Goal: Task Accomplishment & Management: Manage account settings

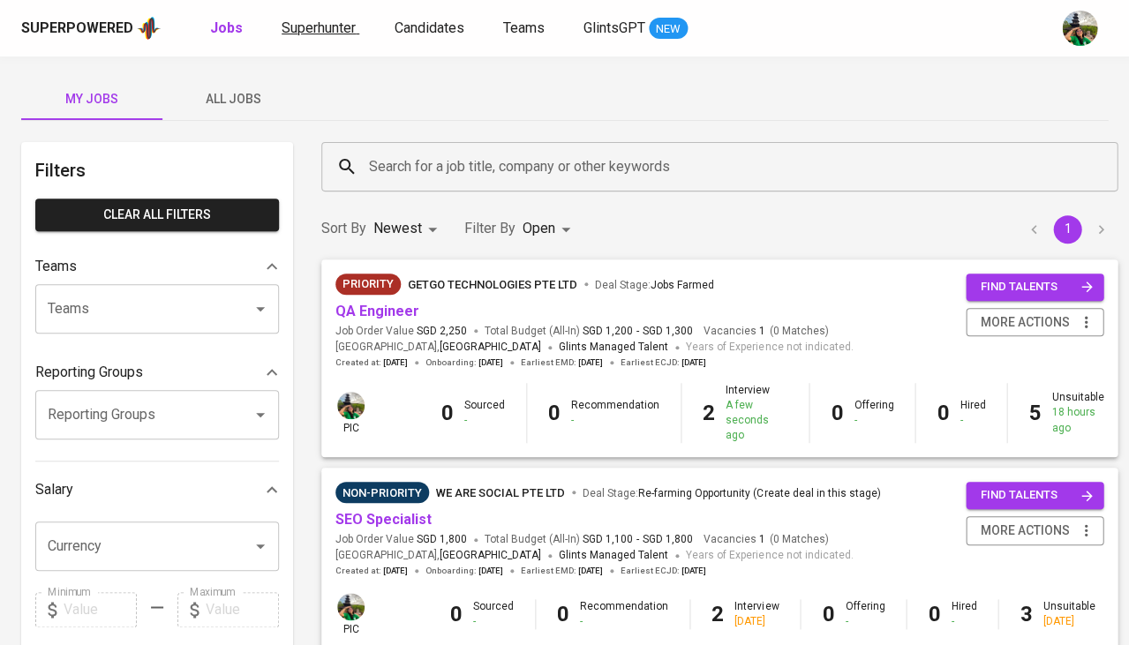
click at [304, 30] on span "Superhunter" at bounding box center [319, 27] width 74 height 17
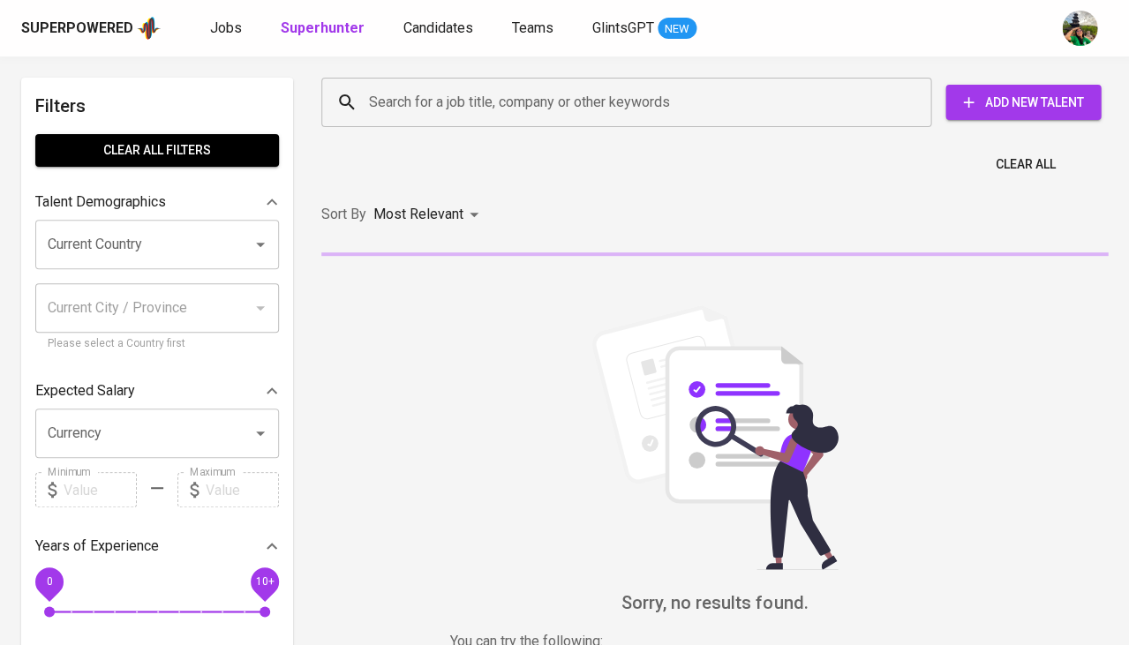
click at [186, 228] on input "Current Country" at bounding box center [132, 245] width 178 height 34
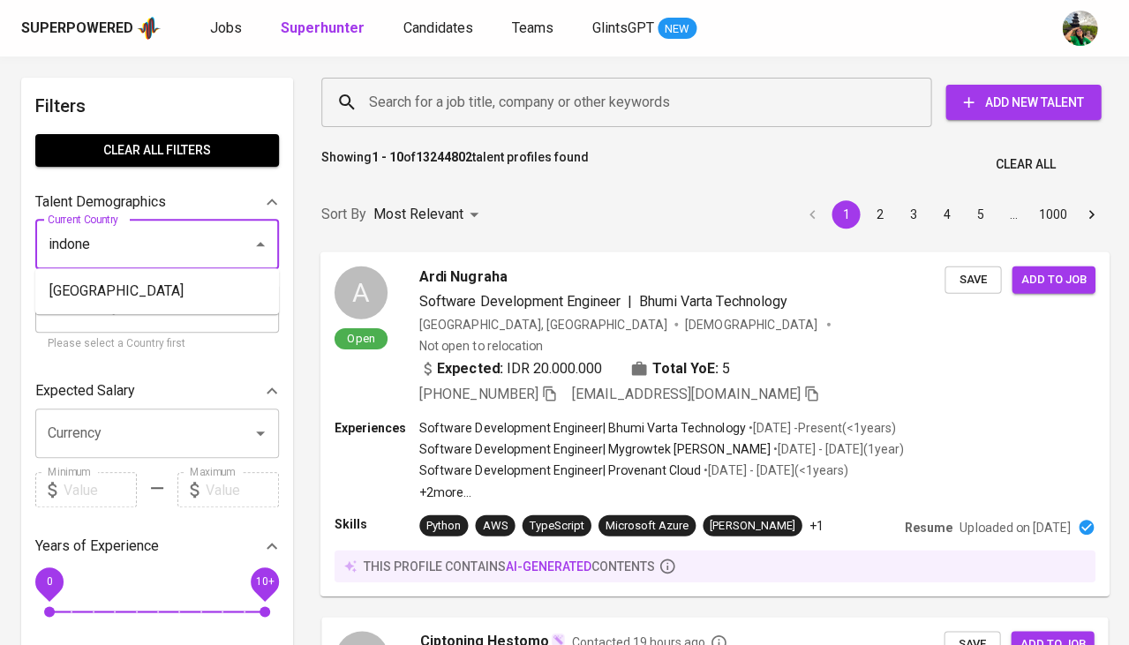
click at [120, 294] on li "[GEOGRAPHIC_DATA]" at bounding box center [157, 291] width 244 height 32
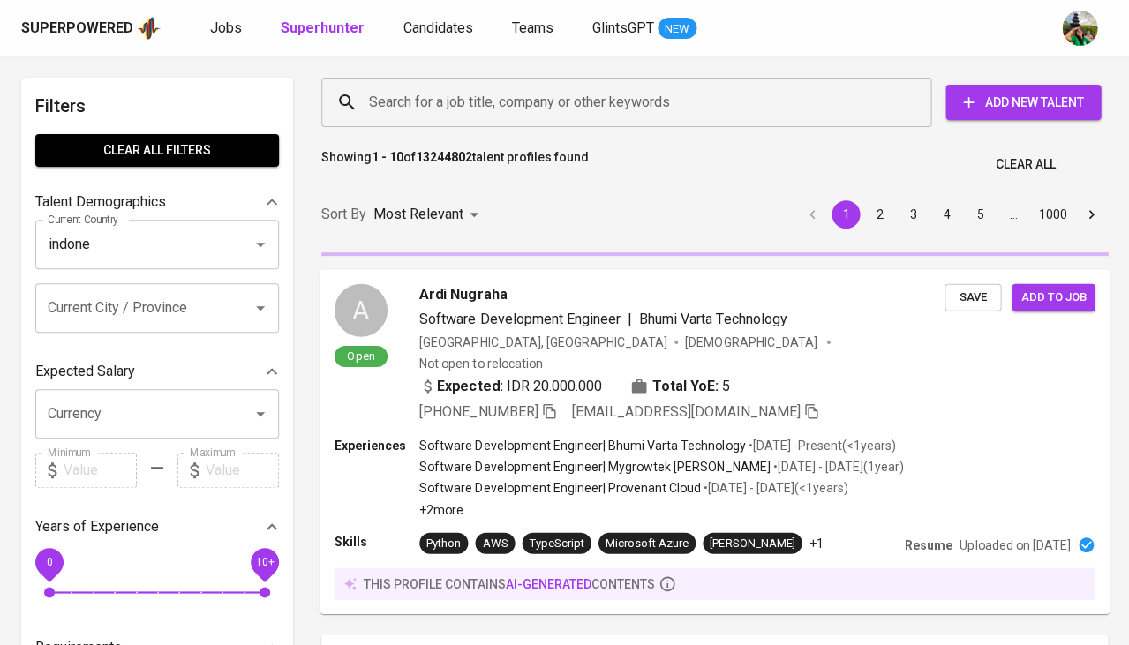
type input "[GEOGRAPHIC_DATA]"
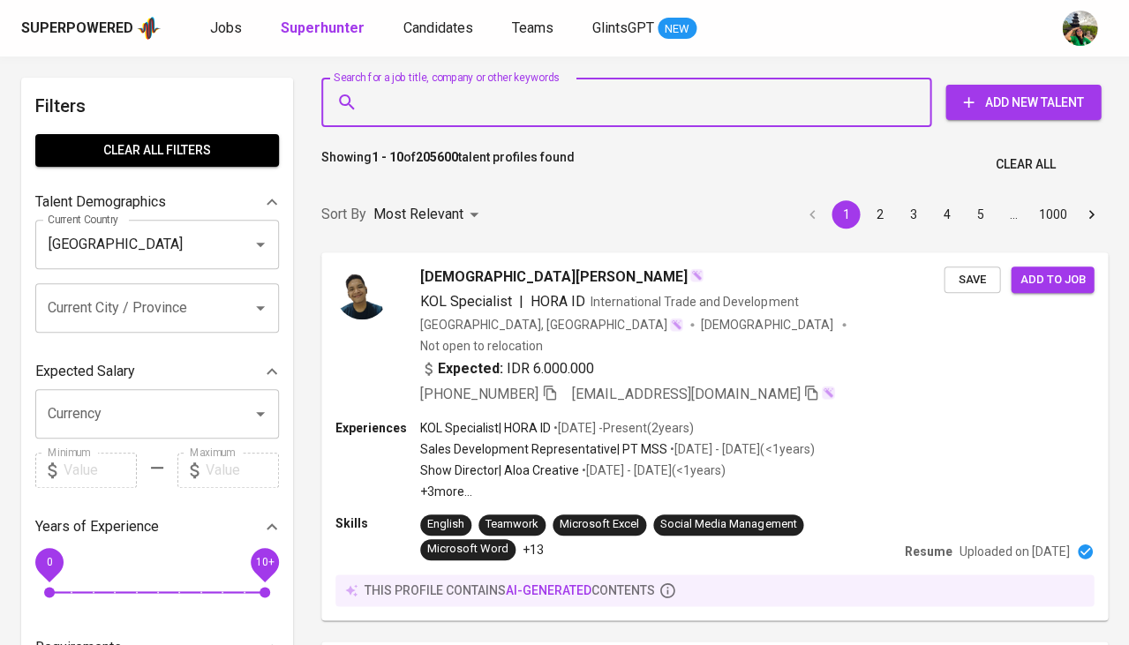
click at [455, 88] on input "Search for a job title, company or other keywords" at bounding box center [631, 103] width 532 height 34
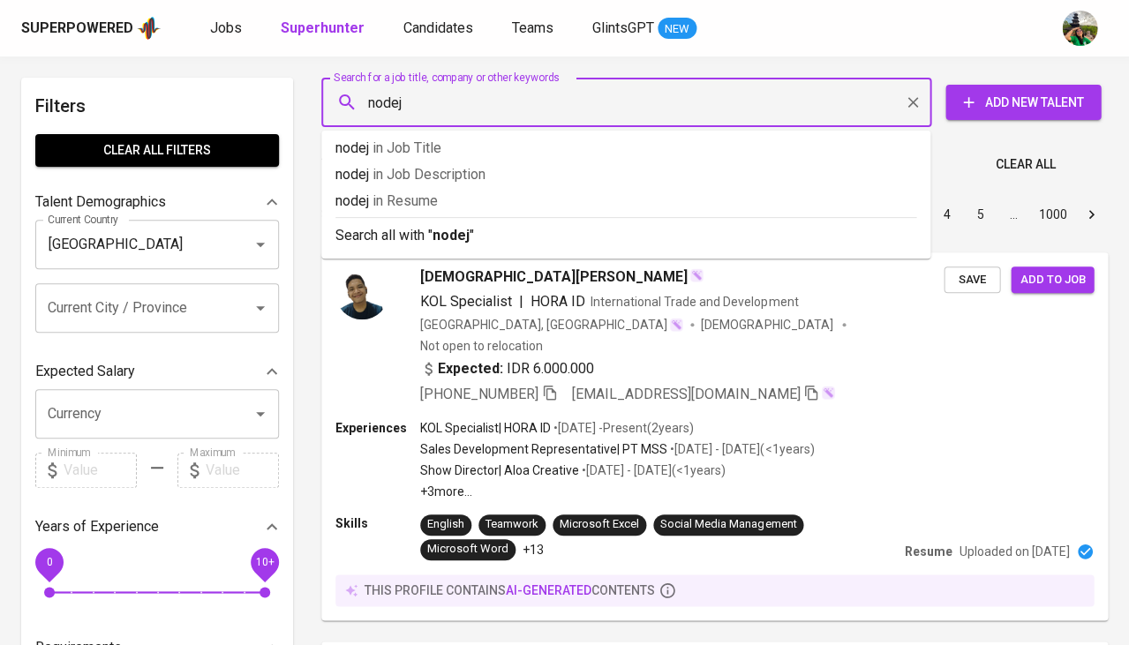
type input "nodejs"
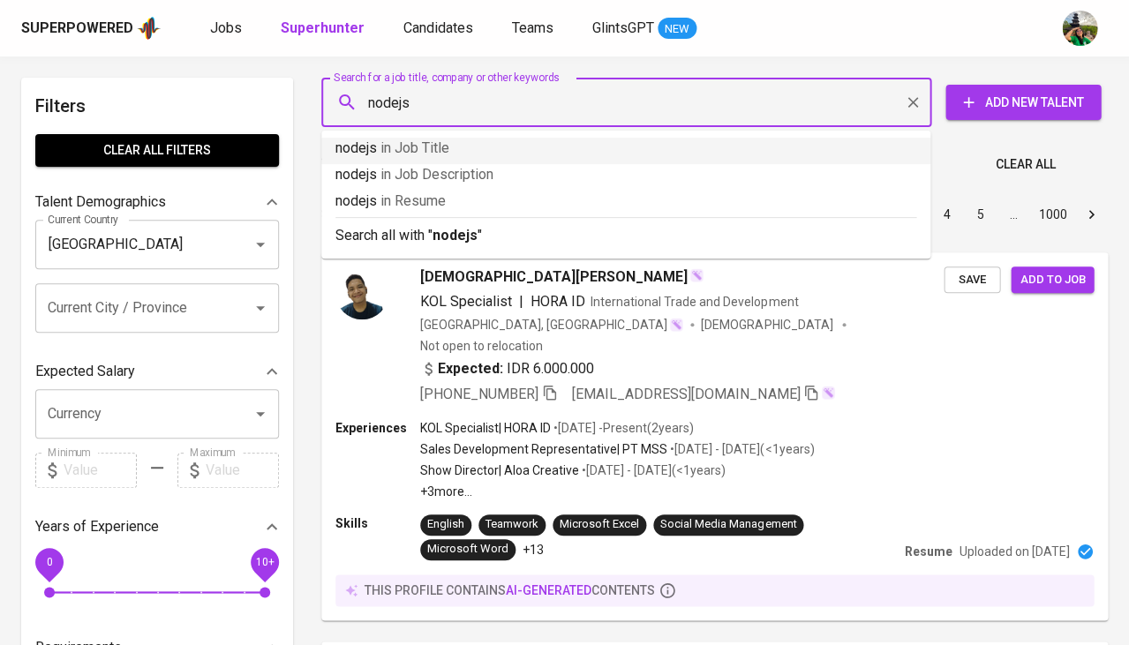
click at [433, 148] on span "in Job Title" at bounding box center [414, 147] width 69 height 17
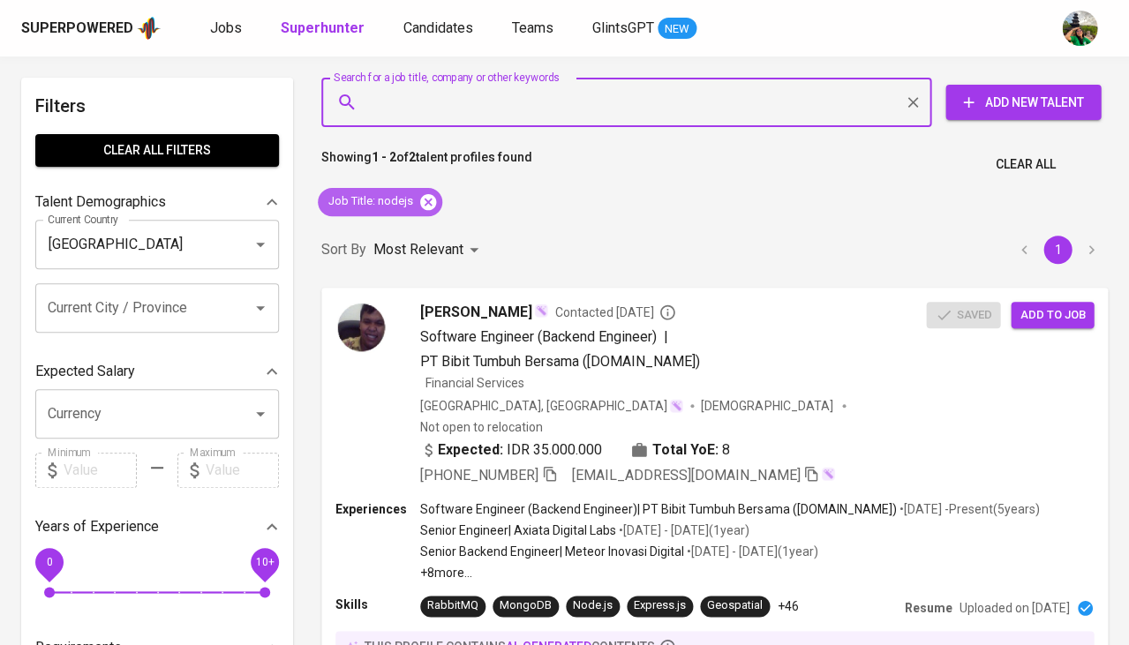
click at [434, 204] on icon at bounding box center [428, 201] width 16 height 16
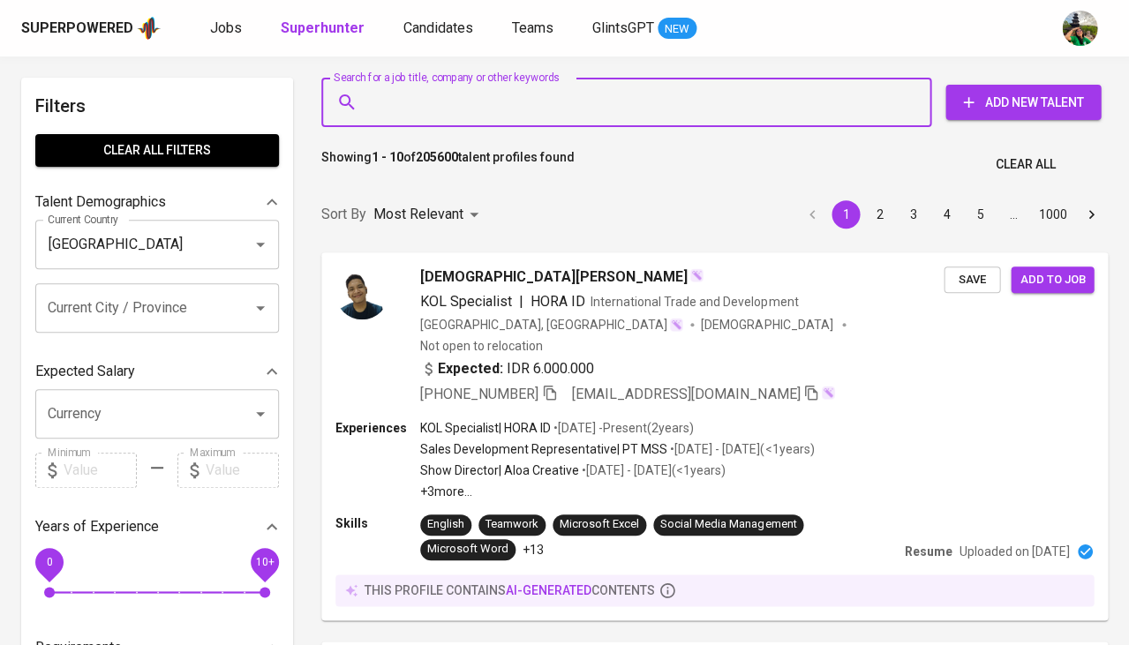
click at [468, 102] on input "Search for a job title, company or other keywords" at bounding box center [631, 103] width 532 height 34
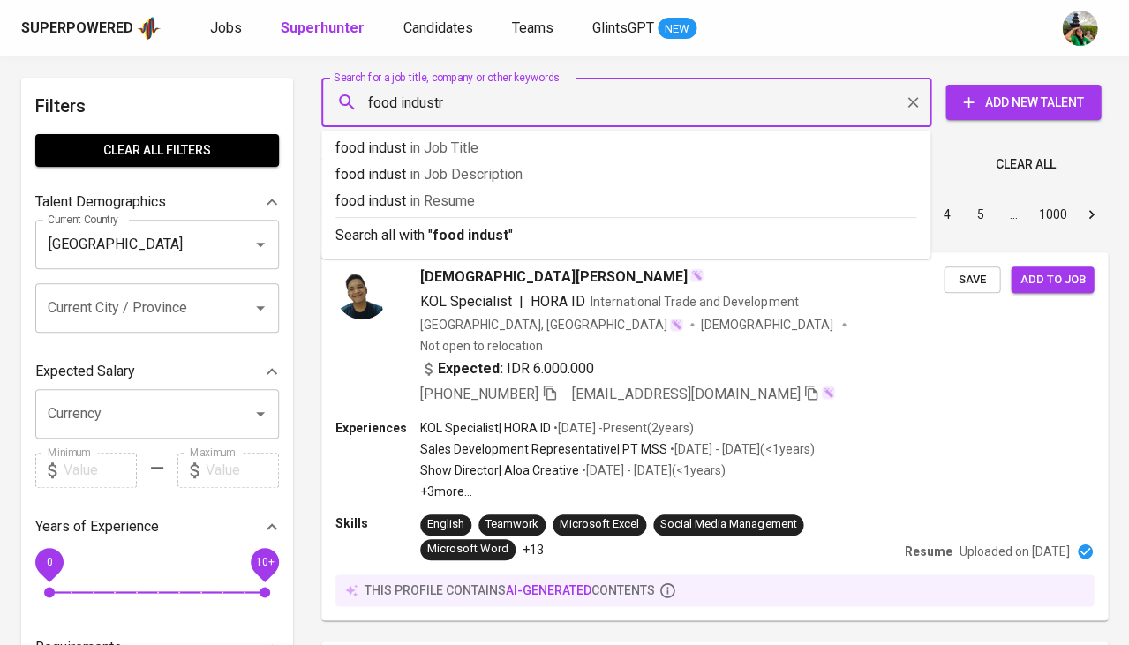
type input "food industry"
click at [474, 201] on span "in Resume" at bounding box center [453, 200] width 65 height 17
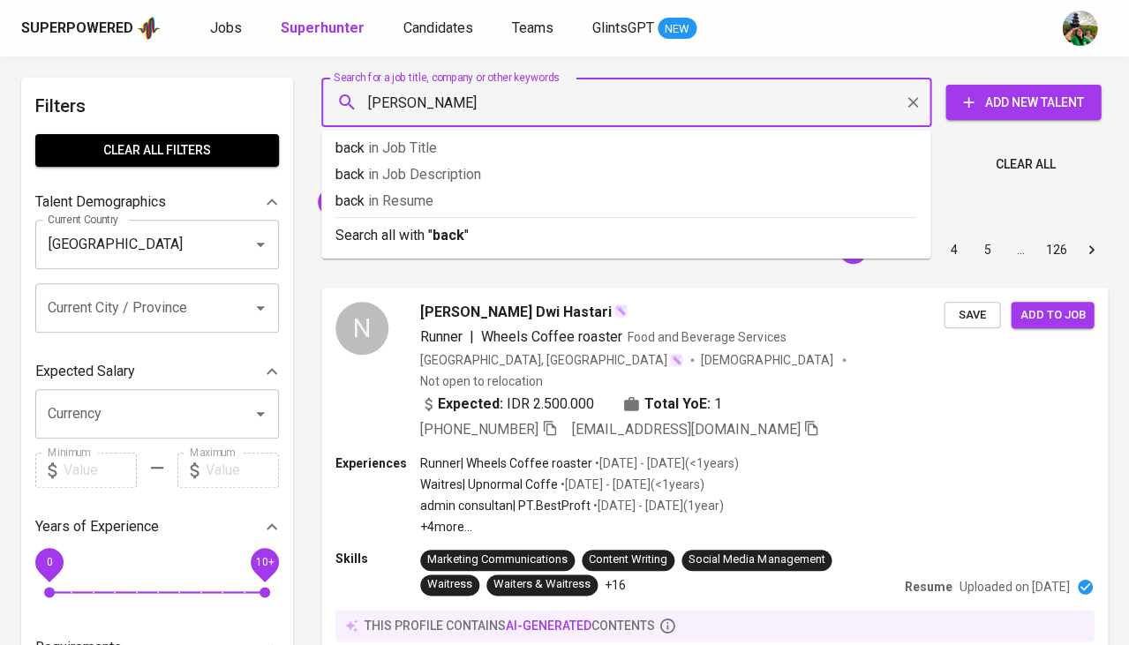
type input "backend"
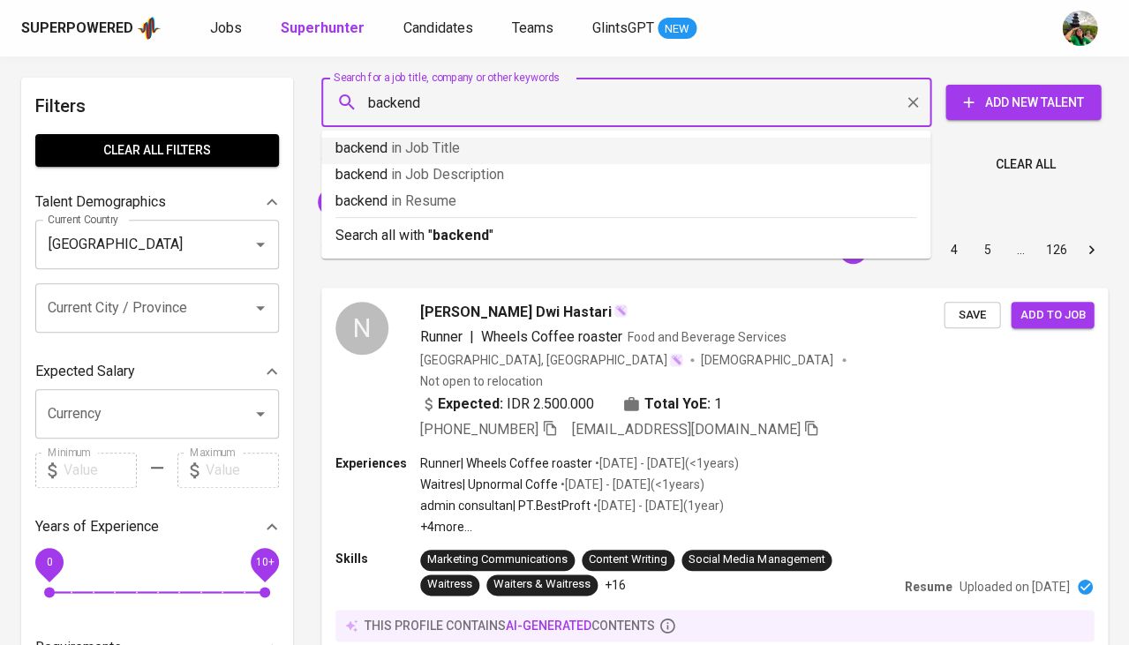
click at [452, 152] on span "in Job Title" at bounding box center [425, 147] width 69 height 17
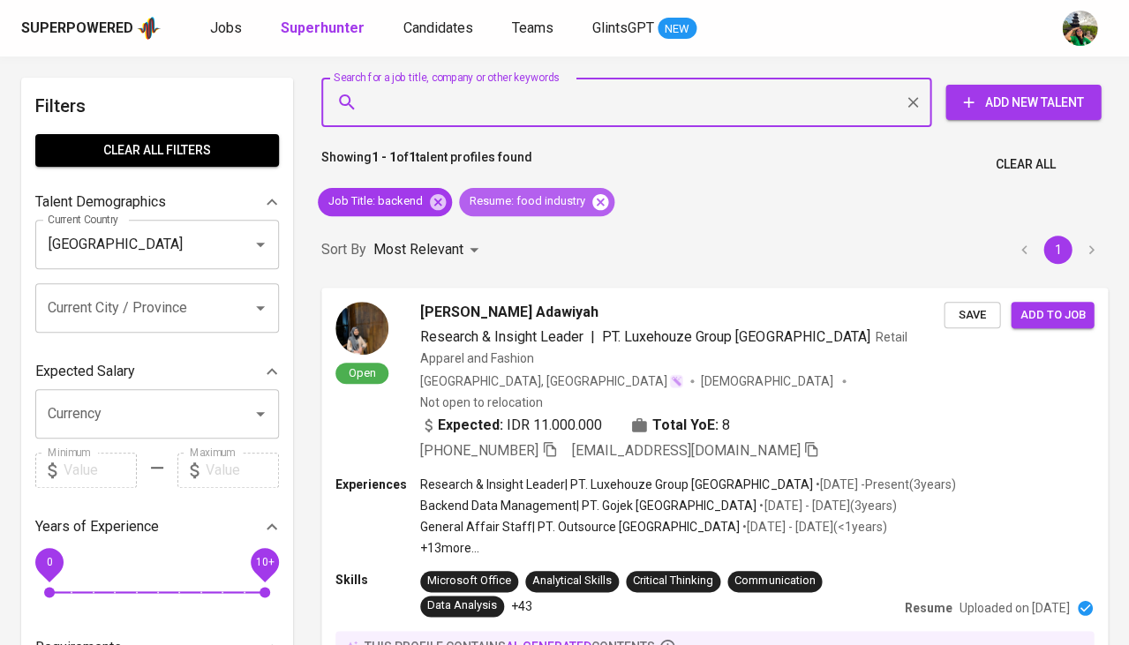
click at [602, 200] on icon at bounding box center [600, 201] width 16 height 16
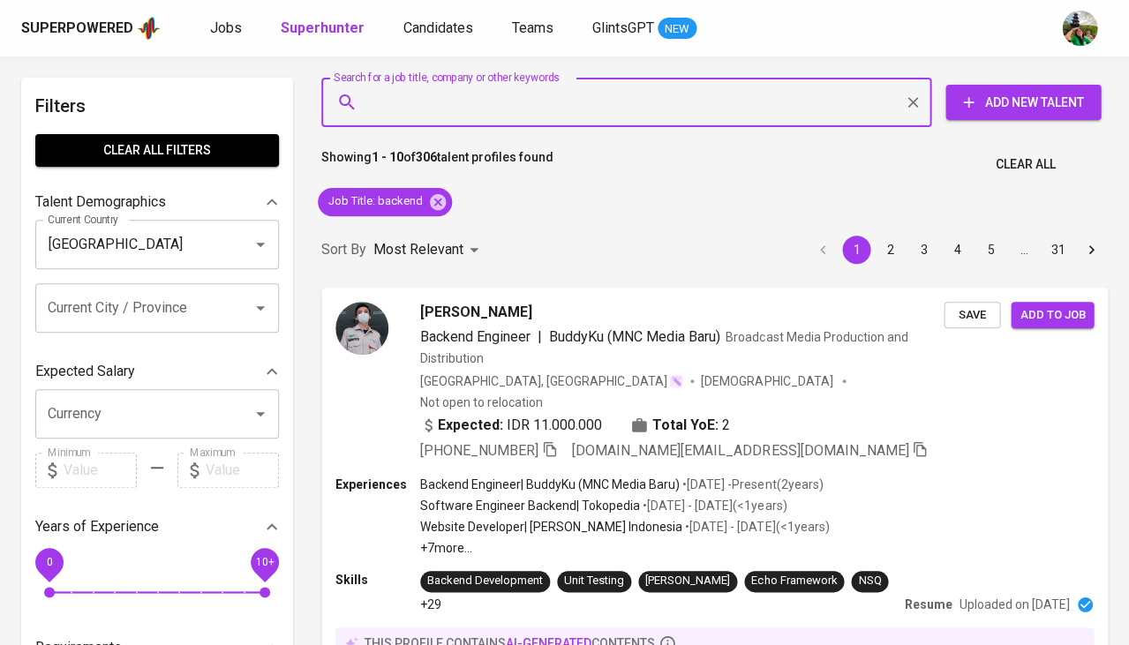
click at [494, 94] on input "Search for a job title, company or other keywords" at bounding box center [631, 103] width 532 height 34
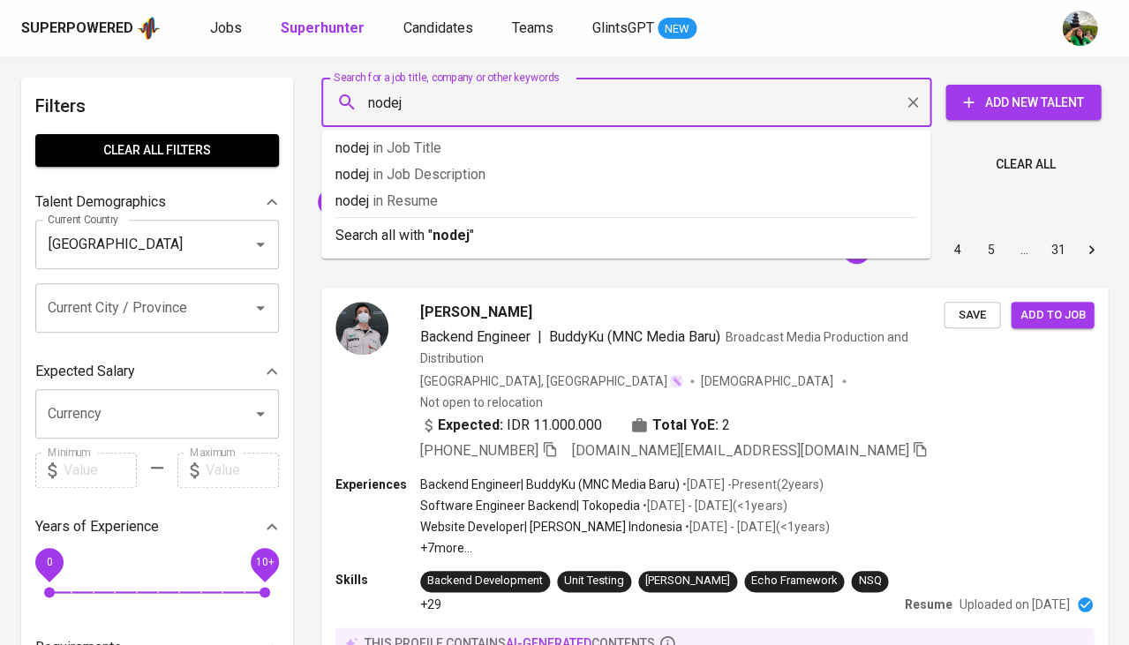
type input "nodejs"
click at [463, 208] on p "nodejs in Resume" at bounding box center [625, 201] width 581 height 21
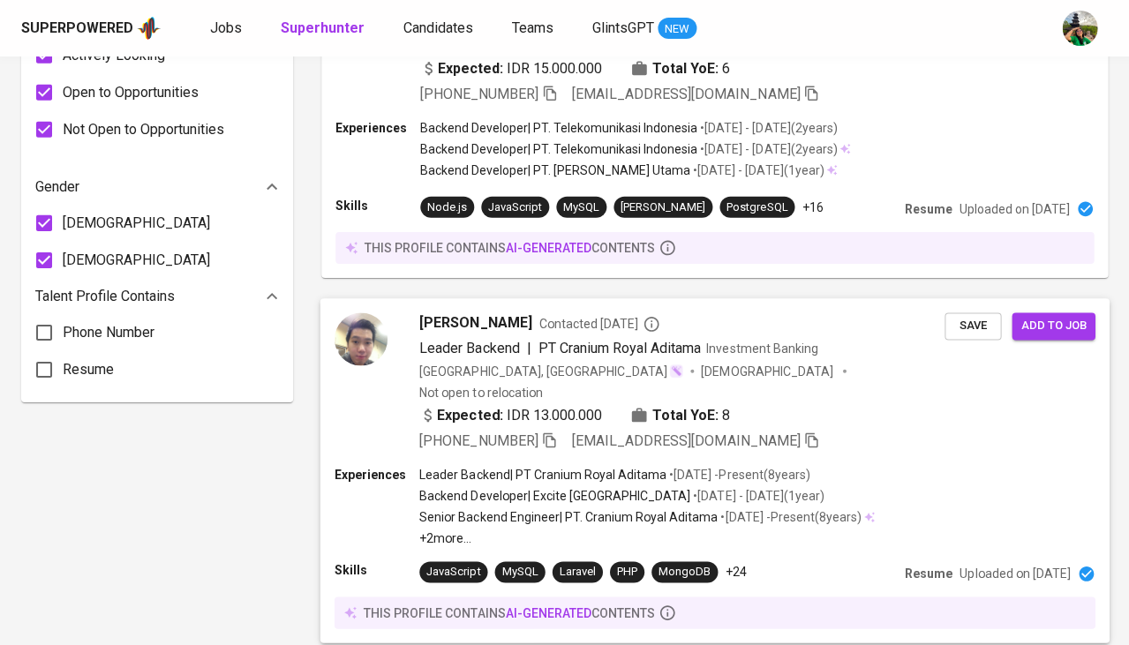
scroll to position [1124, 0]
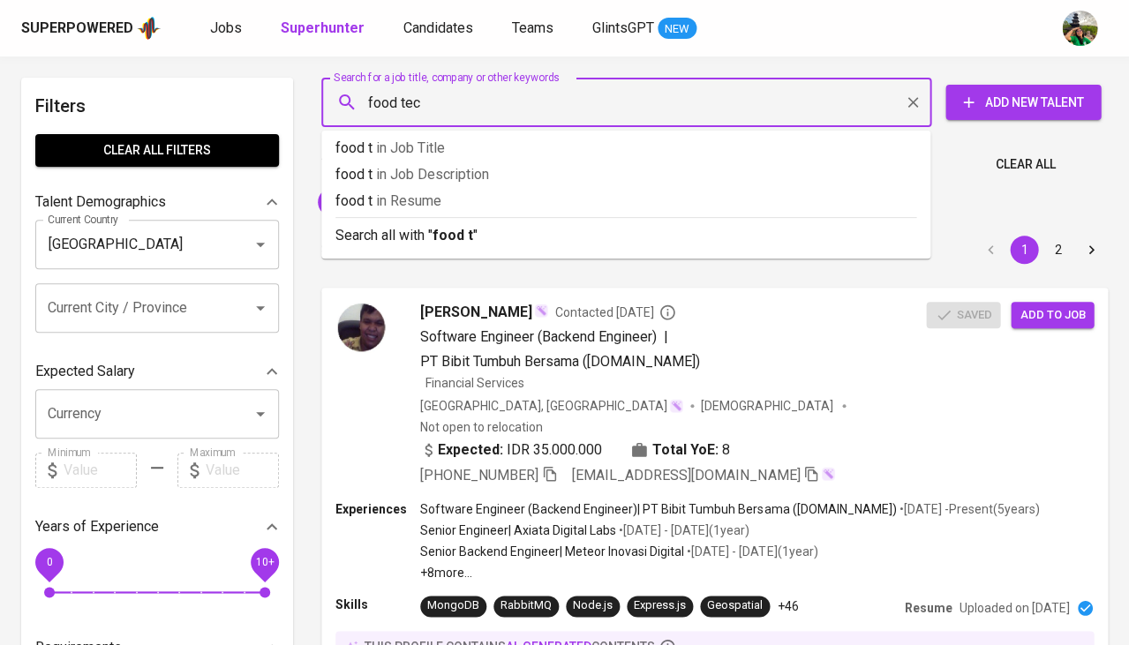
type input "food tech"
click at [482, 213] on li "food tech in Resume" at bounding box center [625, 204] width 609 height 26
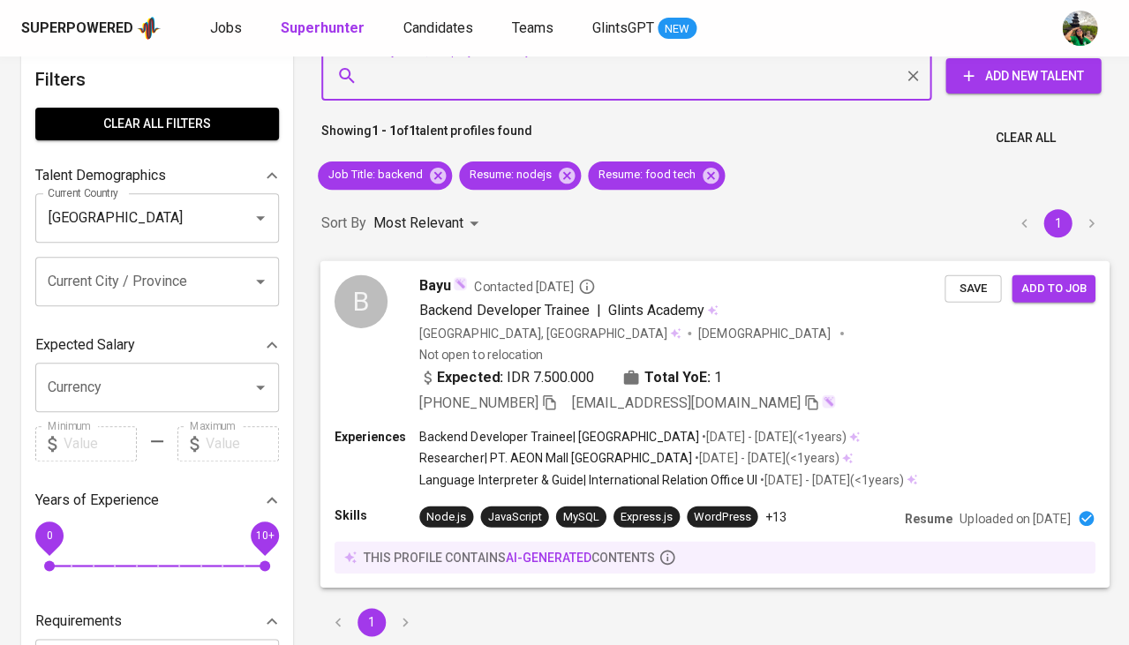
scroll to position [64, 0]
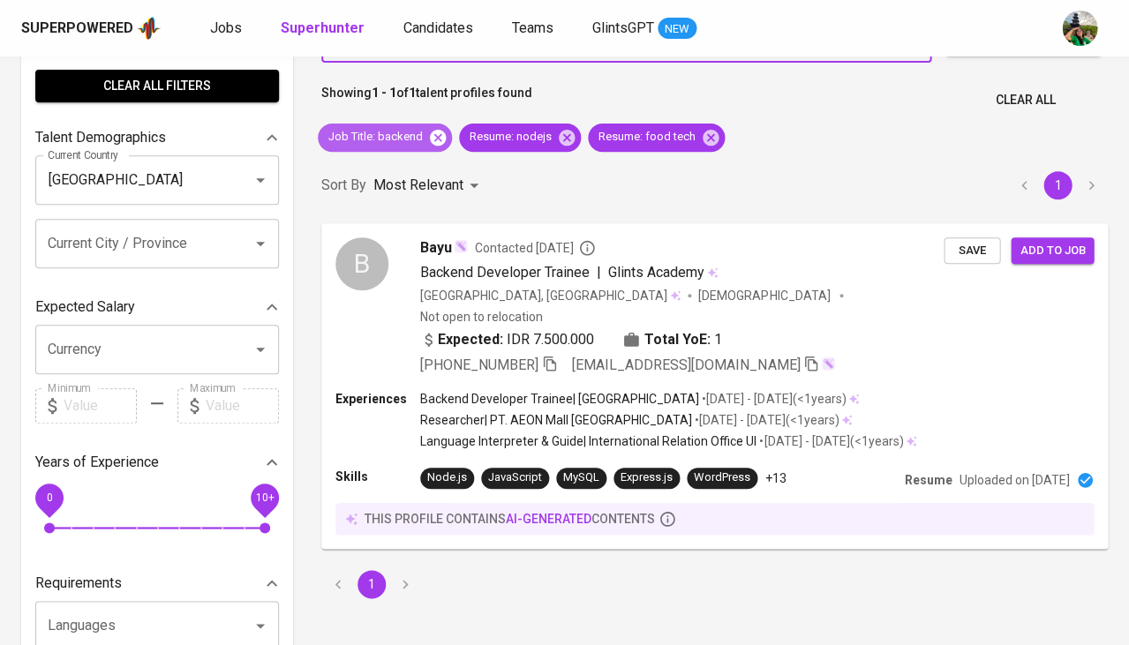
click at [433, 139] on icon at bounding box center [437, 137] width 19 height 19
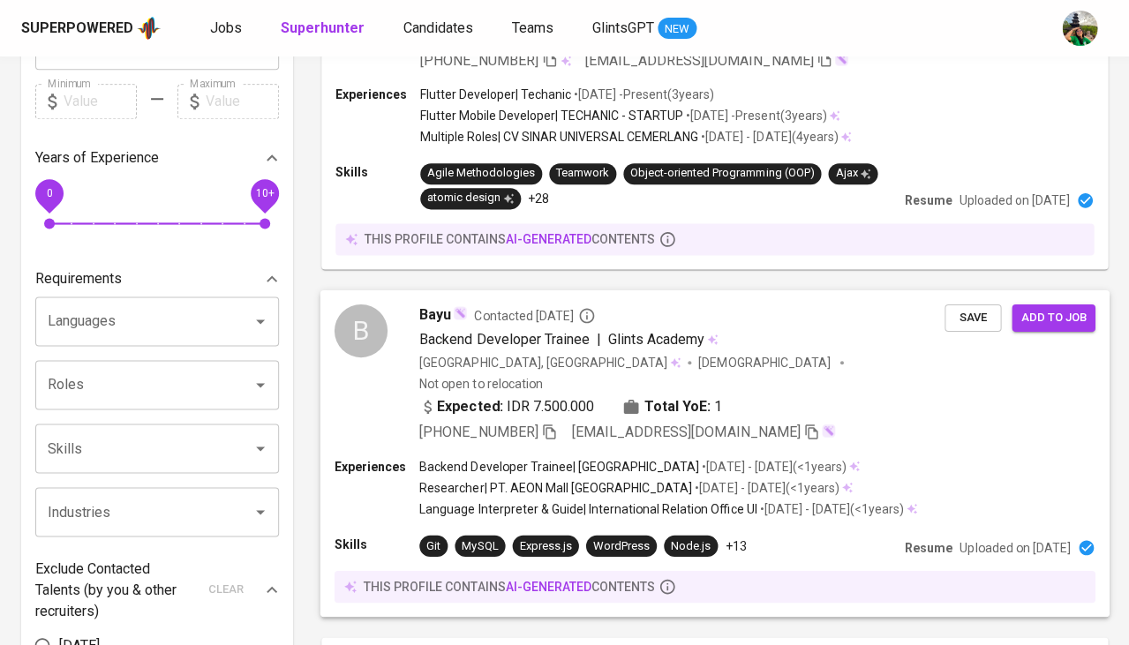
scroll to position [541, 0]
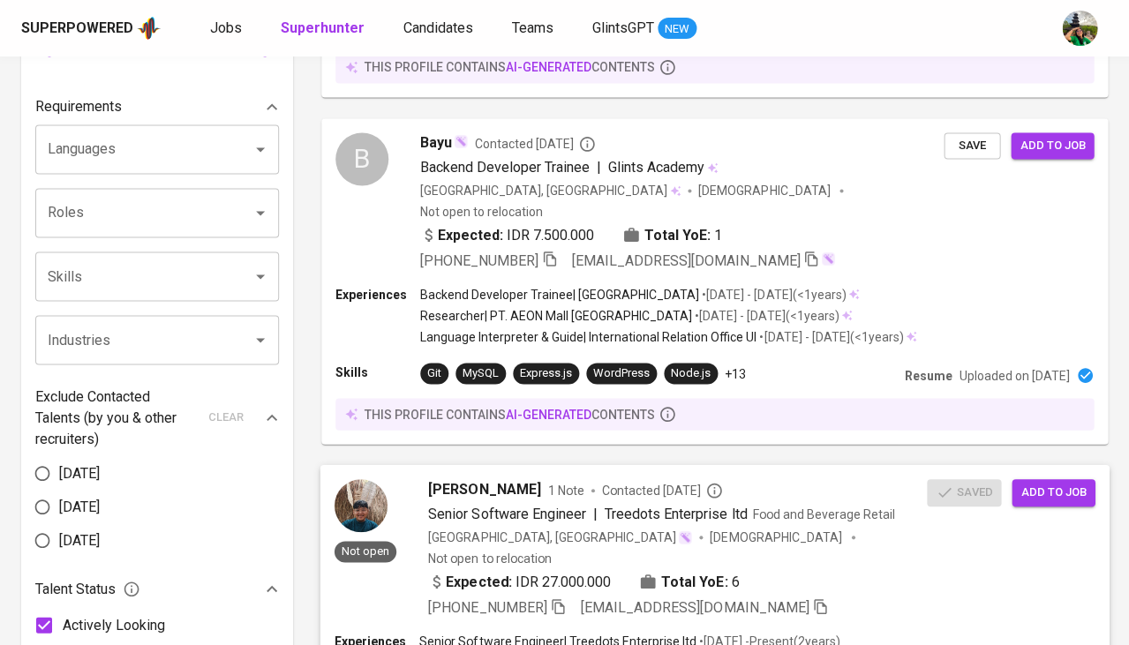
click at [529, 478] on div "Tsabit Ghazwan 1 Note Contacted 7 months ago" at bounding box center [677, 488] width 499 height 21
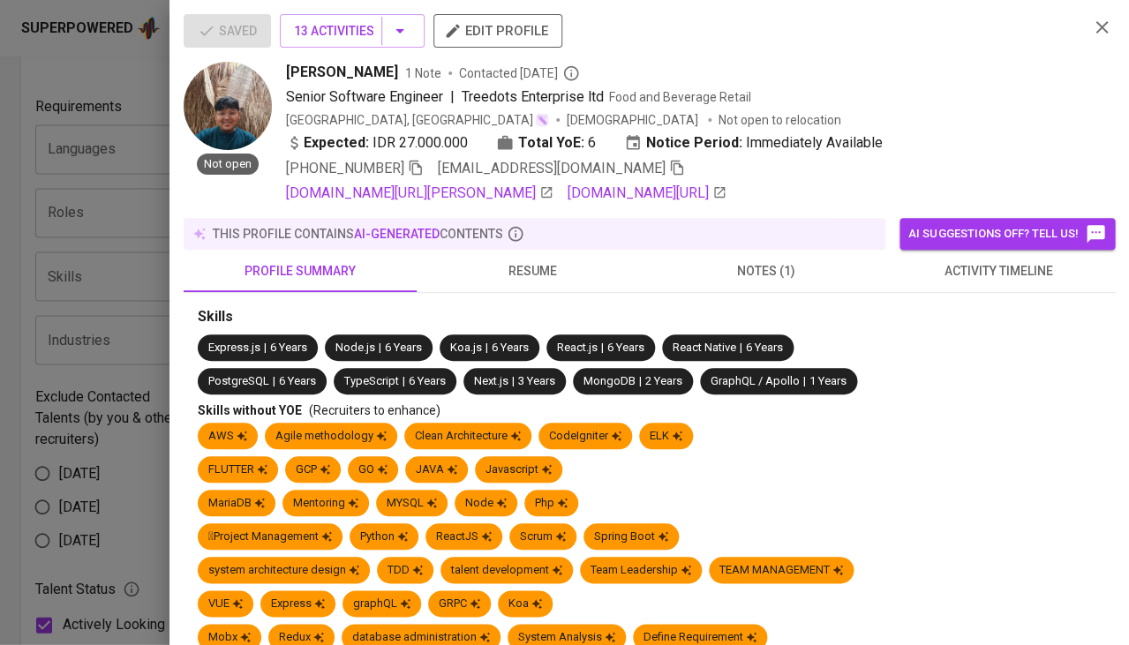
click at [563, 271] on span "resume" at bounding box center [533, 271] width 212 height 22
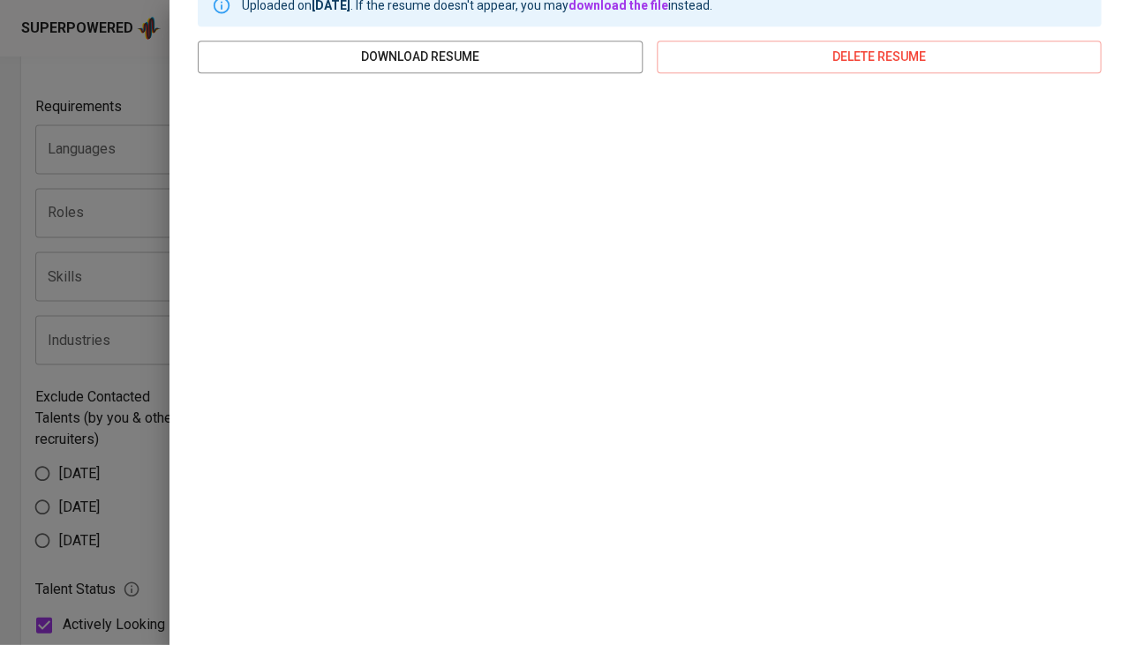
scroll to position [319, 0]
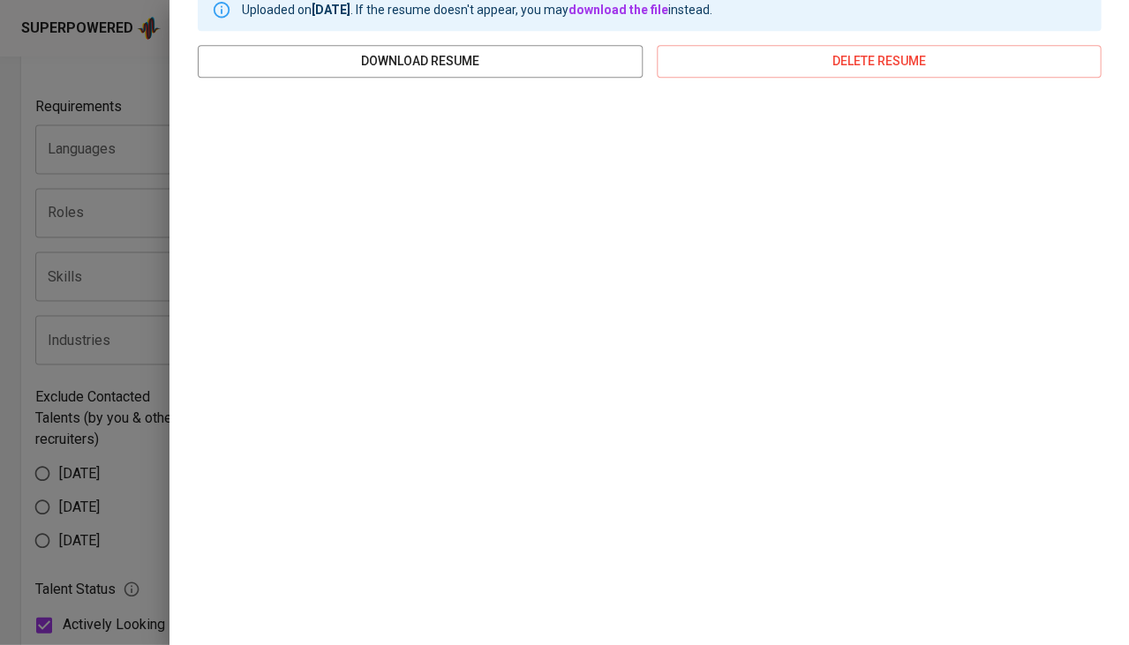
click at [141, 471] on div at bounding box center [564, 322] width 1129 height 645
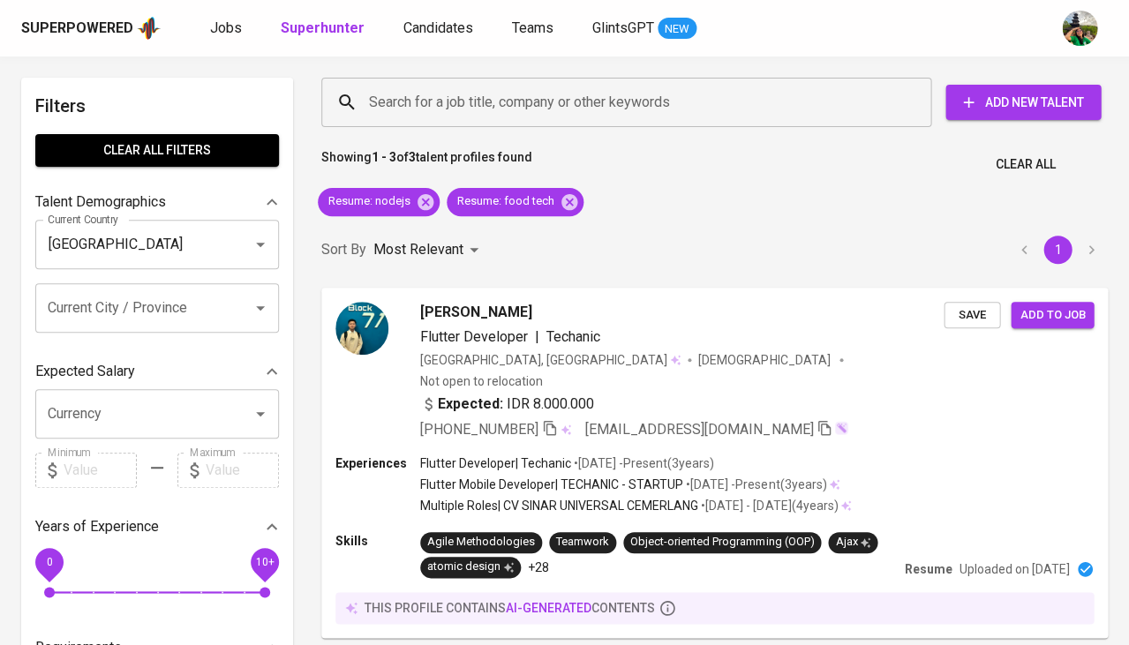
scroll to position [0, 0]
click at [571, 194] on icon at bounding box center [569, 201] width 19 height 19
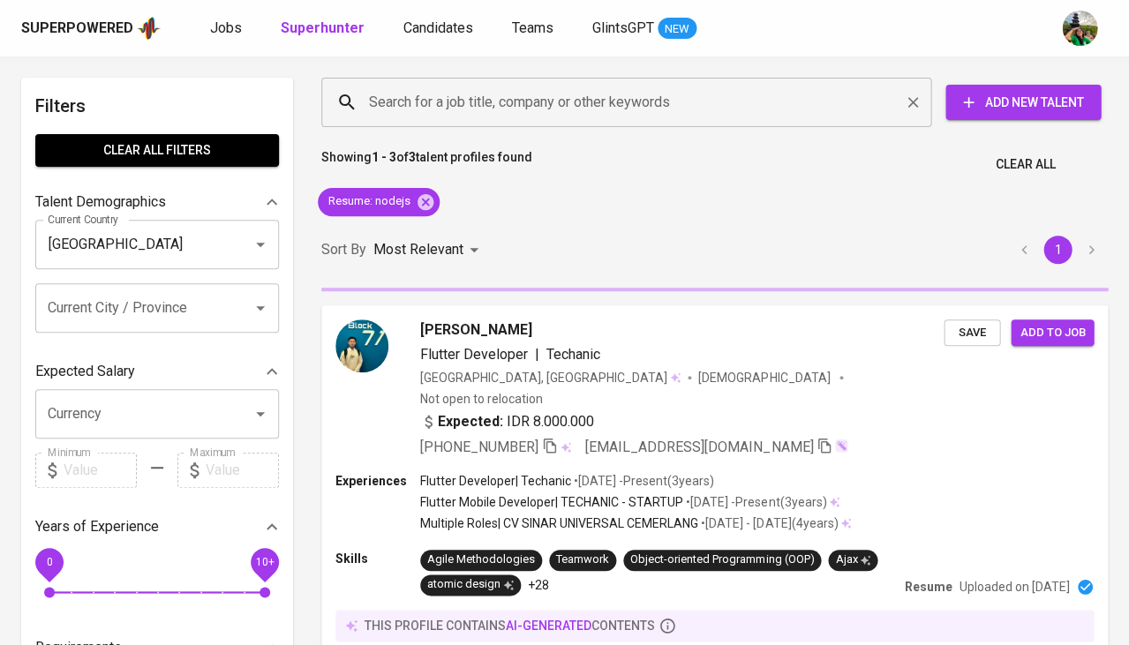
click at [545, 101] on input "Search for a job title, company or other keywords" at bounding box center [631, 103] width 532 height 34
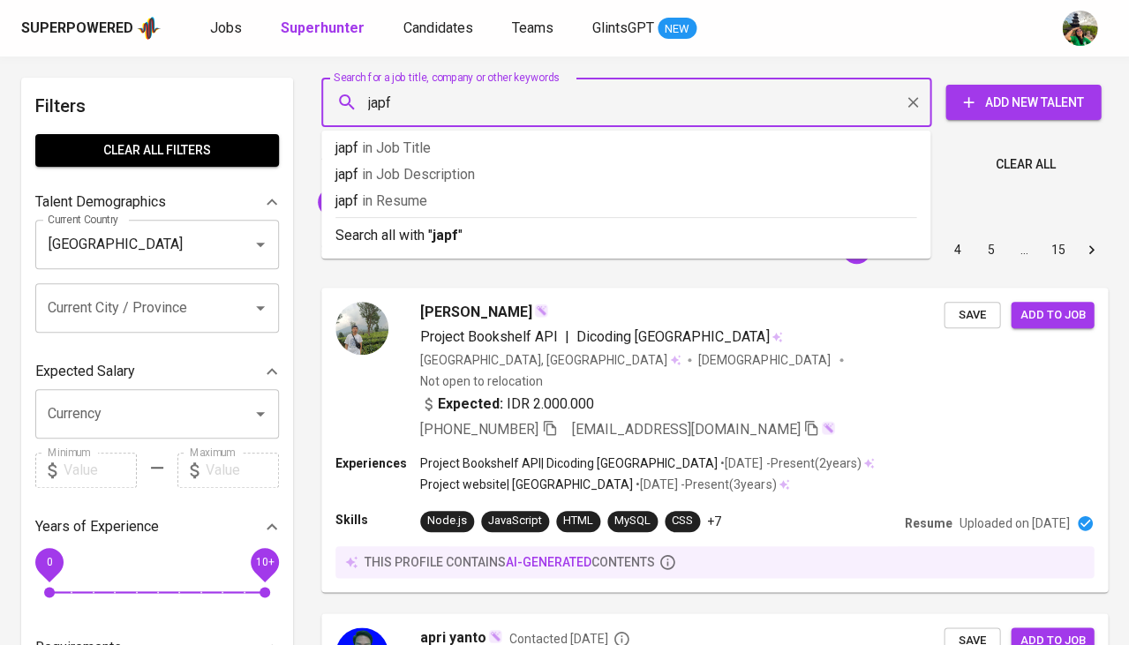
type input "japfa"
click at [459, 202] on p "japfa in Resume" at bounding box center [625, 201] width 581 height 21
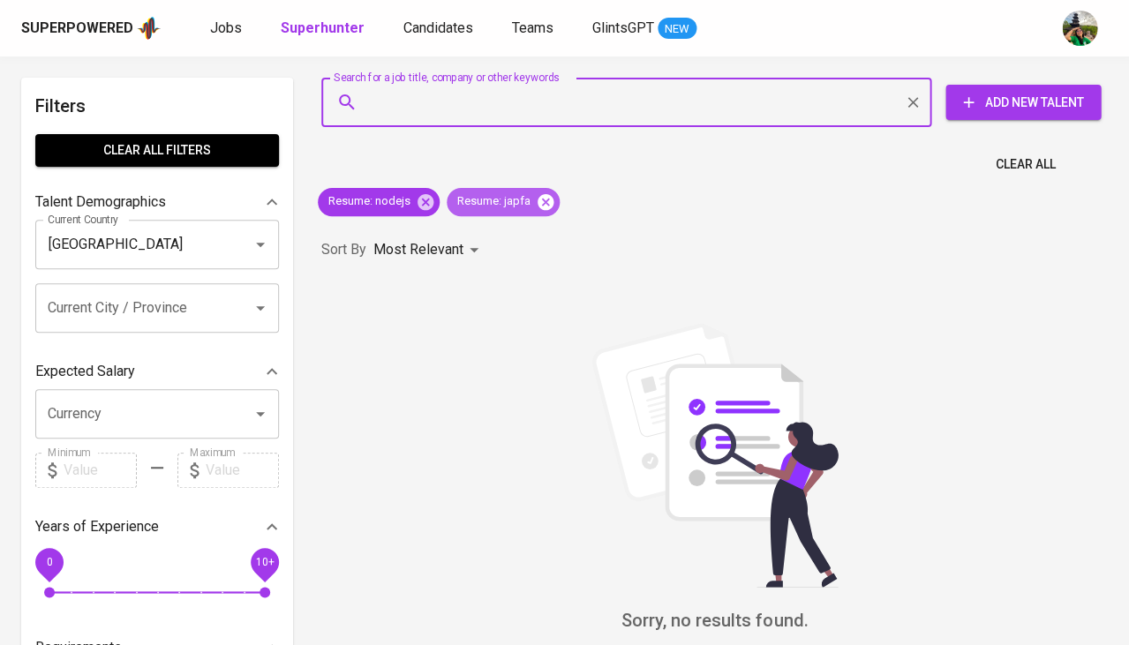
click at [546, 200] on icon at bounding box center [545, 201] width 19 height 19
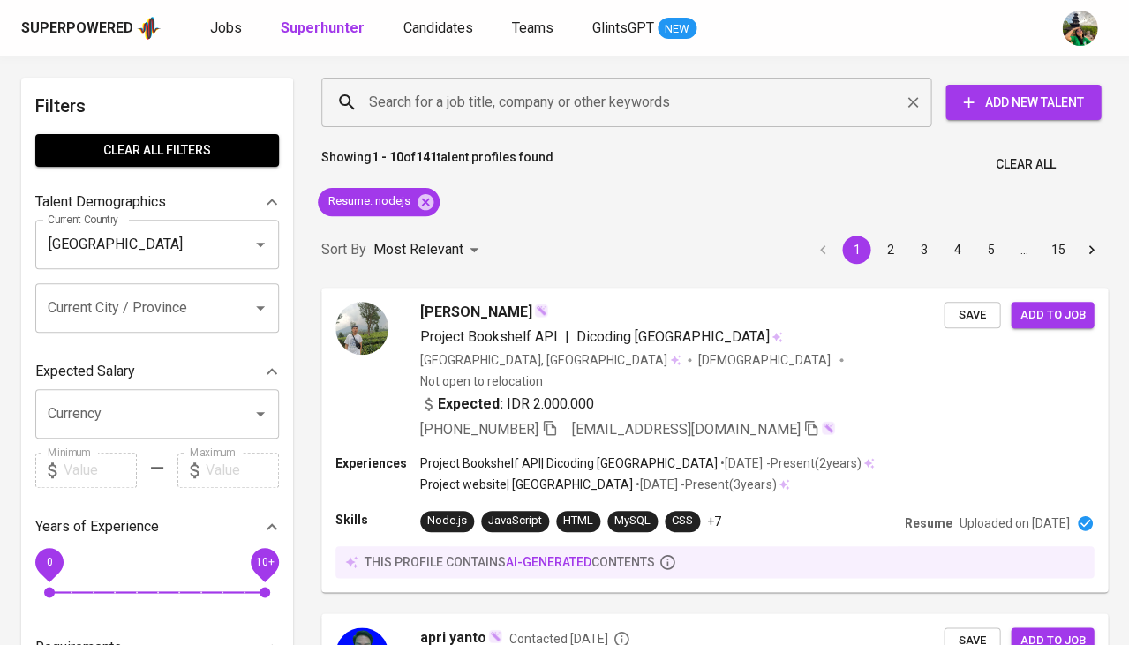
click at [482, 98] on input "Search for a job title, company or other keywords" at bounding box center [631, 103] width 532 height 34
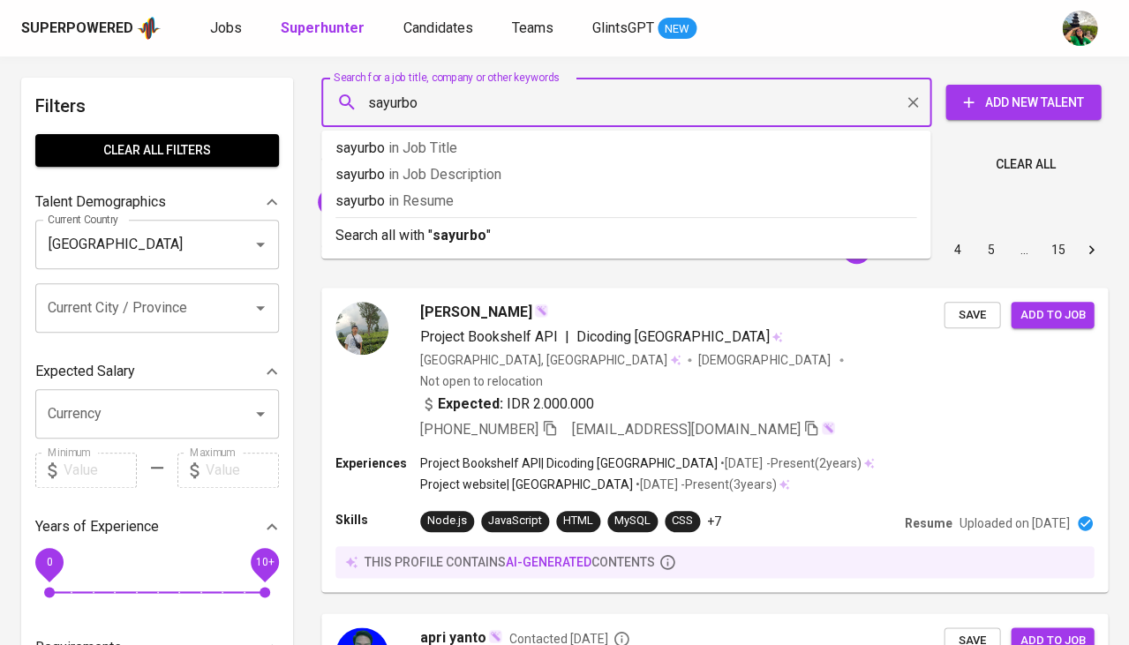
type input "sayurbox"
click at [447, 194] on span "in [GEOGRAPHIC_DATA]" at bounding box center [427, 200] width 65 height 17
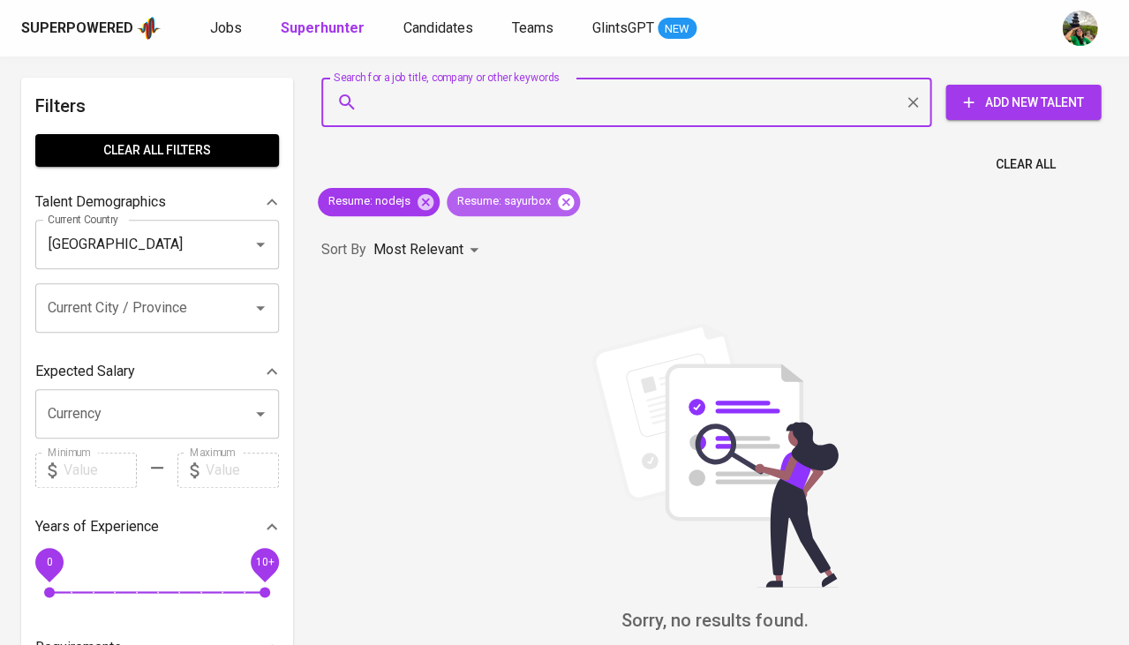
click at [568, 199] on icon at bounding box center [566, 201] width 16 height 16
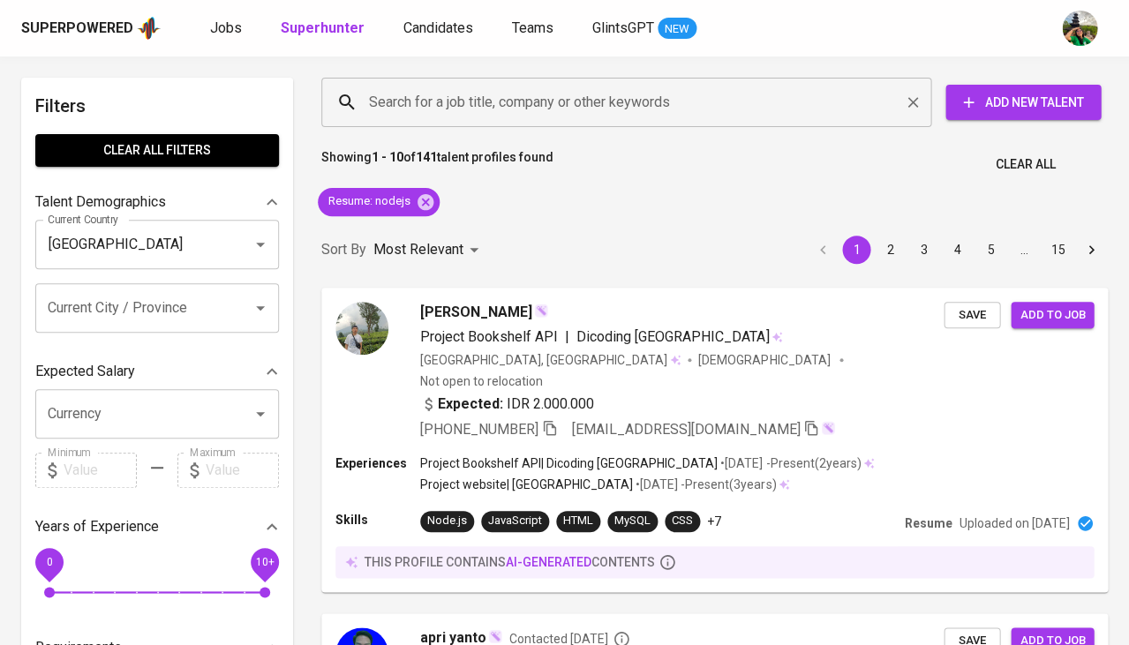
click at [530, 113] on input "Search for a job title, company or other keywords" at bounding box center [631, 103] width 532 height 34
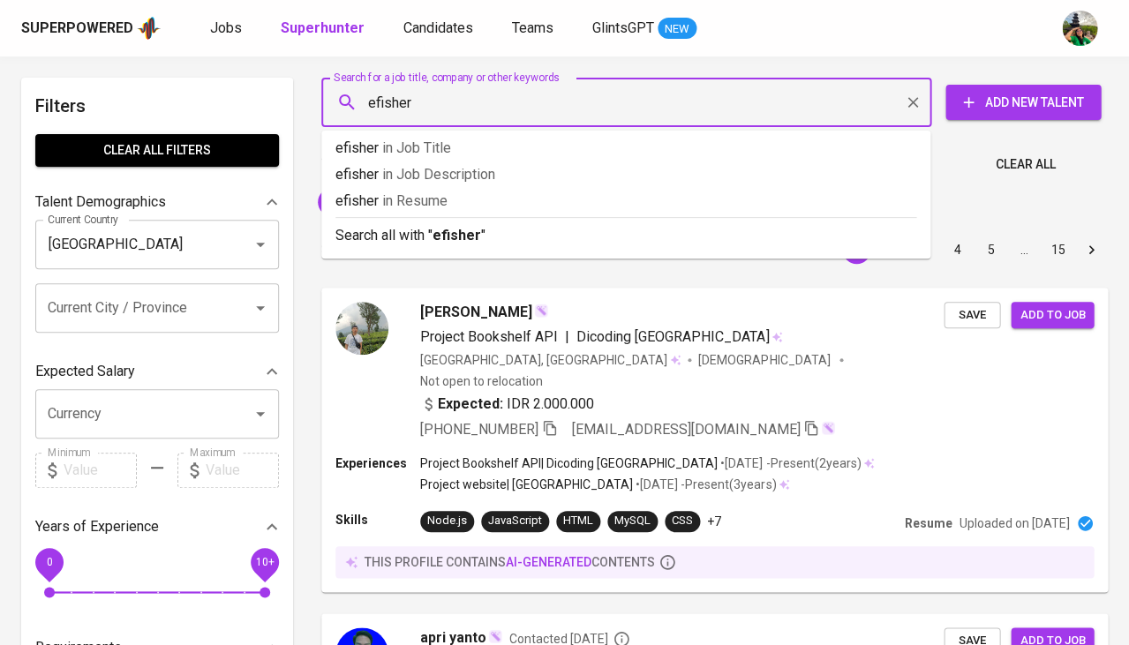
type input "efishery"
click at [525, 206] on p "efishery in Resume" at bounding box center [625, 201] width 581 height 21
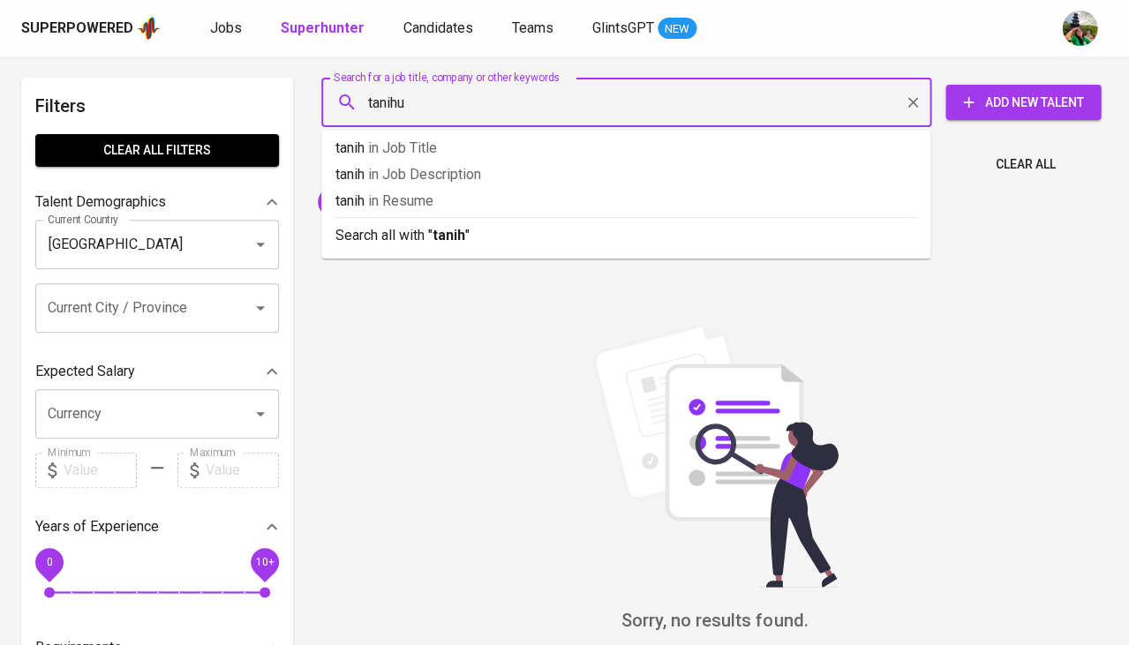
type input "tanihub"
click at [408, 199] on span "in [GEOGRAPHIC_DATA]" at bounding box center [415, 200] width 65 height 17
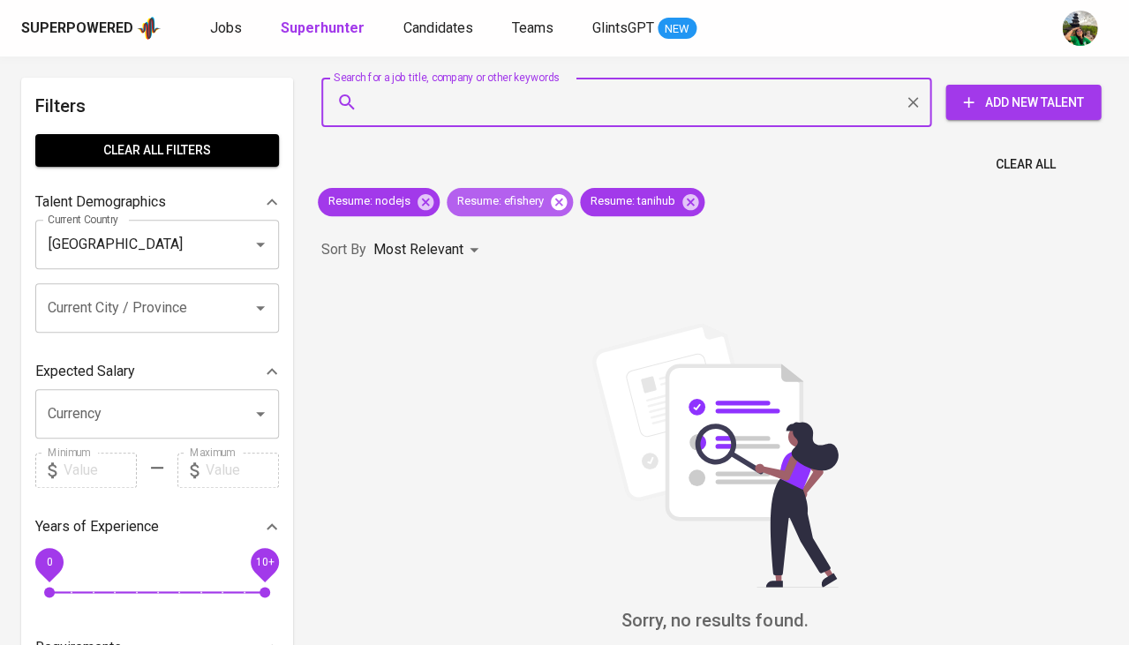
click at [553, 207] on icon at bounding box center [558, 201] width 19 height 19
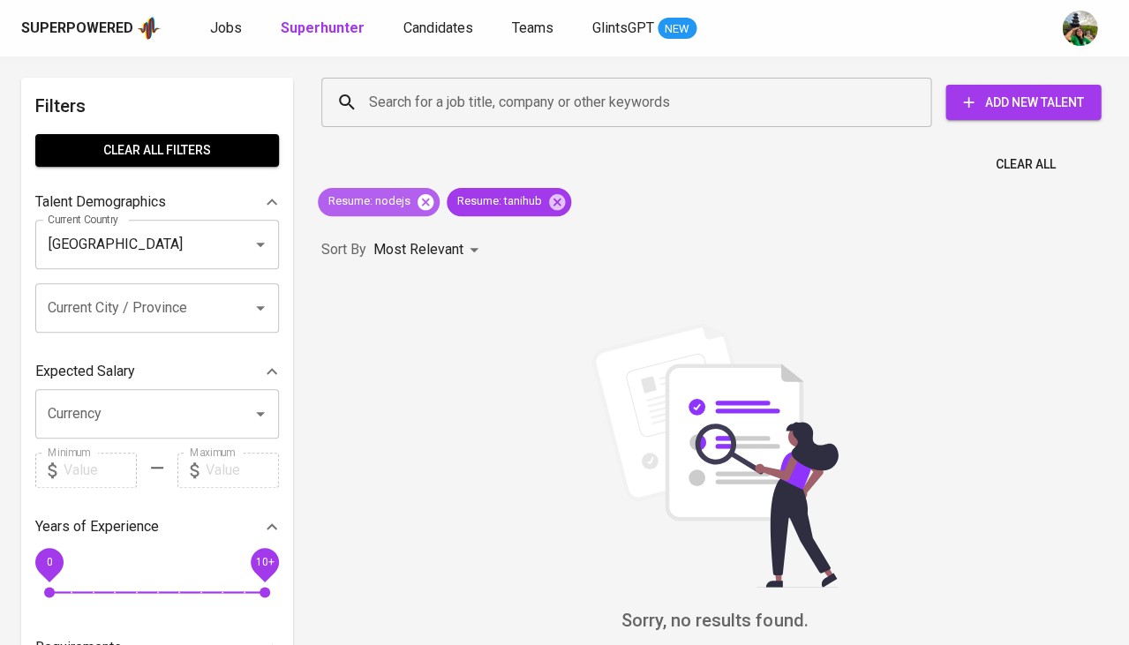
click at [425, 206] on icon at bounding box center [426, 201] width 16 height 16
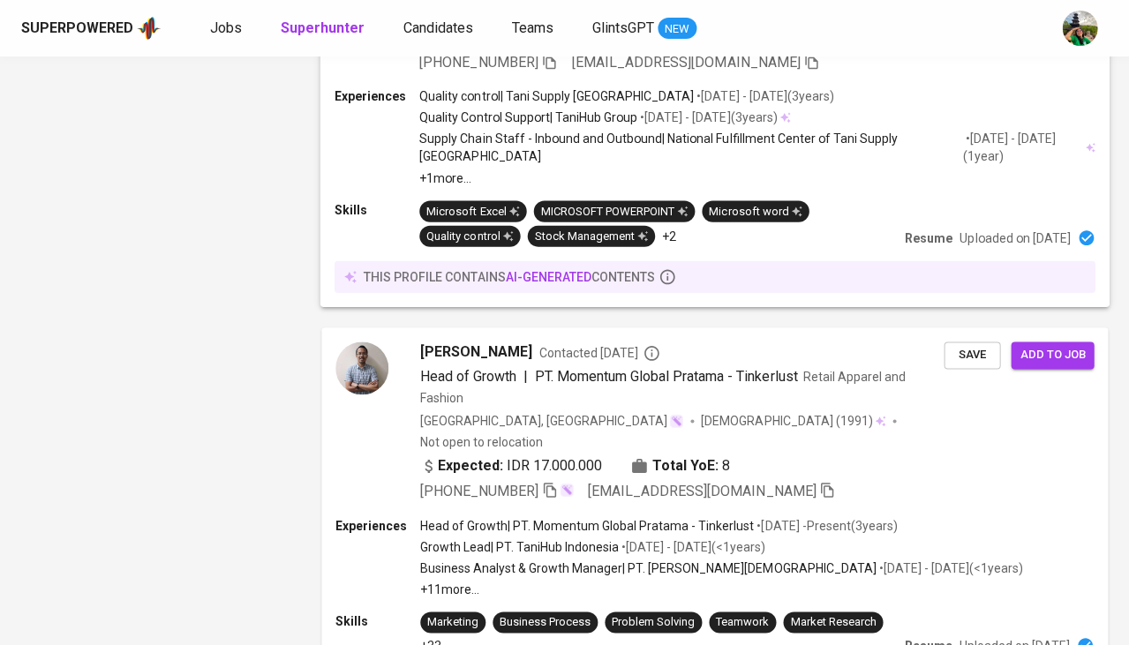
scroll to position [3289, 0]
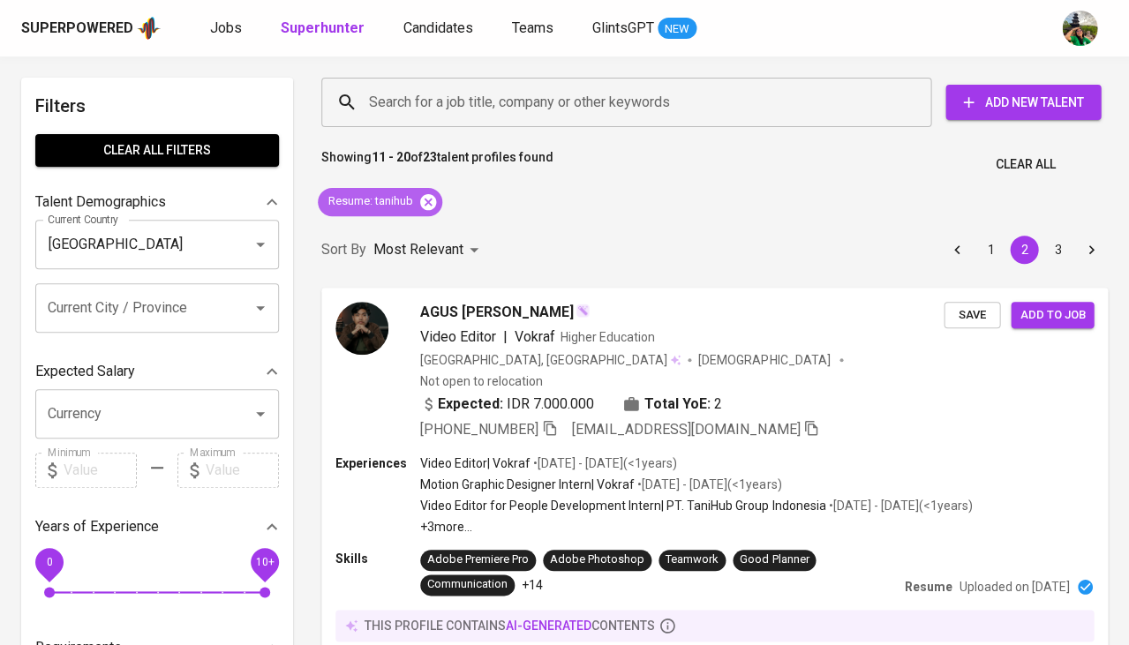
click at [435, 199] on icon at bounding box center [428, 201] width 16 height 16
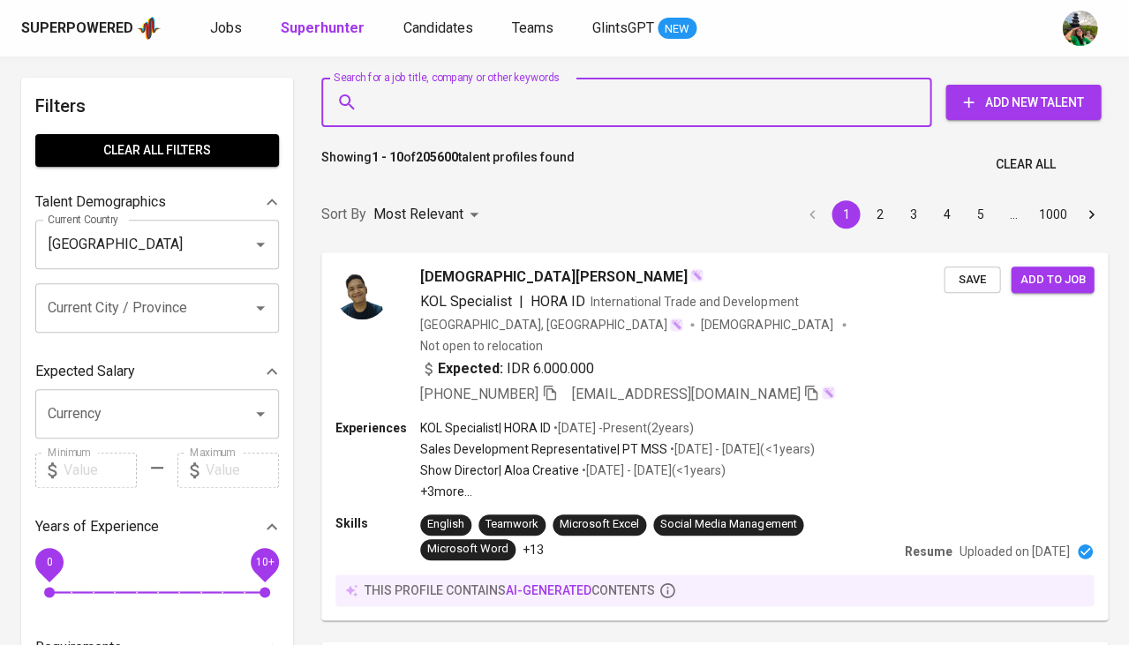
click at [481, 97] on input "Search for a job title, company or other keywords" at bounding box center [631, 103] width 532 height 34
click at [442, 98] on input "Search for a job title, company or other keywords" at bounding box center [631, 103] width 532 height 34
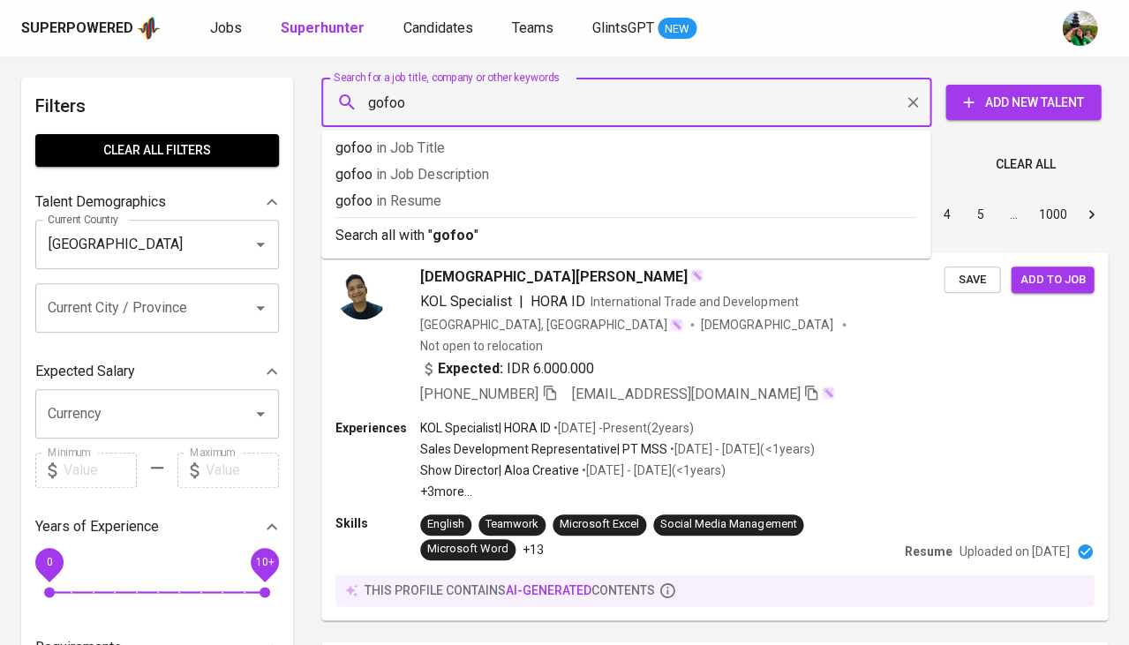
type input "gofood"
click at [421, 198] on span "in Resume" at bounding box center [416, 200] width 65 height 17
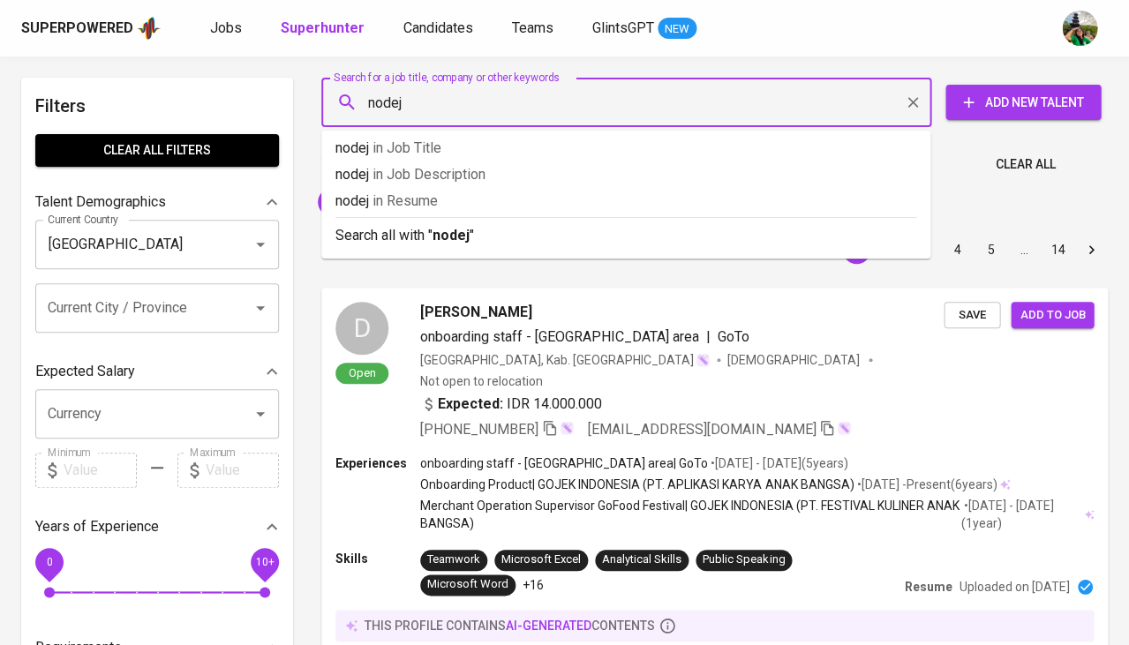
type input "nodejs"
click at [421, 204] on span "in Resume" at bounding box center [412, 200] width 65 height 17
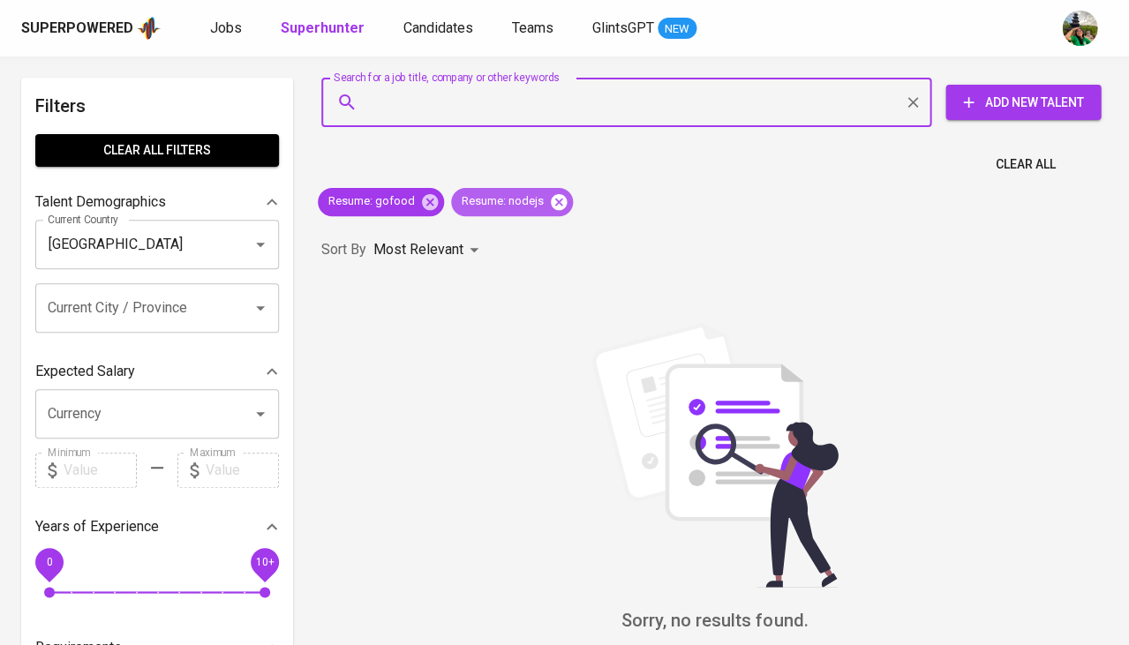
click at [555, 199] on icon at bounding box center [559, 201] width 16 height 16
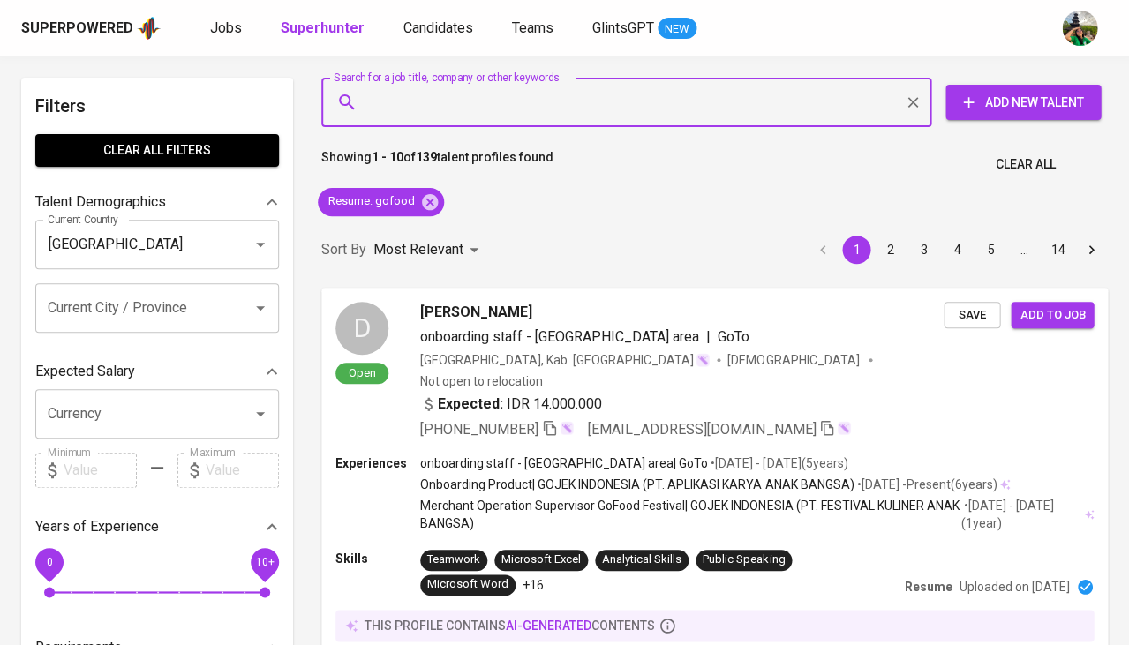
click at [496, 102] on input "Search for a job title, company or other keywords" at bounding box center [631, 103] width 532 height 34
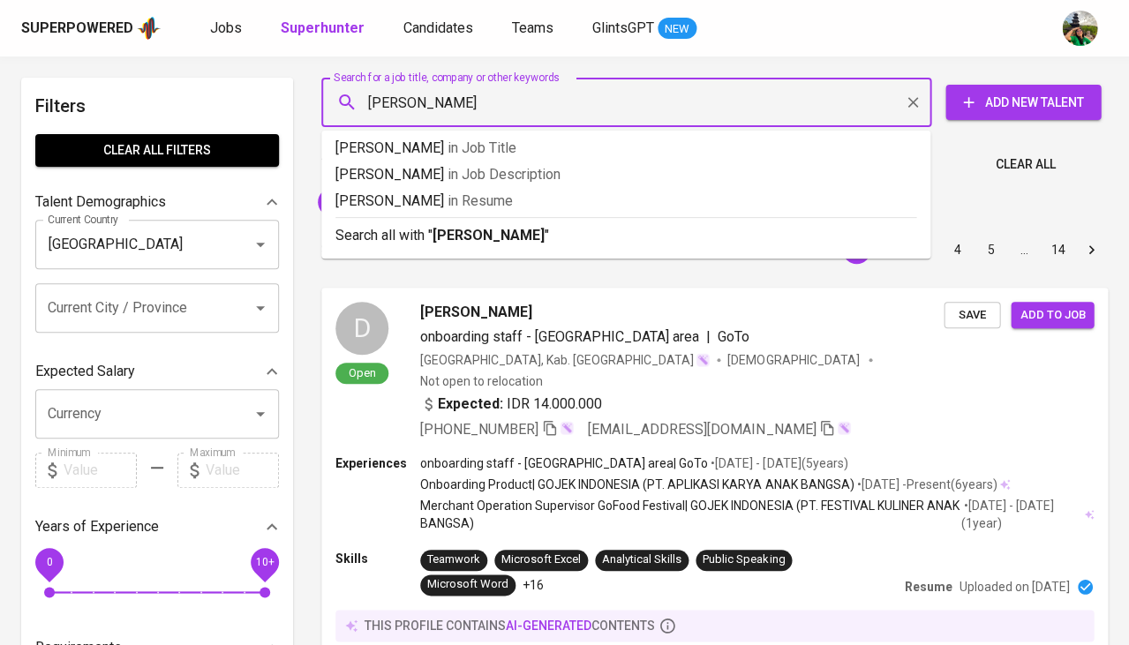
type input "backend"
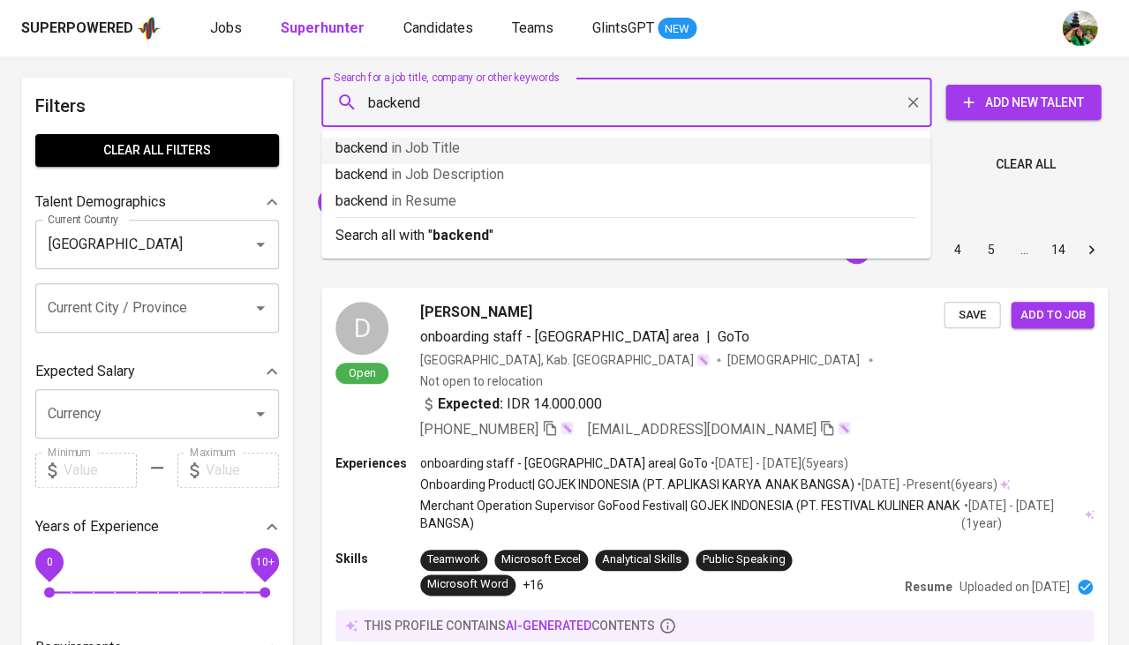
click at [466, 152] on p "backend in Job Title" at bounding box center [625, 148] width 581 height 21
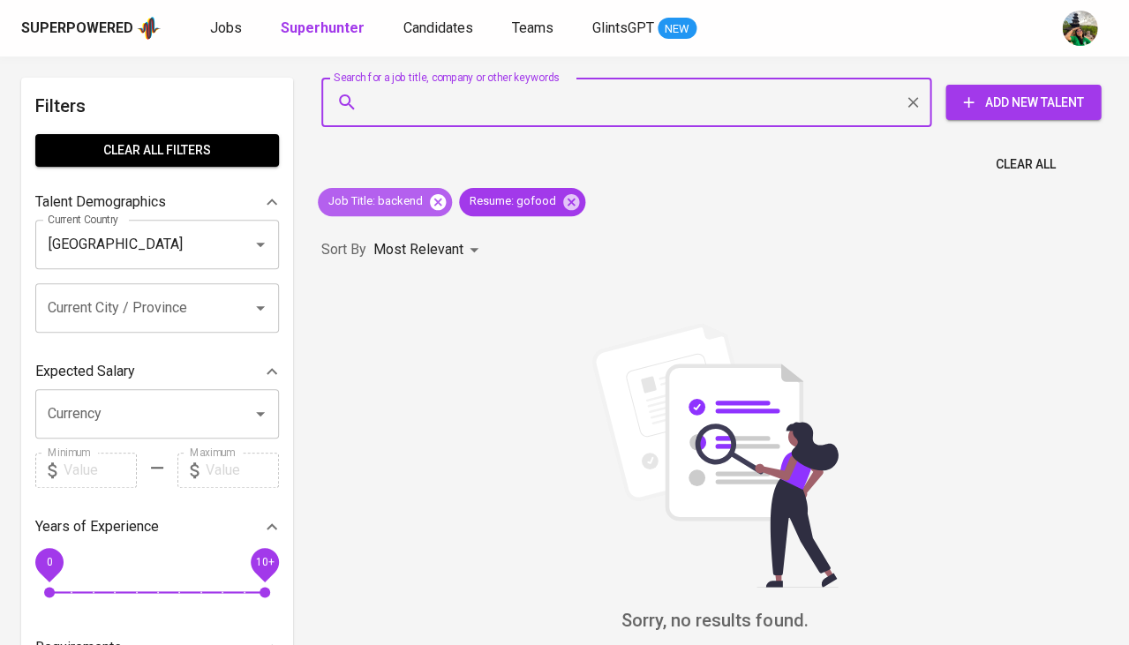
click at [433, 206] on icon at bounding box center [438, 201] width 16 height 16
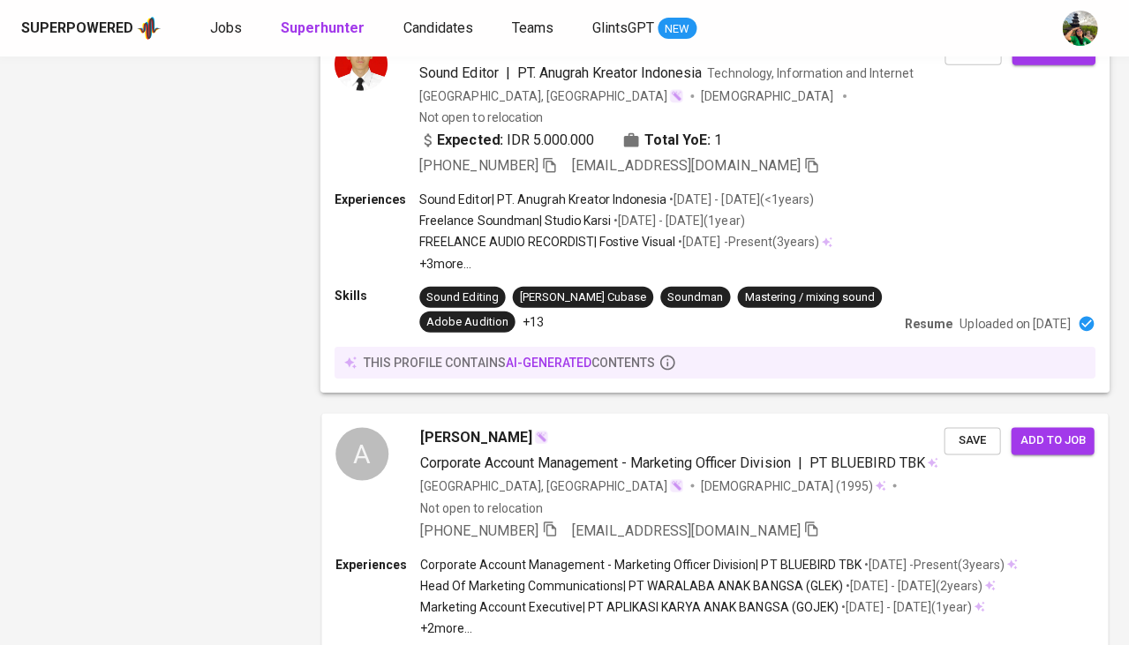
scroll to position [3369, 0]
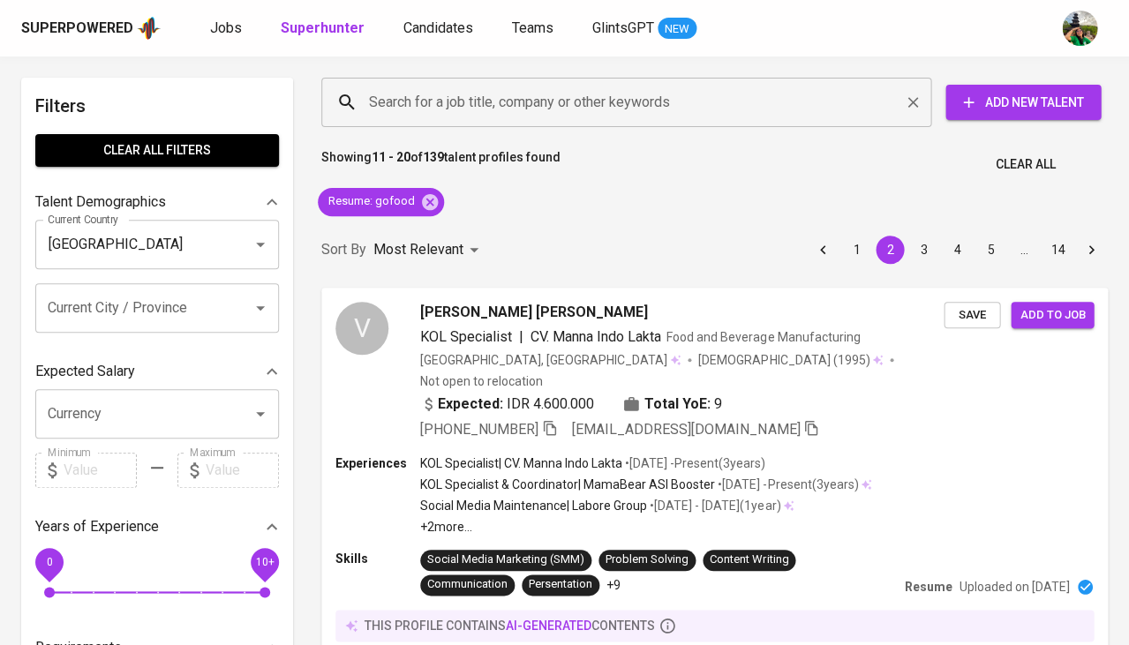
click at [394, 100] on input "Search for a job title, company or other keywords" at bounding box center [631, 103] width 532 height 34
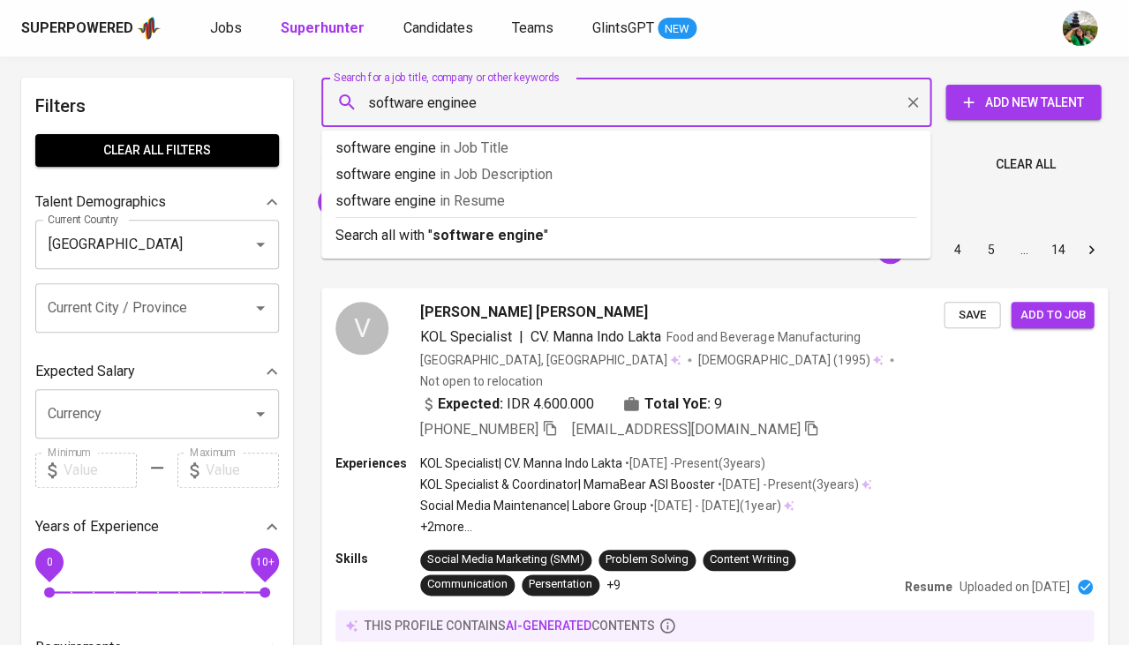
type input "software engineer"
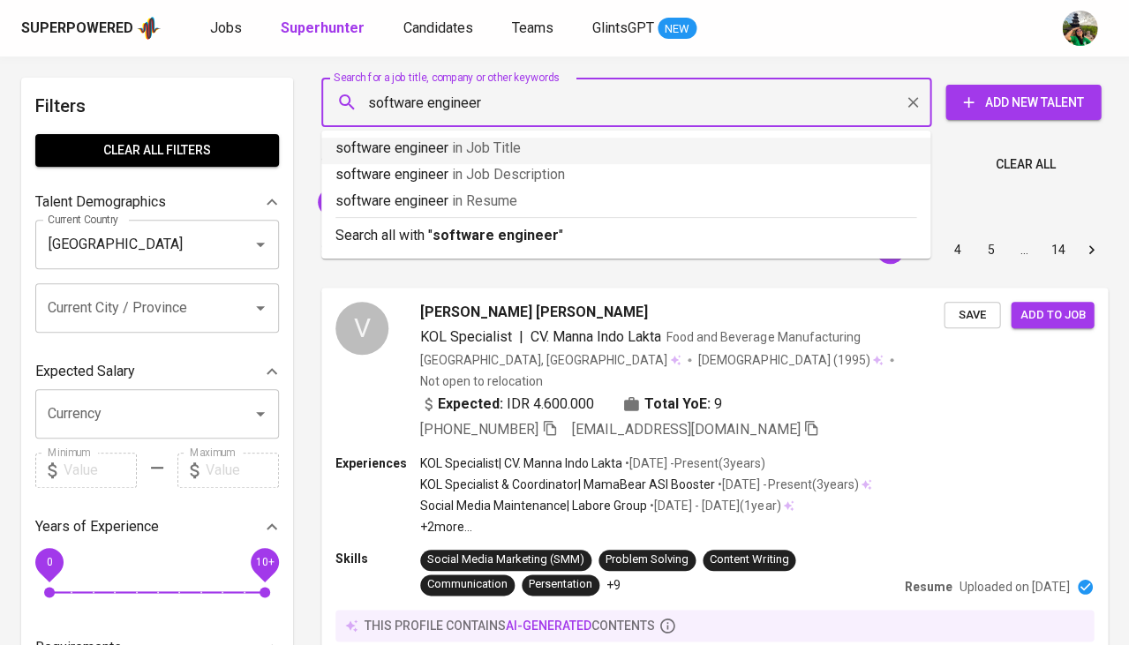
click at [402, 154] on p "software engineer in Job Title" at bounding box center [625, 148] width 581 height 21
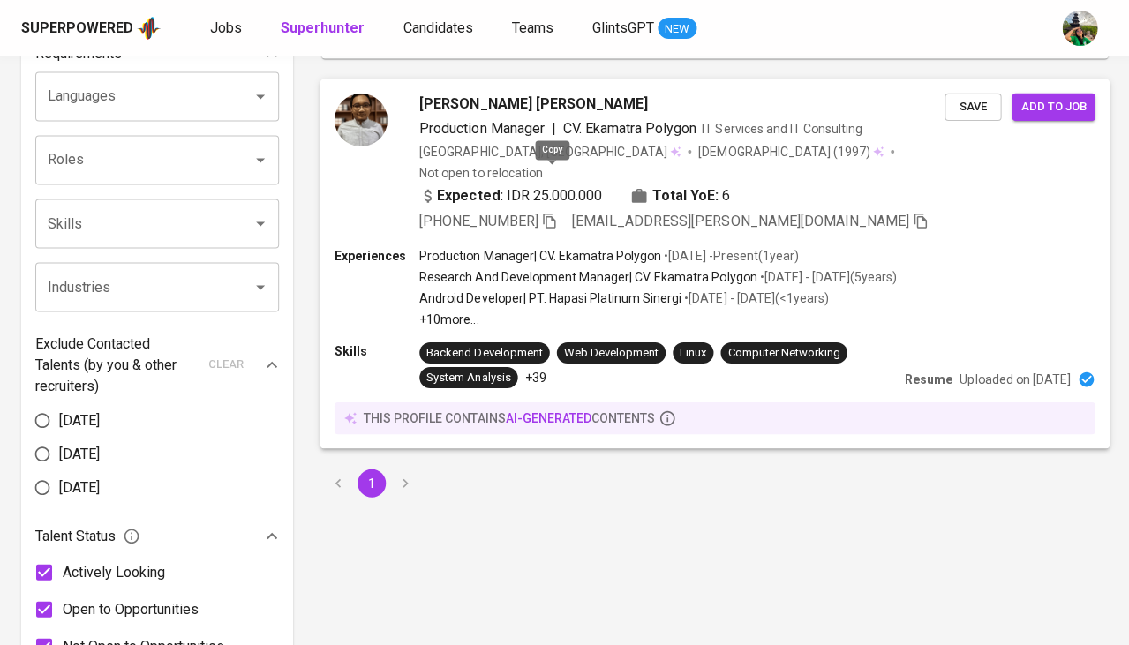
scroll to position [91, 0]
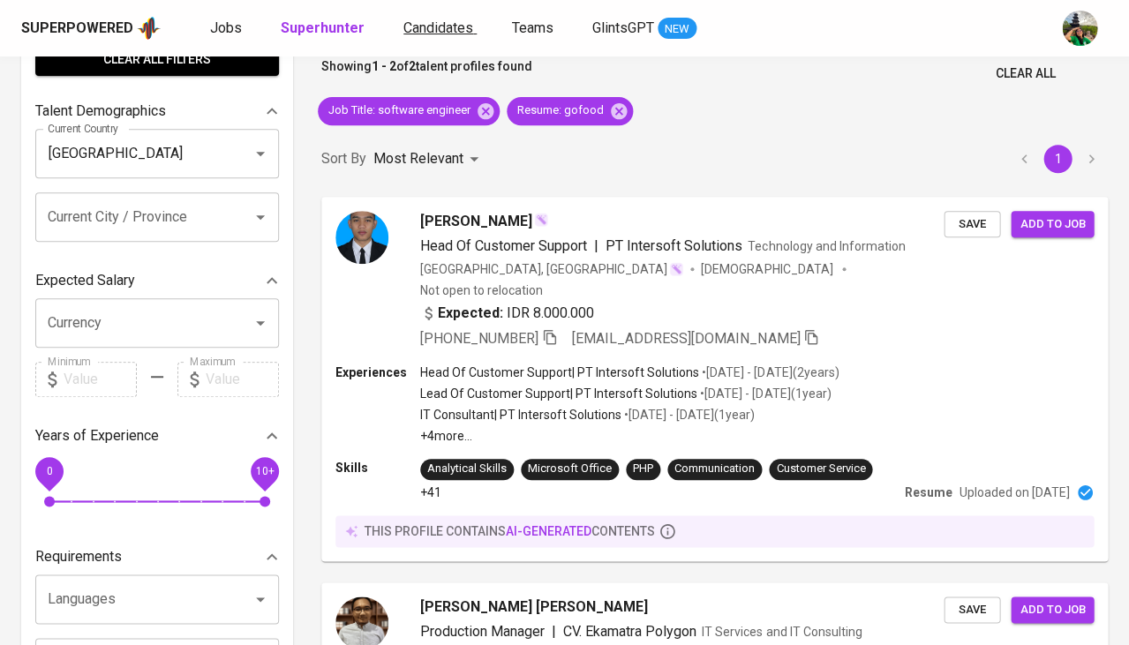
click at [440, 34] on span "Candidates" at bounding box center [438, 27] width 70 height 17
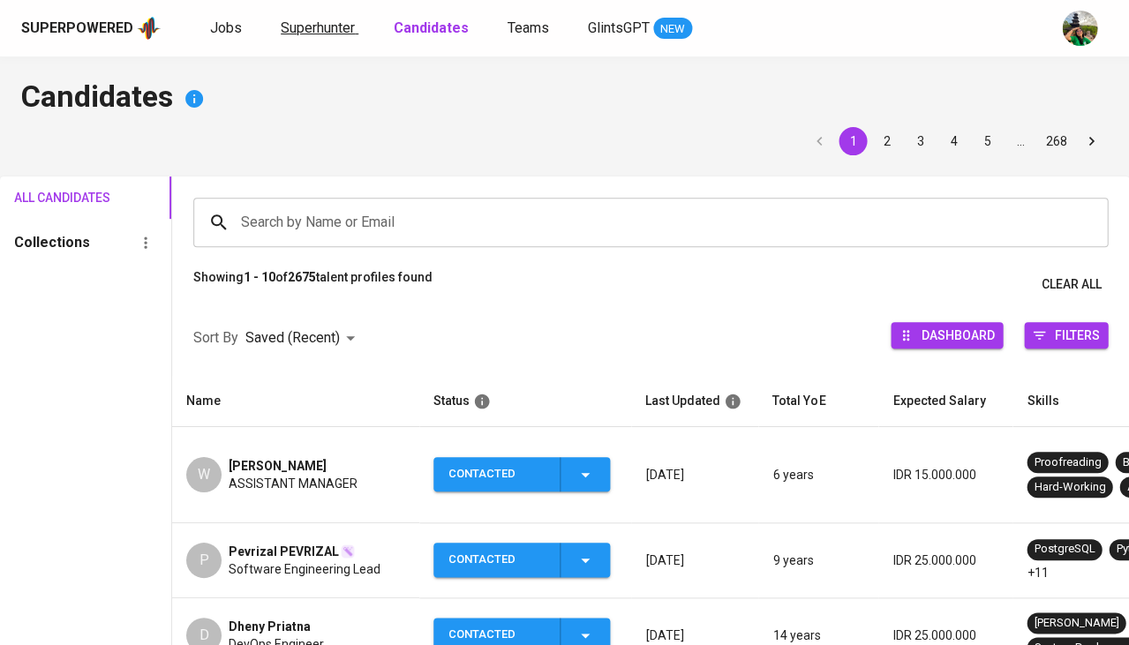
click at [316, 32] on span "Superhunter" at bounding box center [318, 27] width 74 height 17
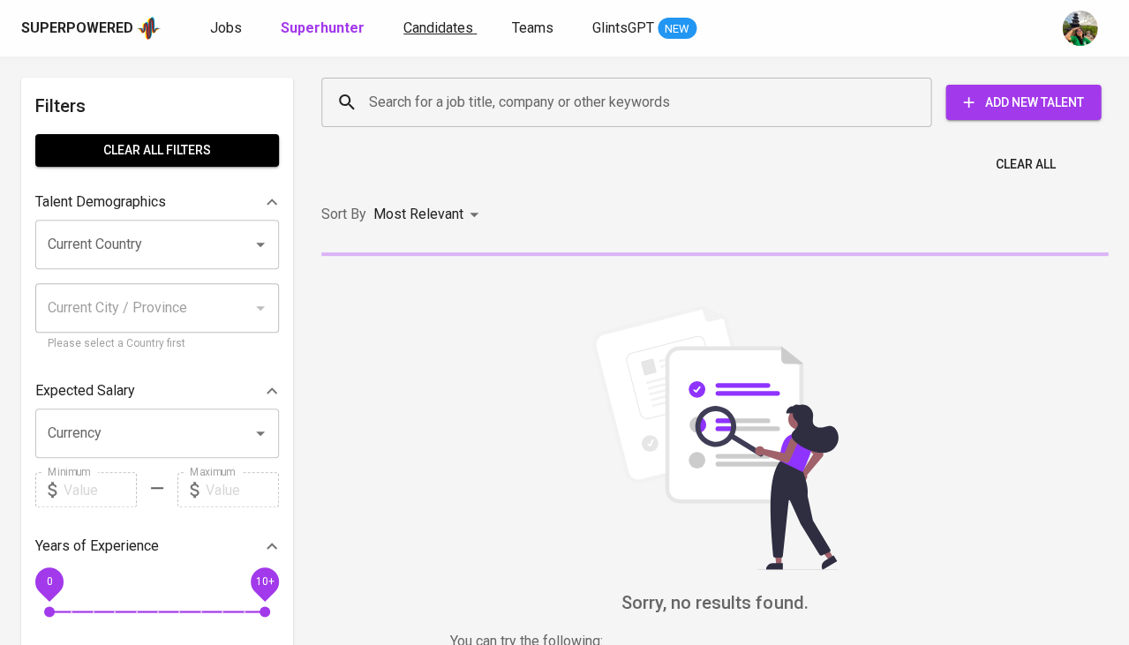
click at [418, 30] on span "Candidates" at bounding box center [438, 27] width 70 height 17
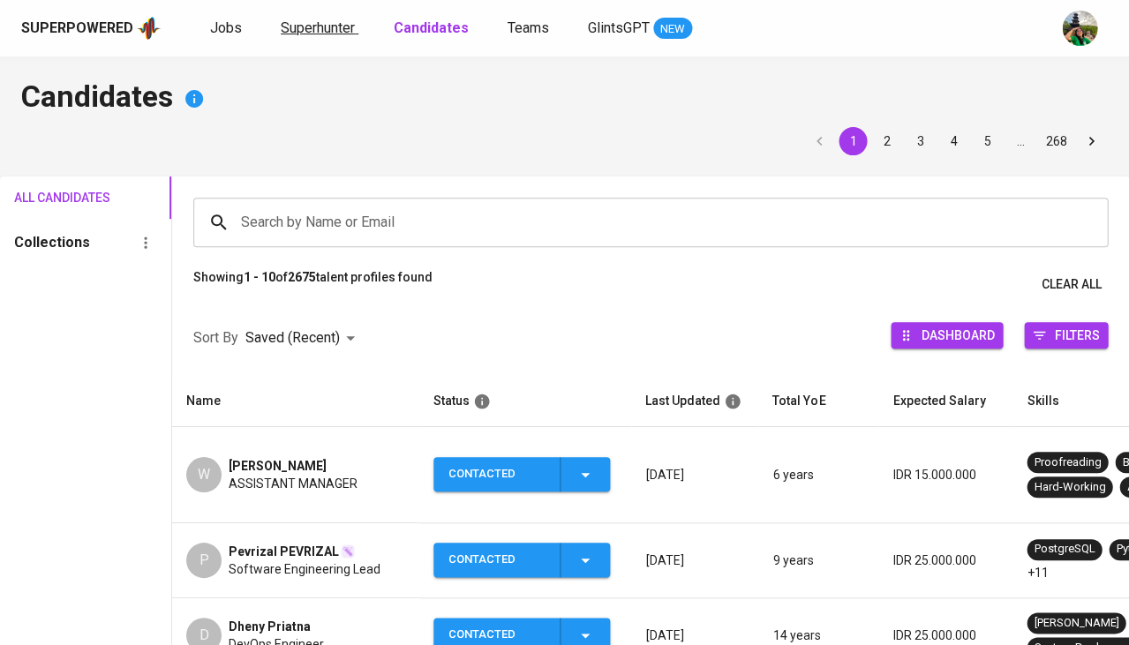
click at [328, 30] on span "Superhunter" at bounding box center [318, 27] width 74 height 17
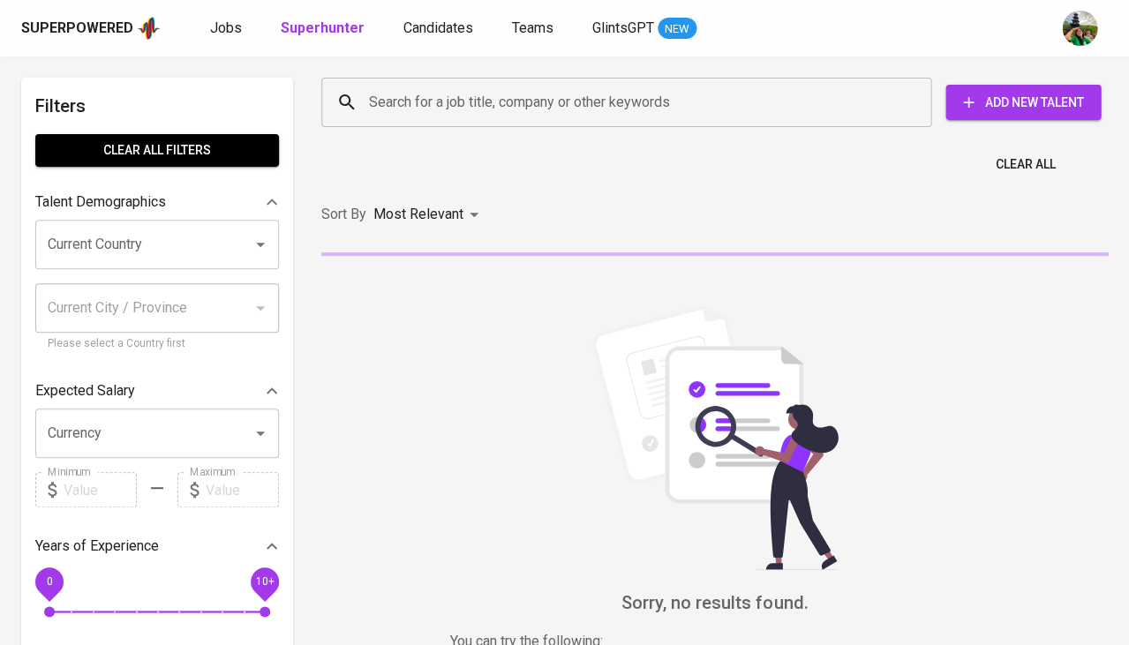
click at [386, 106] on input "x" at bounding box center [631, 103] width 532 height 34
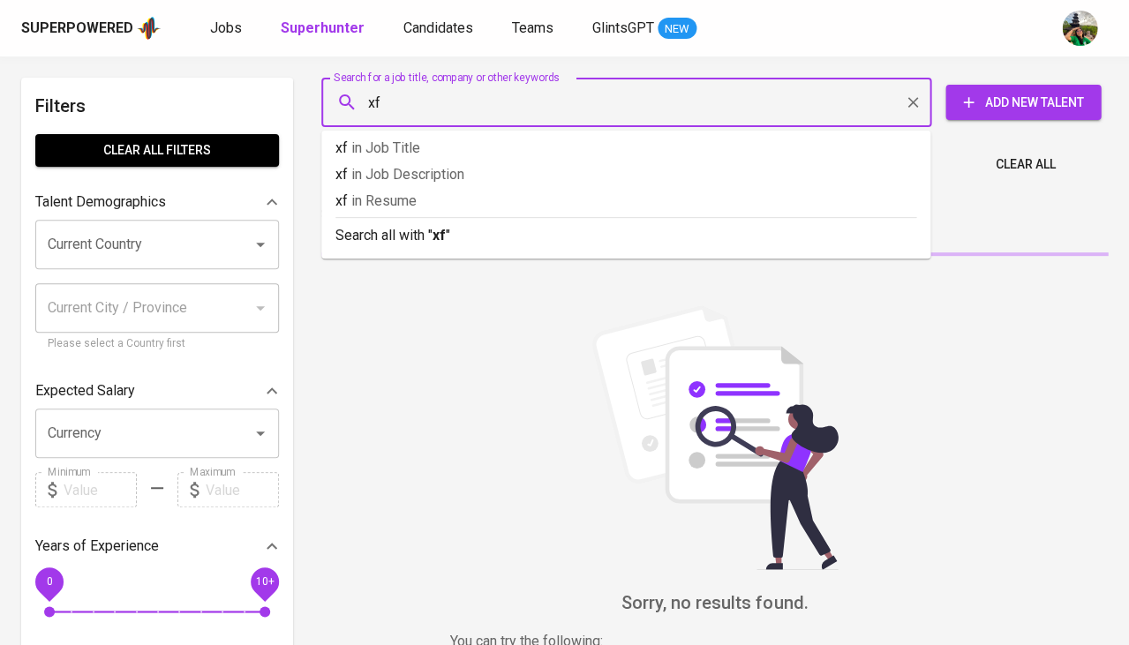
type input "x"
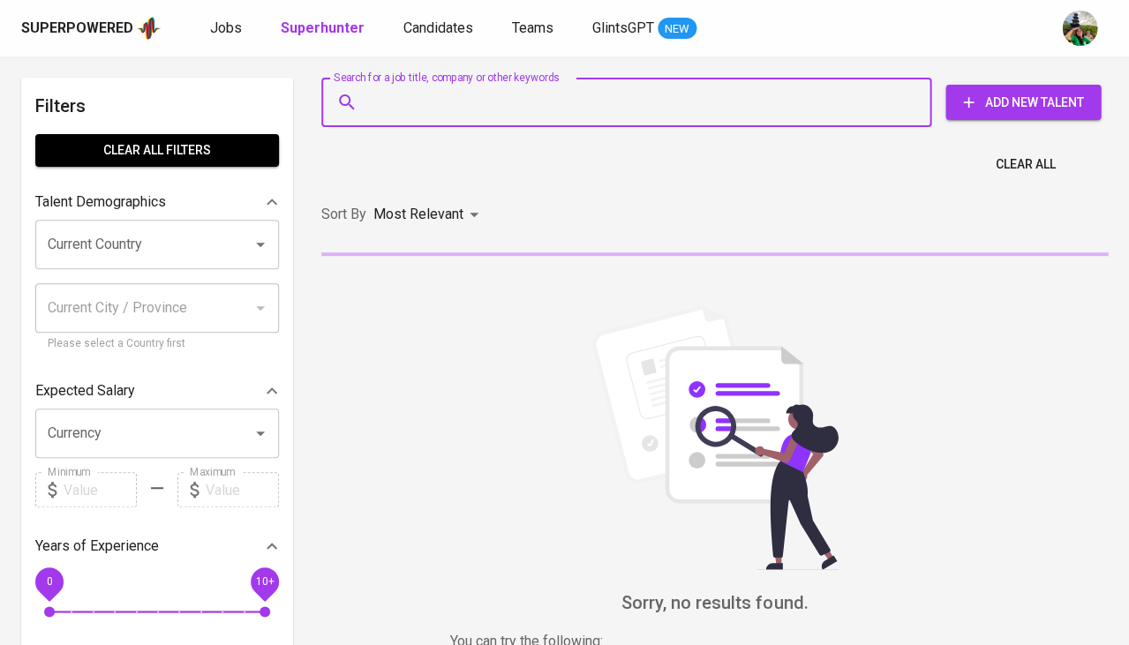
paste input "[EMAIL_ADDRESS][DOMAIN_NAME]"
type input "[EMAIL_ADDRESS][DOMAIN_NAME]"
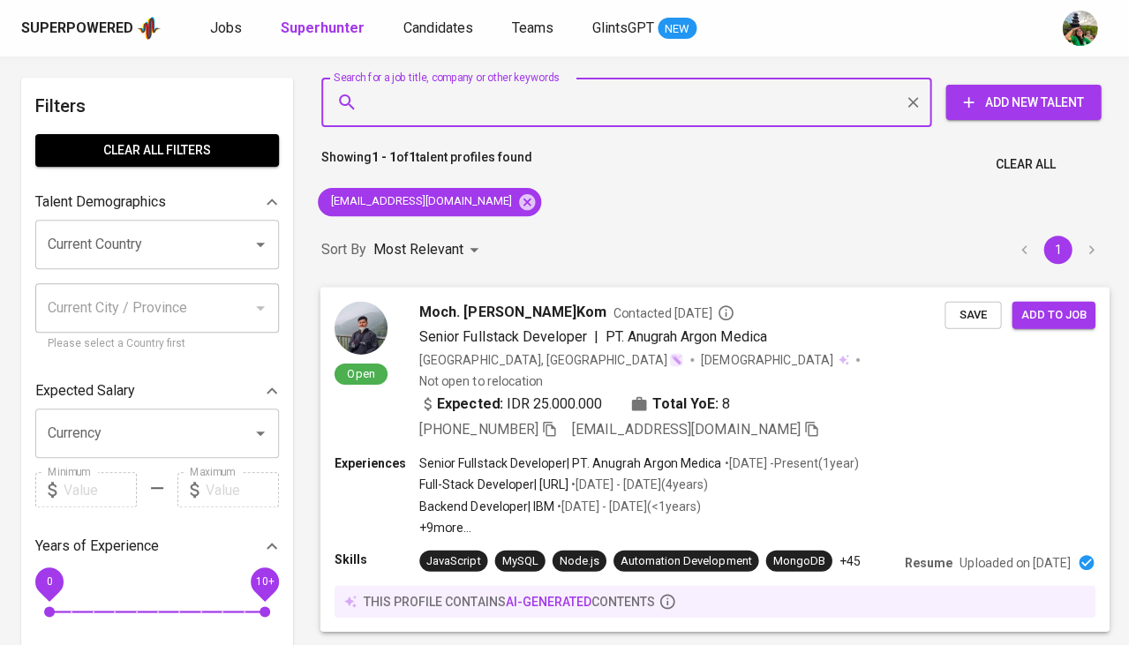
click at [952, 305] on button "Save" at bounding box center [972, 314] width 56 height 27
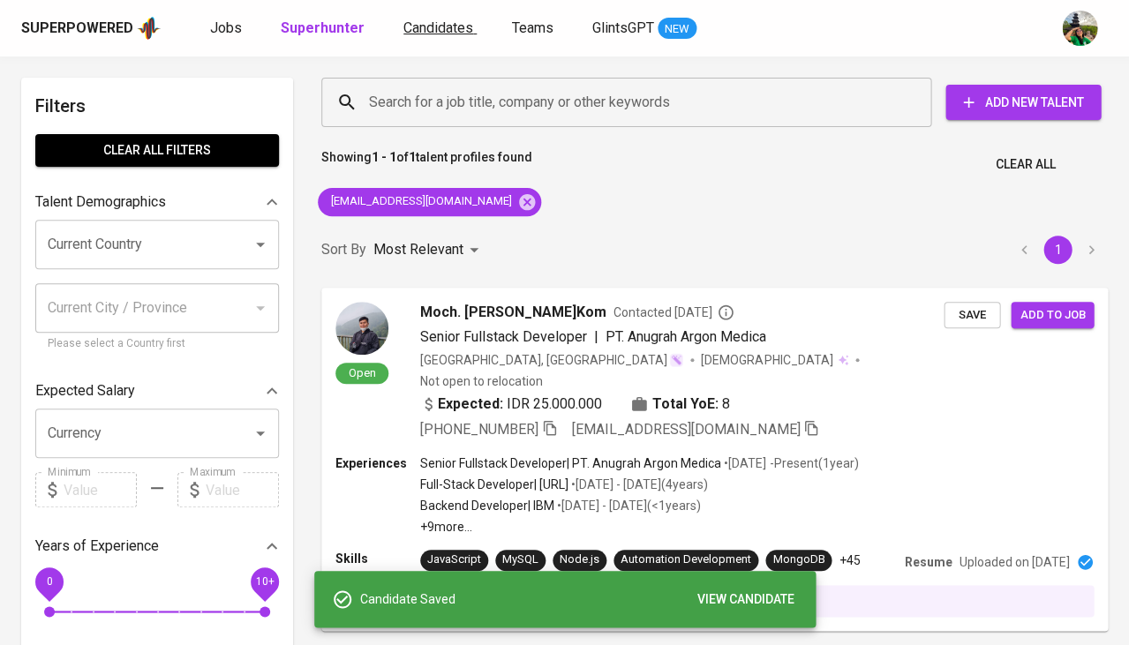
click at [429, 29] on span "Candidates" at bounding box center [438, 27] width 70 height 17
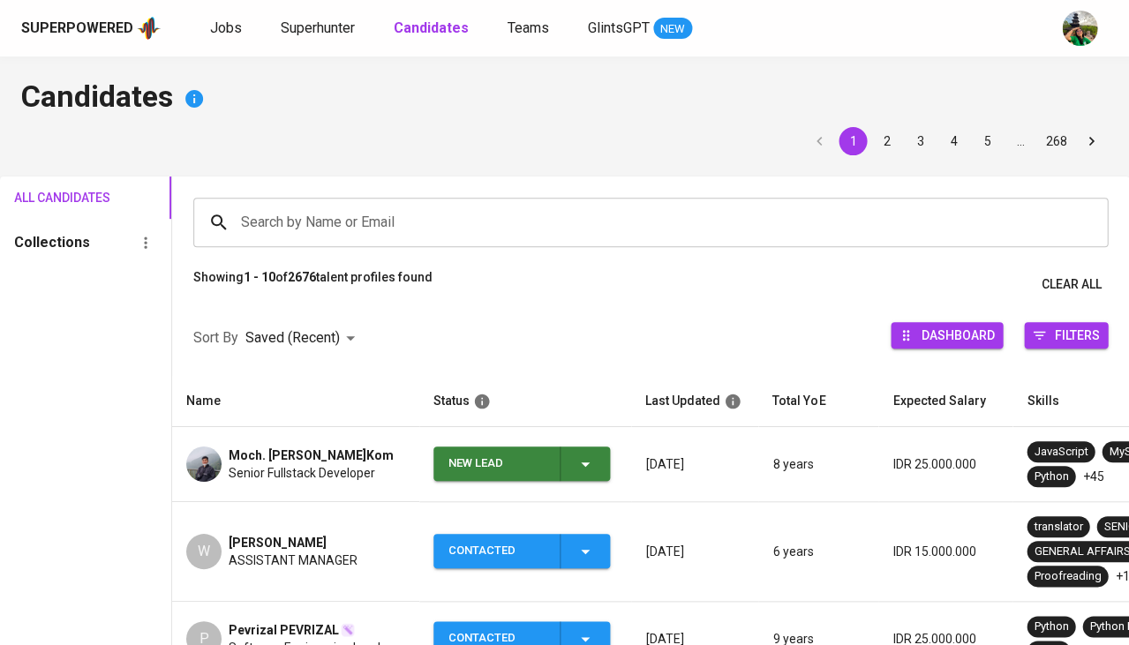
click at [586, 469] on icon "button" at bounding box center [585, 464] width 21 height 21
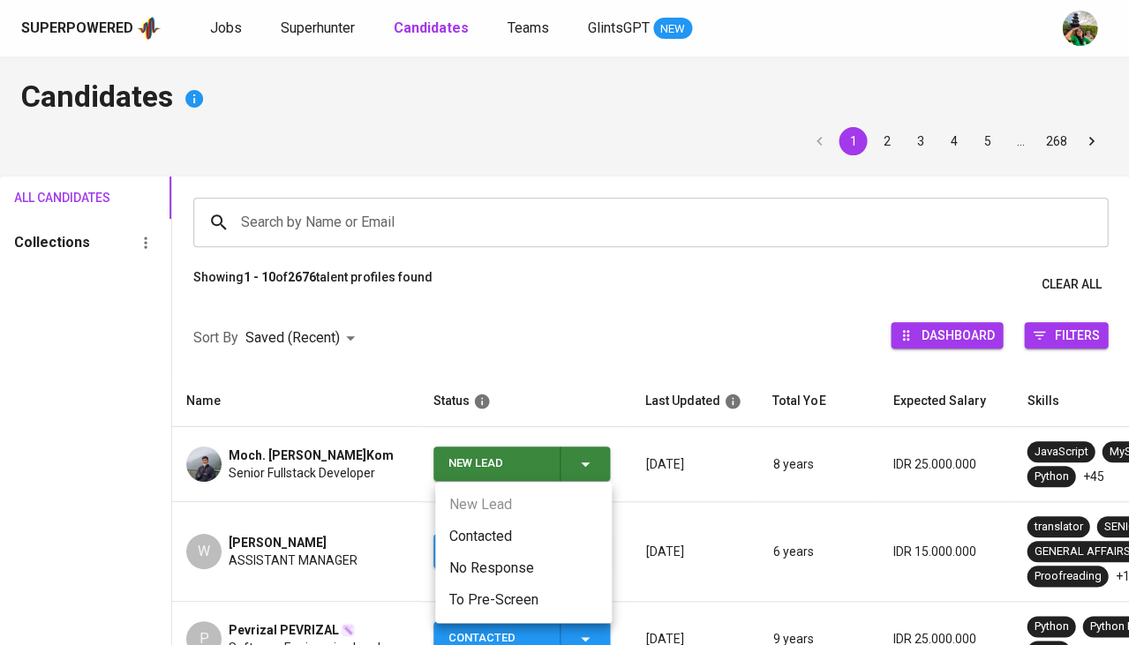
click at [523, 523] on li "Contacted" at bounding box center [523, 537] width 177 height 32
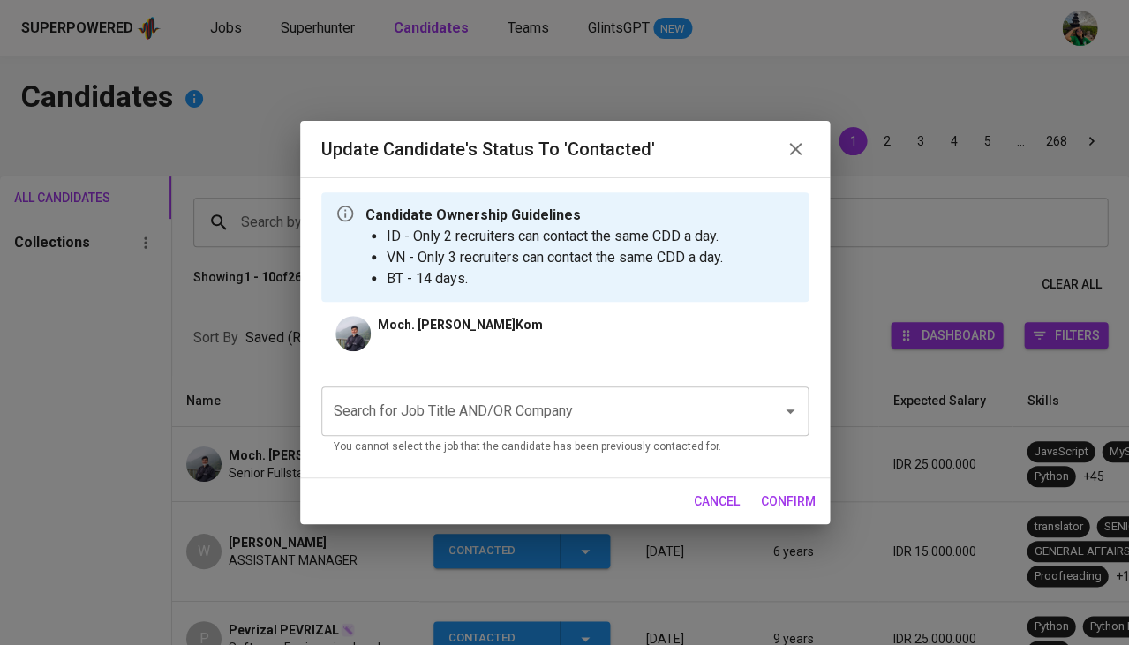
click at [475, 406] on input "Search for Job Title AND/OR Company" at bounding box center [540, 412] width 422 height 34
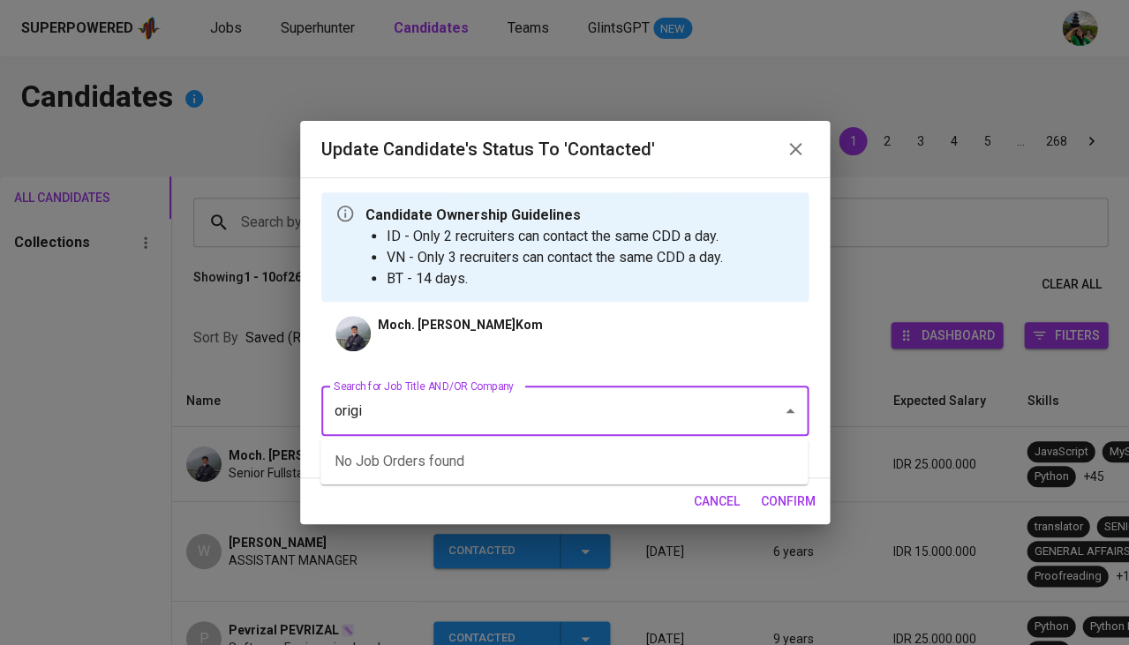
type input "origin"
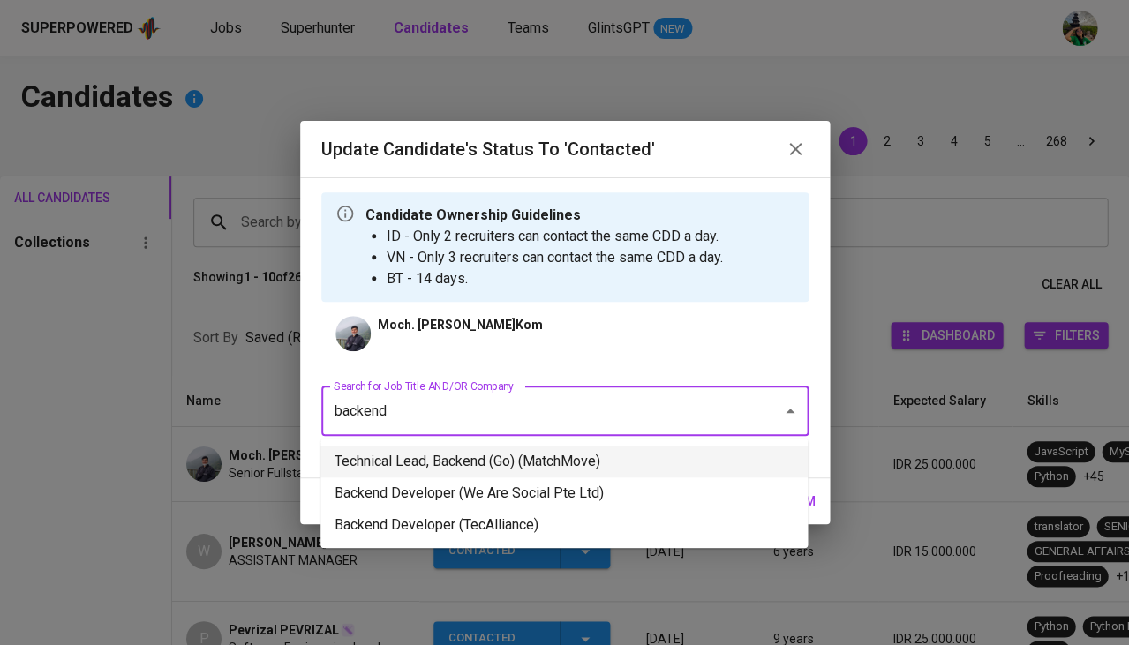
click at [496, 459] on li "Technical Lead, Backend (Go) (MatchMove)" at bounding box center [563, 462] width 487 height 32
type input "backend"
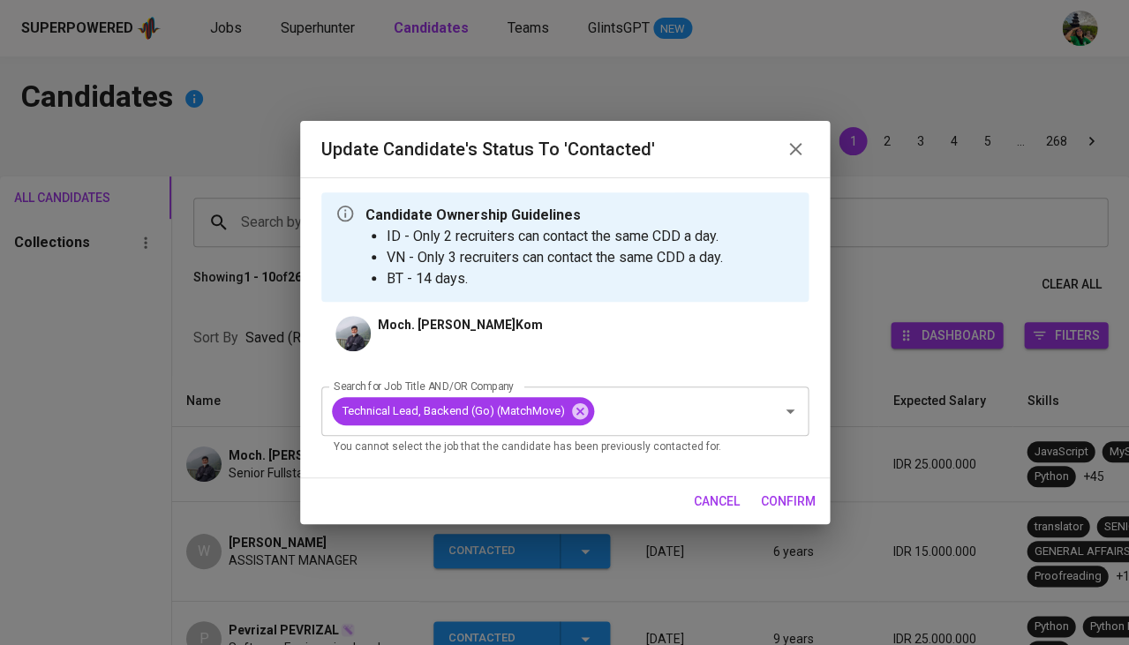
click at [807, 496] on span "confirm" at bounding box center [788, 502] width 55 height 22
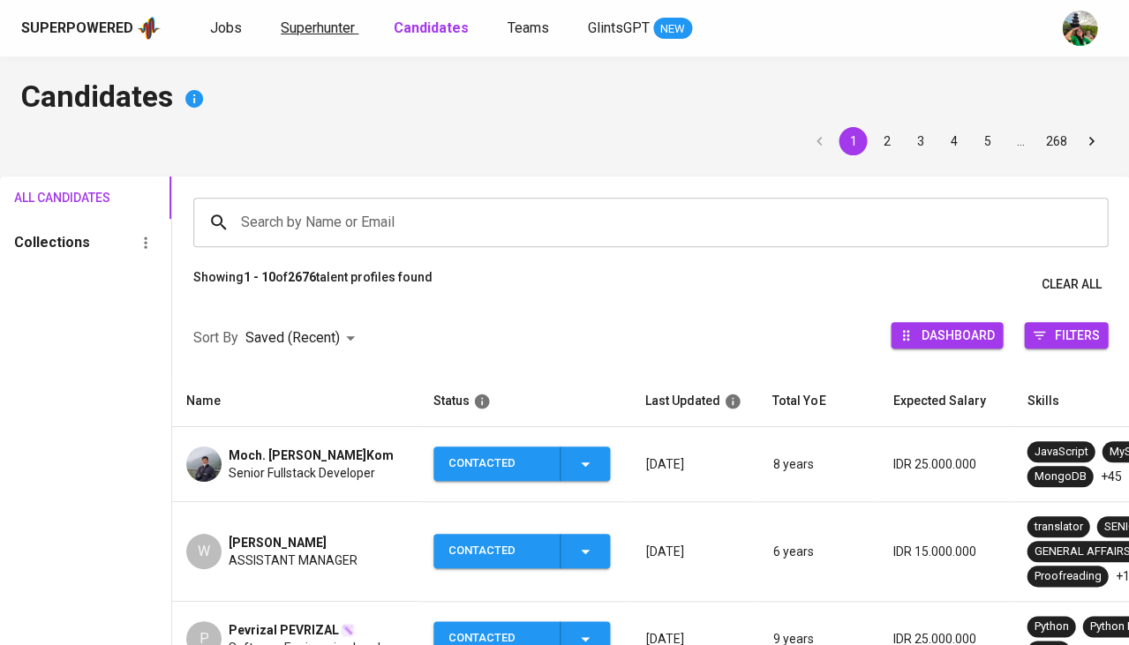
click at [327, 34] on span "Superhunter" at bounding box center [318, 27] width 74 height 17
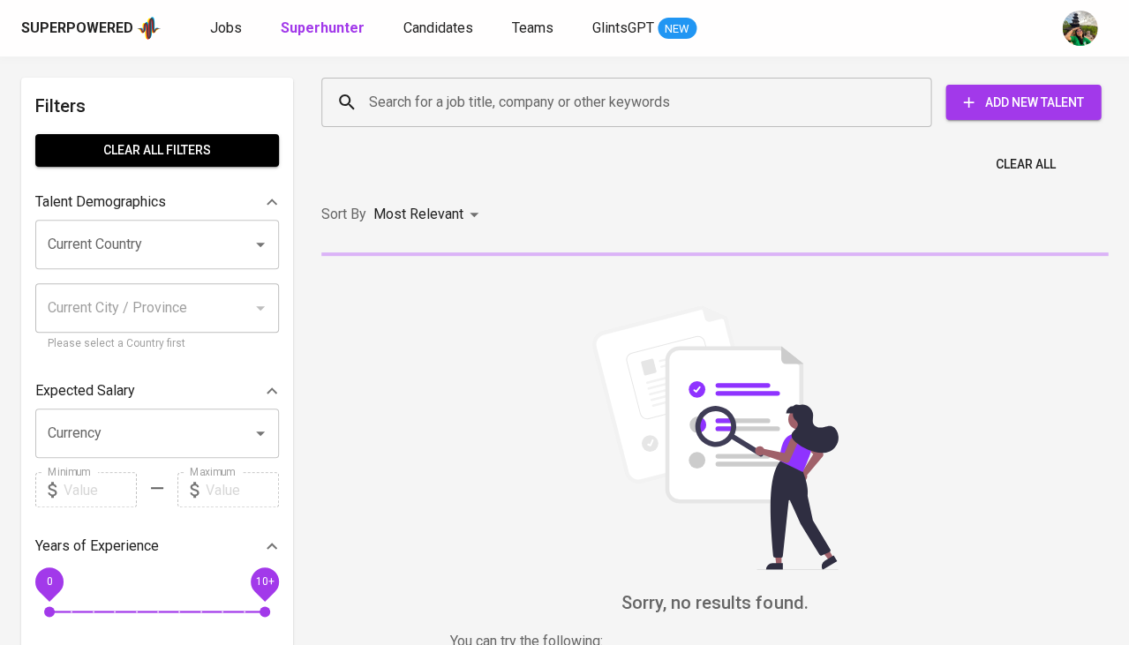
click at [474, 91] on input "Search for a job title, company or other keywords" at bounding box center [631, 103] width 532 height 34
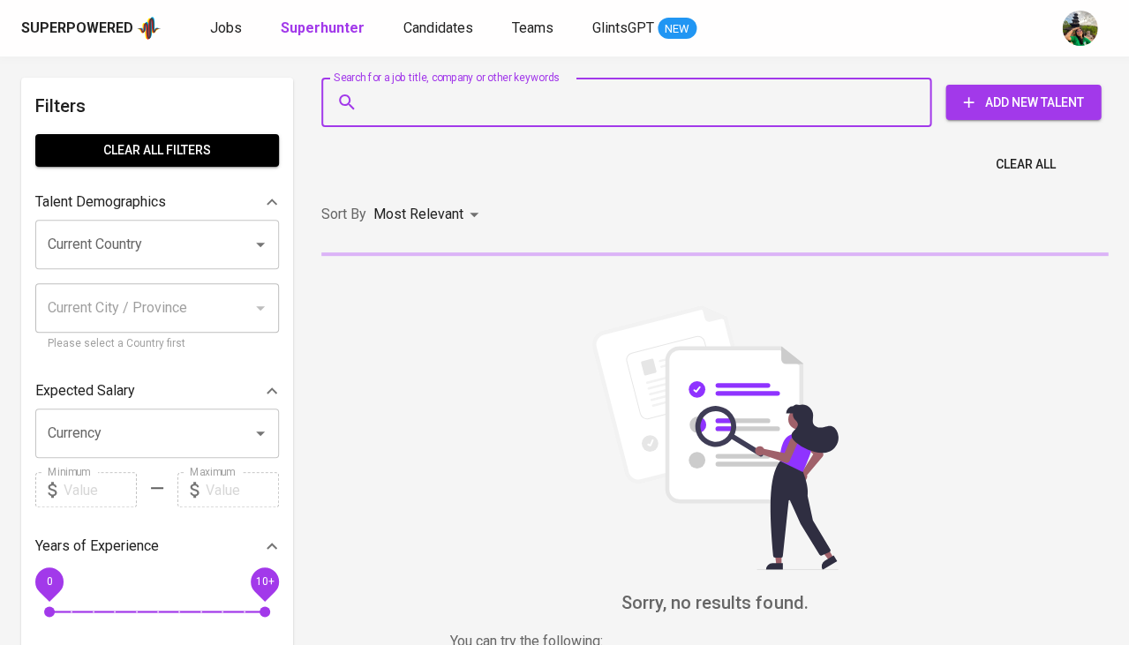
paste input "[EMAIL_ADDRESS][DOMAIN_NAME]"
type input "[EMAIL_ADDRESS][DOMAIN_NAME]"
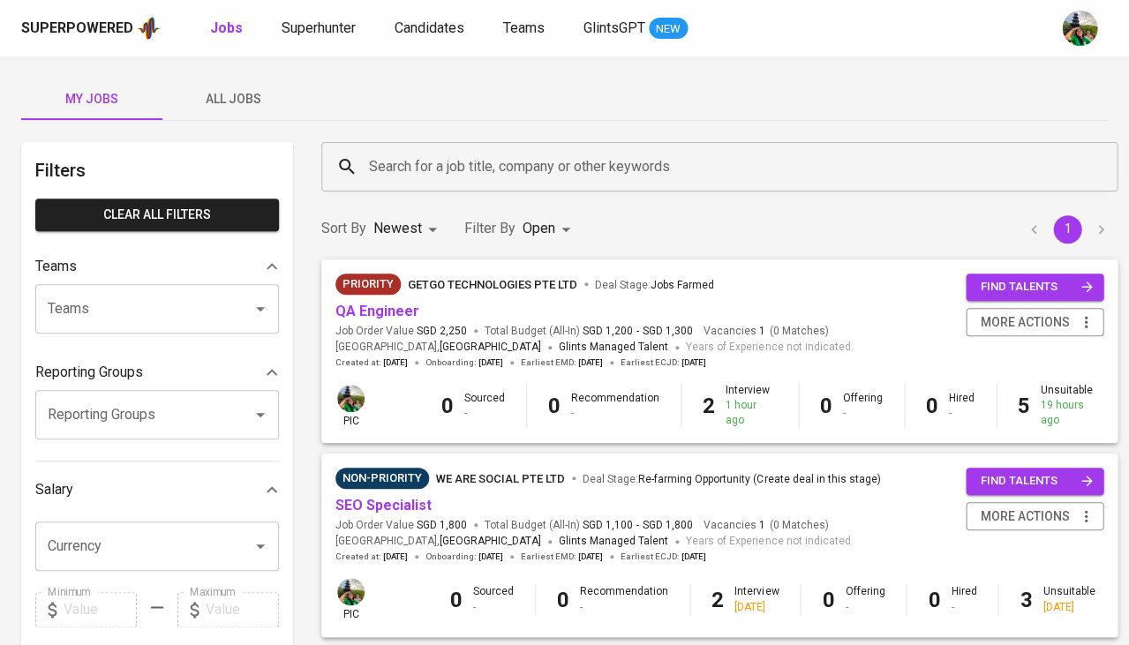
click at [245, 106] on span "All Jobs" at bounding box center [233, 99] width 120 height 22
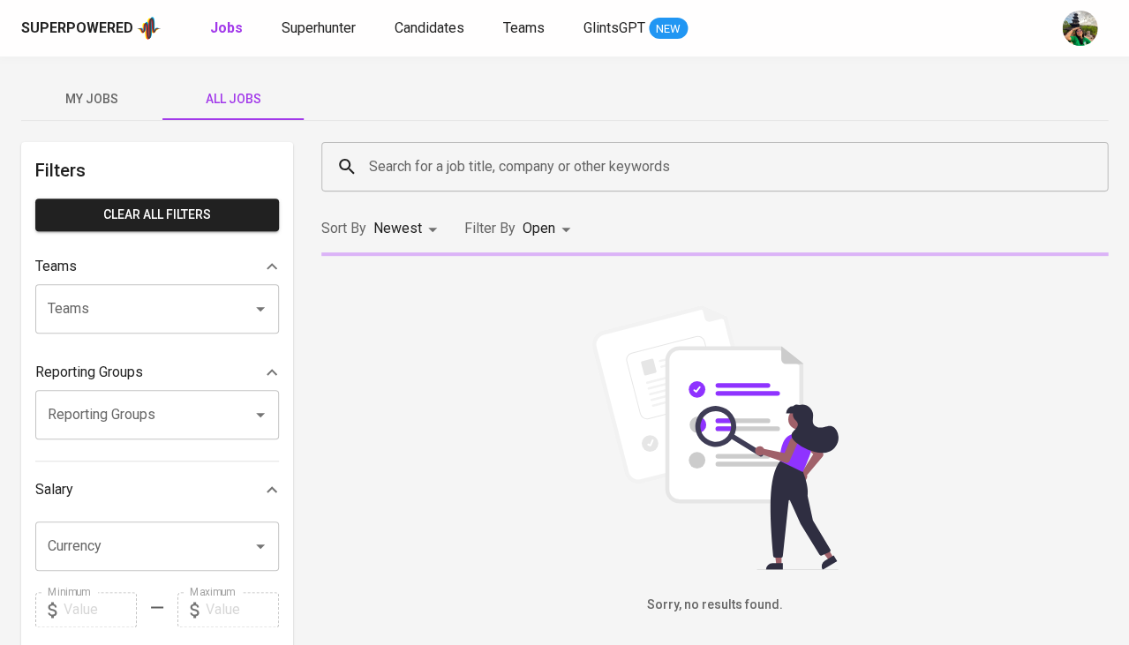
click at [429, 153] on input "Search for a job title, company or other keywords" at bounding box center [719, 167] width 709 height 34
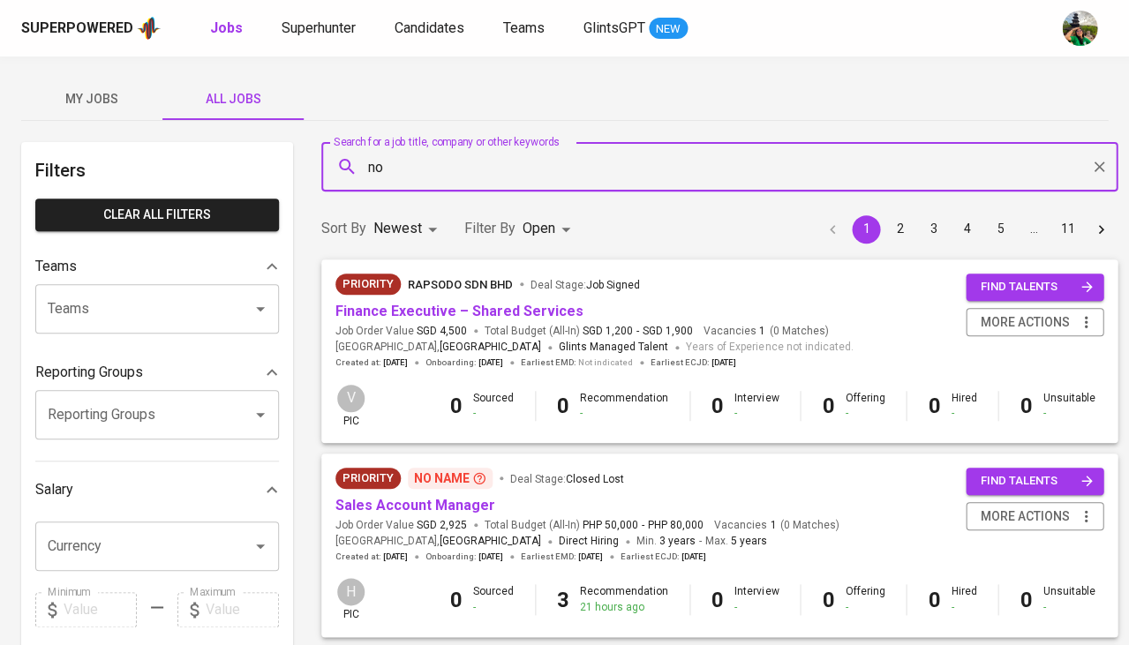
type input "n"
type input "tvs"
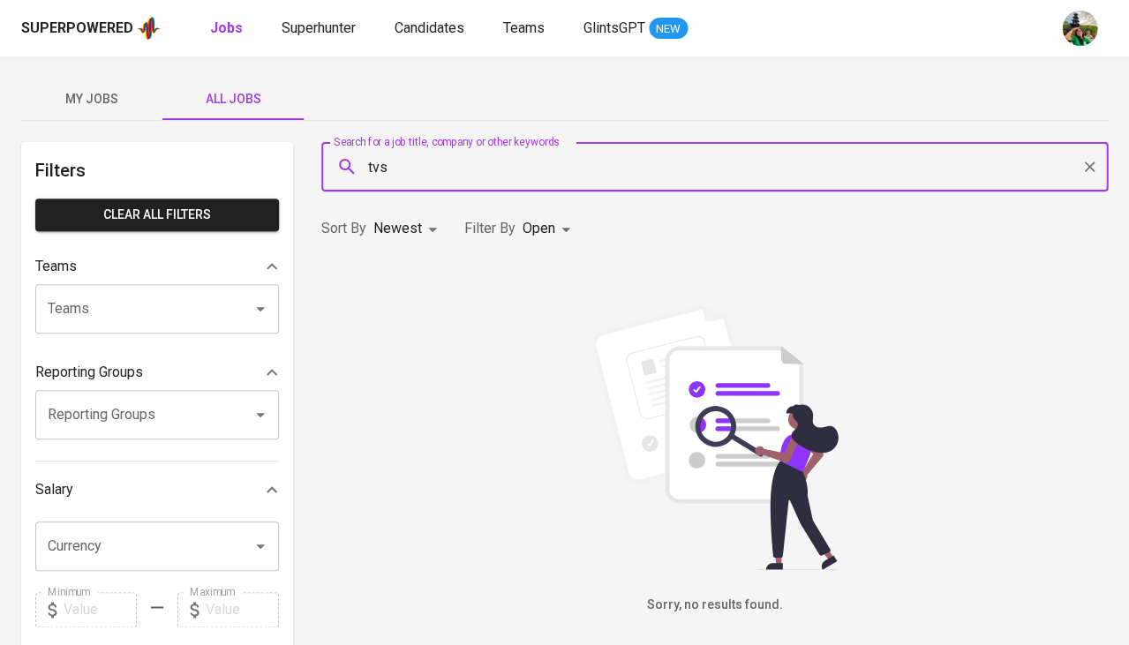
click at [537, 233] on body "Superpowered Jobs Superhunter Candidates Teams GlintsGPT NEW My Jobs All Jobs F…" at bounding box center [564, 602] width 1129 height 1205
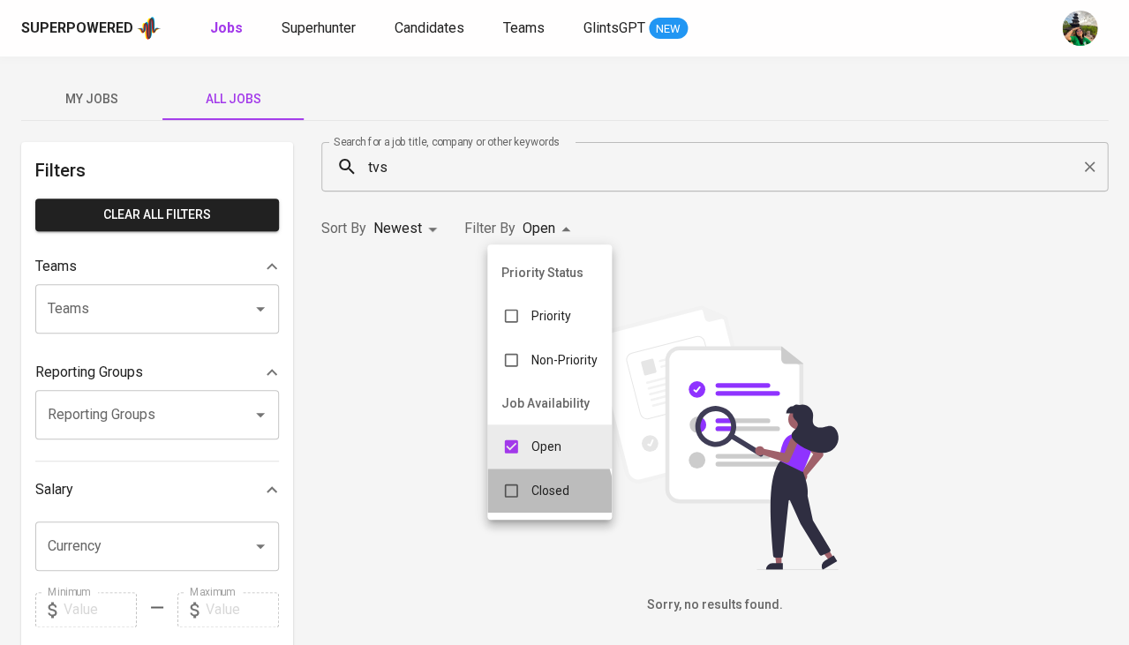
click at [534, 487] on p "Closed" at bounding box center [550, 491] width 38 height 18
type input "OPEN,CLOSE"
checkbox input "true"
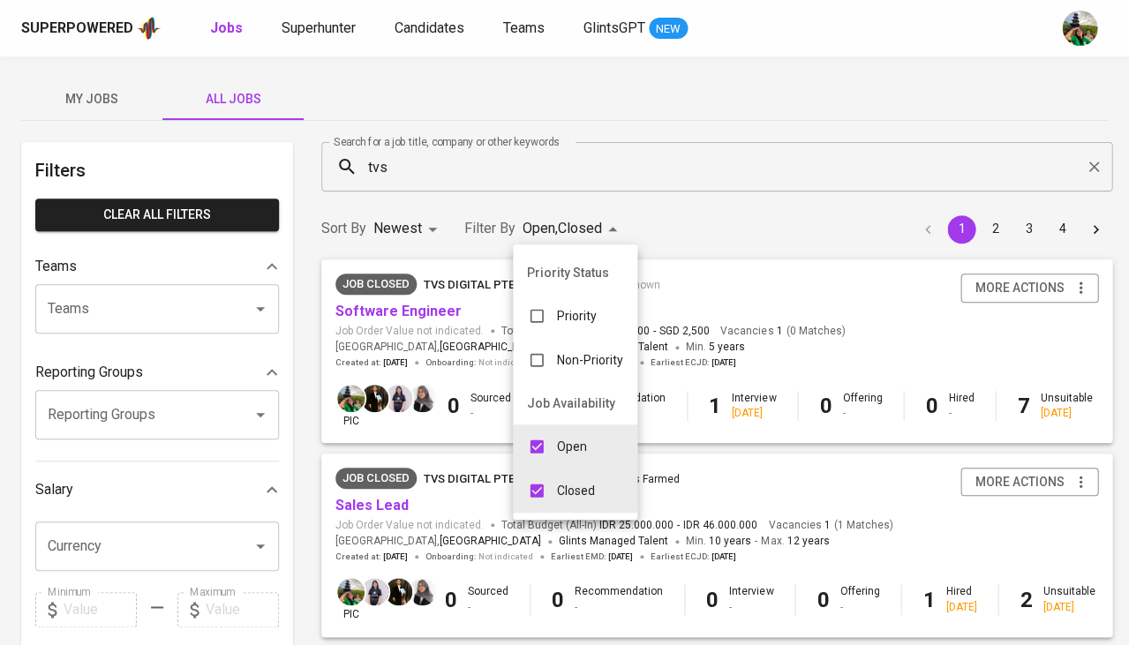
click at [700, 247] on div at bounding box center [564, 322] width 1129 height 645
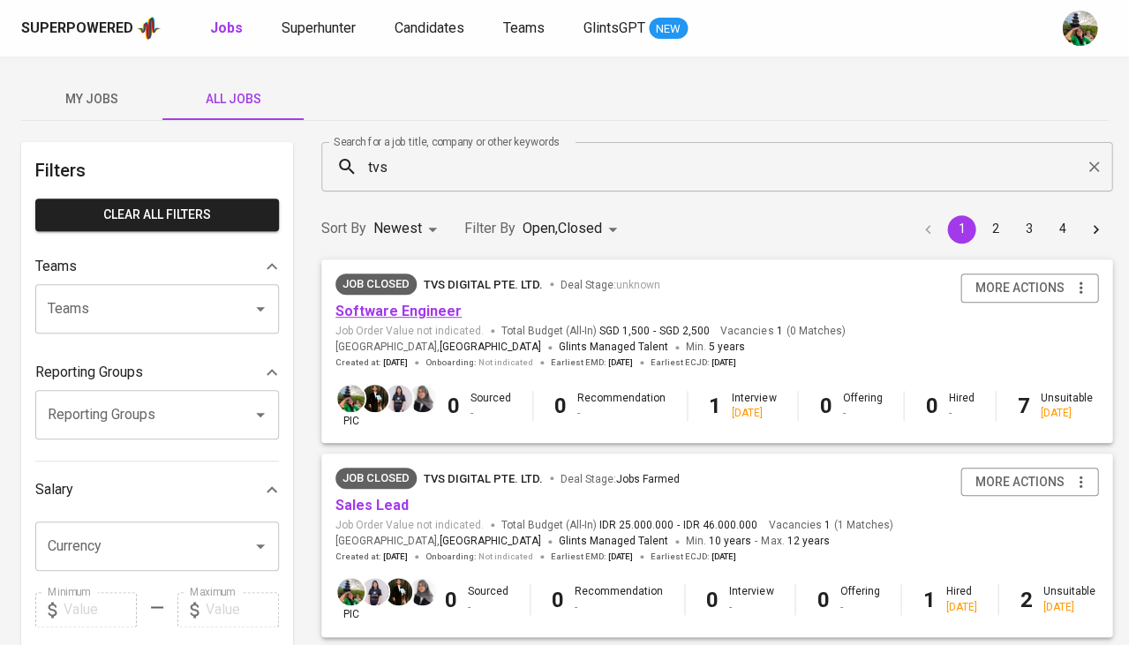
click at [410, 318] on link "Software Engineer" at bounding box center [398, 311] width 126 height 17
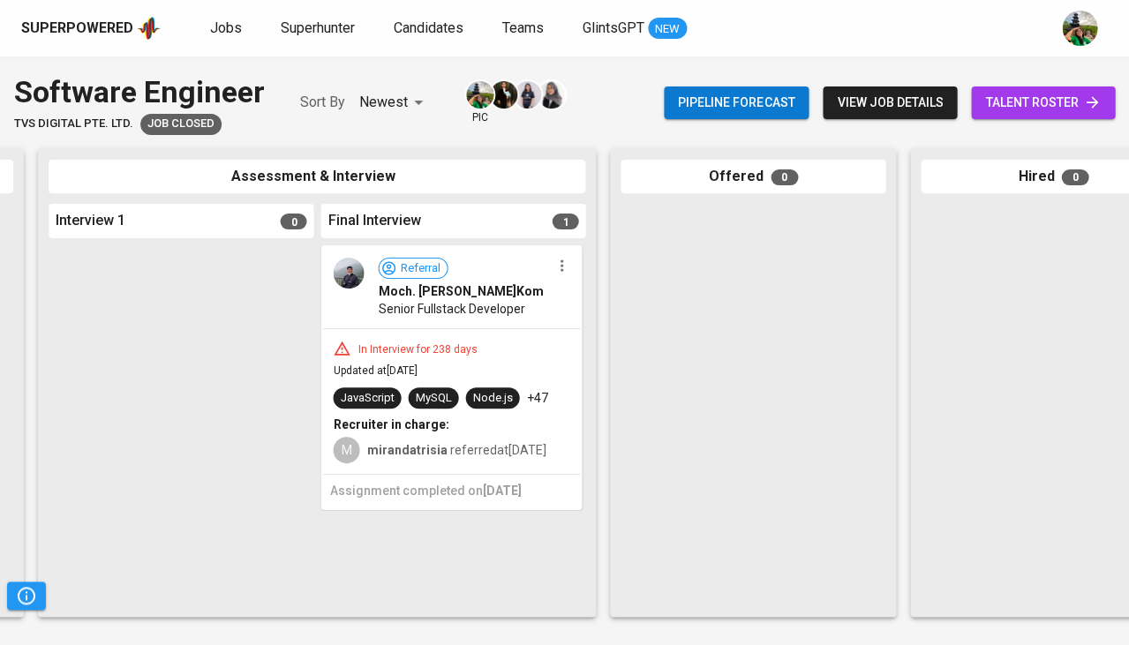
scroll to position [0, 576]
click at [561, 355] on div "In Interview for 238 days Updated at [DATE] JavaScript MySQL Node.js +47 Recrui…" at bounding box center [452, 401] width 258 height 145
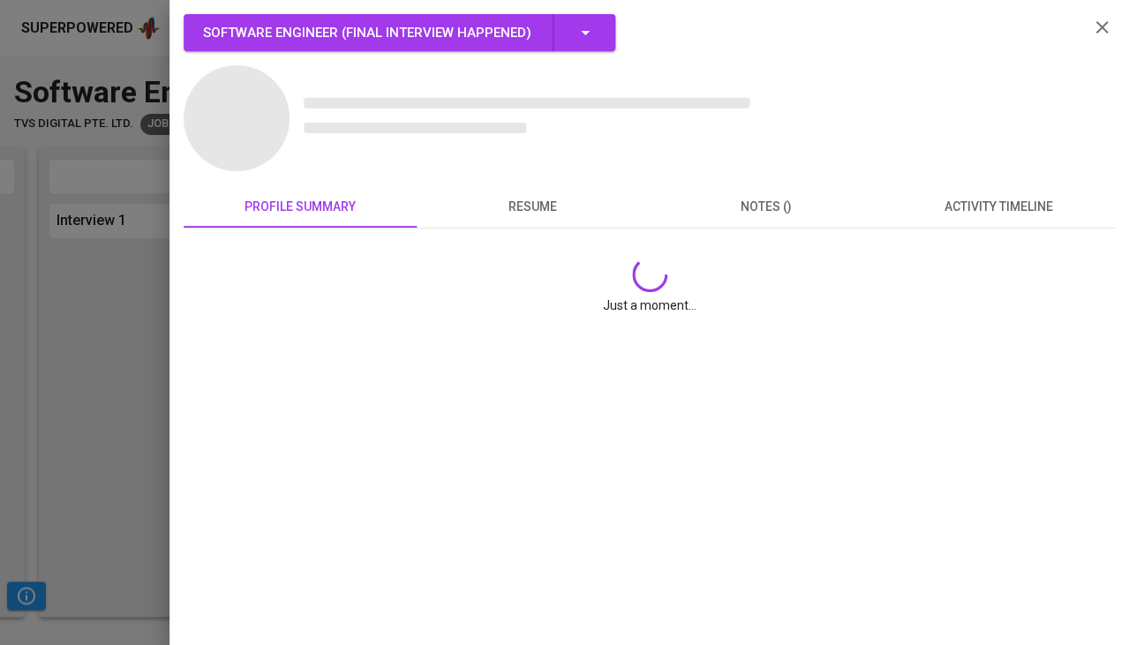
click at [1023, 205] on div "Software Engineer ( Final Interview happened ) profile summary resume notes () …" at bounding box center [649, 171] width 931 height 314
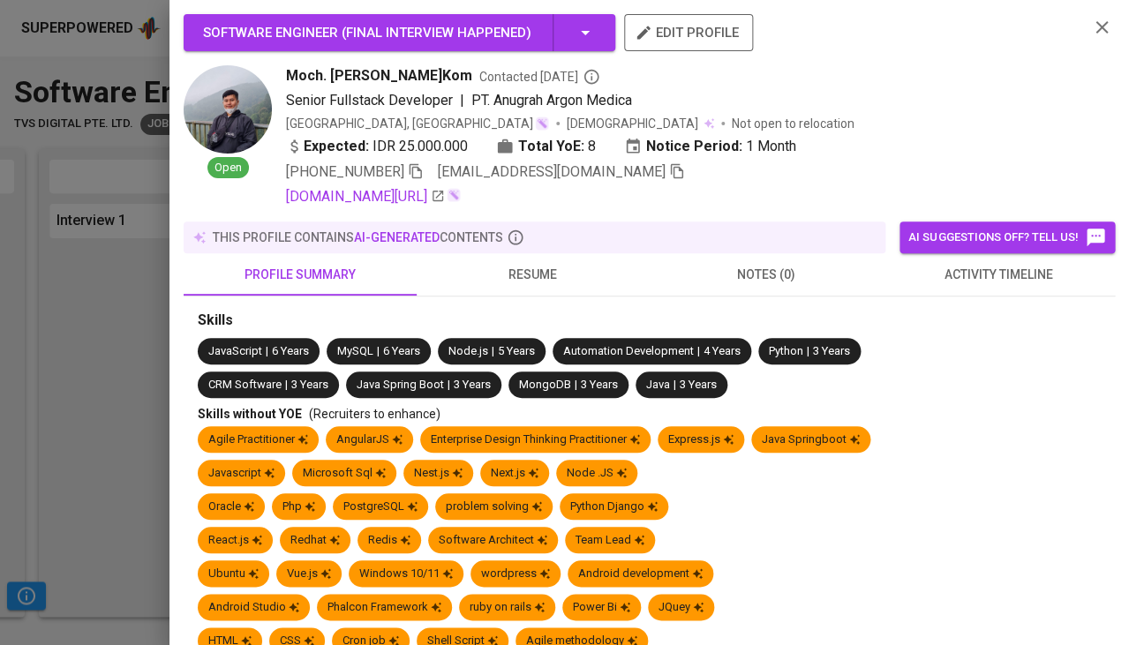
click at [971, 280] on span "activity timeline" at bounding box center [998, 275] width 212 height 22
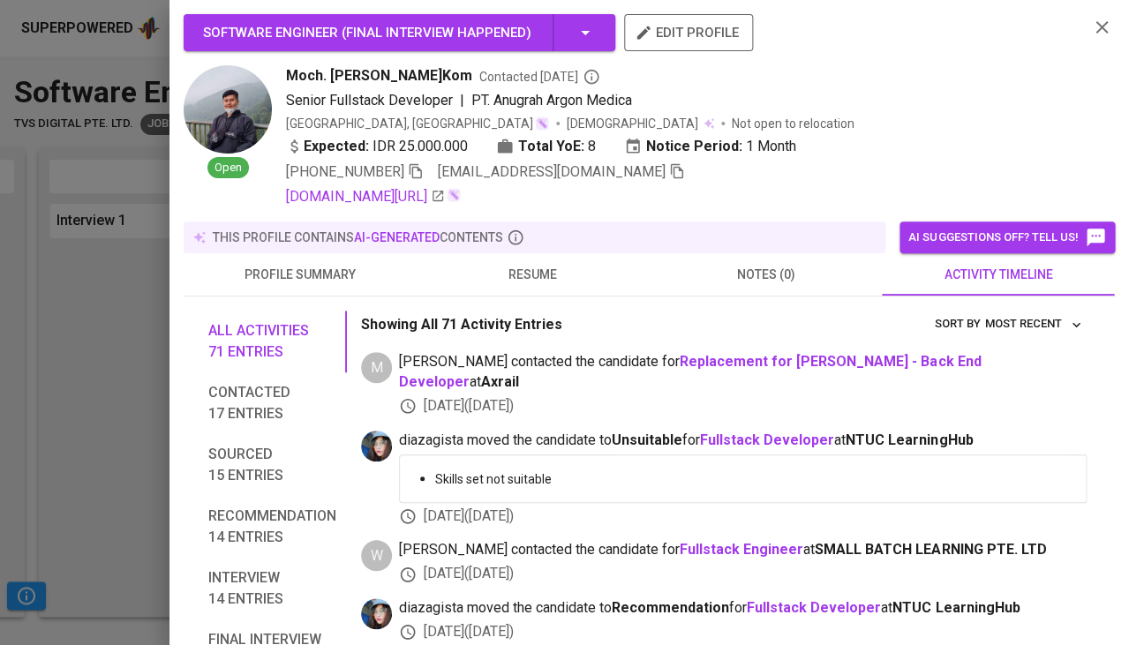
click at [547, 270] on span "resume" at bounding box center [533, 275] width 212 height 22
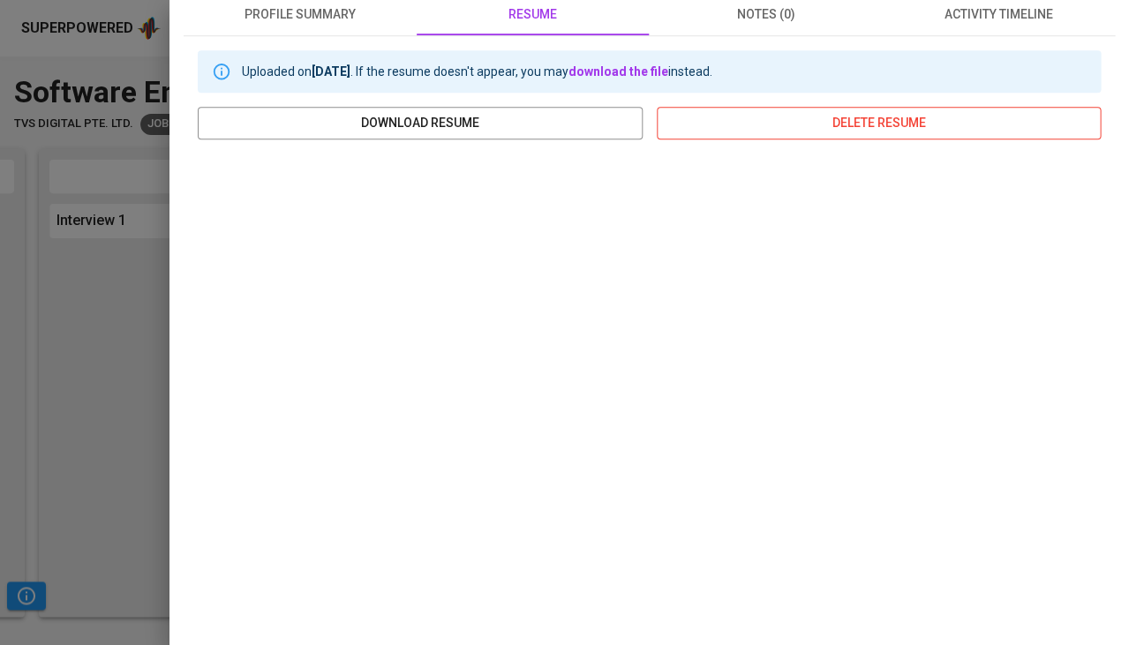
scroll to position [257, 0]
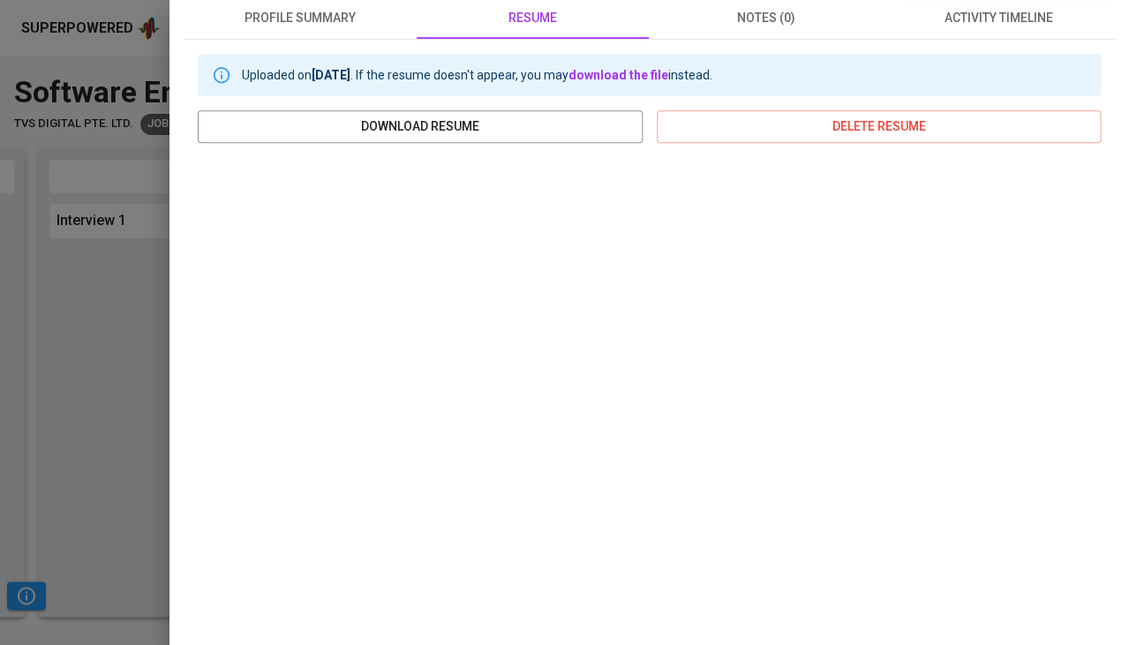
click at [111, 446] on div at bounding box center [564, 322] width 1129 height 645
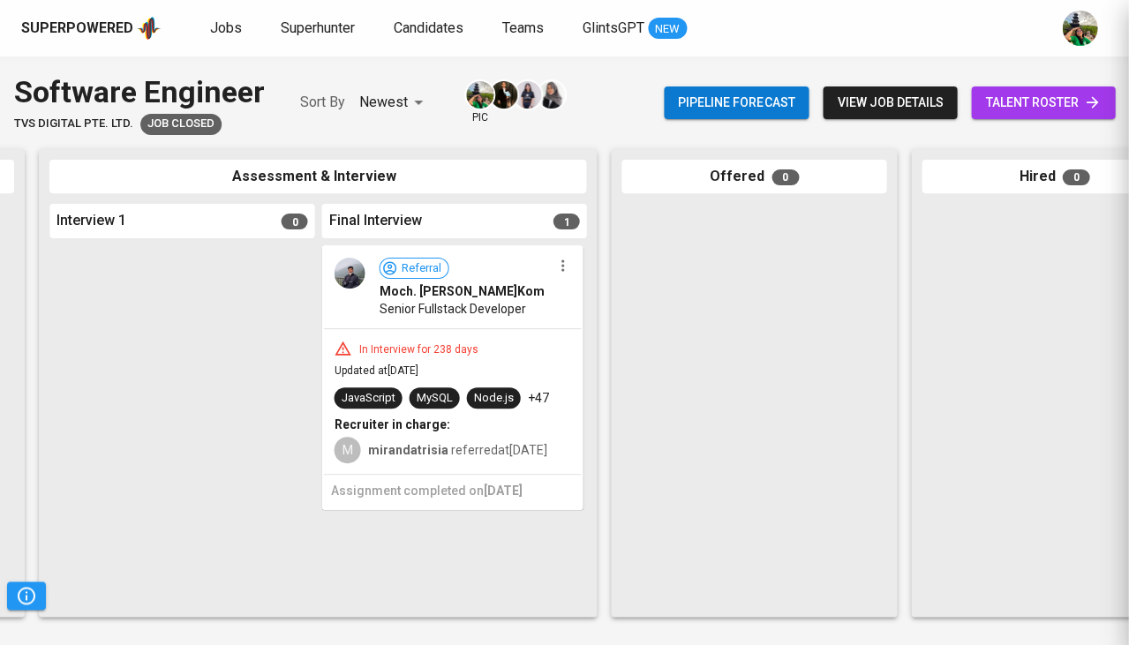
scroll to position [0, 0]
click at [468, 390] on span "Node.js" at bounding box center [493, 398] width 54 height 17
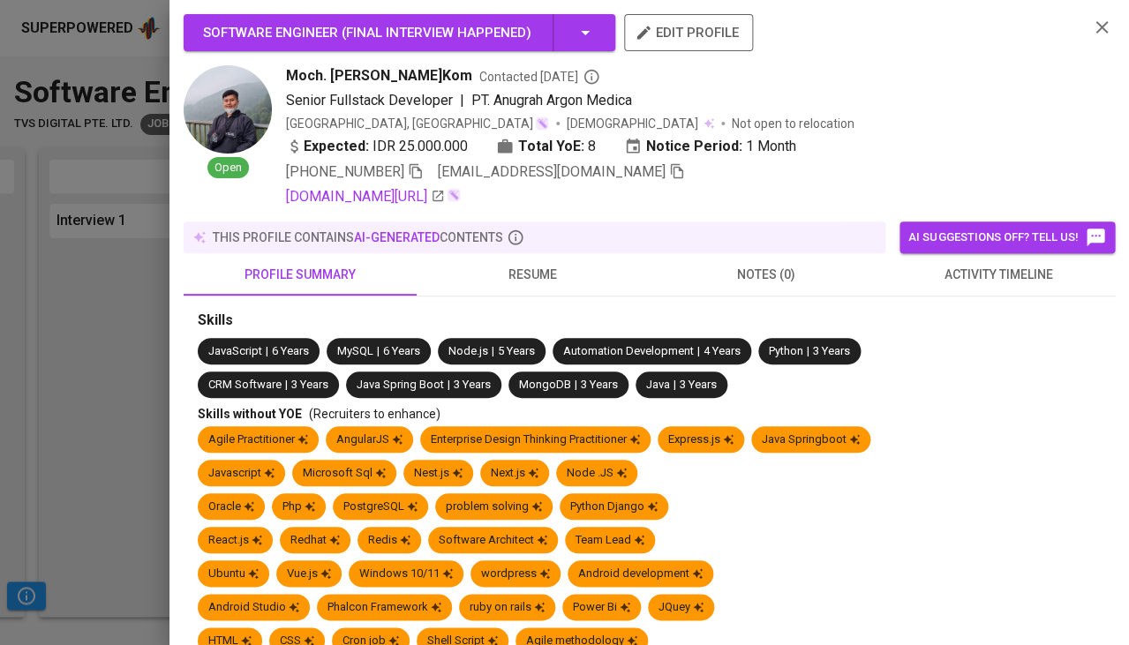
click at [979, 275] on span "activity timeline" at bounding box center [998, 275] width 212 height 22
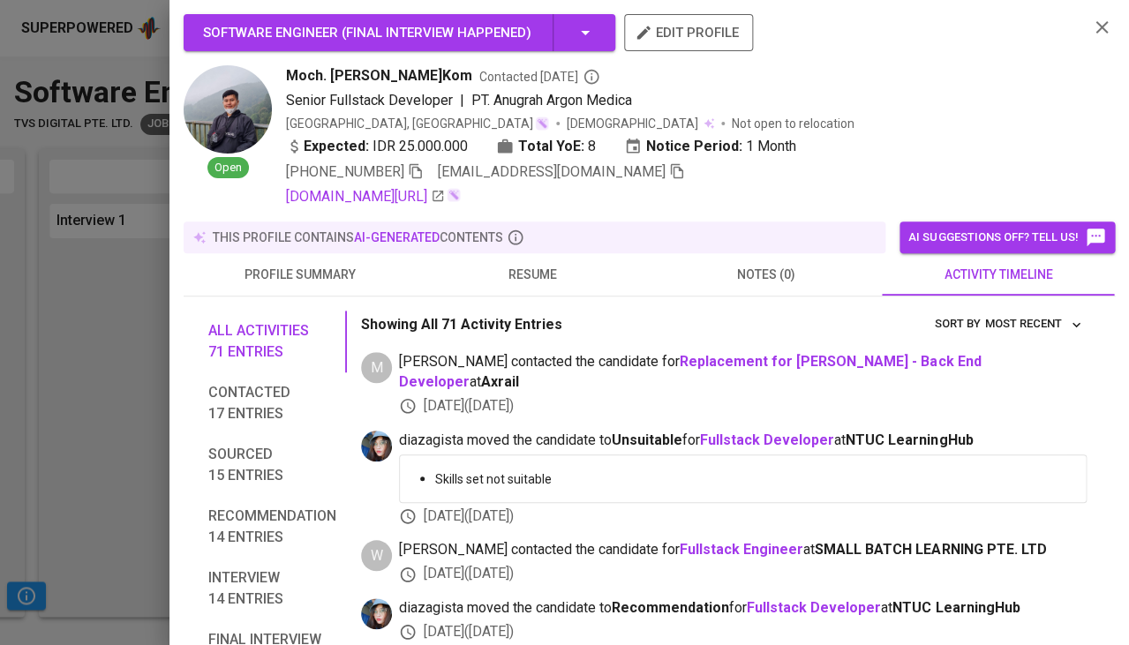
scroll to position [111, 0]
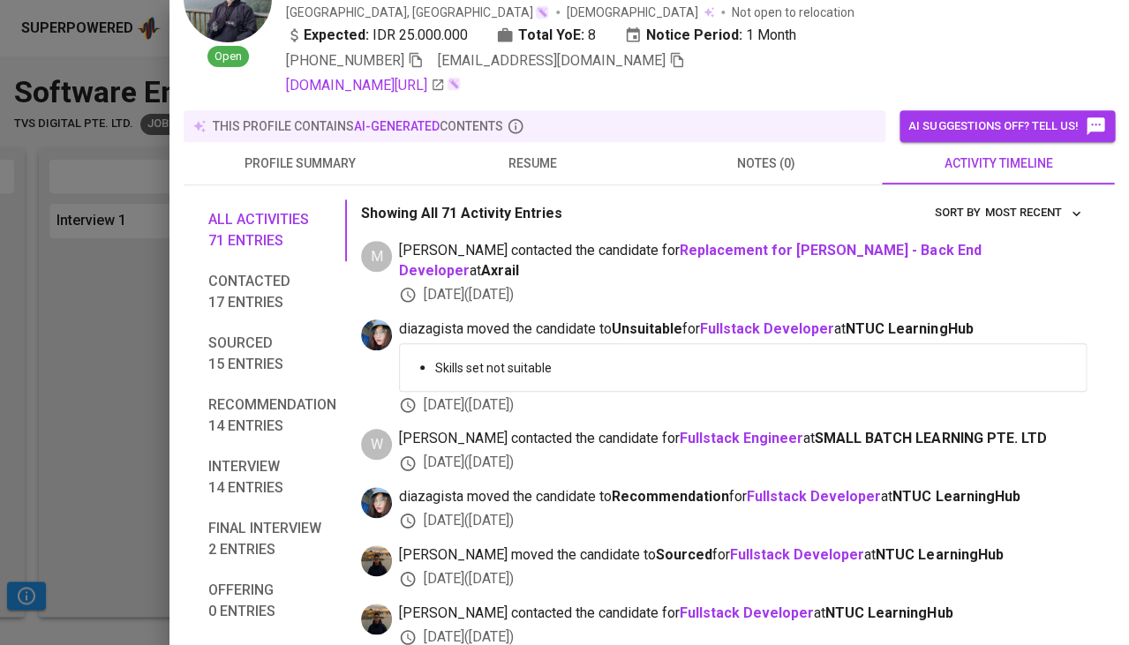
click at [530, 153] on span "resume" at bounding box center [533, 164] width 212 height 22
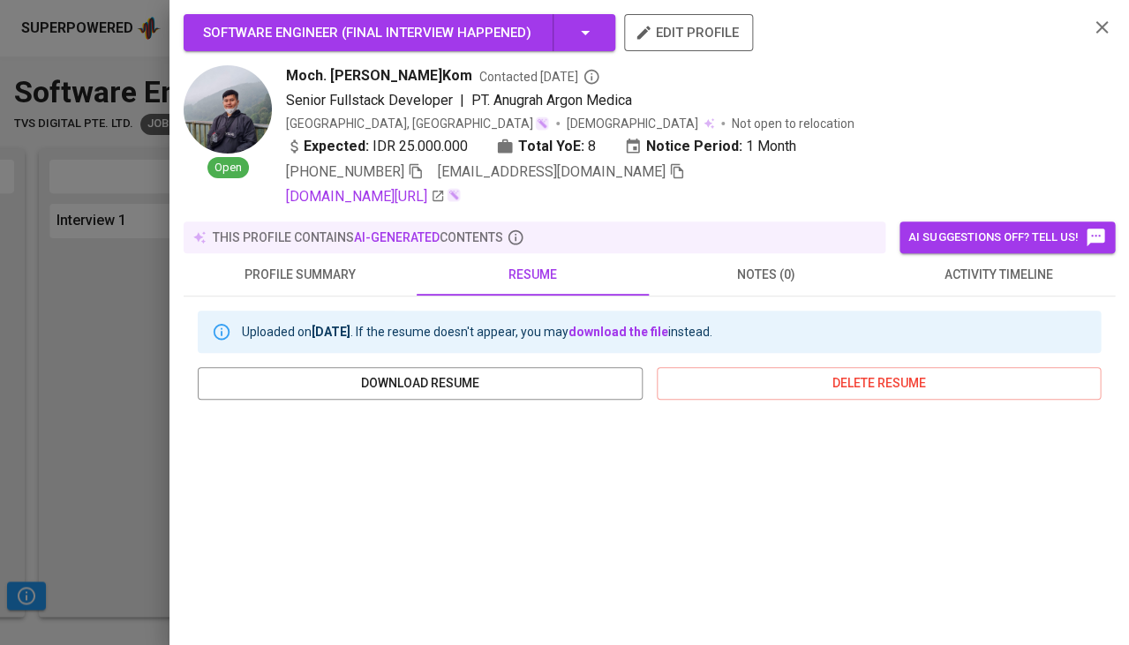
scroll to position [0, 0]
click at [418, 170] on icon "button" at bounding box center [416, 171] width 16 height 16
click at [997, 271] on span "activity timeline" at bounding box center [998, 275] width 212 height 22
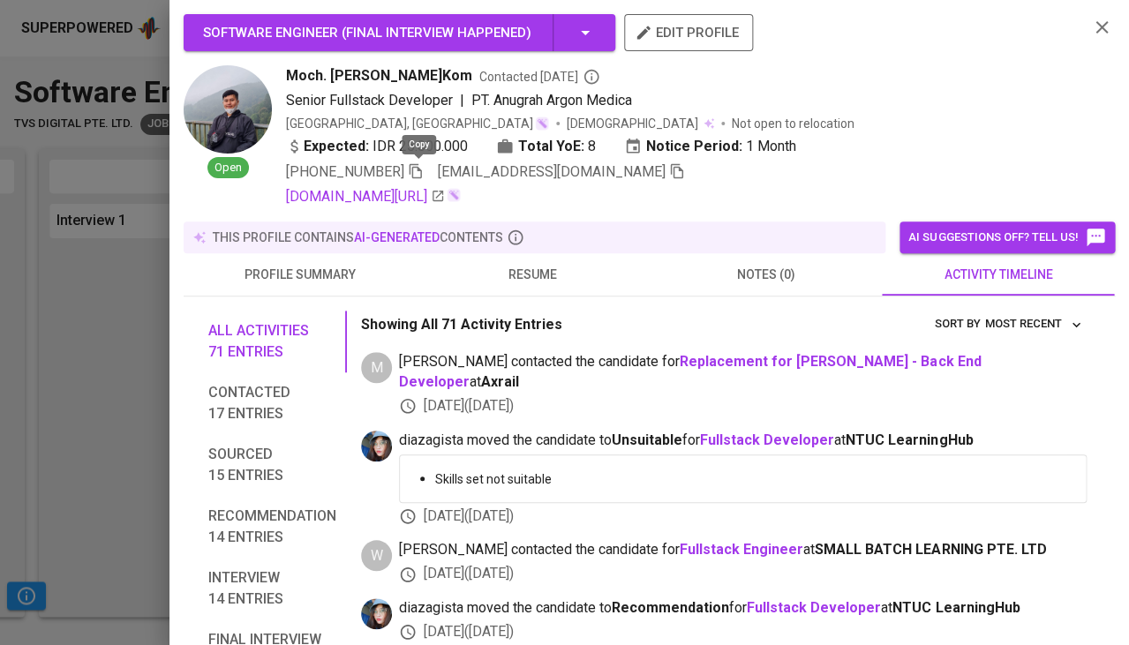
click at [422, 170] on icon "button" at bounding box center [416, 171] width 12 height 15
click at [598, 186] on div "linkedin.com/in/faishalr" at bounding box center [680, 196] width 788 height 21
click at [671, 174] on icon "button" at bounding box center [677, 171] width 12 height 15
click at [114, 415] on div at bounding box center [564, 322] width 1129 height 645
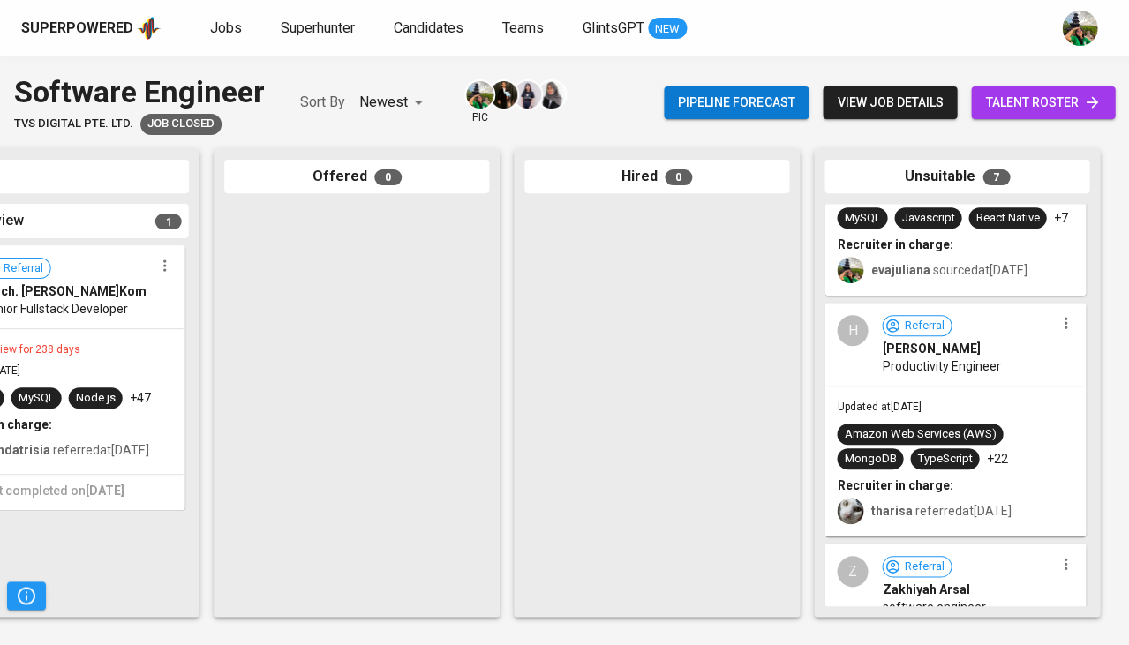
scroll to position [1049, 0]
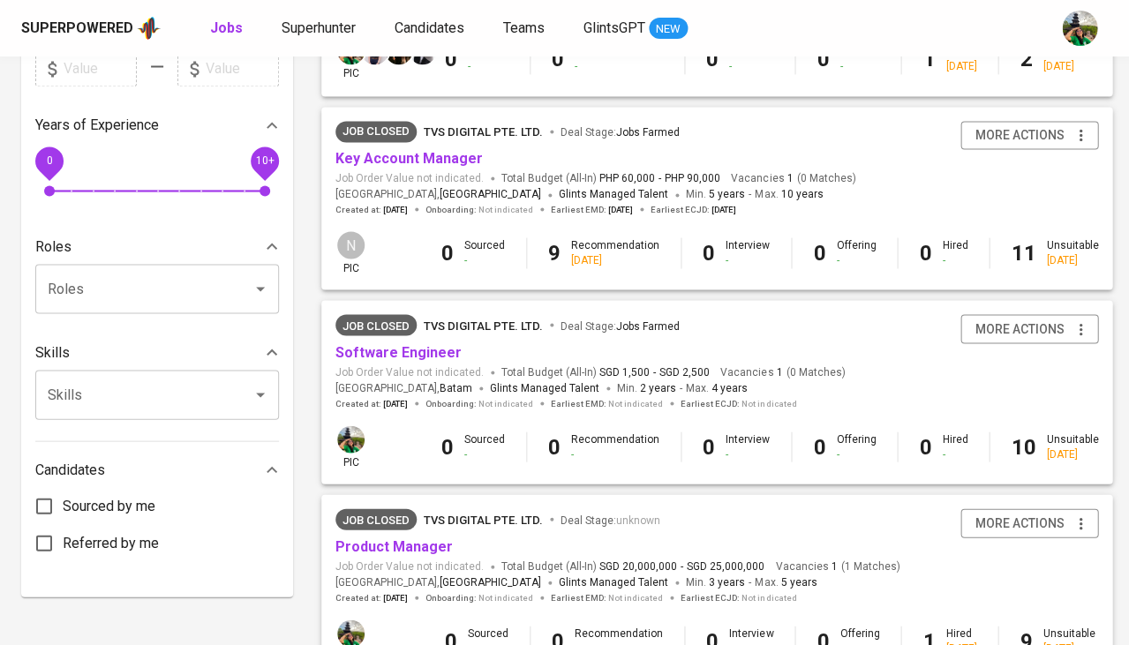
scroll to position [543, 0]
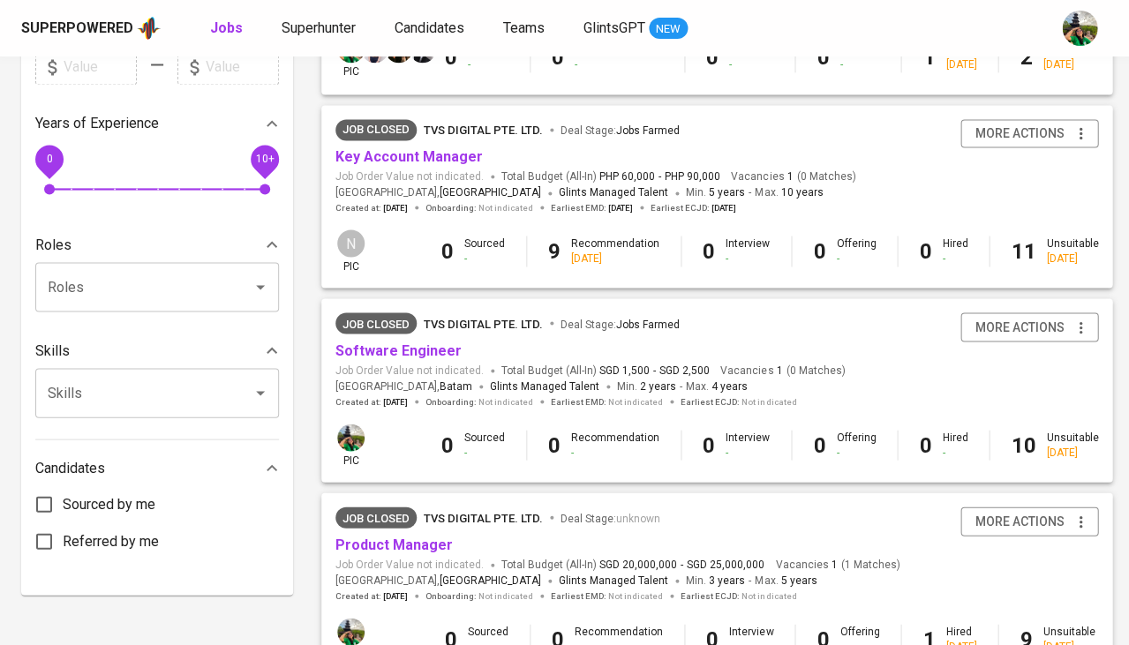
click at [411, 352] on span "Software Engineer" at bounding box center [398, 351] width 126 height 20
click at [408, 342] on link "Software Engineer" at bounding box center [398, 350] width 126 height 17
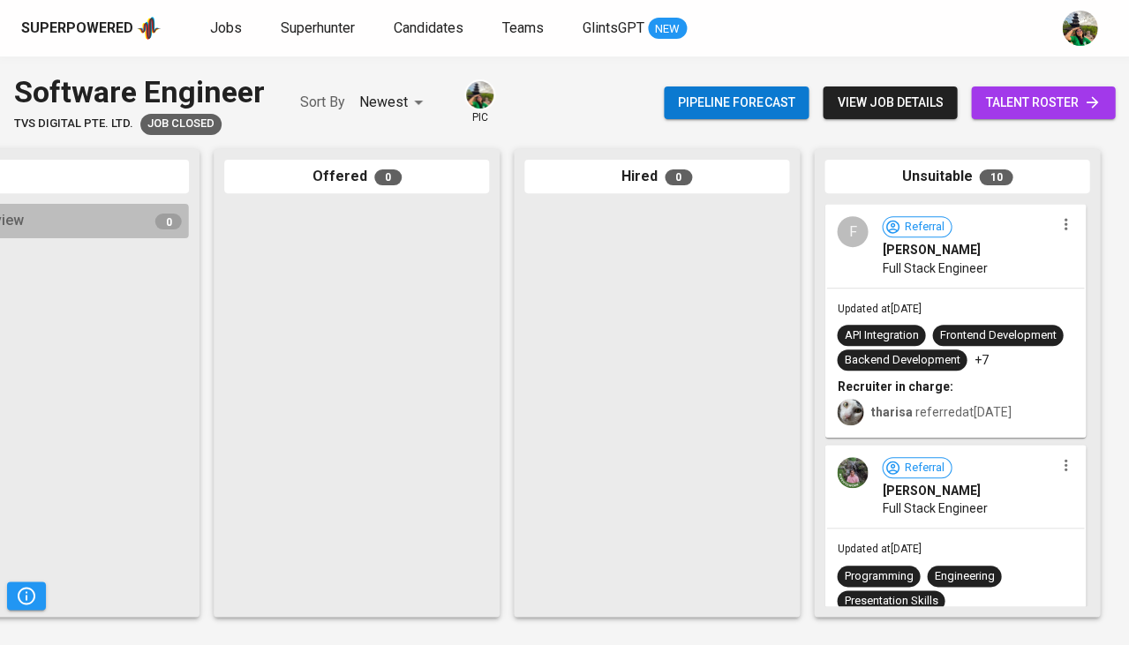
scroll to position [0, 974]
click at [1002, 337] on div "API Integration Frontend Development Backend Development +7" at bounding box center [955, 348] width 237 height 46
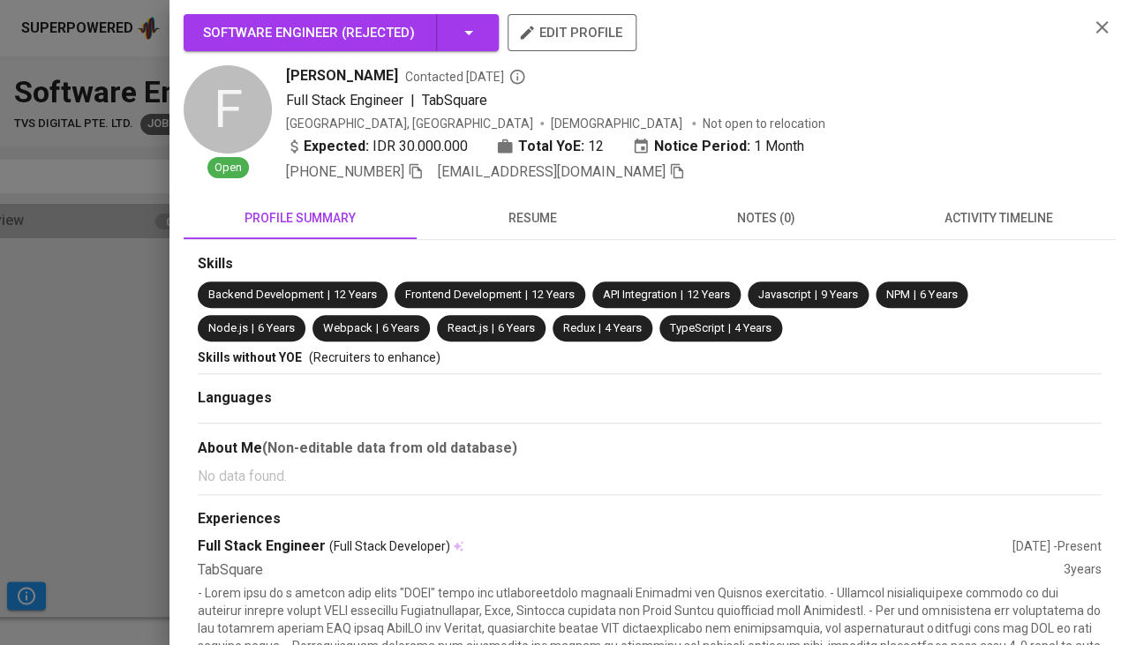
click at [1001, 228] on button "activity timeline" at bounding box center [998, 218] width 233 height 42
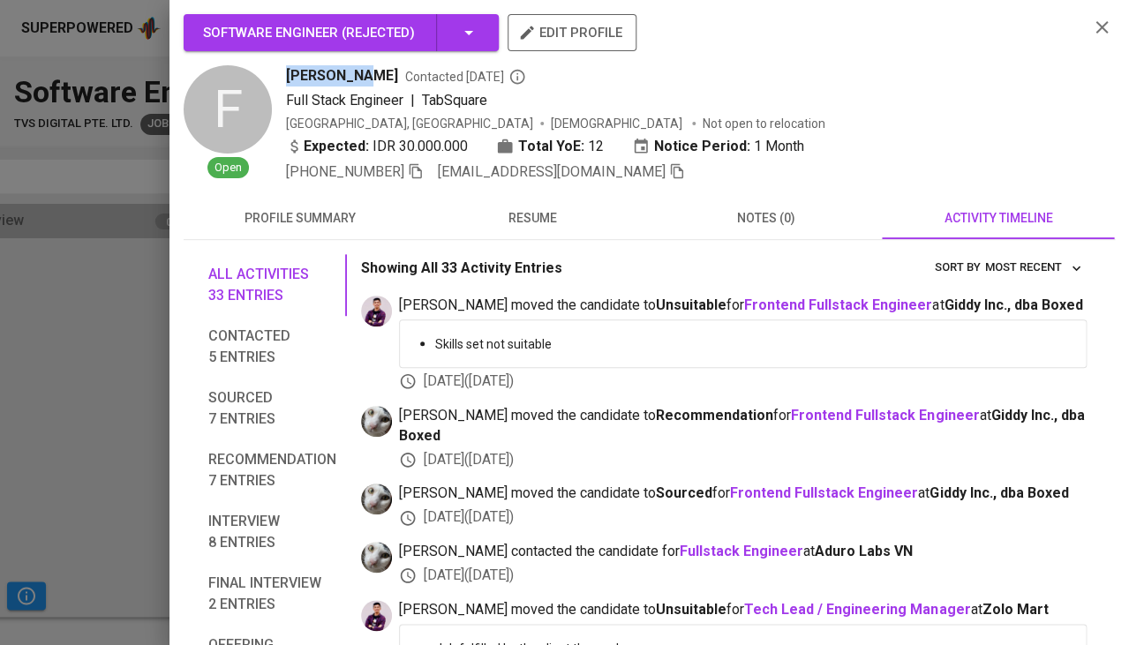
drag, startPoint x: 288, startPoint y: 75, endPoint x: 357, endPoint y: 74, distance: 69.7
click at [357, 74] on div "Frendy Lee Contacted 4 months ago" at bounding box center [680, 75] width 788 height 21
copy span "[PERSON_NAME]"
click at [412, 169] on icon "button" at bounding box center [416, 171] width 16 height 16
click at [669, 169] on icon "button" at bounding box center [677, 171] width 16 height 16
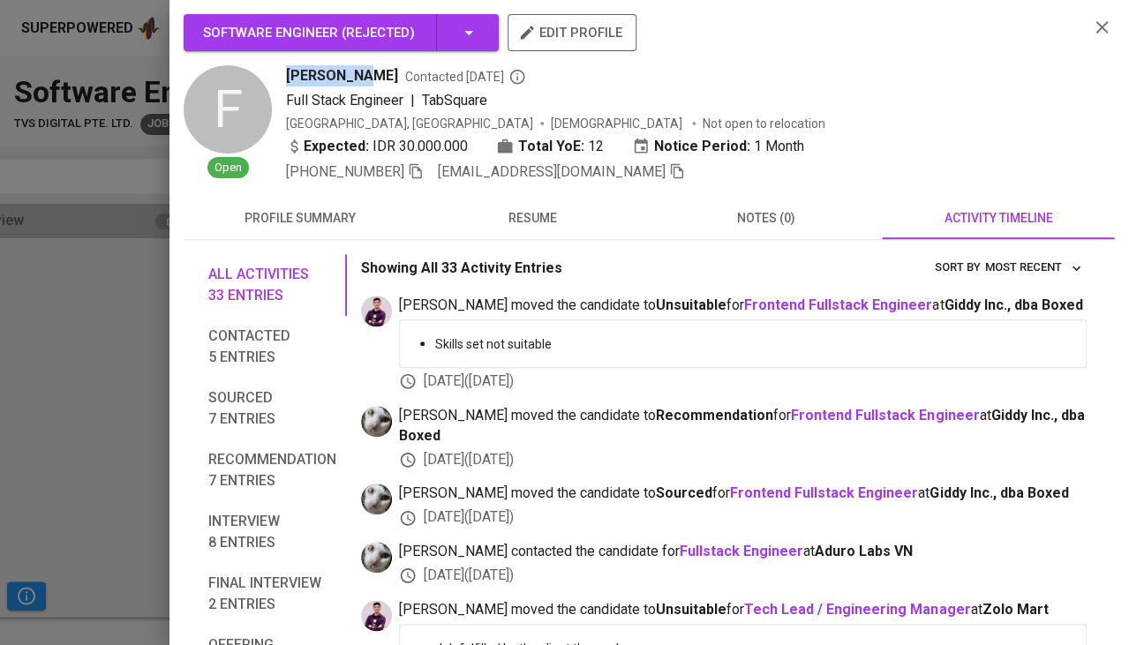
click at [92, 378] on div at bounding box center [564, 322] width 1129 height 645
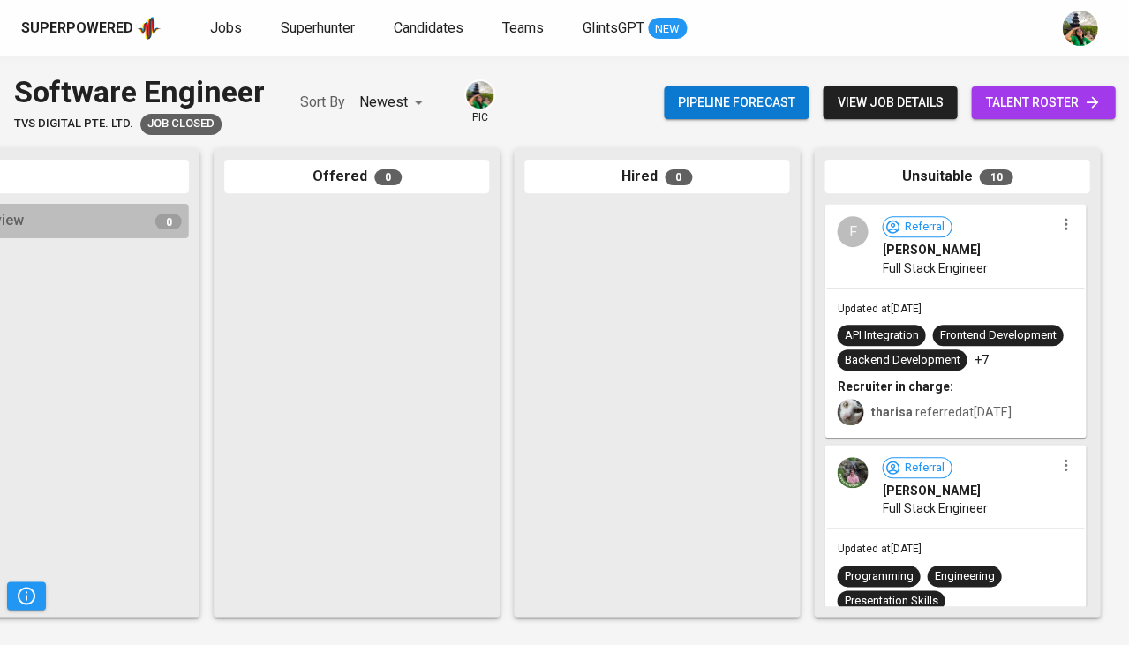
click at [967, 328] on div "API Integration Frontend Development Backend Development +7" at bounding box center [955, 348] width 237 height 46
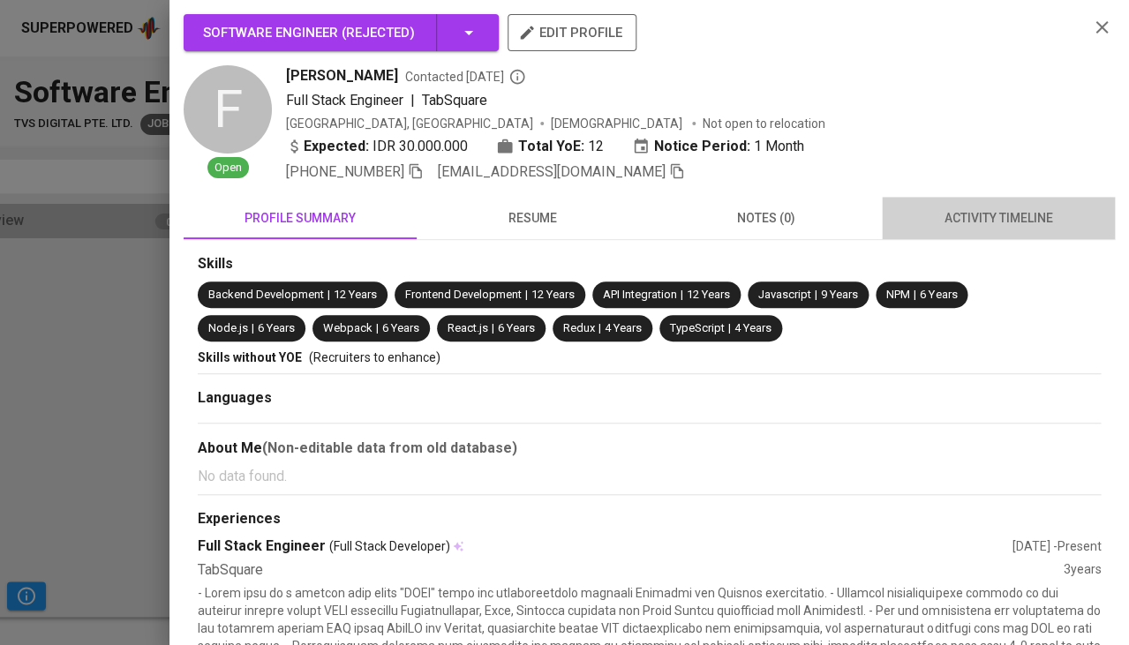
click at [976, 211] on span "activity timeline" at bounding box center [998, 218] width 212 height 22
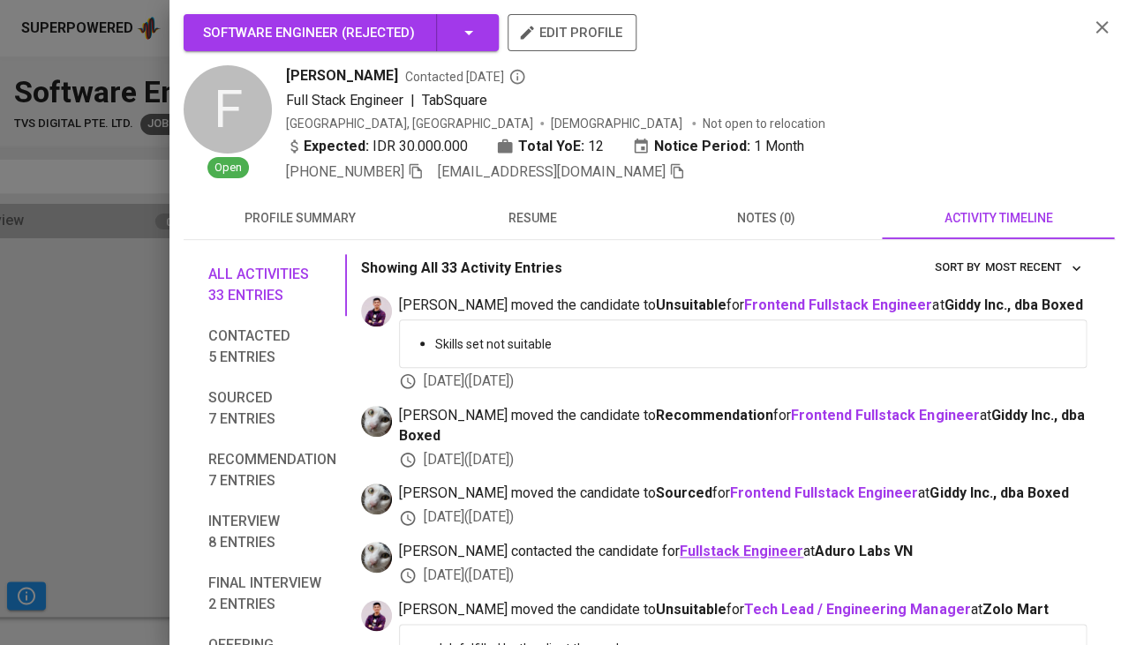
click at [680, 543] on b "Fullstack Engineer" at bounding box center [742, 551] width 124 height 17
click at [730, 485] on b "Frontend Fullstack Engineer" at bounding box center [824, 493] width 188 height 17
click at [97, 402] on div at bounding box center [564, 322] width 1129 height 645
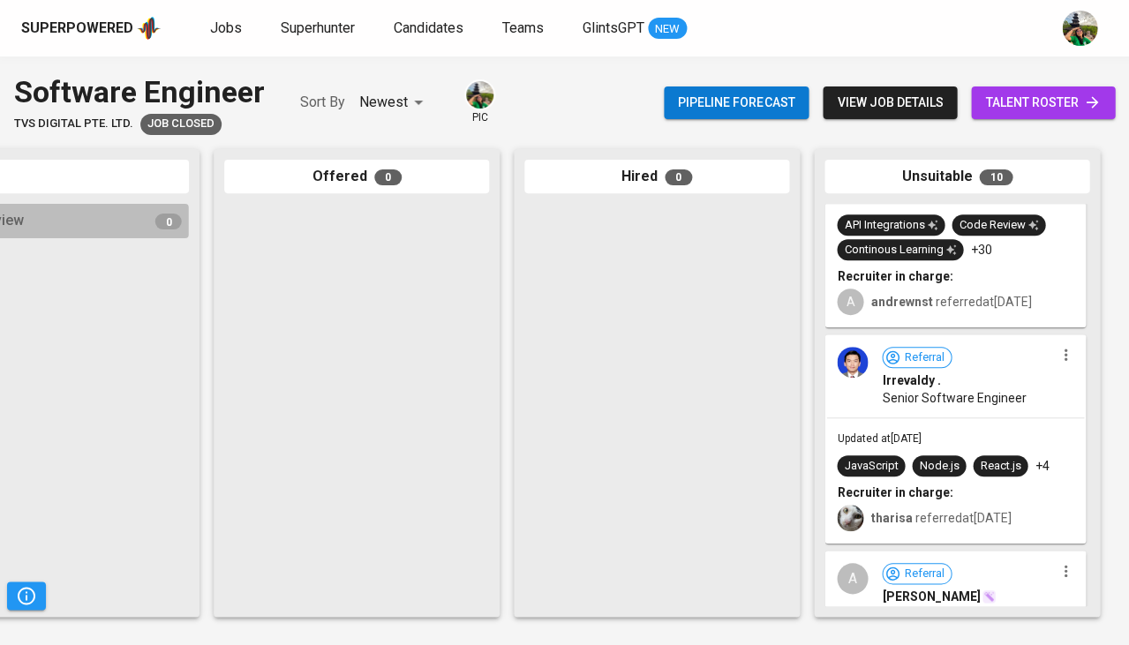
scroll to position [1536, 0]
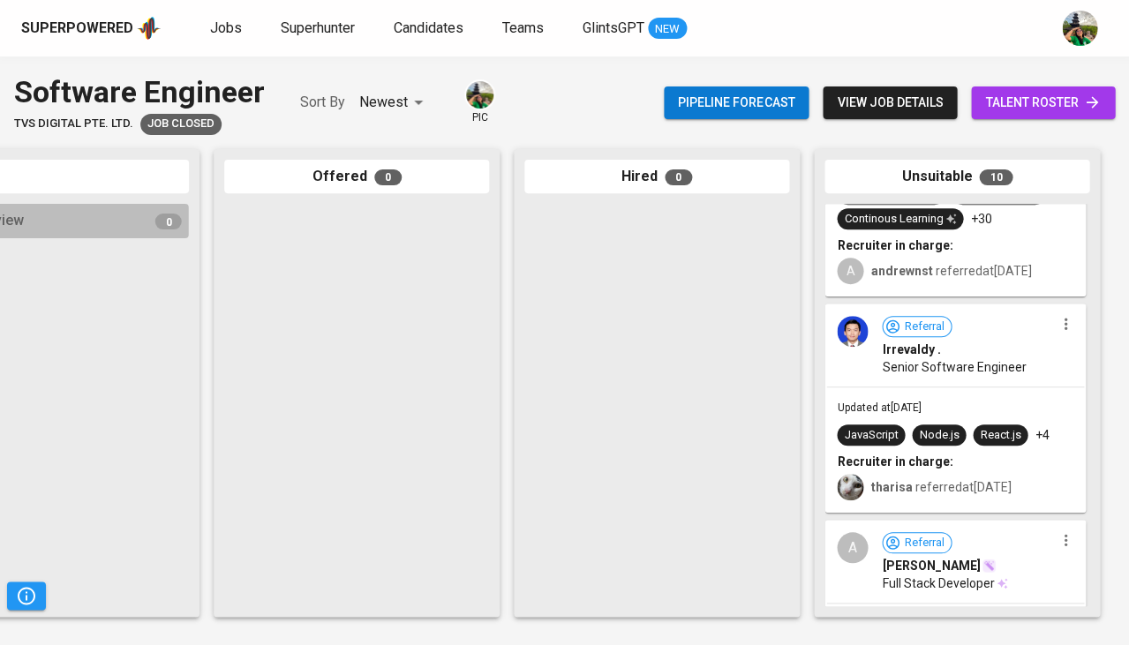
click at [920, 400] on div "Updated at Aug 27, 2024 JavaScript Node.js React.js +4 Recruiter in charge: tha…" at bounding box center [955, 450] width 258 height 124
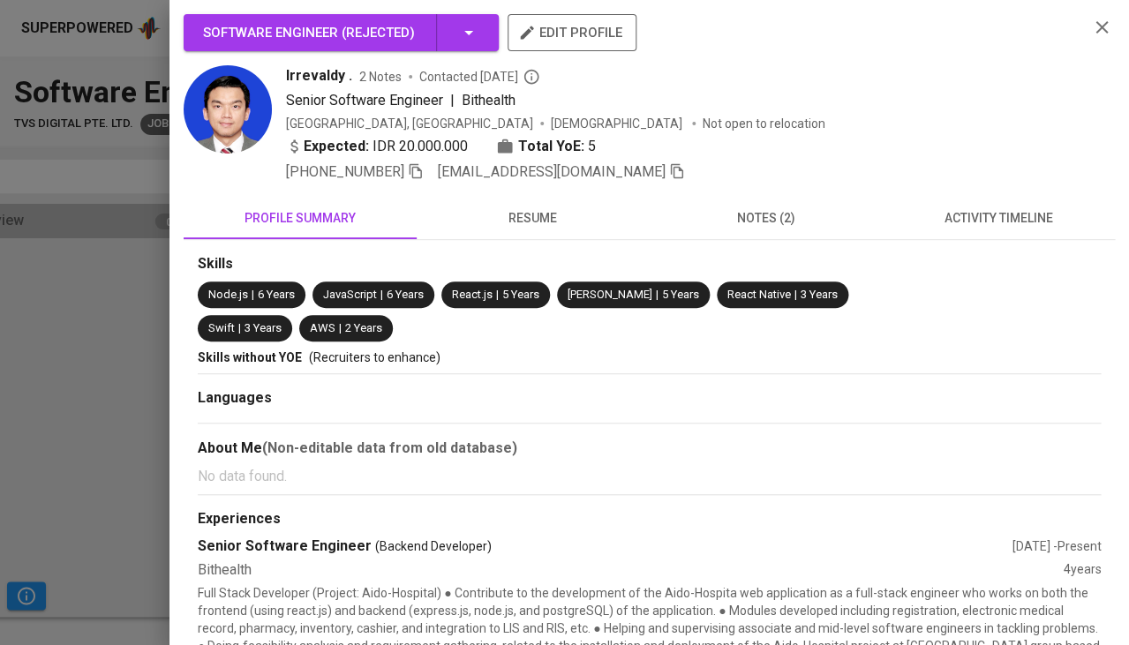
click at [1005, 212] on span "activity timeline" at bounding box center [998, 218] width 212 height 22
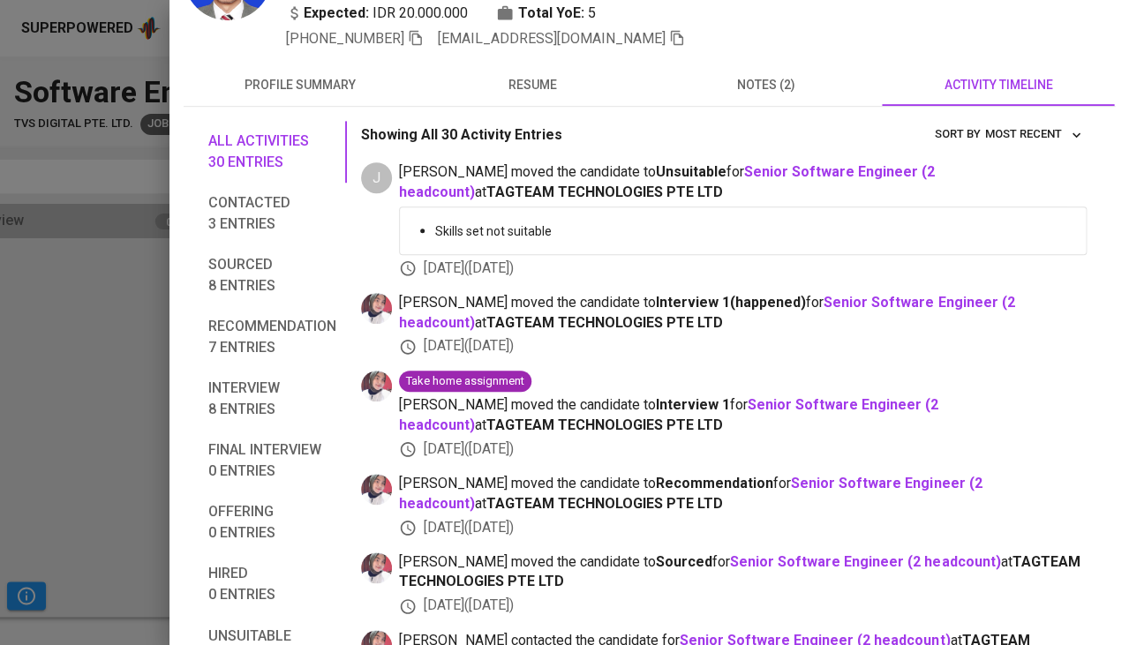
scroll to position [153, 0]
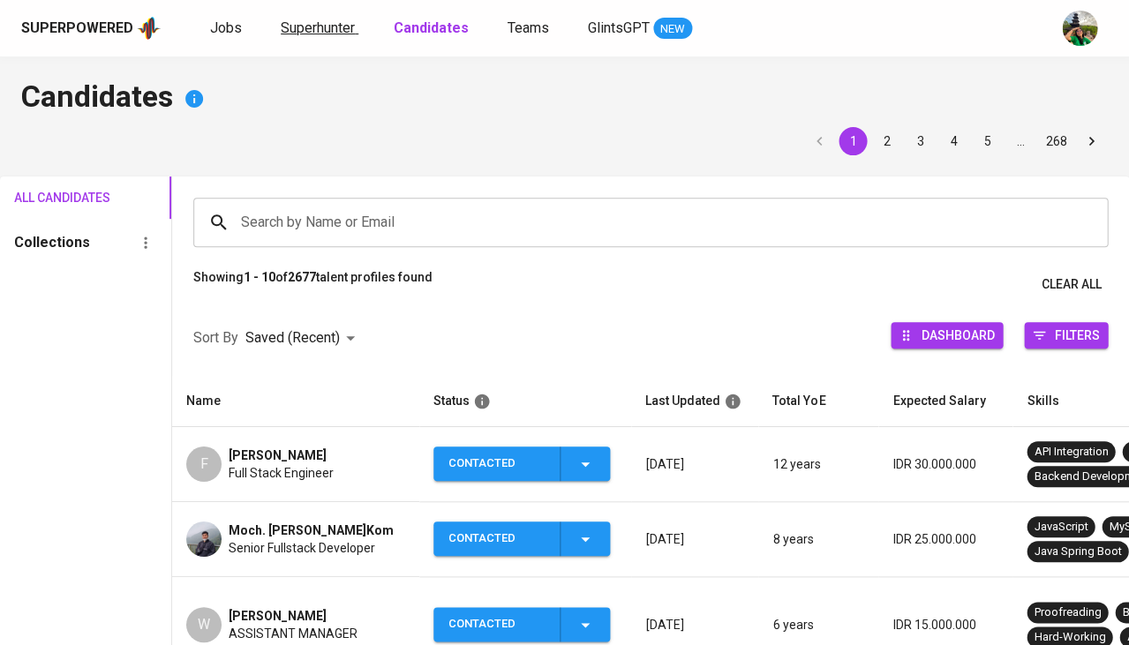
click at [307, 27] on span "Superhunter" at bounding box center [318, 27] width 74 height 17
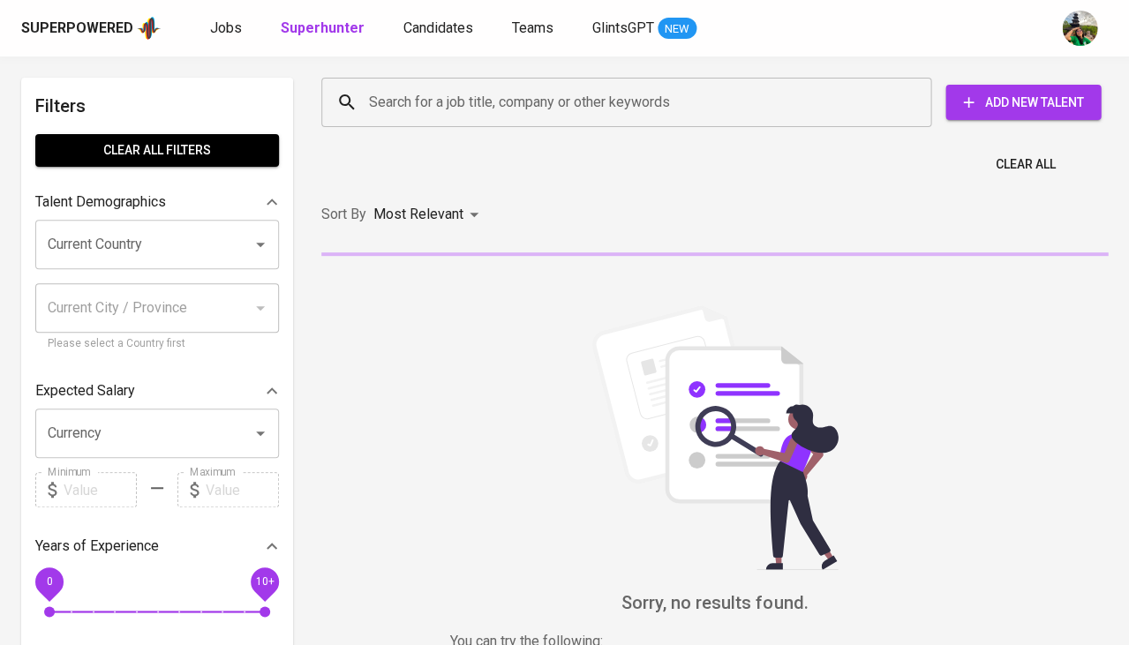
click at [437, 94] on input "Search for a job title, company or other keywords" at bounding box center [631, 103] width 532 height 34
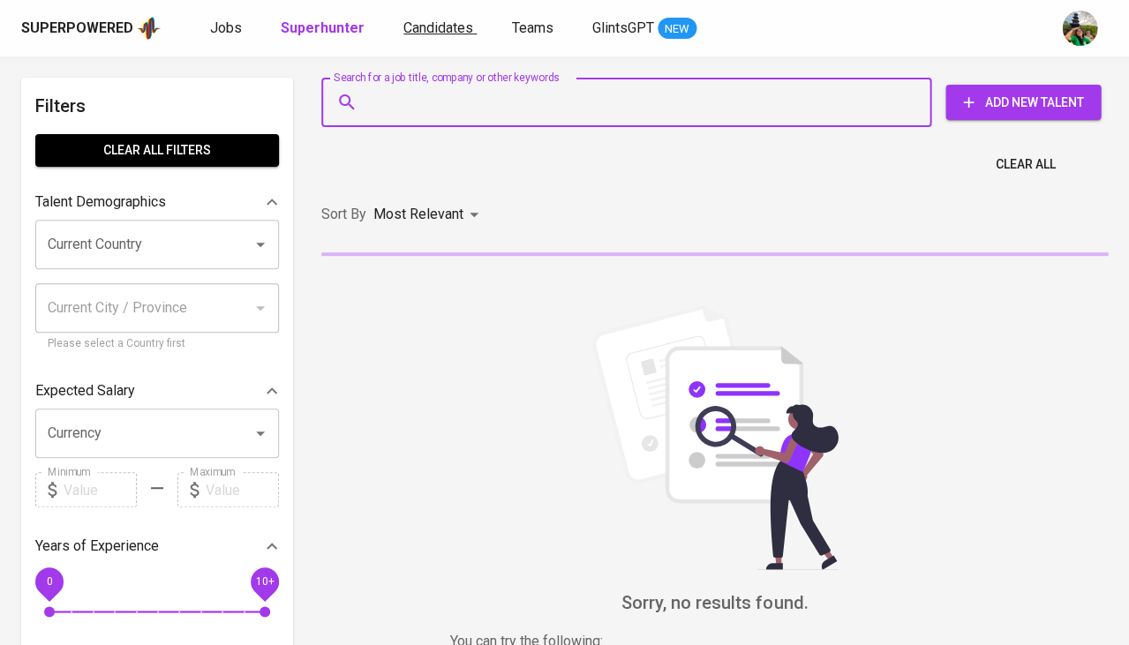
click at [434, 35] on link "Candidates" at bounding box center [439, 29] width 73 height 22
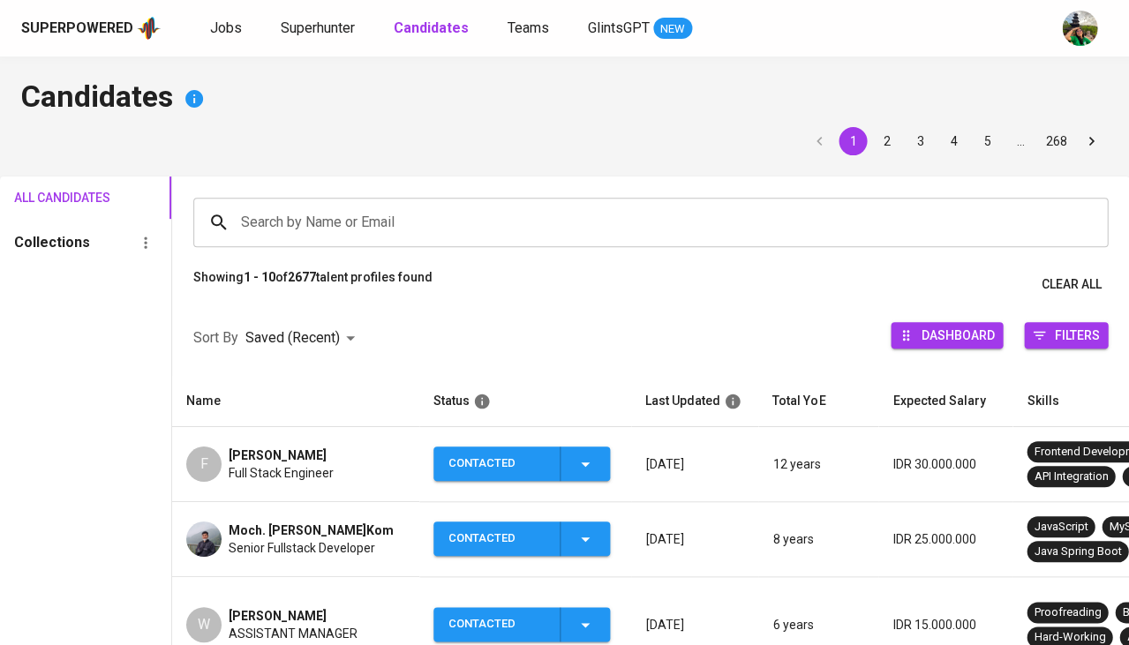
click at [365, 227] on input "Search by Name or Email" at bounding box center [655, 223] width 837 height 34
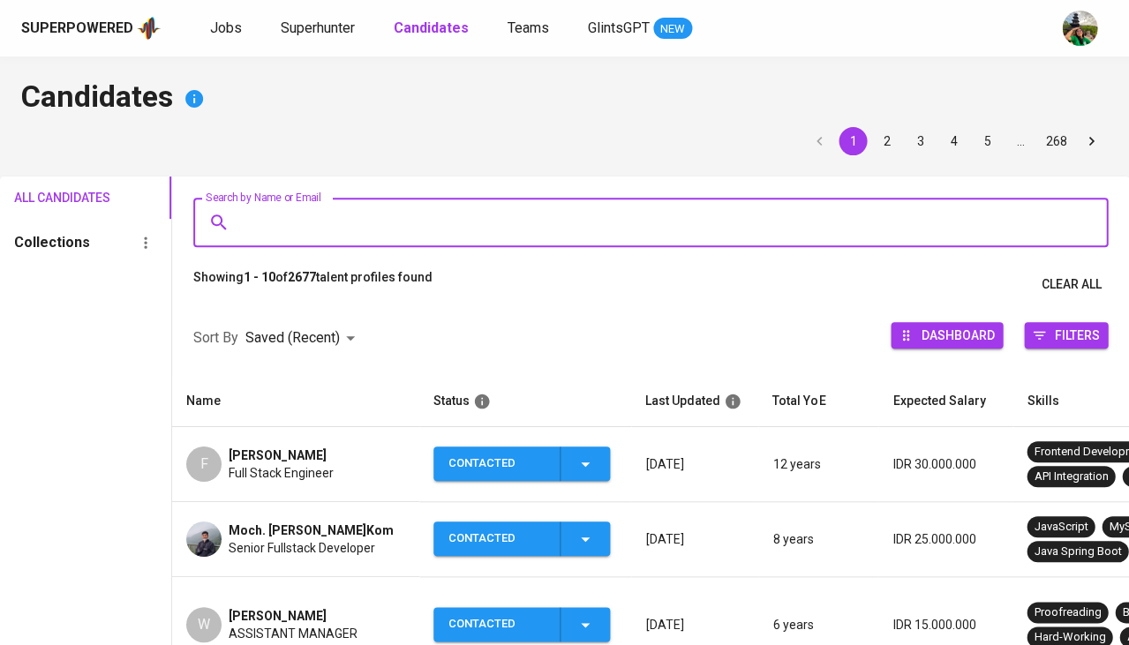
paste input "[EMAIL_ADDRESS][DOMAIN_NAME]"
type input "[EMAIL_ADDRESS][DOMAIN_NAME]"
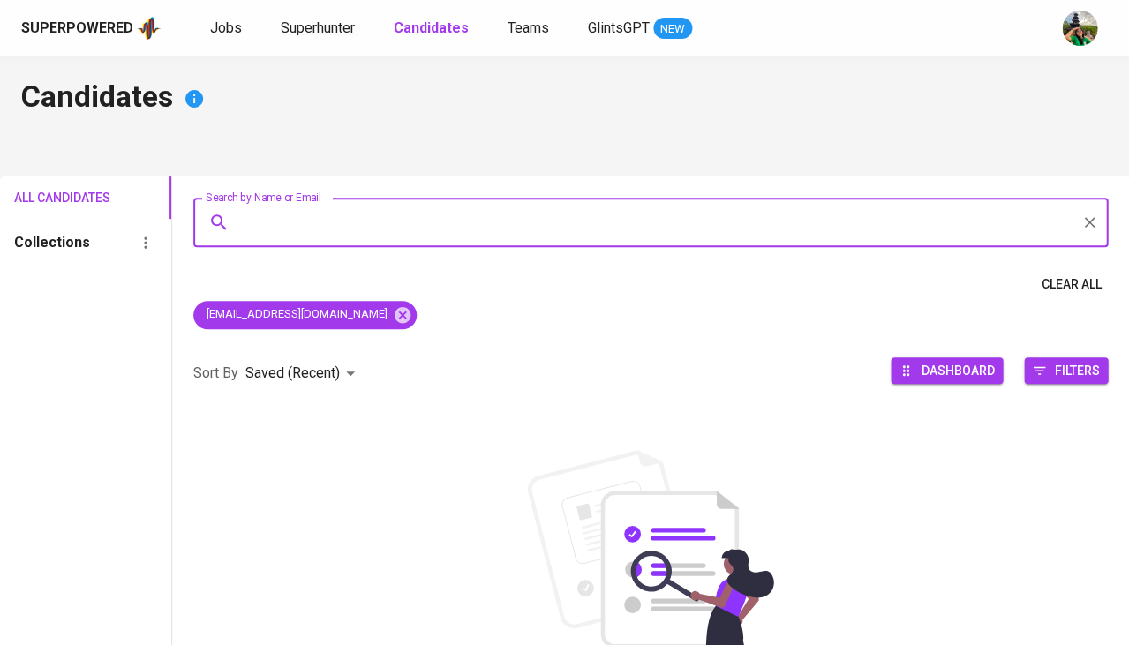
click at [317, 31] on span "Superhunter" at bounding box center [318, 27] width 74 height 17
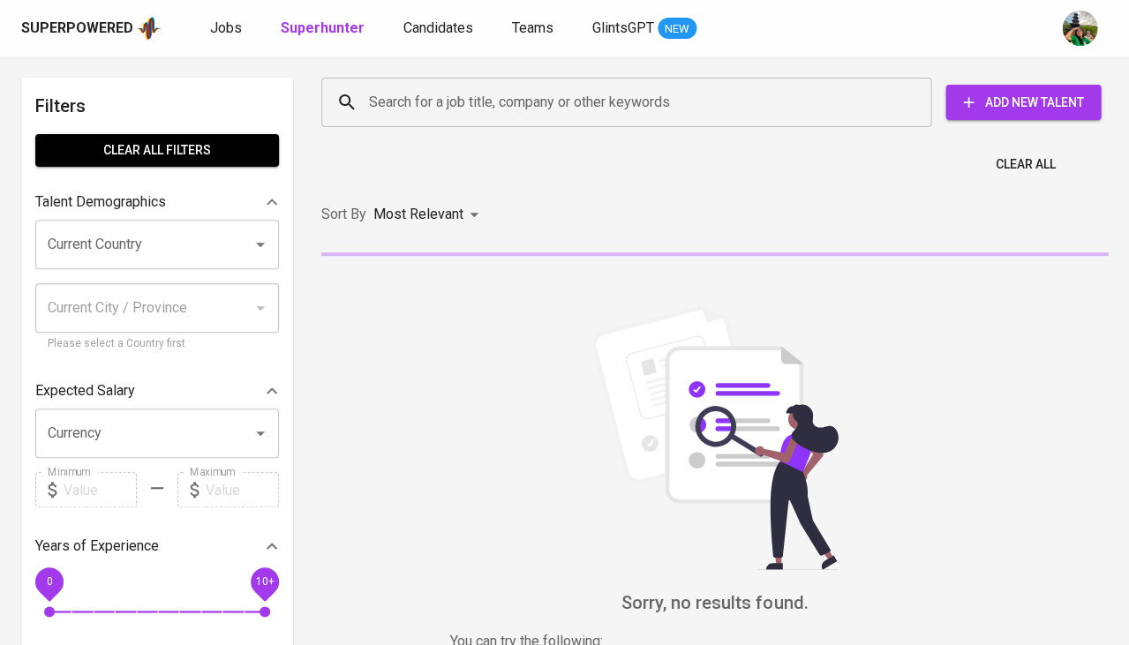
click at [456, 94] on input "Search for a job title, company or other keywords" at bounding box center [631, 103] width 532 height 34
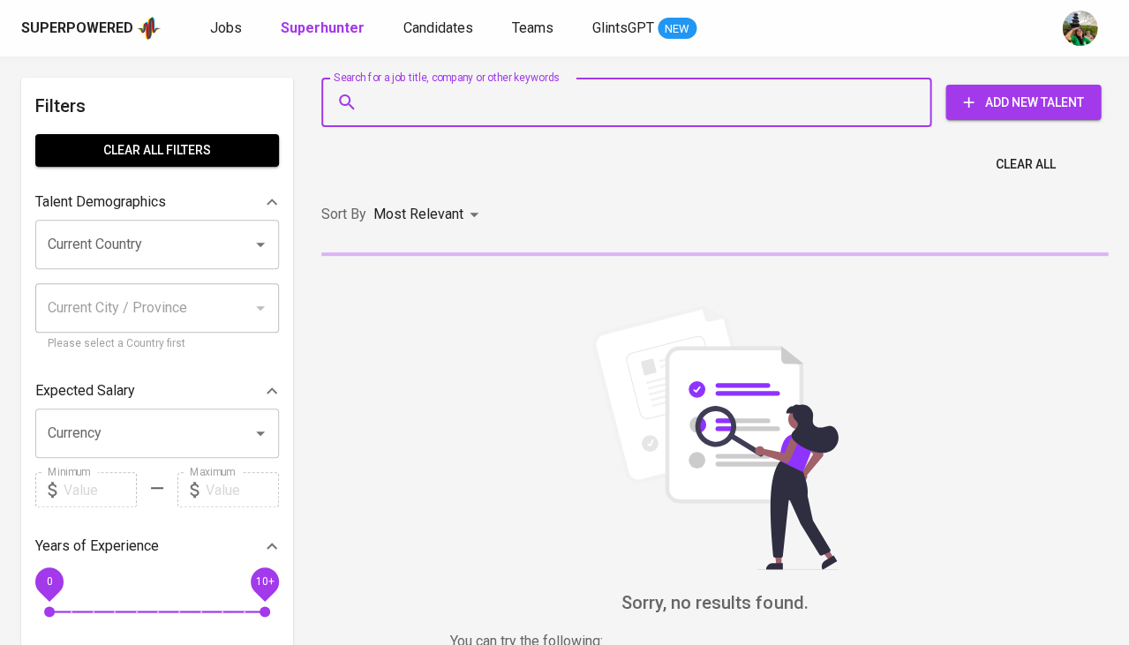
paste input "[EMAIL_ADDRESS][DOMAIN_NAME]"
type input "[EMAIL_ADDRESS][DOMAIN_NAME]"
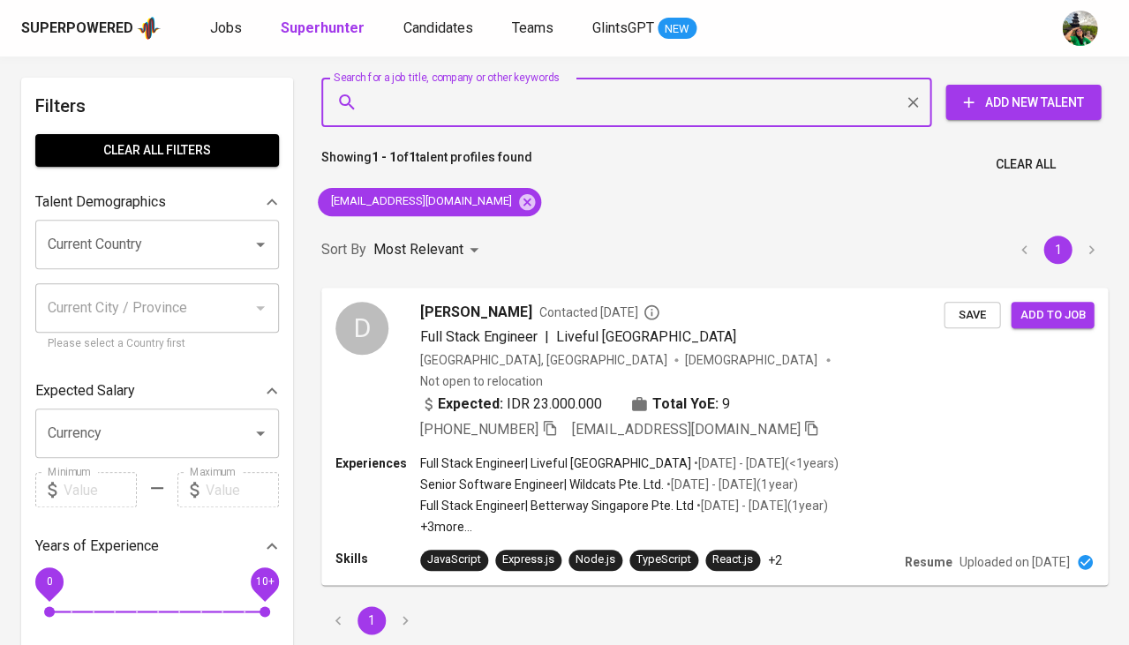
click at [456, 94] on input "Search for a job title, company or other keywords" at bounding box center [631, 103] width 532 height 34
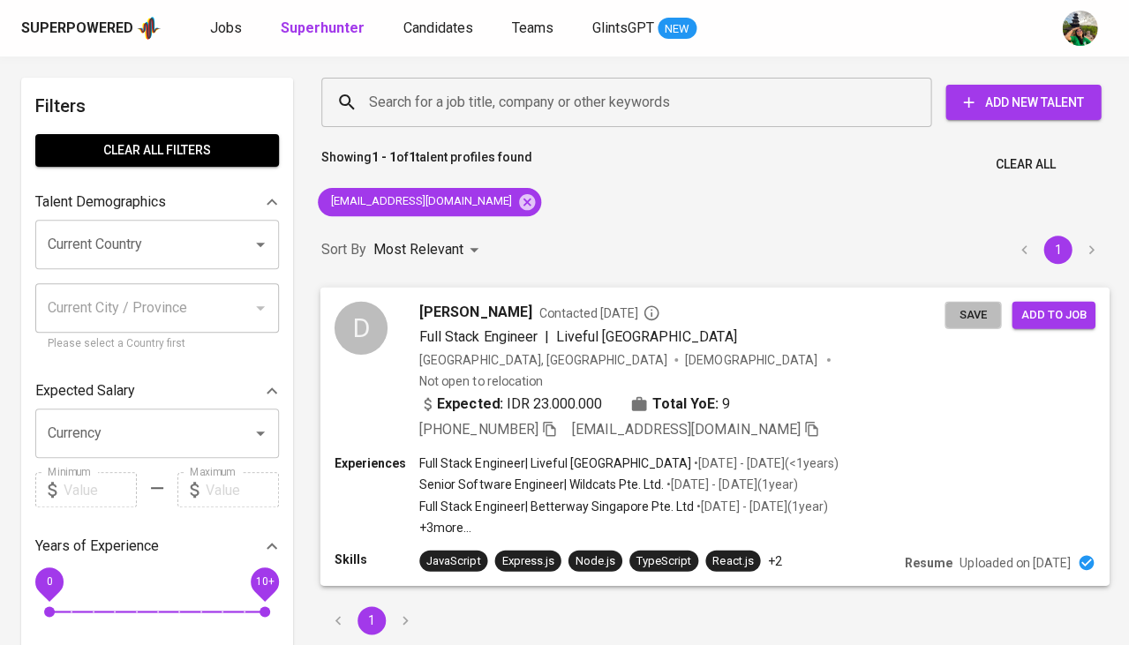
click at [958, 316] on span "Save" at bounding box center [972, 315] width 39 height 20
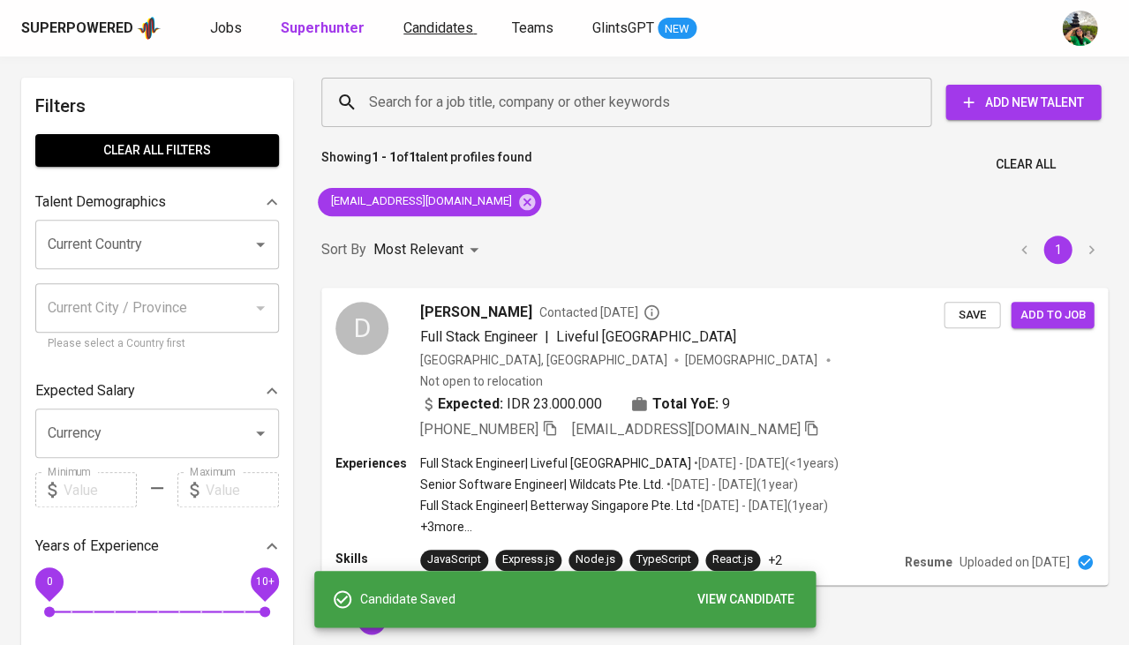
click at [432, 34] on span "Candidates" at bounding box center [438, 27] width 70 height 17
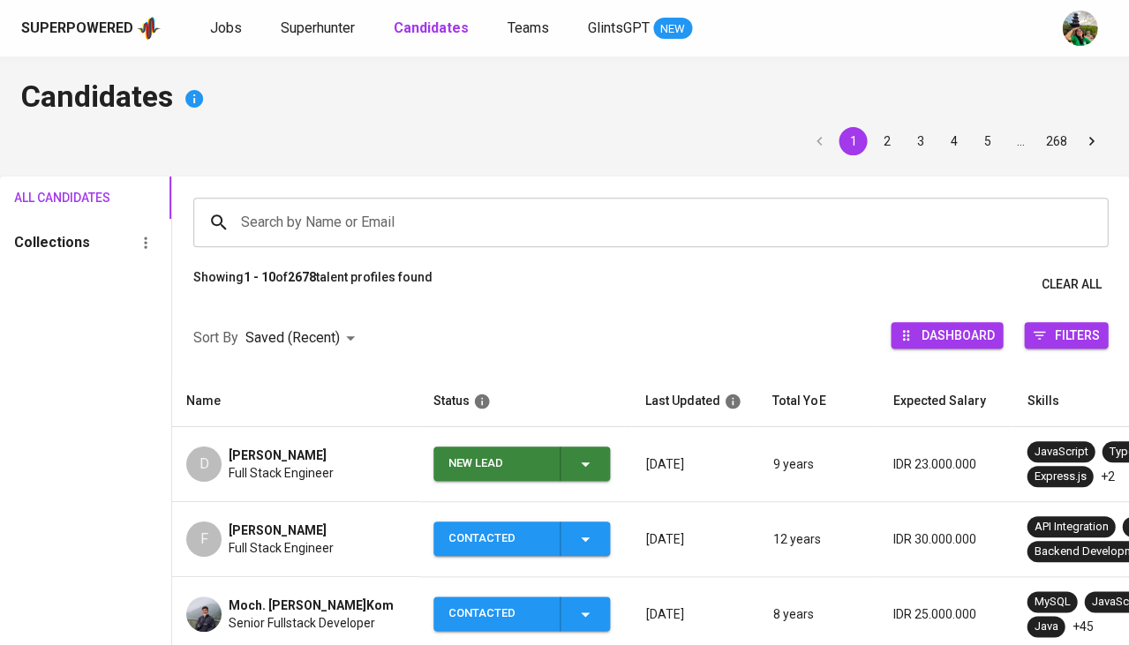
click at [582, 482] on td "New Lead" at bounding box center [525, 464] width 212 height 75
click at [590, 459] on icon "button" at bounding box center [585, 464] width 21 height 21
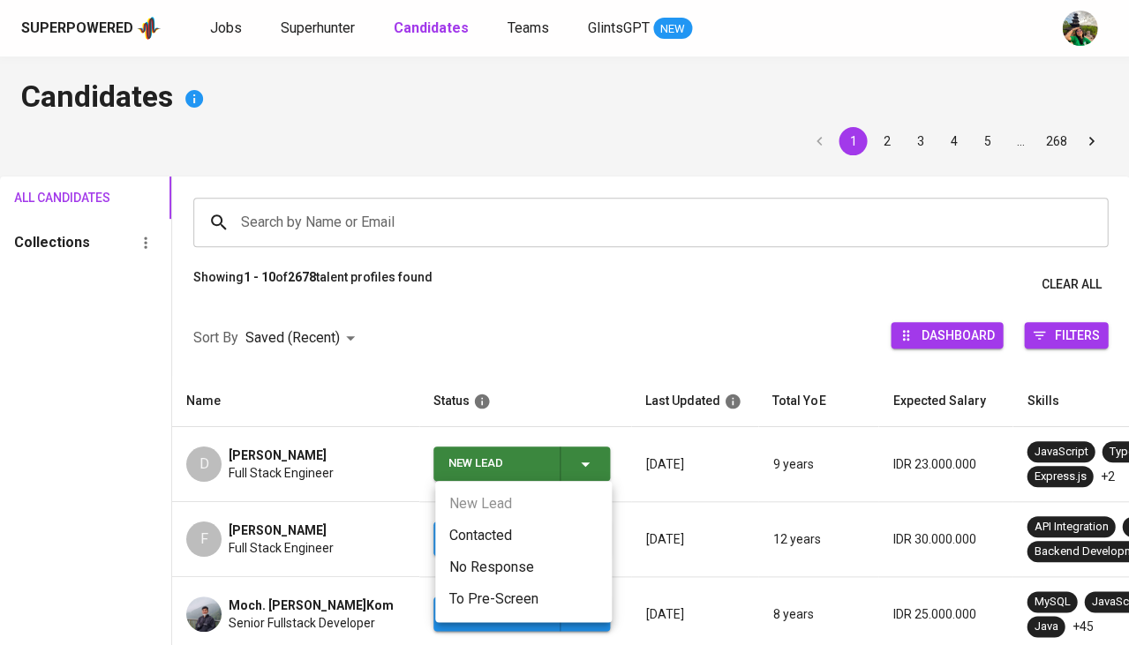
click at [488, 548] on li "Contacted" at bounding box center [523, 536] width 177 height 32
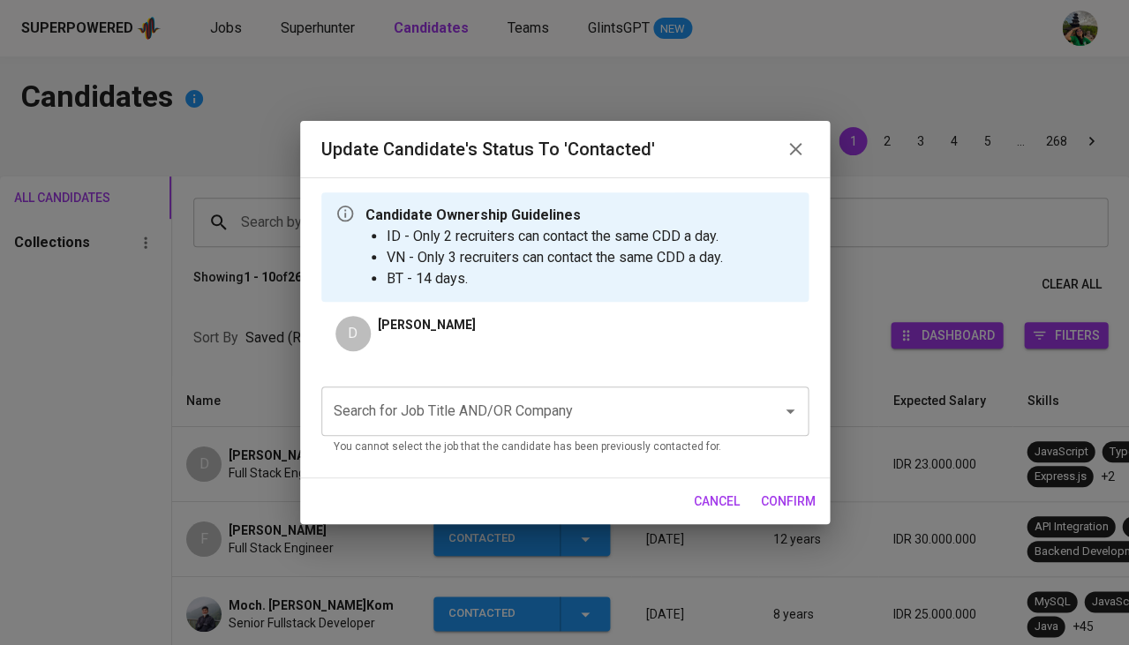
click at [461, 418] on input "Search for Job Title AND/OR Company" at bounding box center [540, 412] width 422 height 34
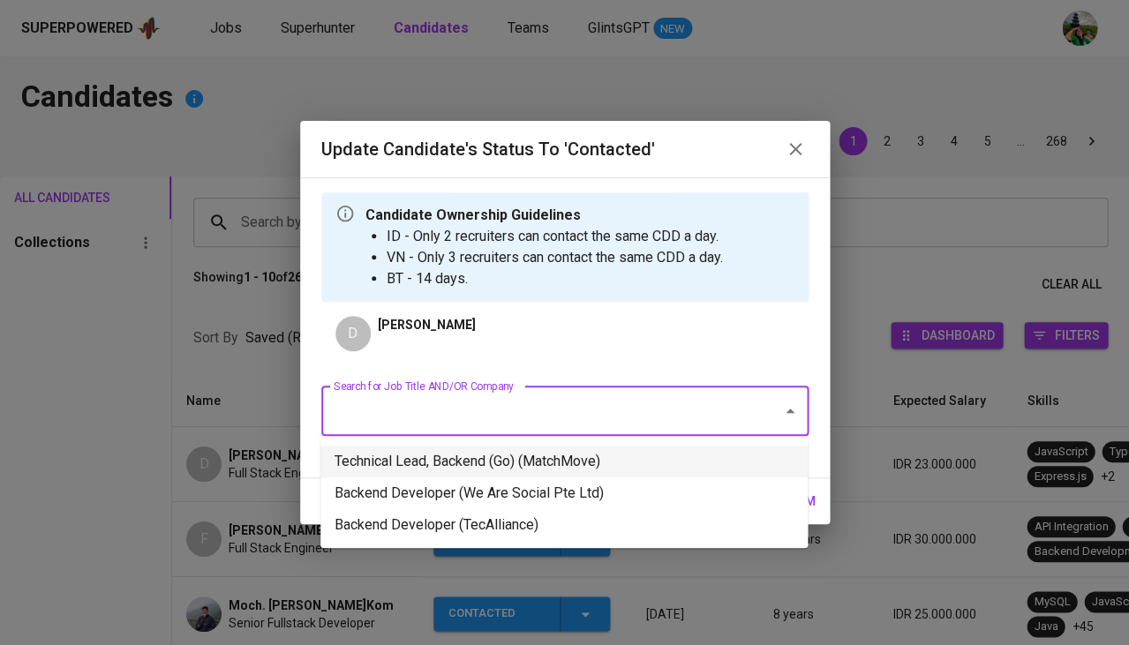
click at [443, 464] on li "Technical Lead, Backend (Go) (MatchMove)" at bounding box center [563, 462] width 487 height 32
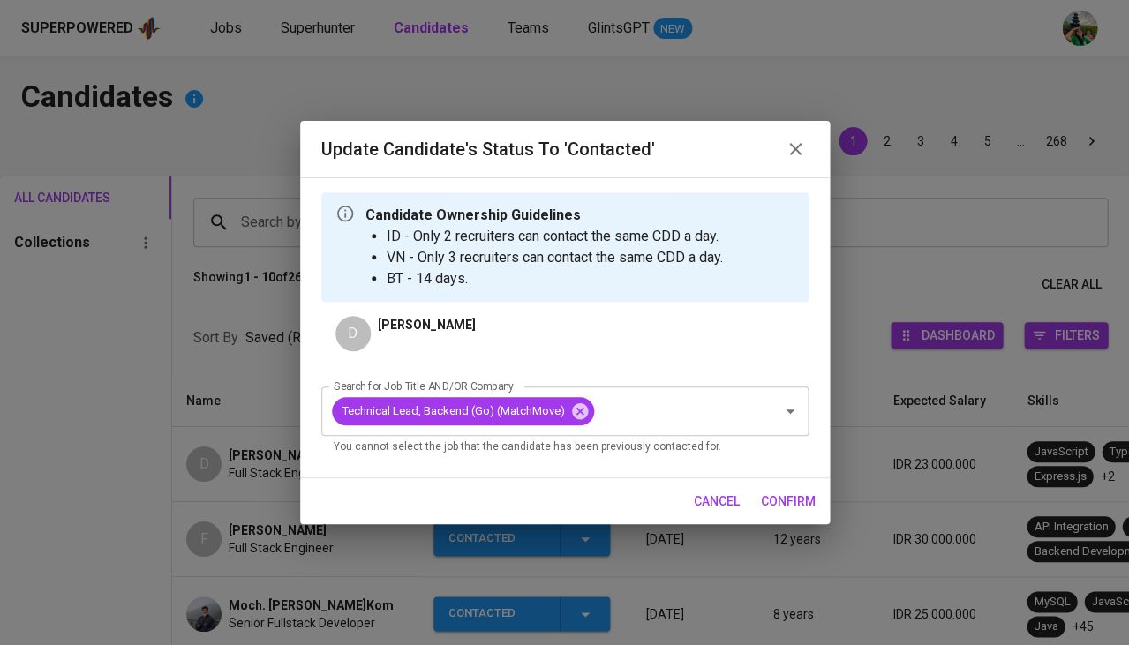
click at [788, 500] on span "confirm" at bounding box center [788, 502] width 55 height 22
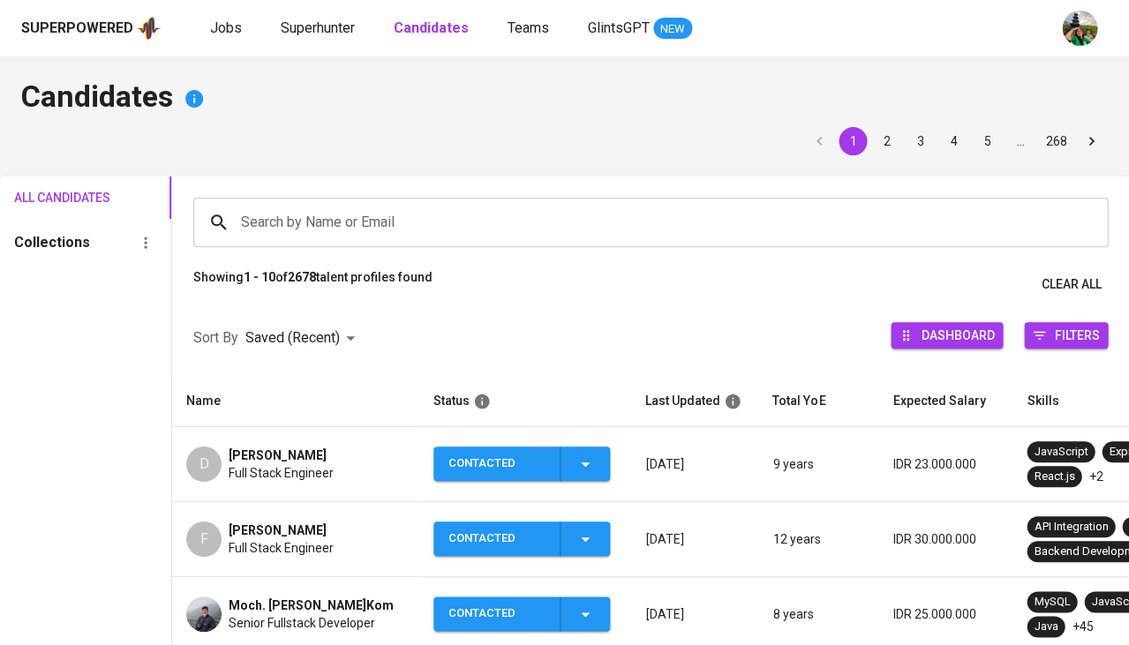
click at [245, 453] on span "[PERSON_NAME]" at bounding box center [278, 456] width 98 height 18
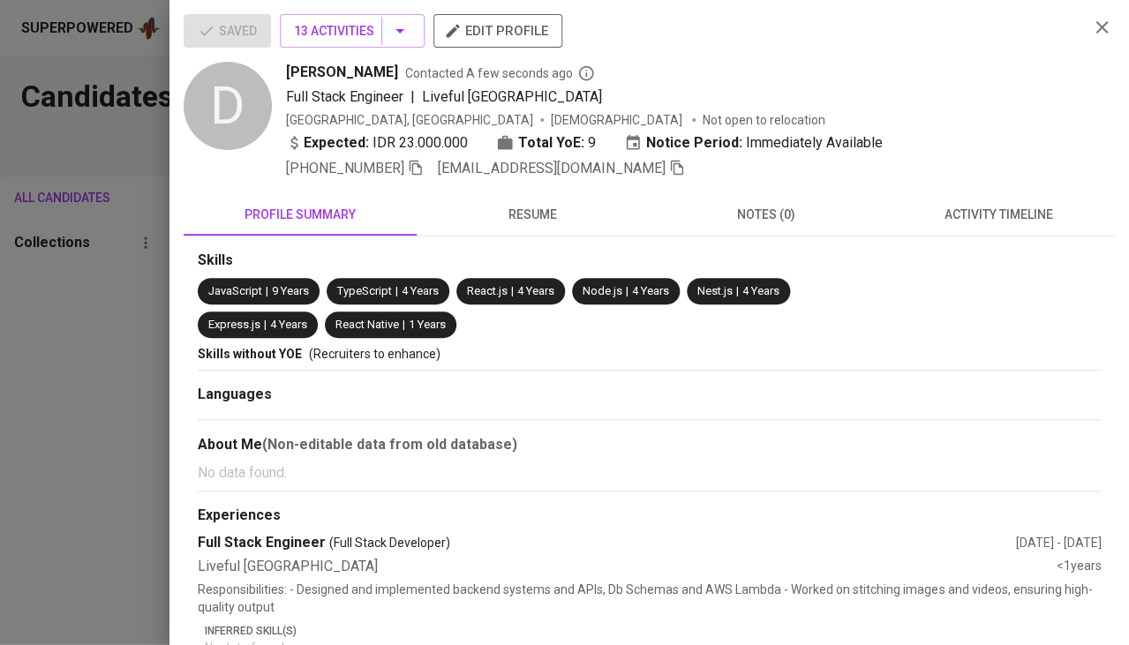
click at [979, 204] on span "activity timeline" at bounding box center [998, 215] width 212 height 22
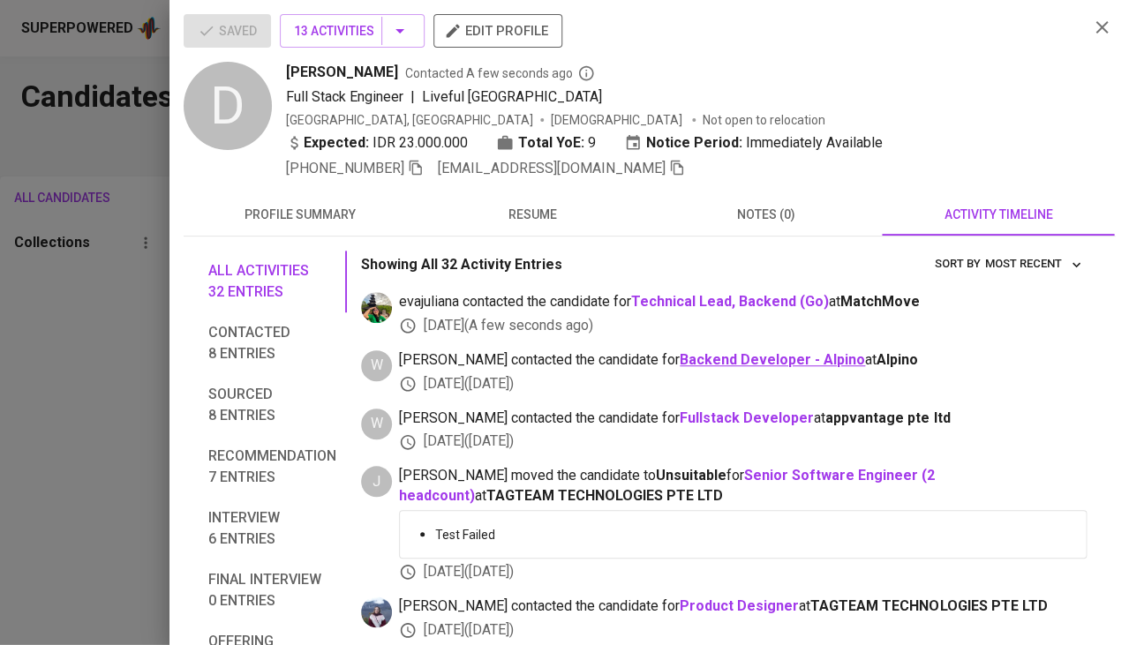
click at [729, 357] on b "Backend Developer - Alpino" at bounding box center [772, 359] width 185 height 17
click at [517, 204] on span "resume" at bounding box center [533, 215] width 212 height 22
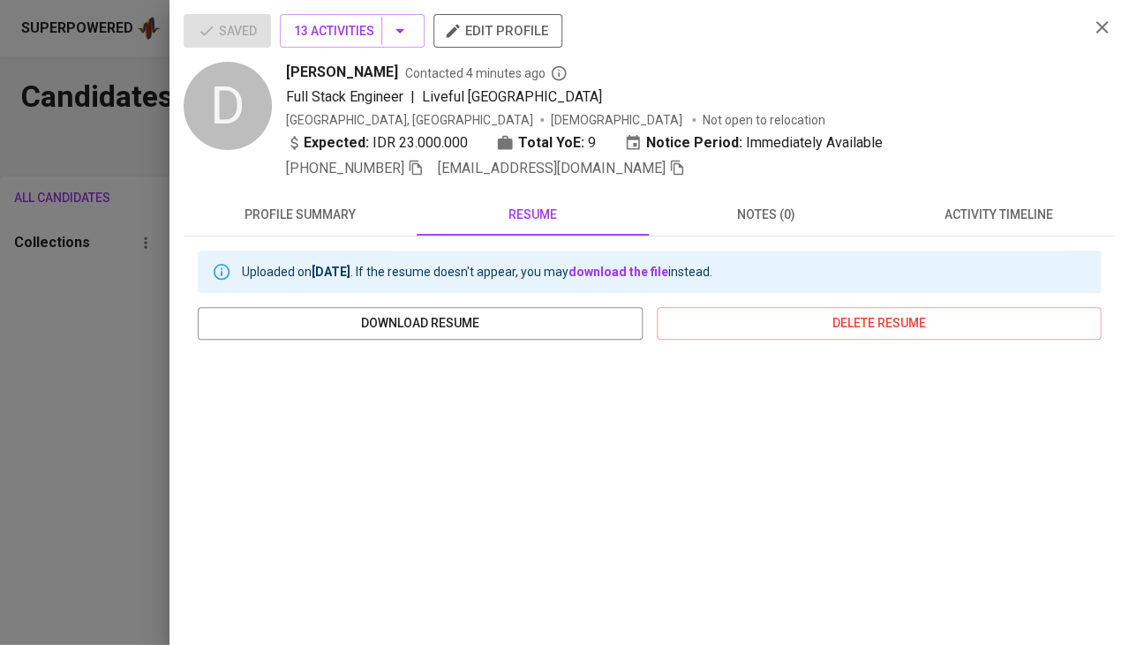
click at [94, 342] on div at bounding box center [564, 322] width 1129 height 645
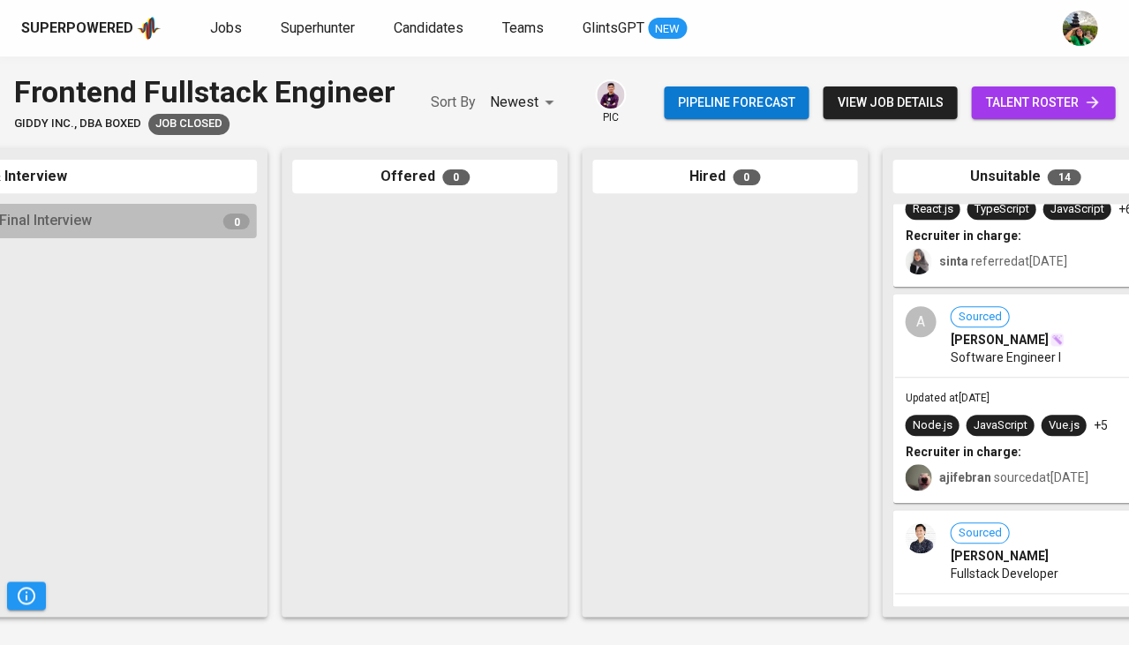
scroll to position [796, 0]
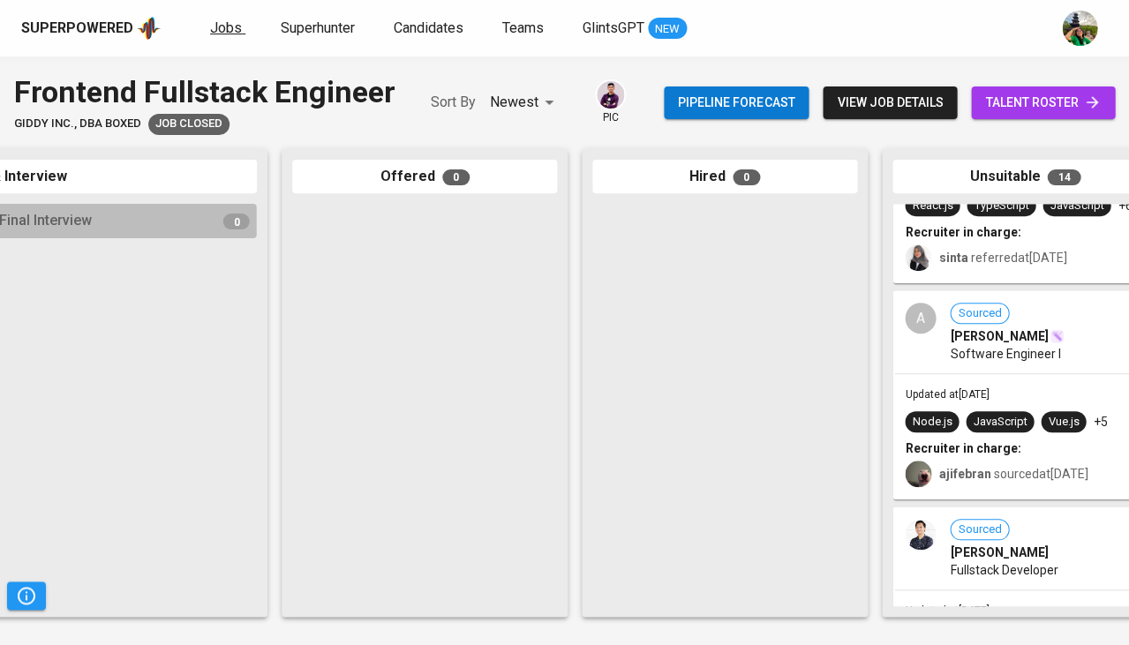
click at [222, 34] on span "Jobs" at bounding box center [226, 27] width 32 height 17
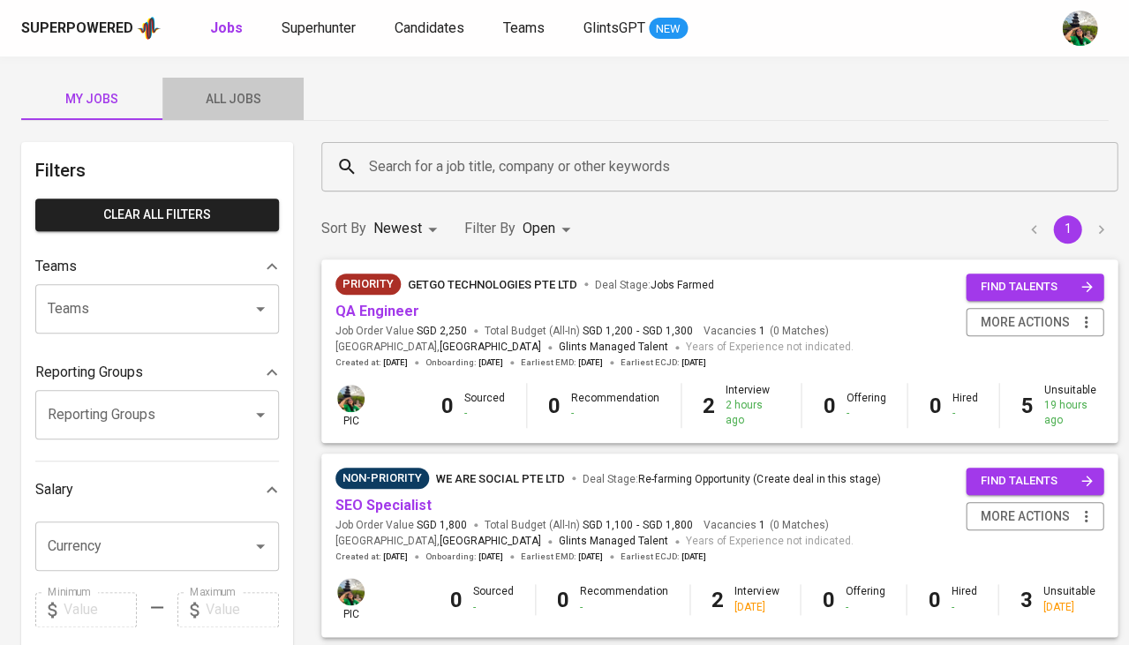
click at [223, 106] on span "All Jobs" at bounding box center [233, 99] width 120 height 22
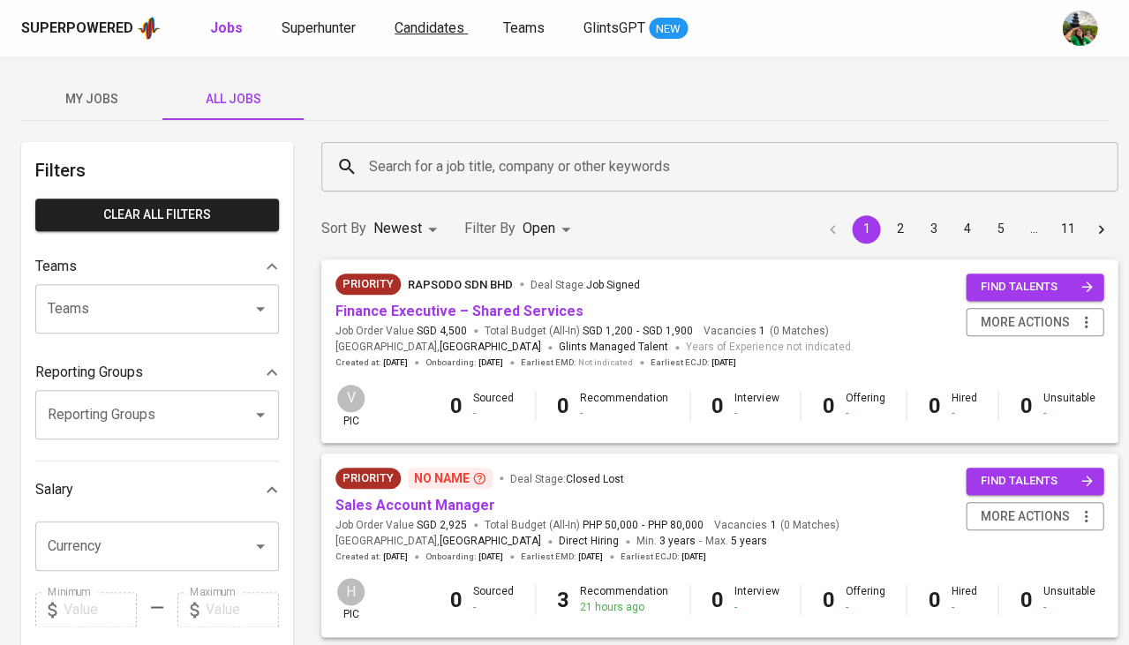
click at [418, 32] on span "Candidates" at bounding box center [430, 27] width 70 height 17
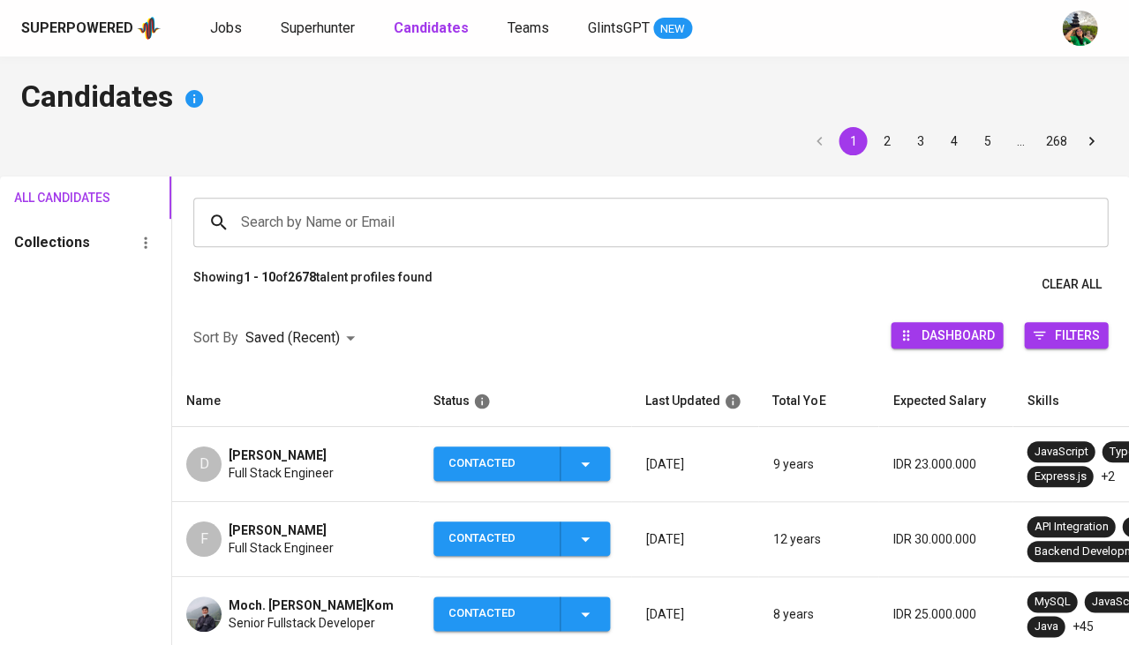
click at [270, 542] on span "Full Stack Engineer" at bounding box center [281, 548] width 105 height 18
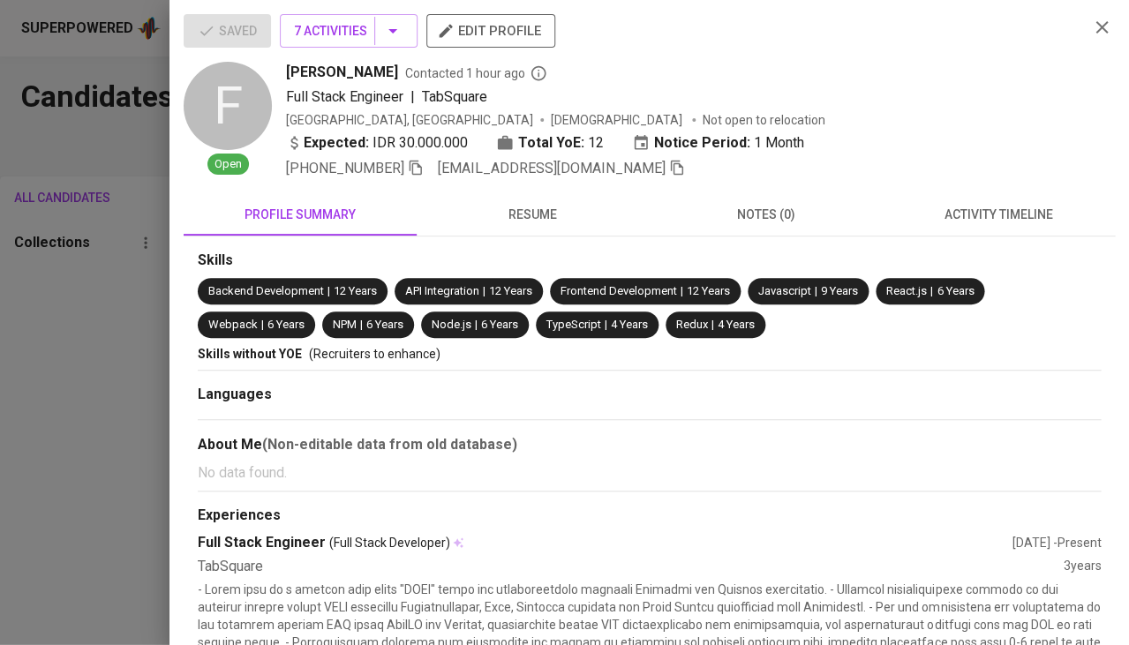
click at [1007, 218] on span "activity timeline" at bounding box center [998, 215] width 212 height 22
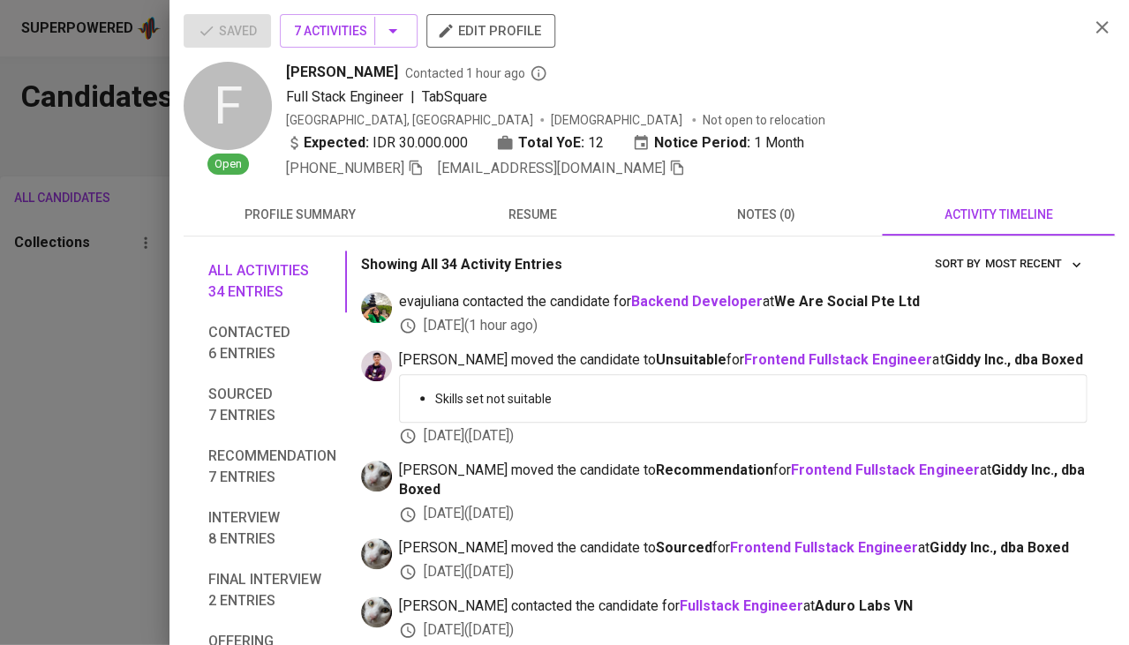
click at [772, 208] on span "notes (0)" at bounding box center [766, 215] width 212 height 22
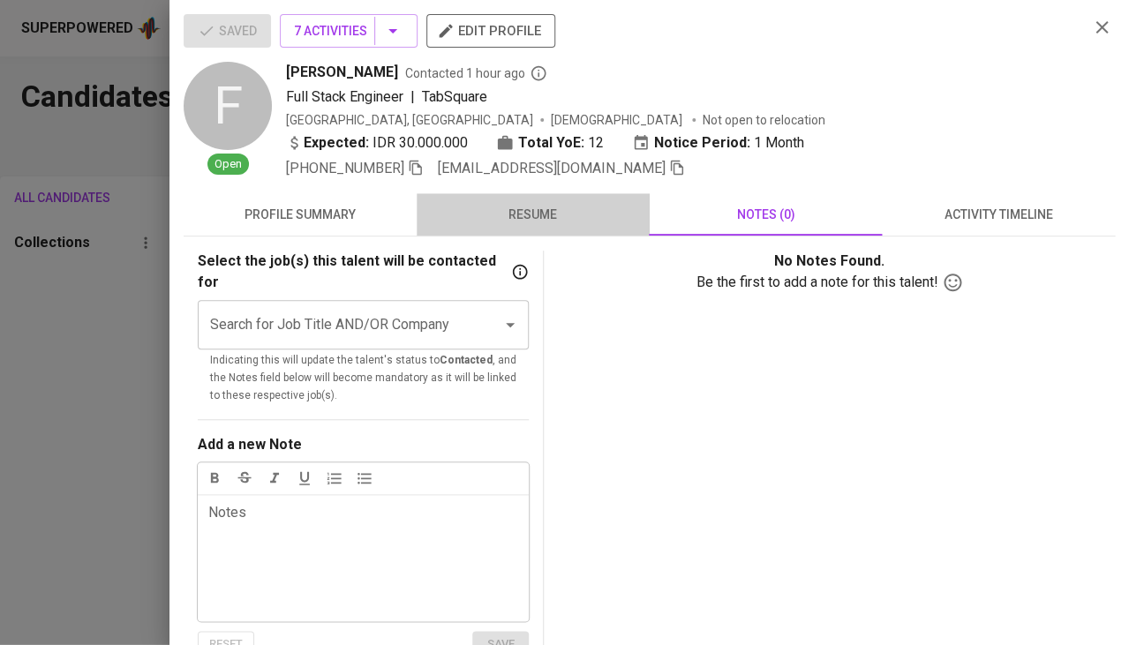
click at [570, 209] on span "resume" at bounding box center [533, 215] width 212 height 22
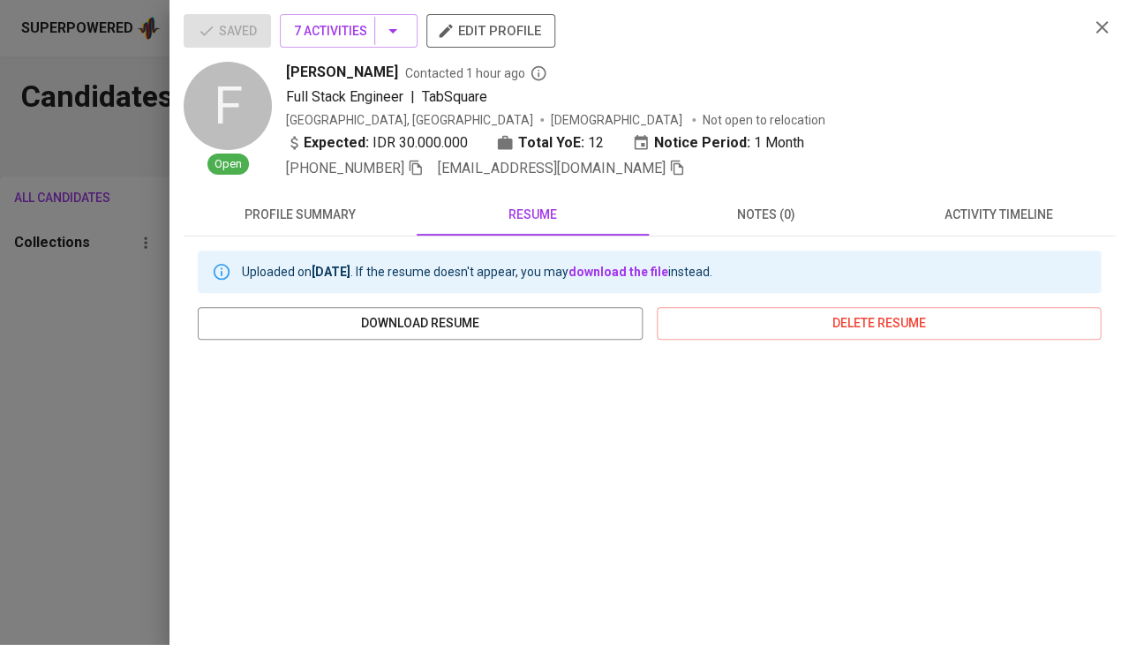
click at [997, 218] on span "activity timeline" at bounding box center [998, 215] width 212 height 22
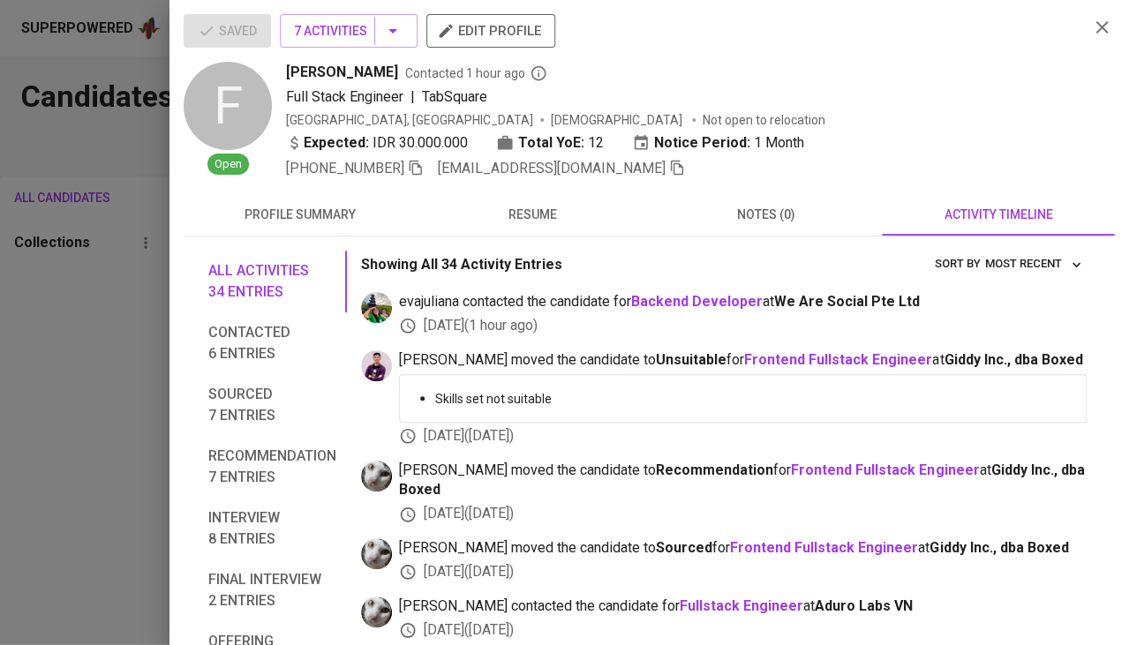
click at [133, 408] on div at bounding box center [564, 322] width 1129 height 645
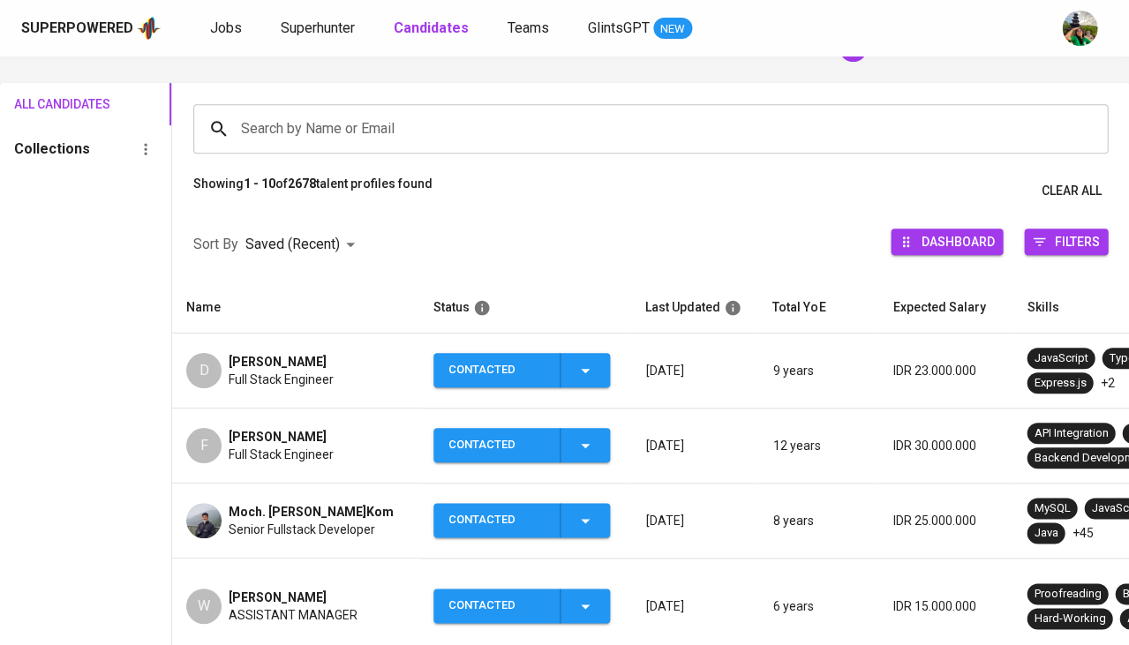
scroll to position [110, 0]
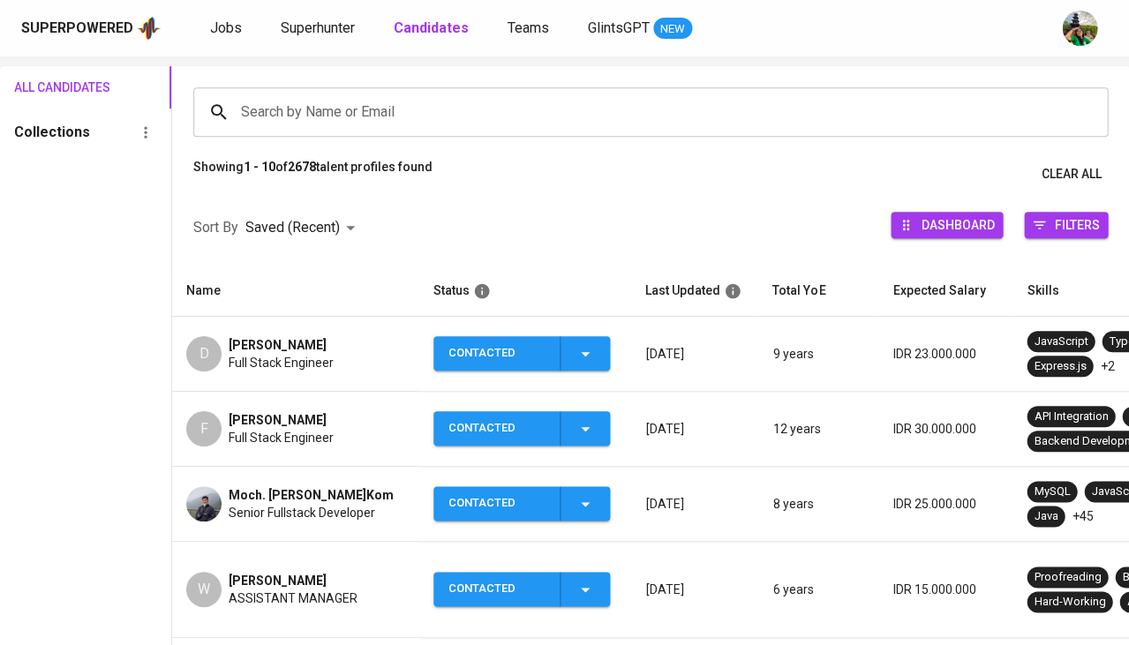
click at [300, 491] on span "Moch. [PERSON_NAME]Kom" at bounding box center [311, 495] width 165 height 18
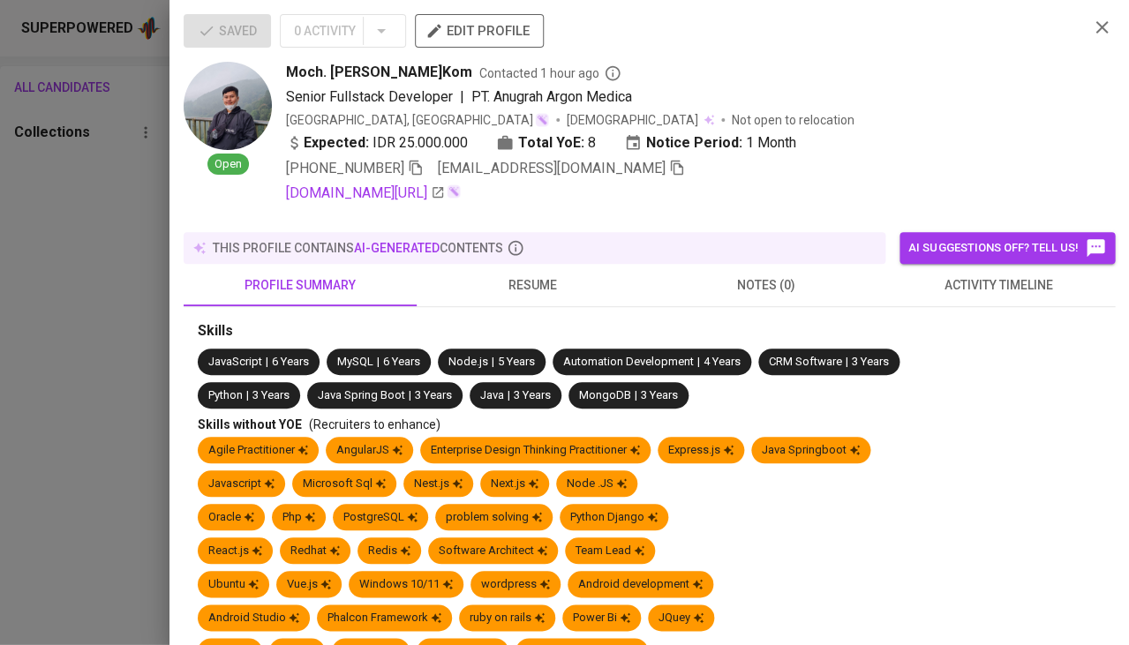
click at [281, 500] on div at bounding box center [564, 322] width 1129 height 645
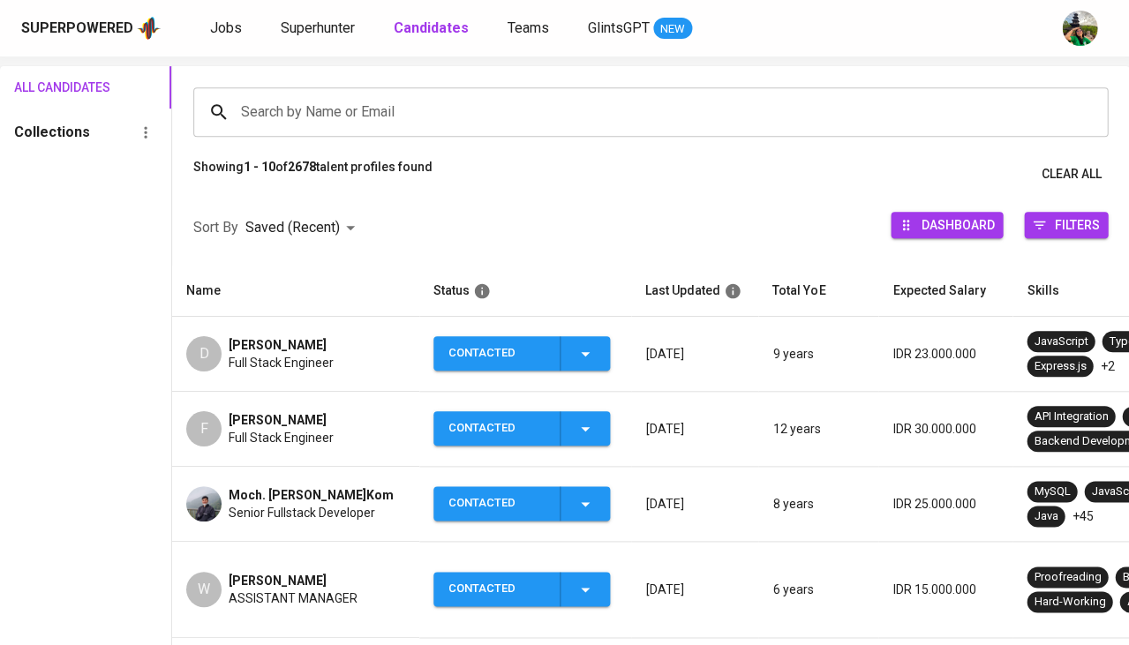
click at [259, 498] on span "Moch. Faisal Rasid, S.Kom" at bounding box center [311, 495] width 165 height 18
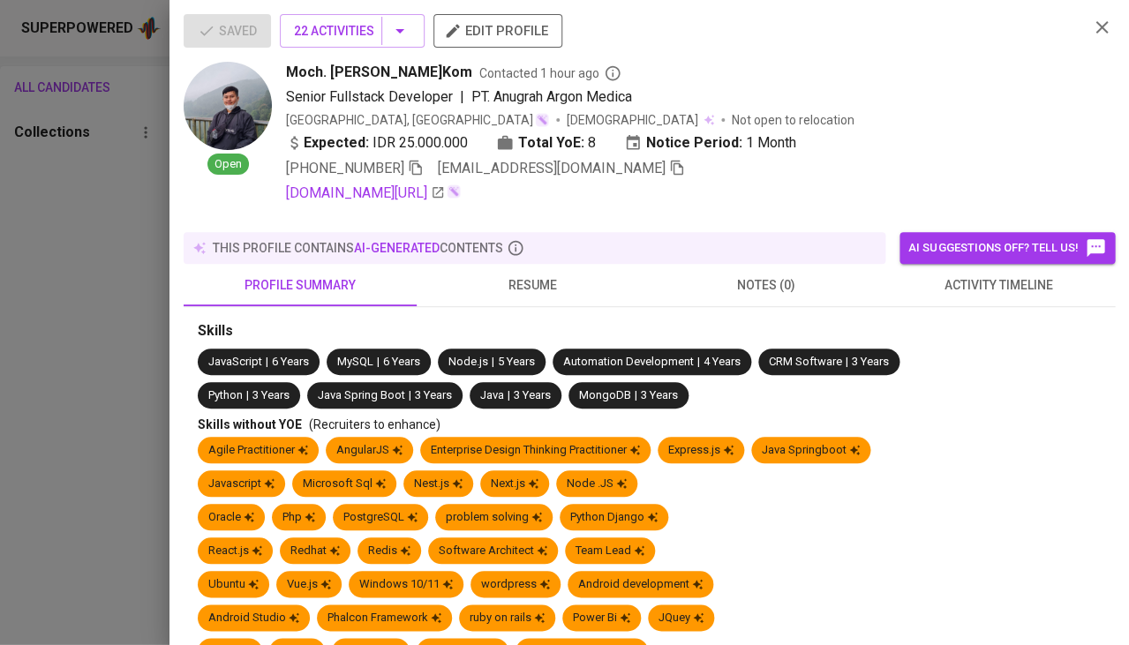
click at [1017, 275] on span "activity timeline" at bounding box center [998, 286] width 212 height 22
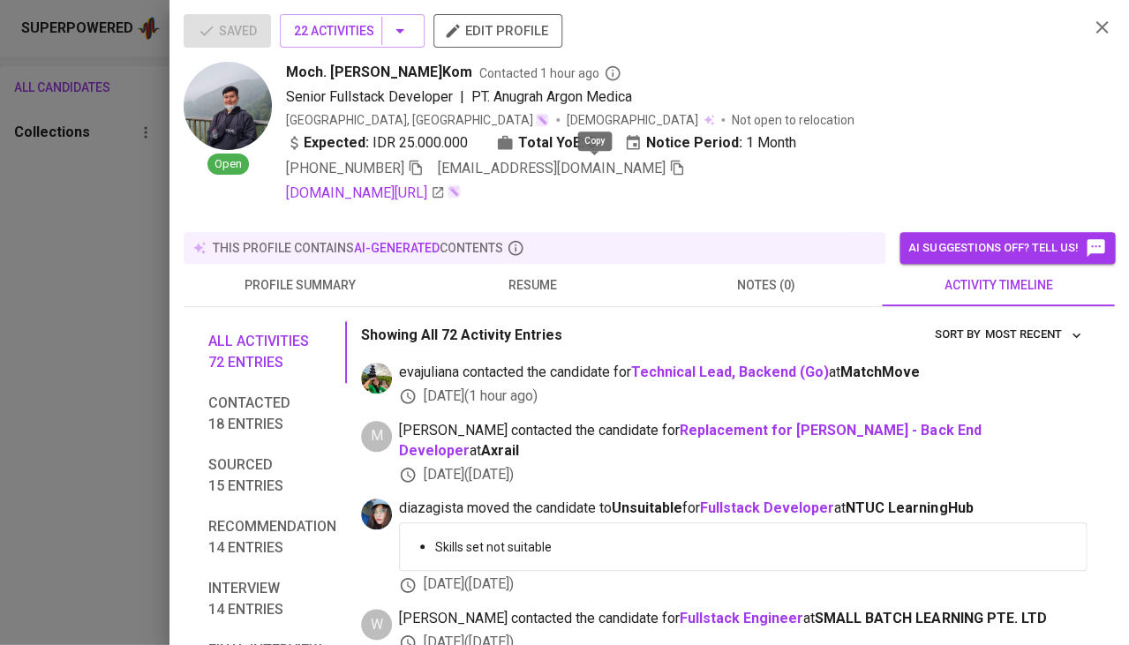
click at [669, 163] on icon "button" at bounding box center [677, 168] width 16 height 16
click at [100, 337] on div at bounding box center [564, 322] width 1129 height 645
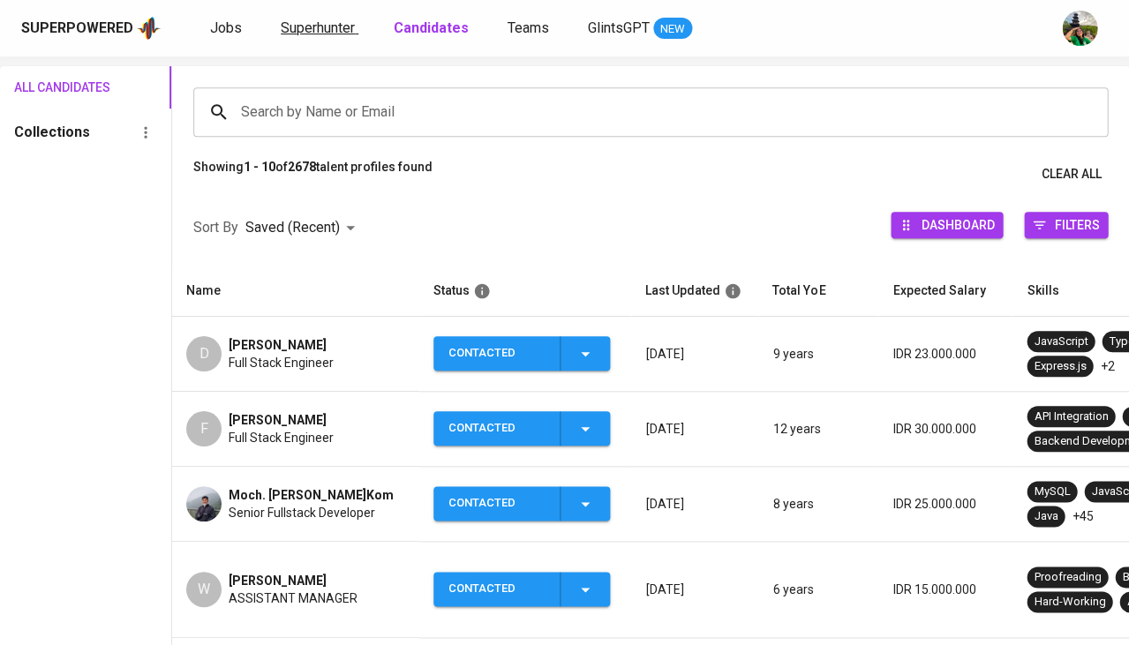
click at [300, 22] on span "Superhunter" at bounding box center [318, 27] width 74 height 17
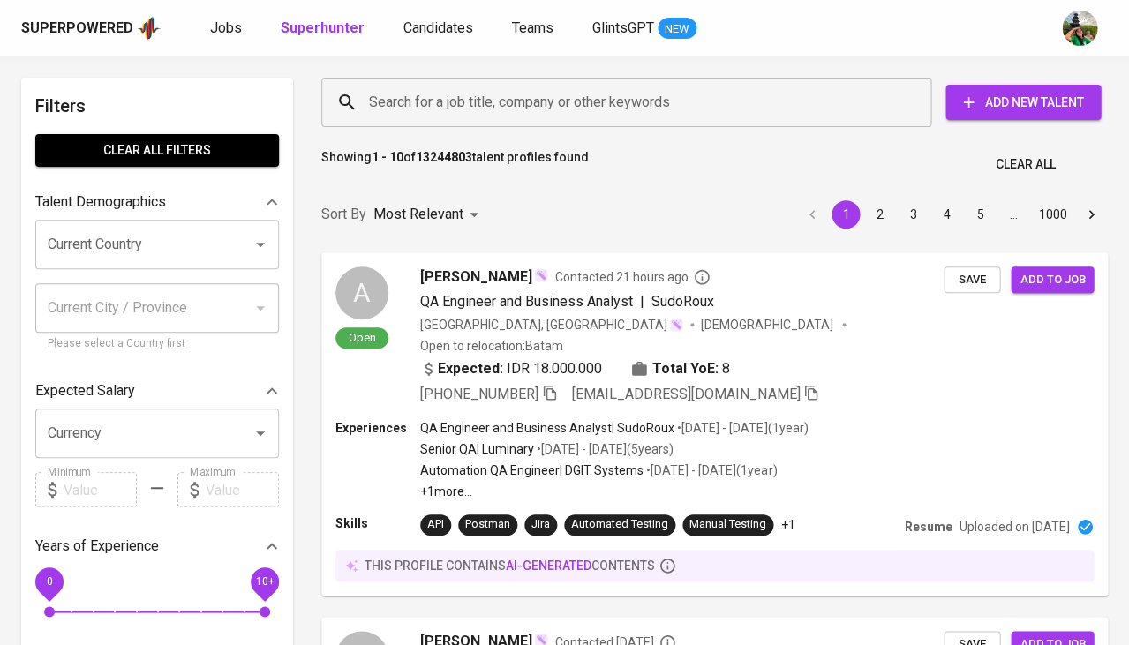
click at [230, 23] on span "Jobs" at bounding box center [226, 27] width 32 height 17
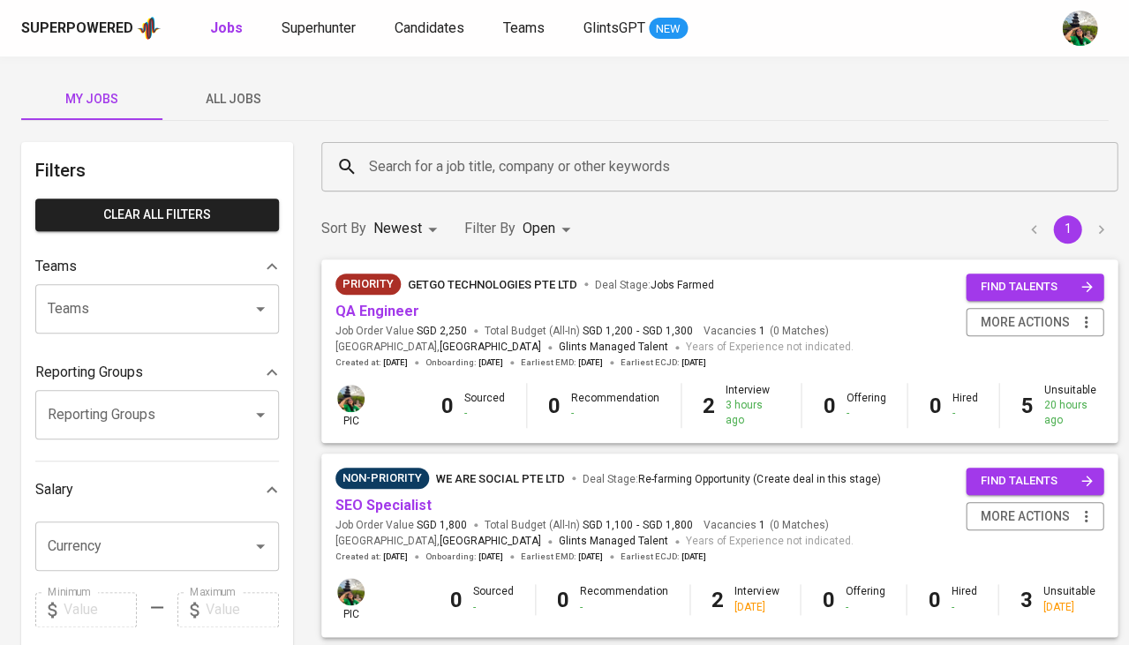
click at [381, 163] on input "Search for a job title, company or other keywords" at bounding box center [724, 167] width 719 height 34
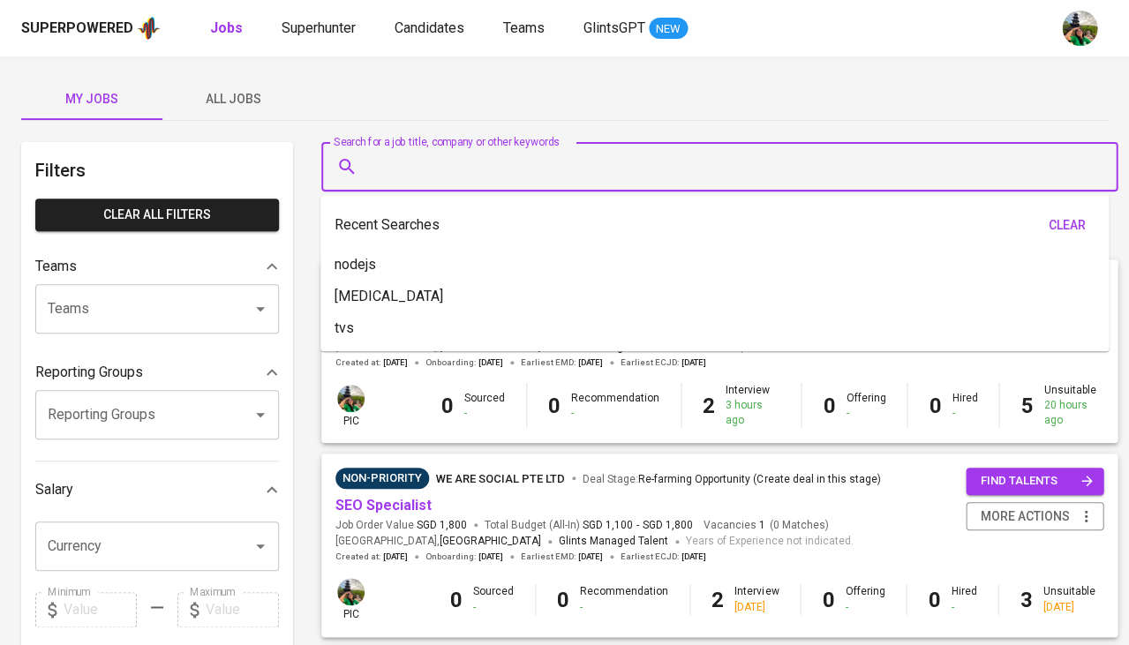
click at [237, 93] on span "All Jobs" at bounding box center [233, 99] width 120 height 22
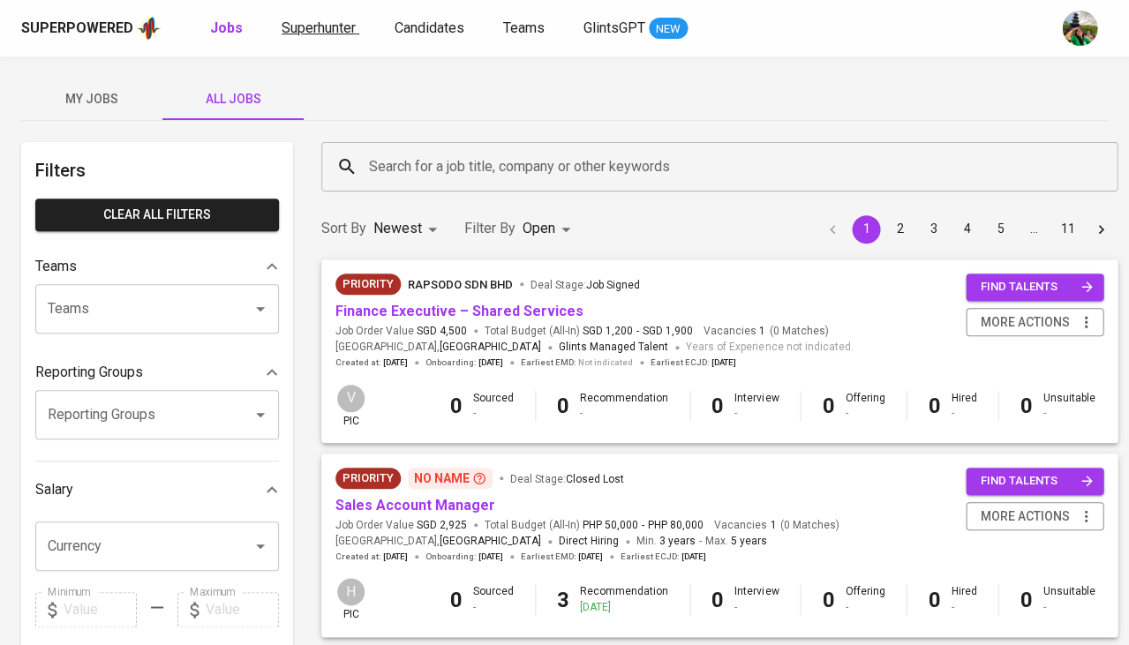
click at [331, 35] on link "Superhunter" at bounding box center [321, 29] width 78 height 22
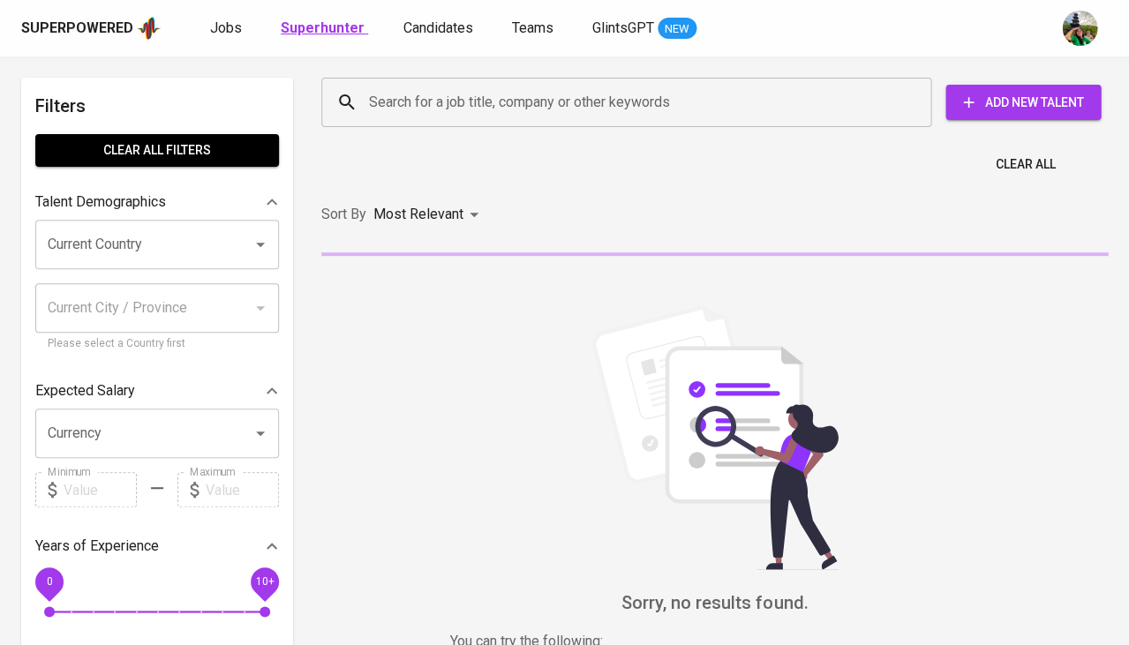
click at [315, 26] on b "Superhunter" at bounding box center [323, 27] width 84 height 17
click at [424, 78] on div "Search for a job title, company or other keywords" at bounding box center [626, 102] width 610 height 49
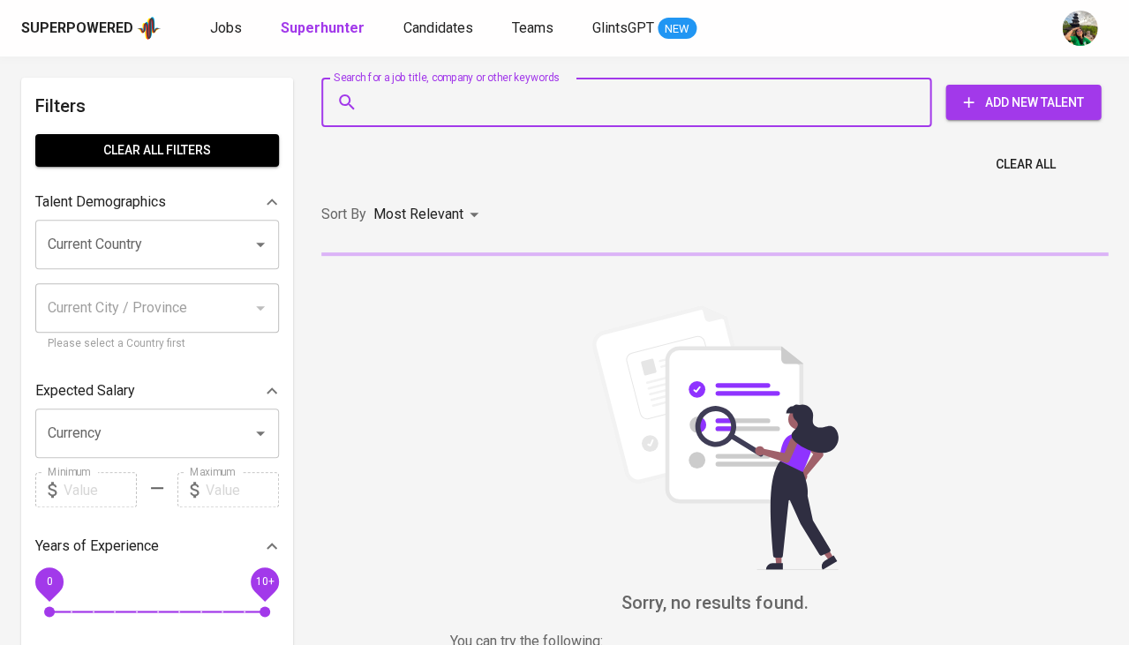
paste input "[EMAIL_ADDRESS][DOMAIN_NAME]"
type input "[EMAIL_ADDRESS][DOMAIN_NAME]"
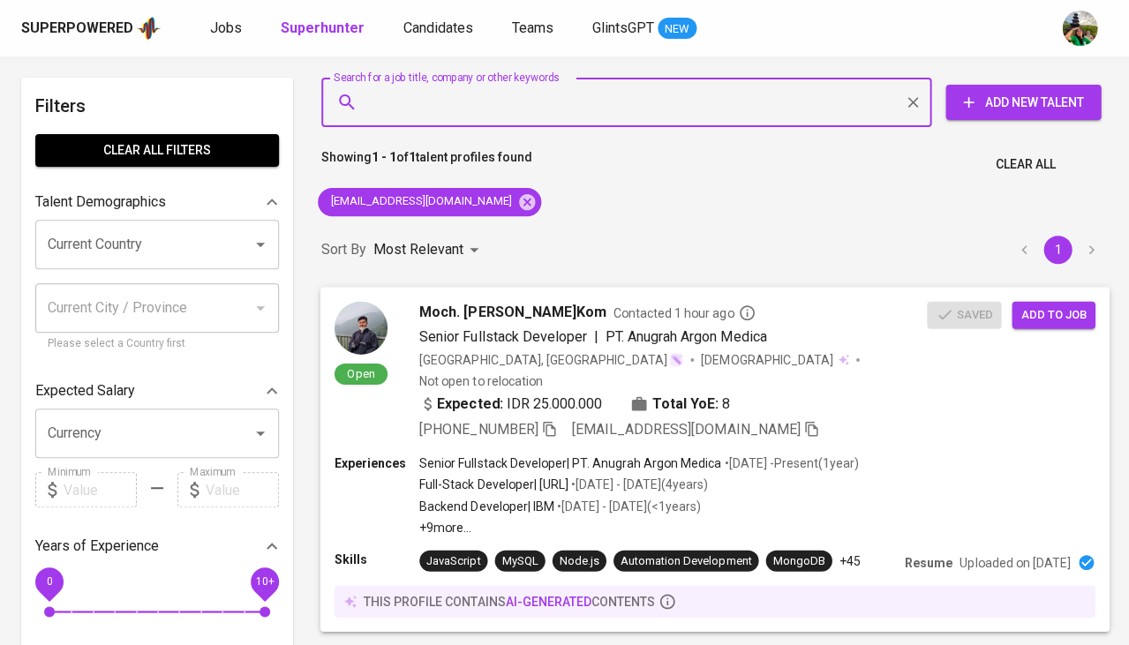
click at [1065, 301] on button "Add to job" at bounding box center [1053, 314] width 83 height 27
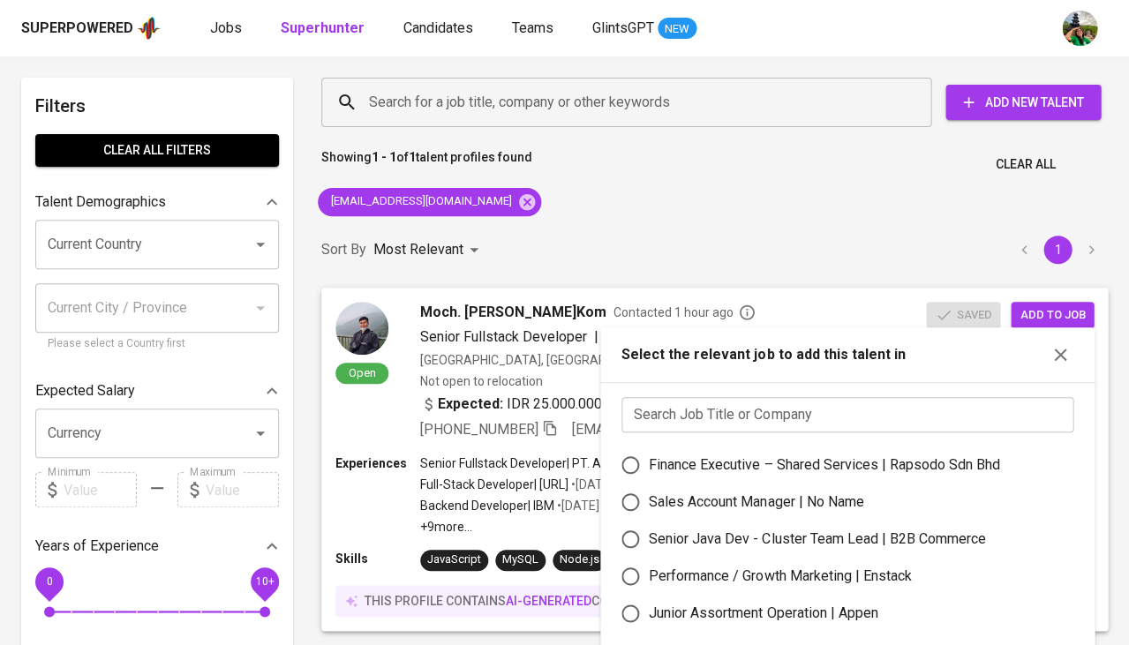
click at [836, 418] on input "text" at bounding box center [847, 414] width 452 height 35
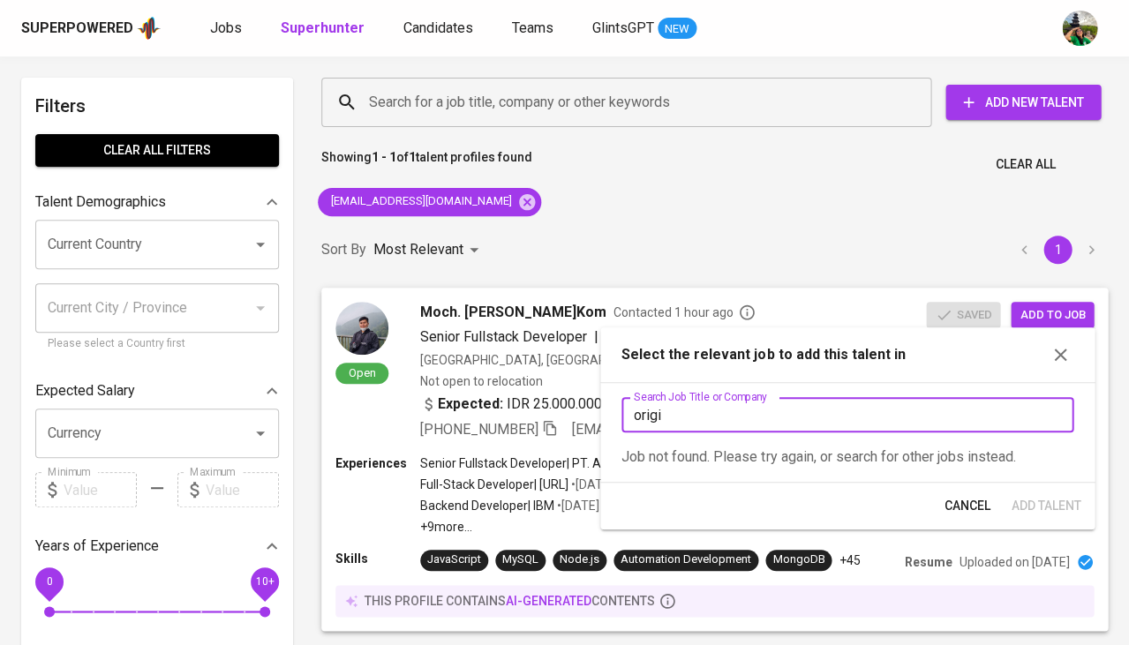
type input "origin"
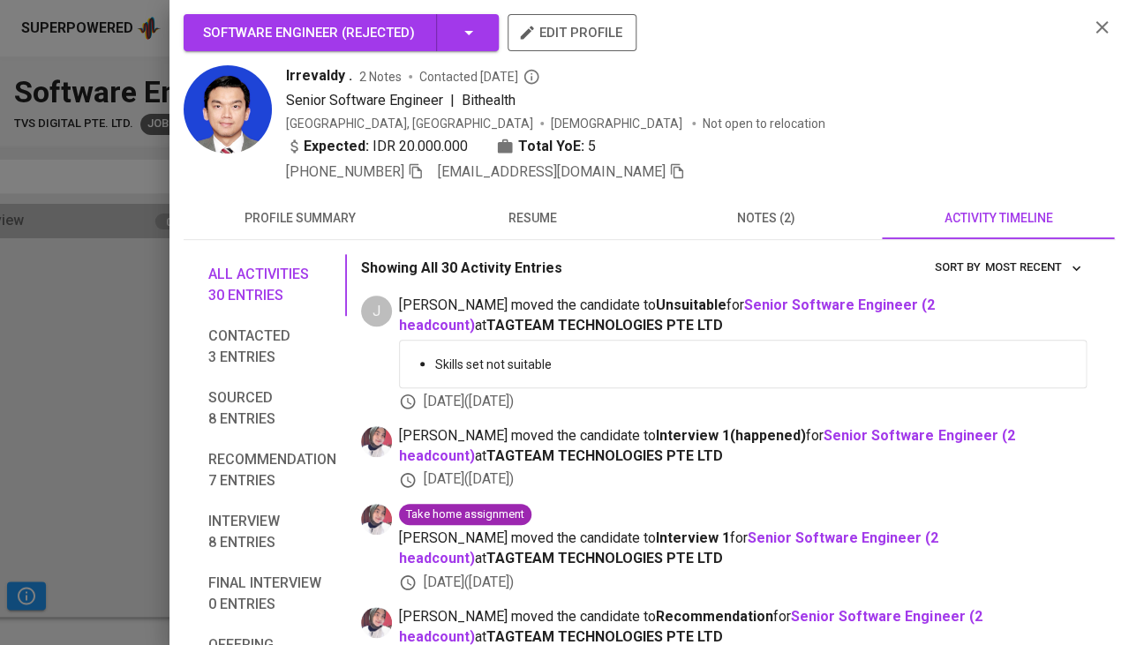
click at [545, 218] on span "resume" at bounding box center [533, 218] width 212 height 22
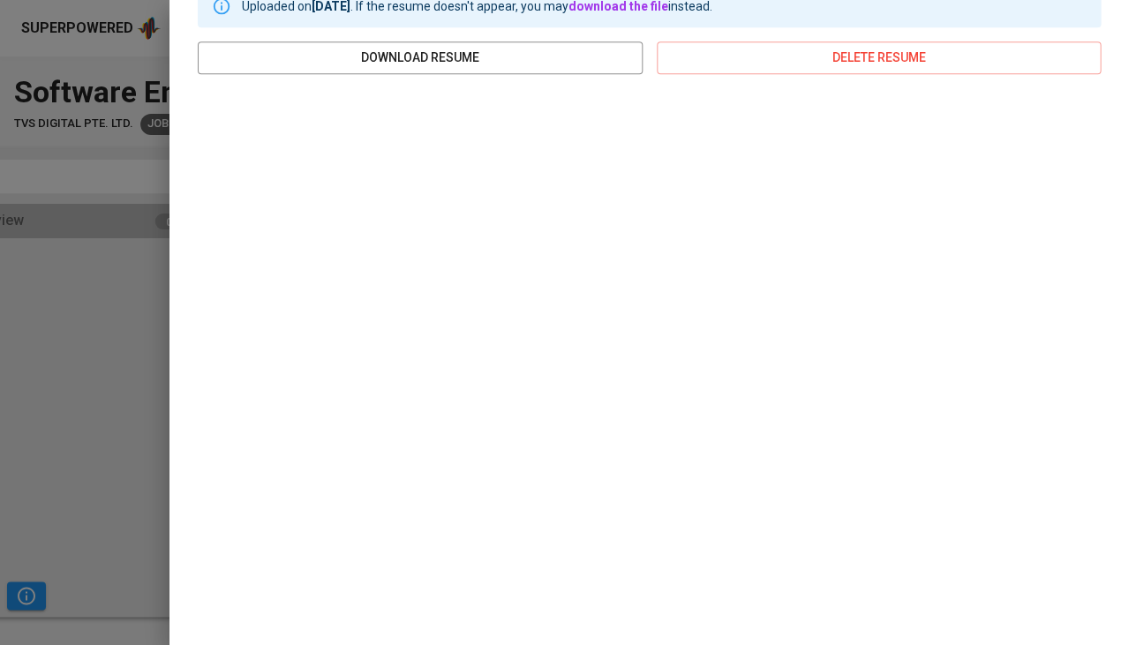
scroll to position [266, 0]
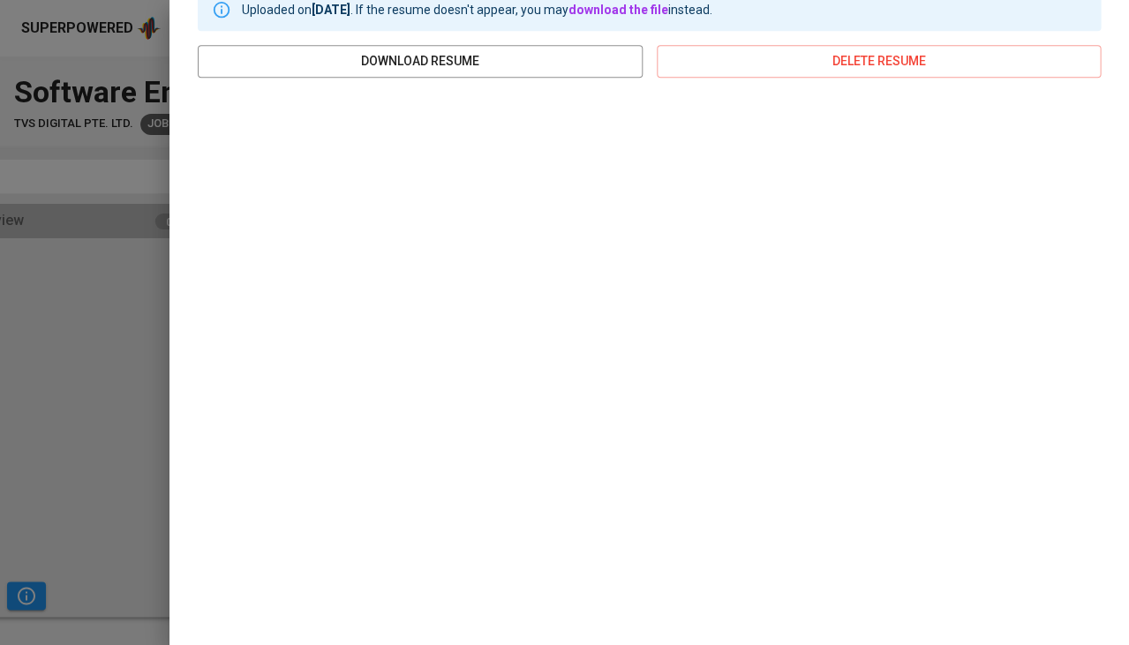
click at [121, 365] on div at bounding box center [564, 322] width 1129 height 645
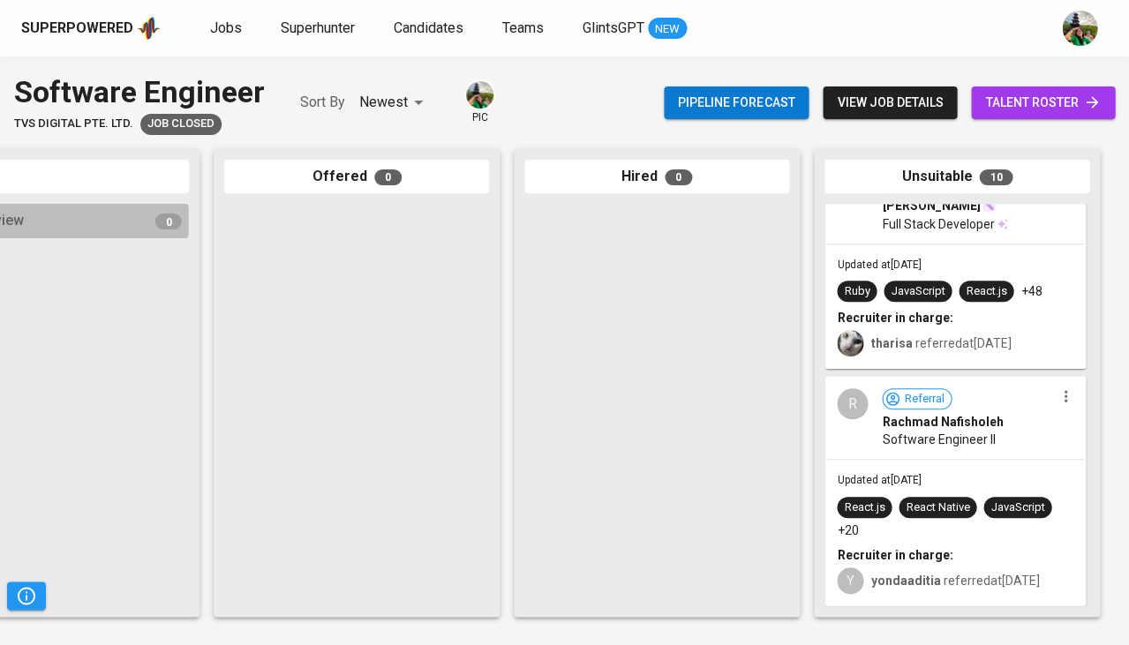
scroll to position [1875, 0]
click at [982, 448] on div "R Referral Rachmad Nafisholeh Software Engineer II" at bounding box center [955, 418] width 258 height 81
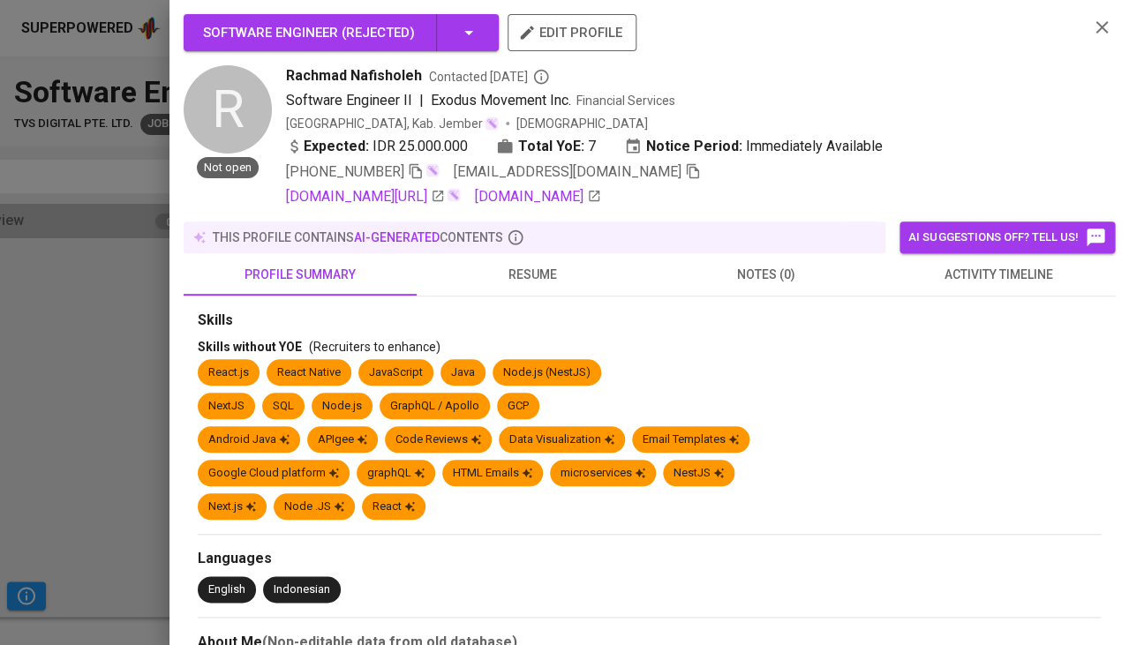
click at [969, 268] on span "activity timeline" at bounding box center [998, 275] width 212 height 22
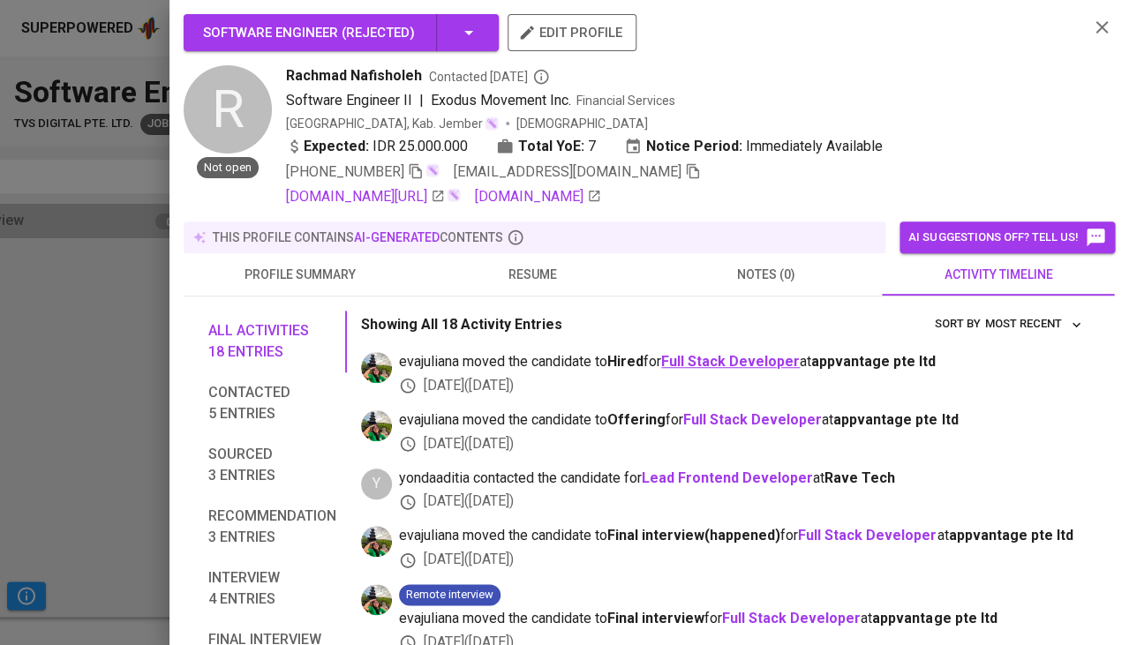
click at [742, 353] on b "Full Stack Developer" at bounding box center [730, 361] width 139 height 17
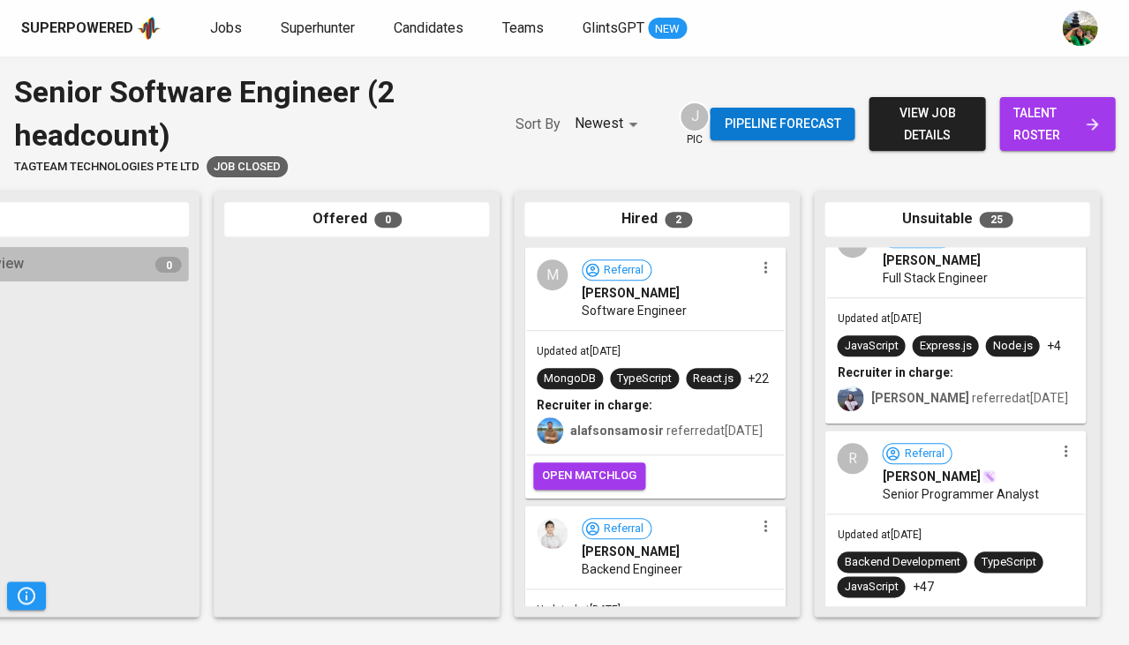
scroll to position [3228, 0]
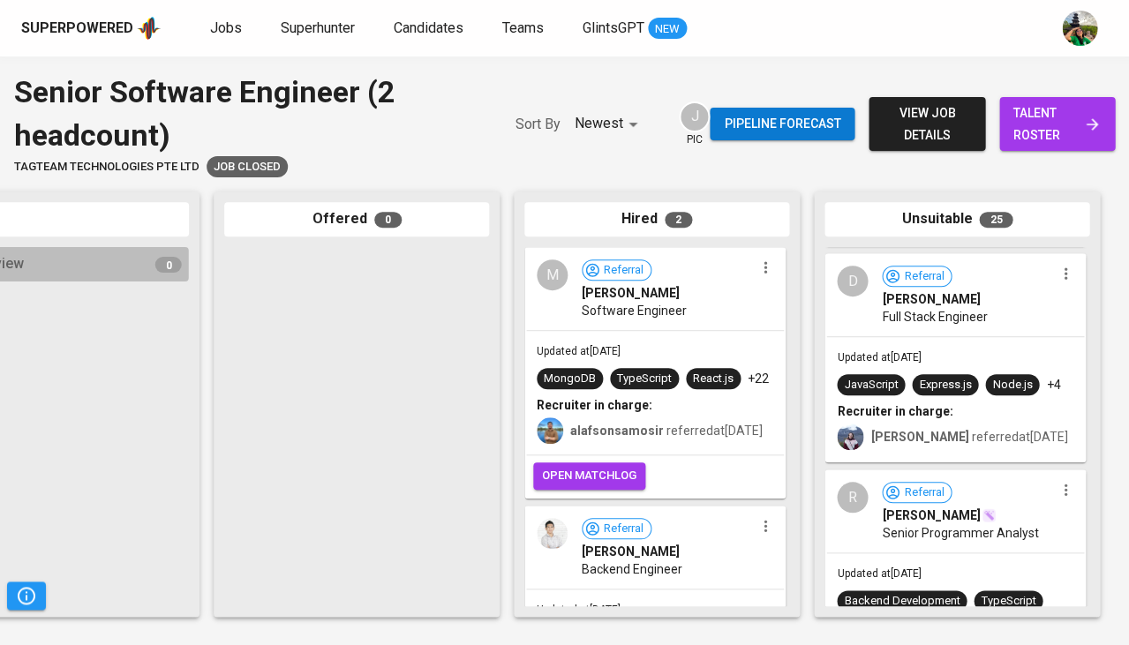
click at [914, 326] on span "Full Stack Engineer" at bounding box center [934, 317] width 105 height 18
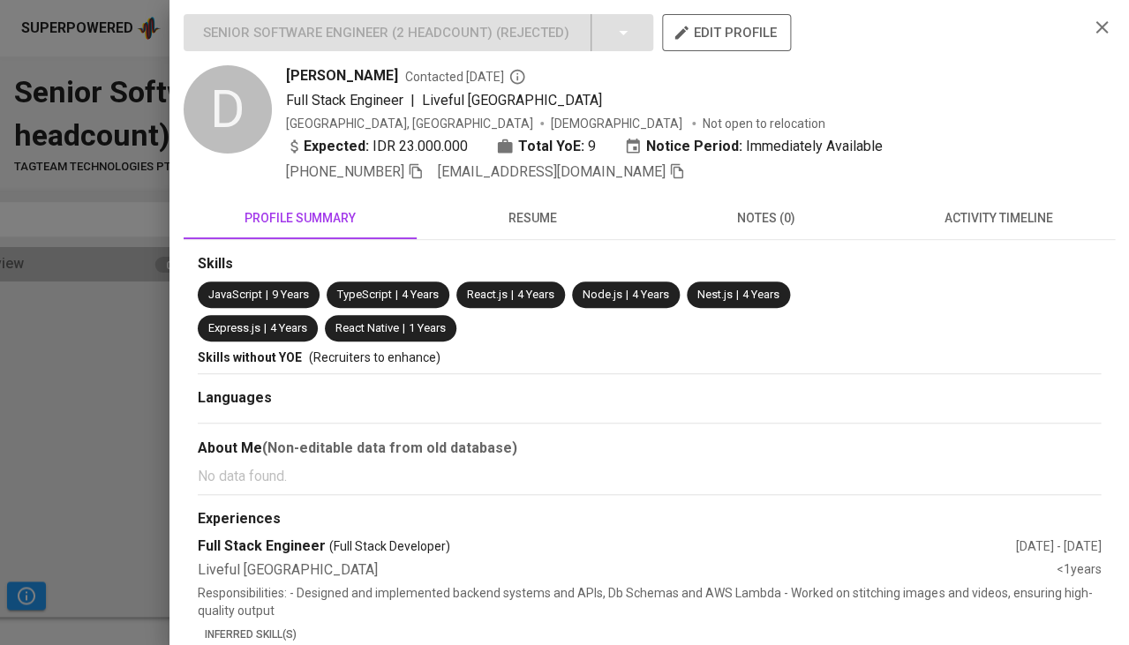
click at [525, 214] on span "resume" at bounding box center [533, 218] width 212 height 22
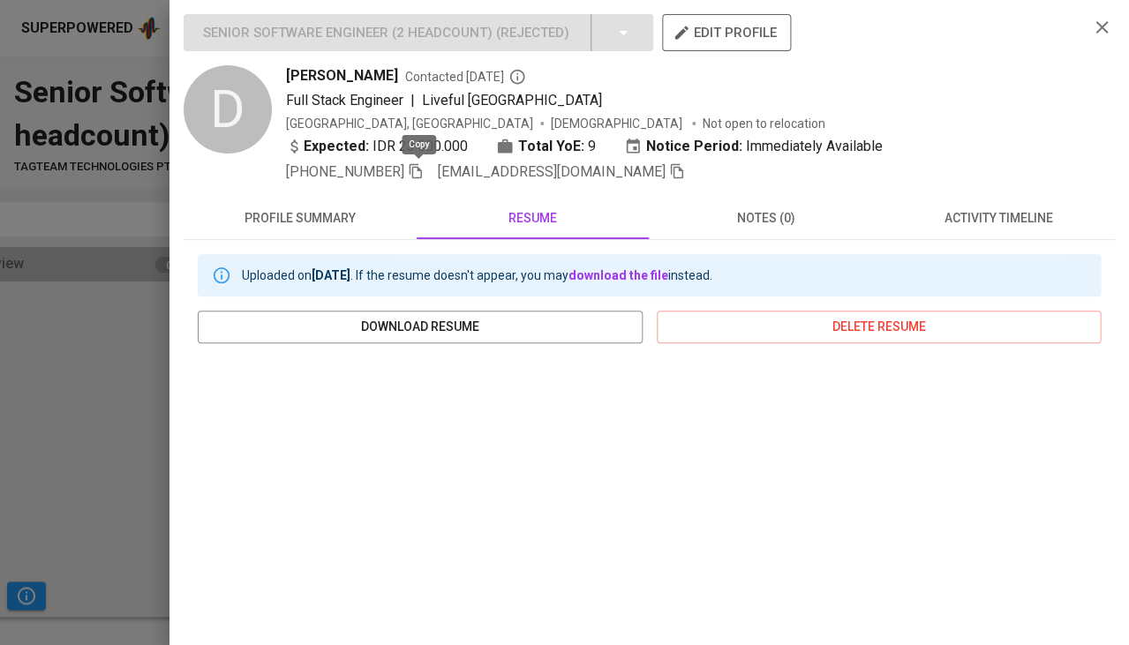
click at [419, 174] on icon "button" at bounding box center [416, 171] width 12 height 15
click at [669, 171] on icon "button" at bounding box center [677, 171] width 16 height 16
click at [669, 163] on span at bounding box center [677, 171] width 16 height 17
click at [1025, 212] on span "activity timeline" at bounding box center [998, 218] width 212 height 22
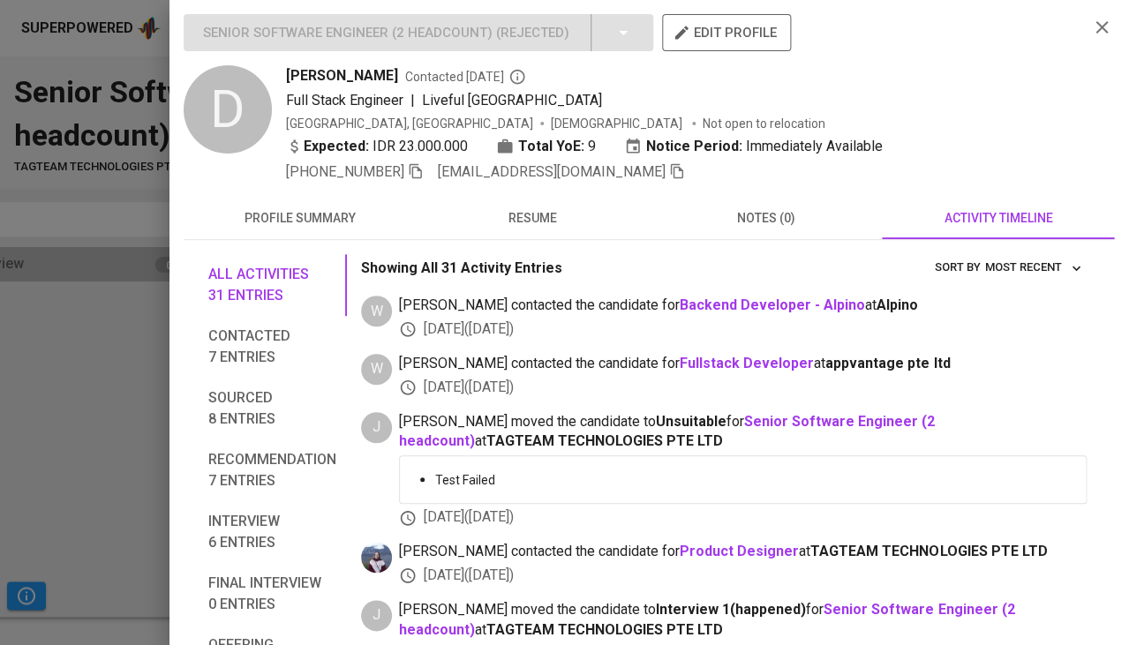
click at [72, 349] on div at bounding box center [564, 322] width 1129 height 645
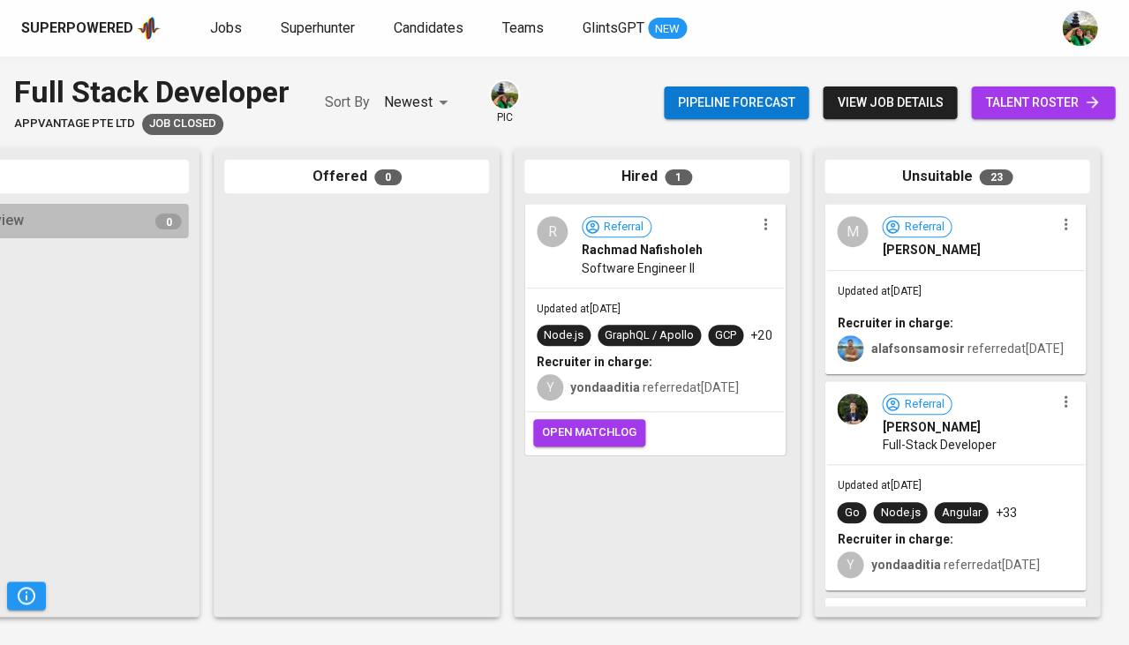
scroll to position [0, 974]
click at [962, 342] on span "alafsonsamosir referred at [DATE]" at bounding box center [966, 349] width 192 height 14
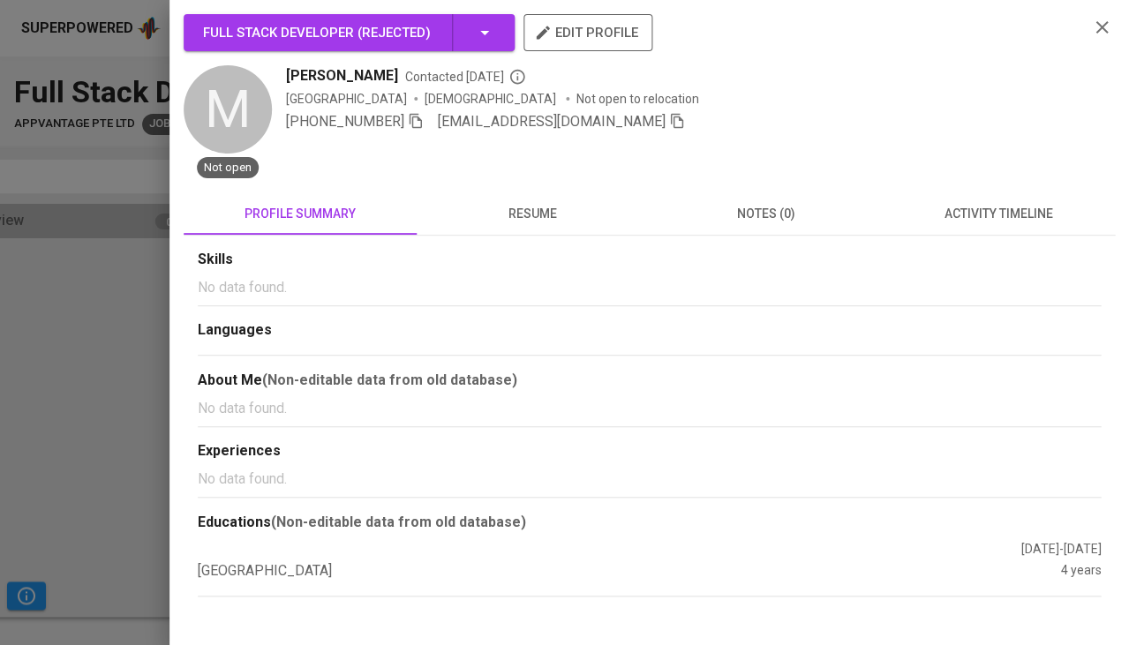
click at [980, 217] on span "activity timeline" at bounding box center [998, 214] width 212 height 22
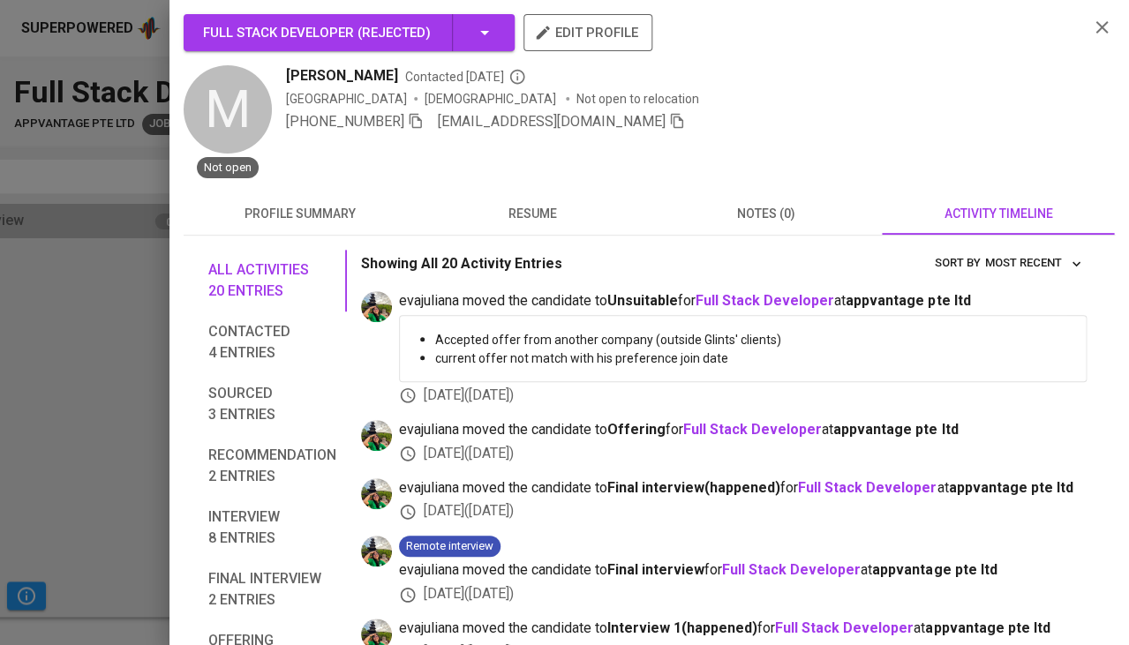
click at [531, 220] on span "resume" at bounding box center [533, 214] width 212 height 22
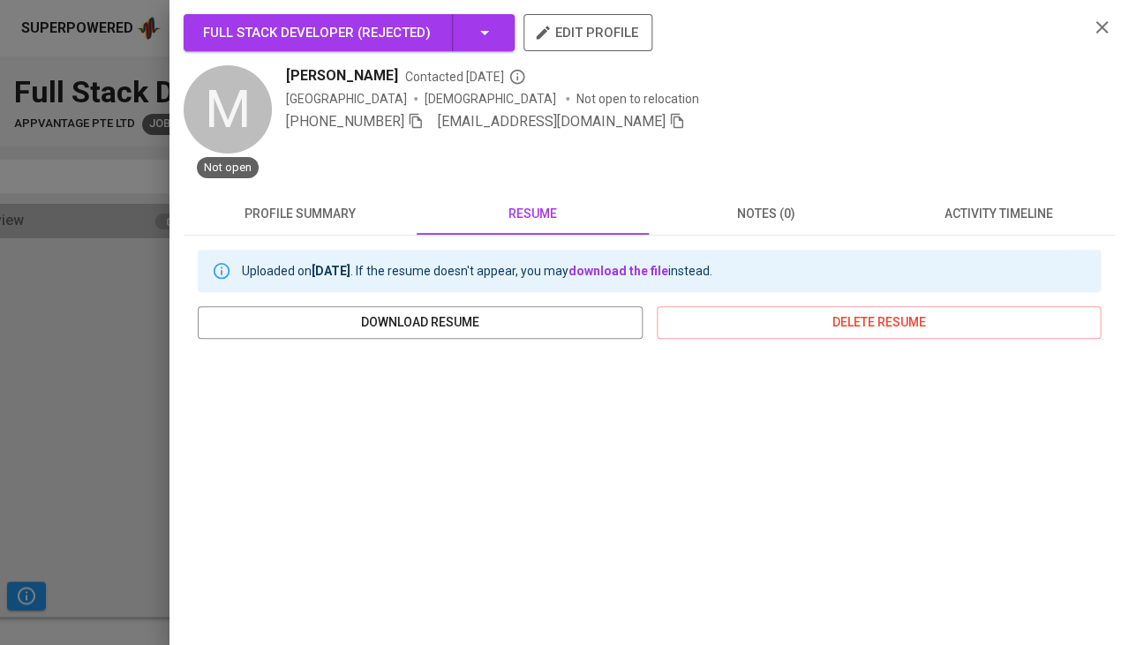
scroll to position [162, 0]
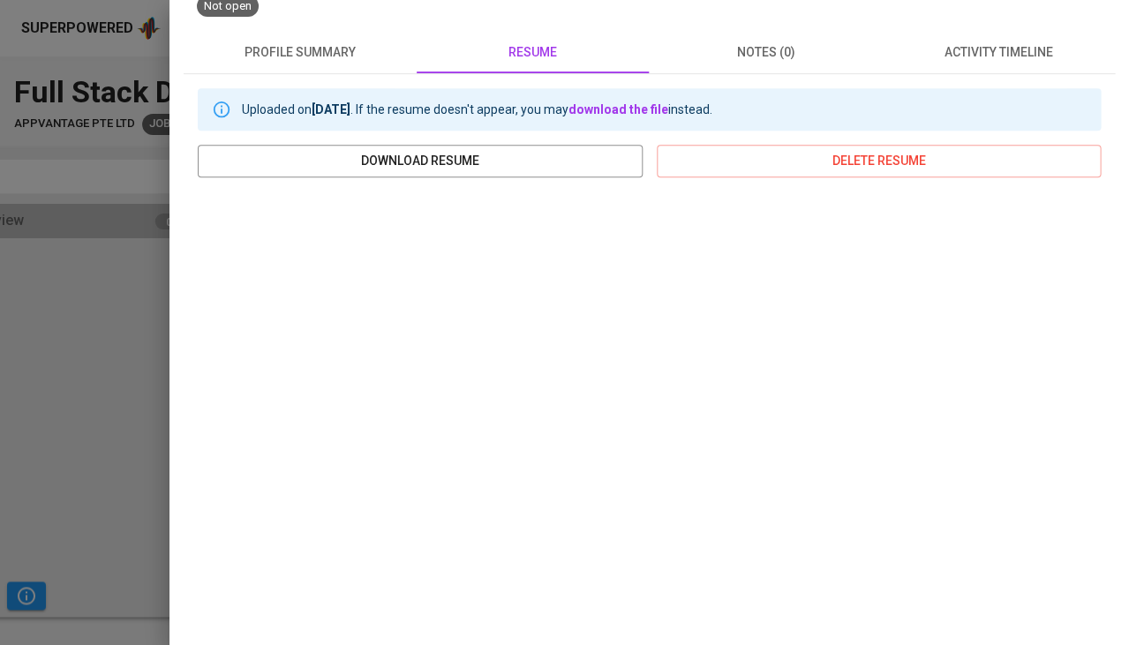
click at [94, 426] on div at bounding box center [564, 322] width 1129 height 645
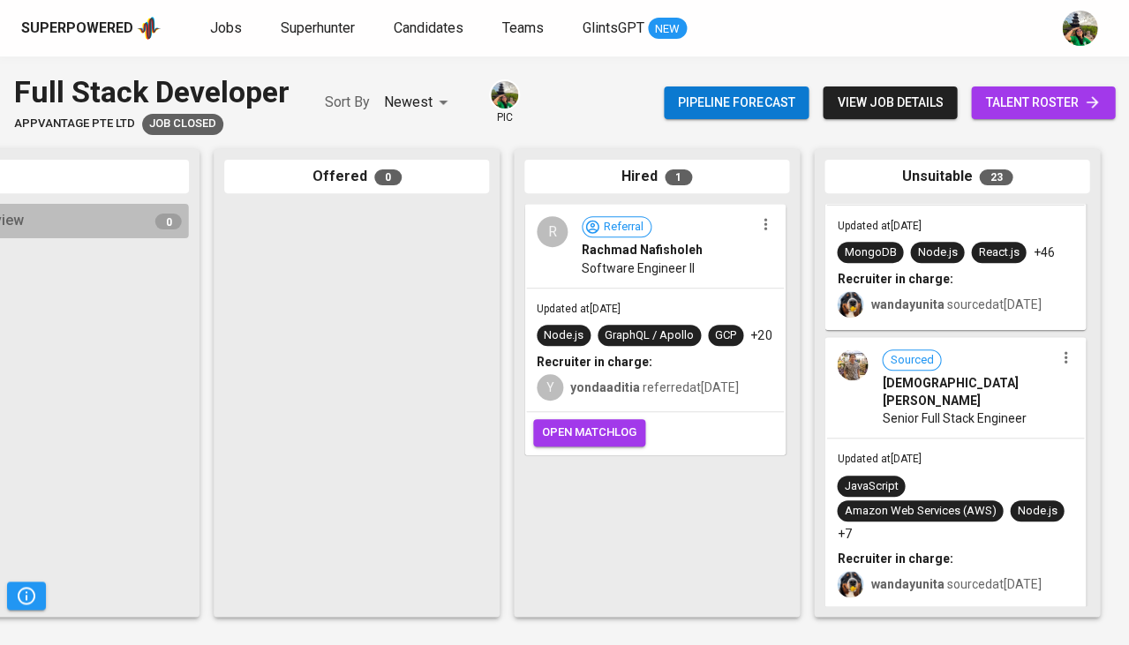
scroll to position [0, 0]
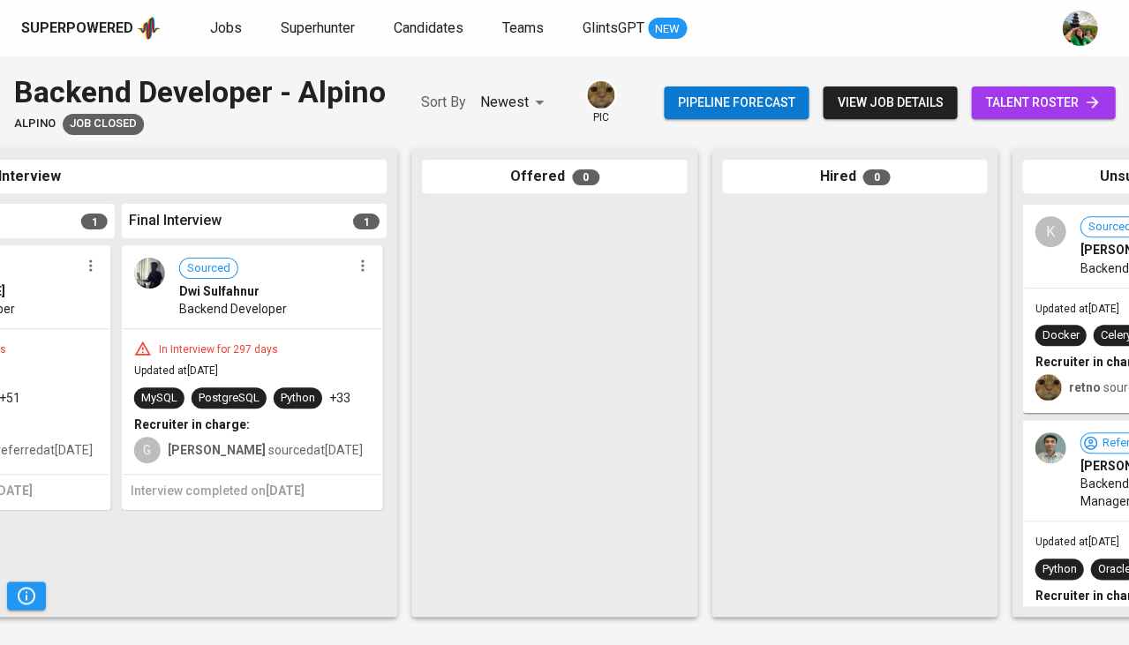
scroll to position [0, 903]
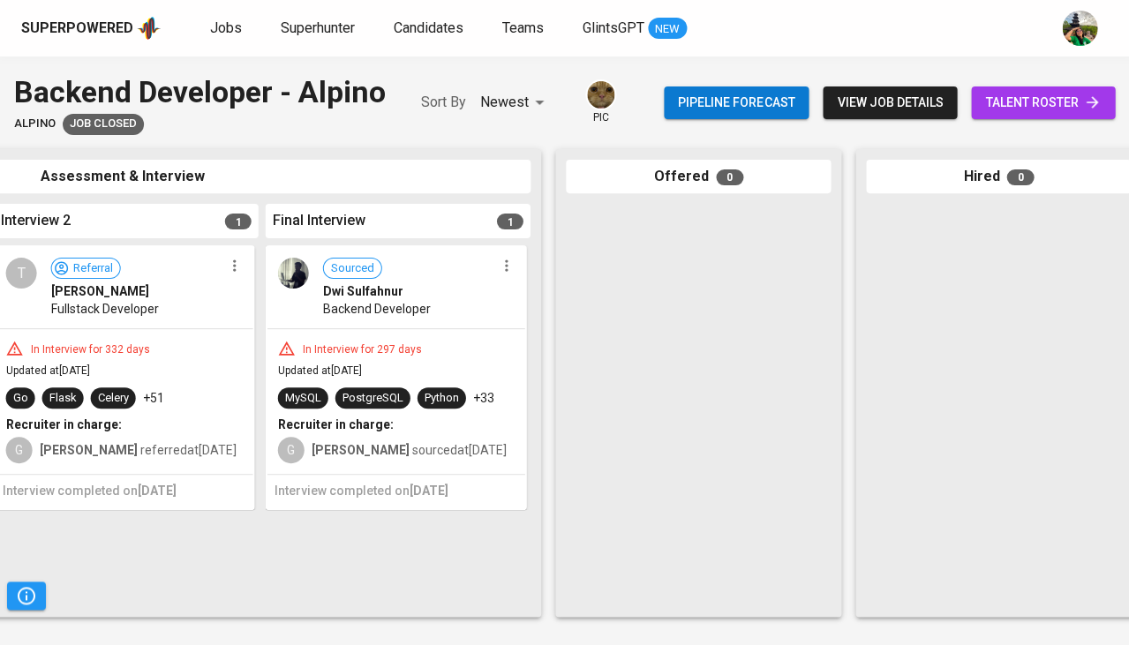
click at [507, 340] on div "In Interview for 297 days" at bounding box center [396, 349] width 237 height 18
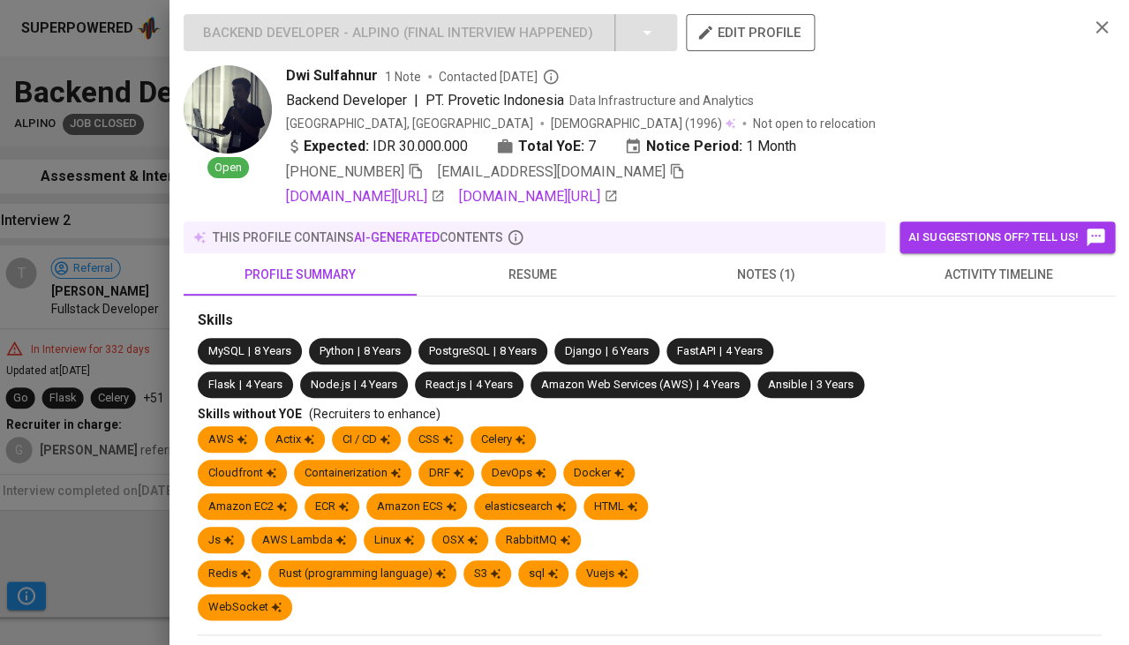
click at [960, 270] on span "activity timeline" at bounding box center [998, 275] width 212 height 22
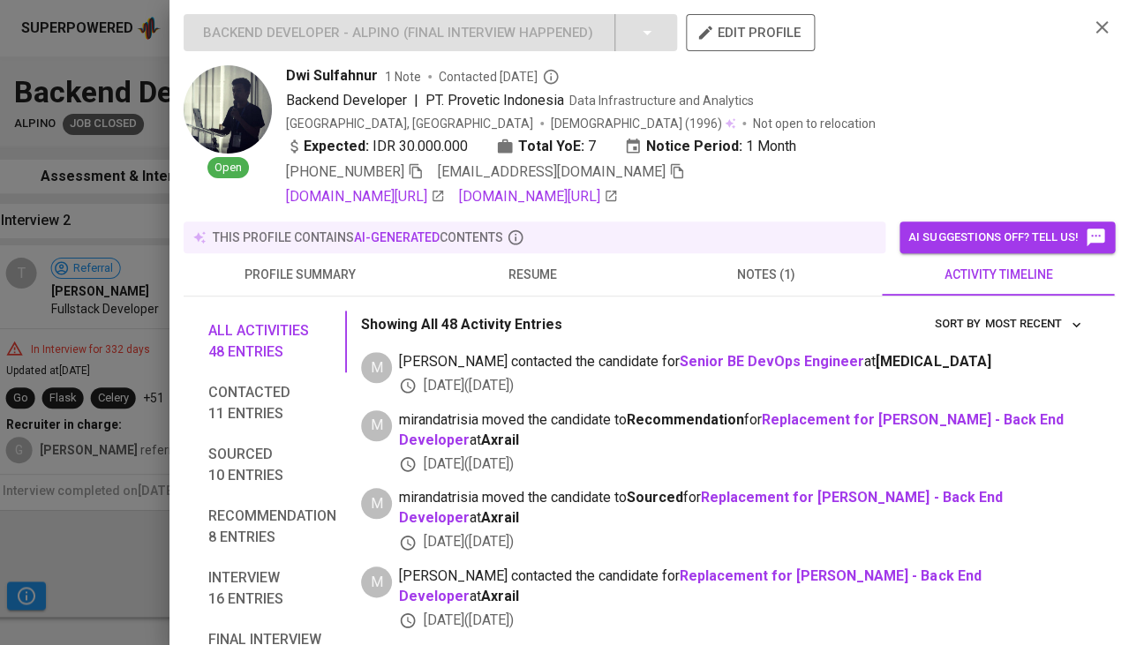
scroll to position [62, 0]
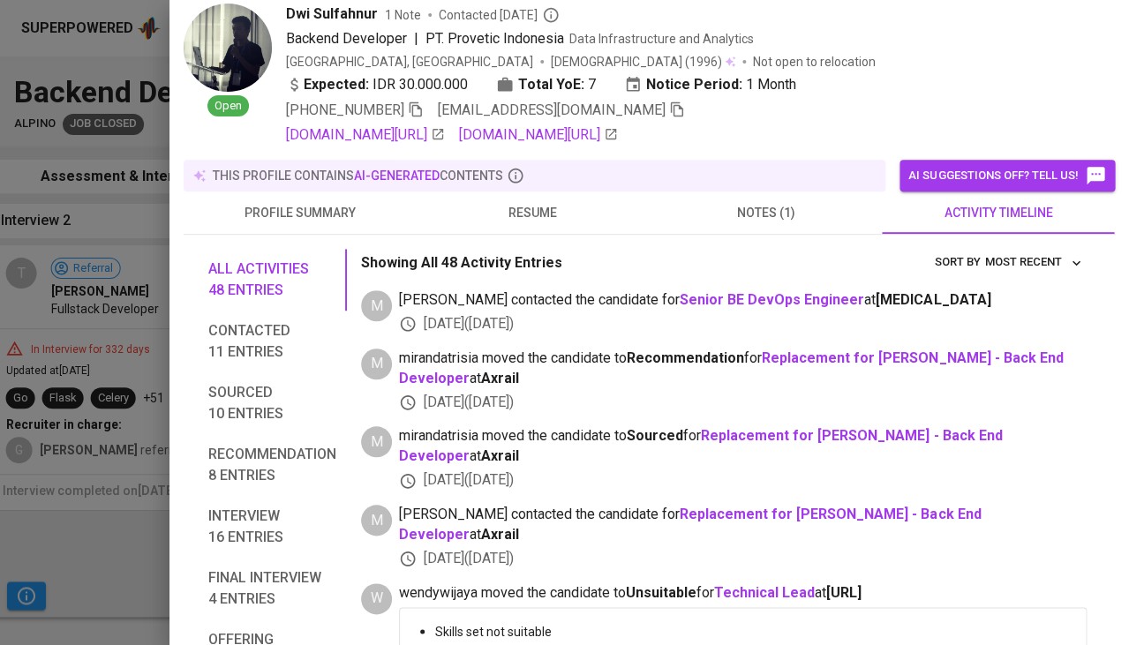
click at [552, 209] on span "resume" at bounding box center [533, 213] width 212 height 22
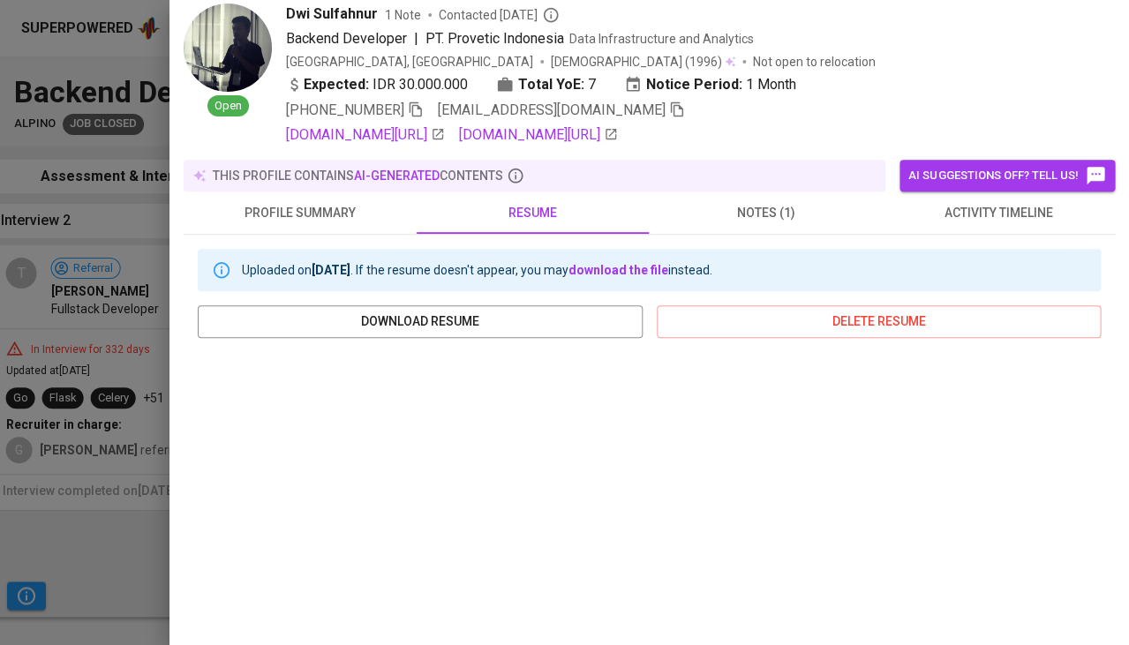
scroll to position [279, 0]
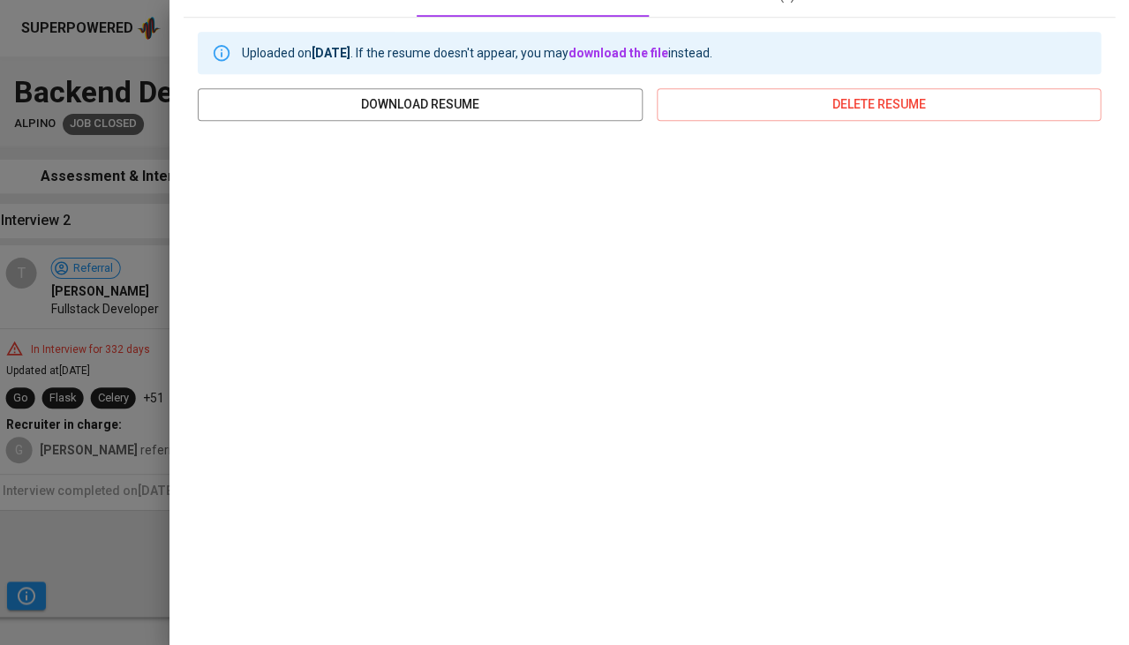
click at [124, 569] on div at bounding box center [564, 322] width 1129 height 645
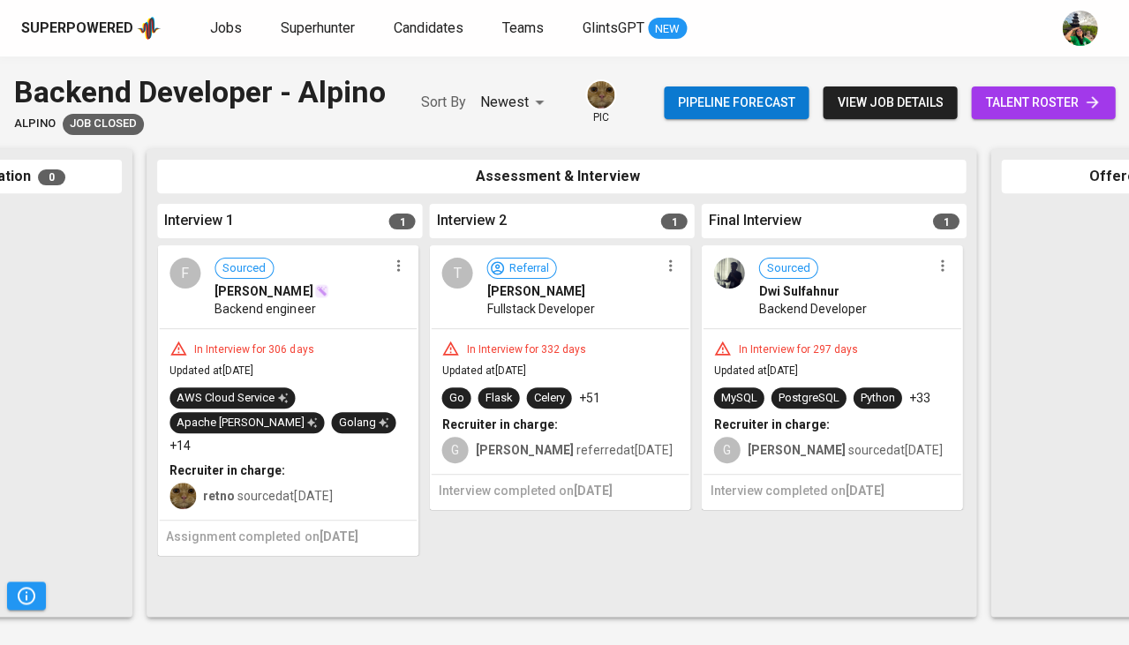
scroll to position [0, 444]
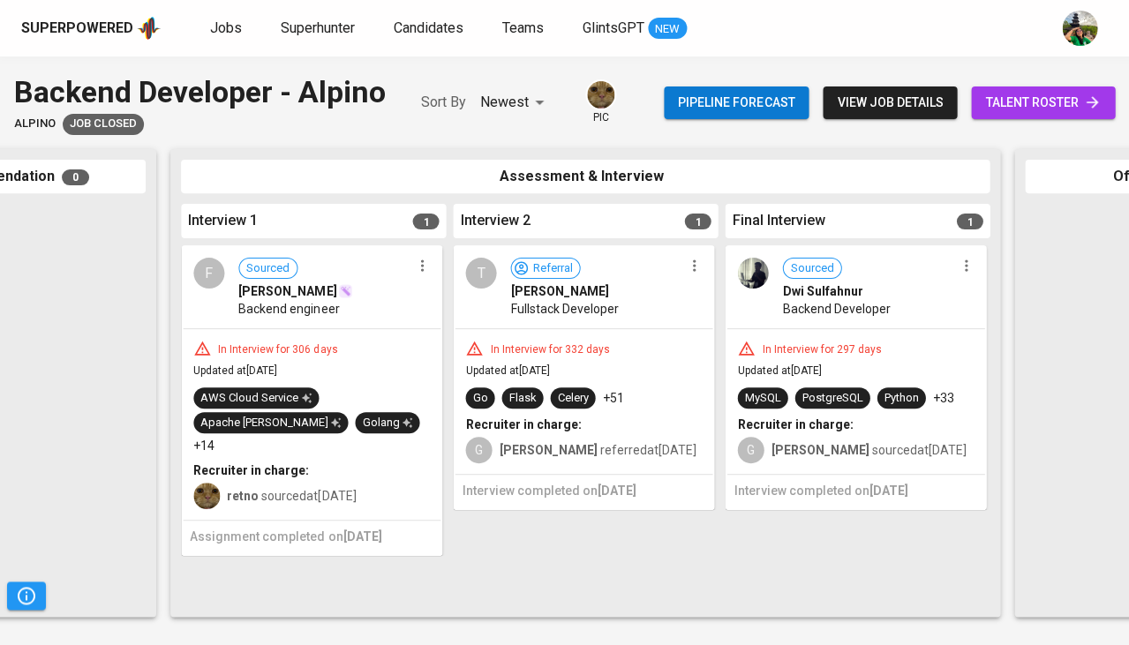
click at [570, 424] on b "Recruiter in charge:" at bounding box center [523, 425] width 116 height 14
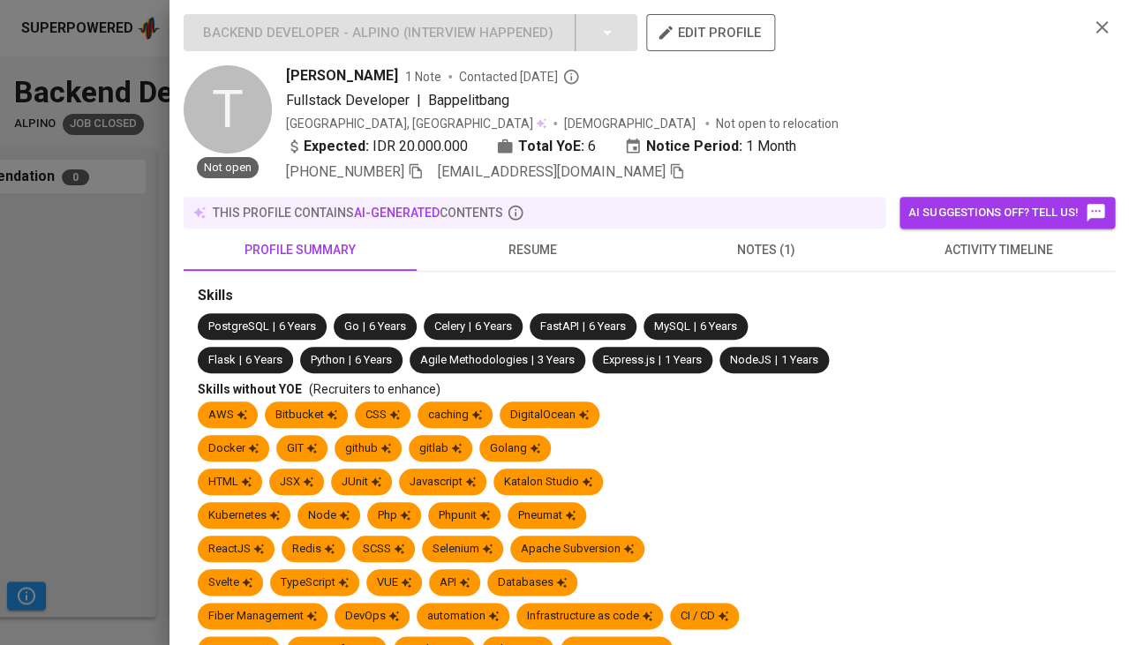
click at [535, 243] on span "resume" at bounding box center [533, 250] width 212 height 22
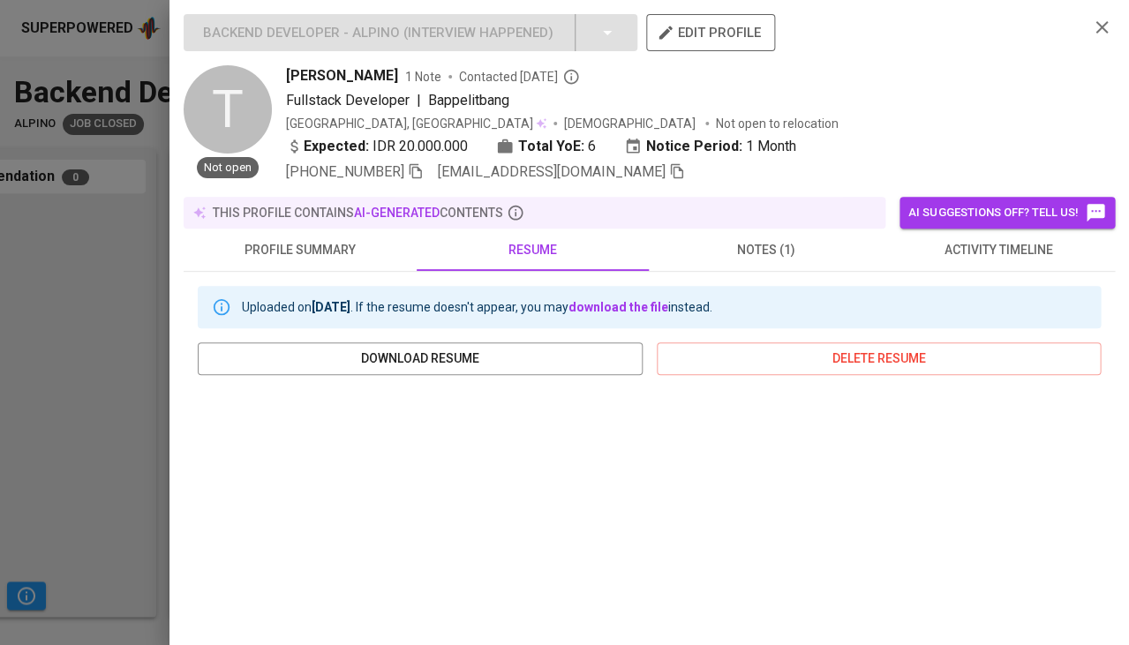
scroll to position [158, 0]
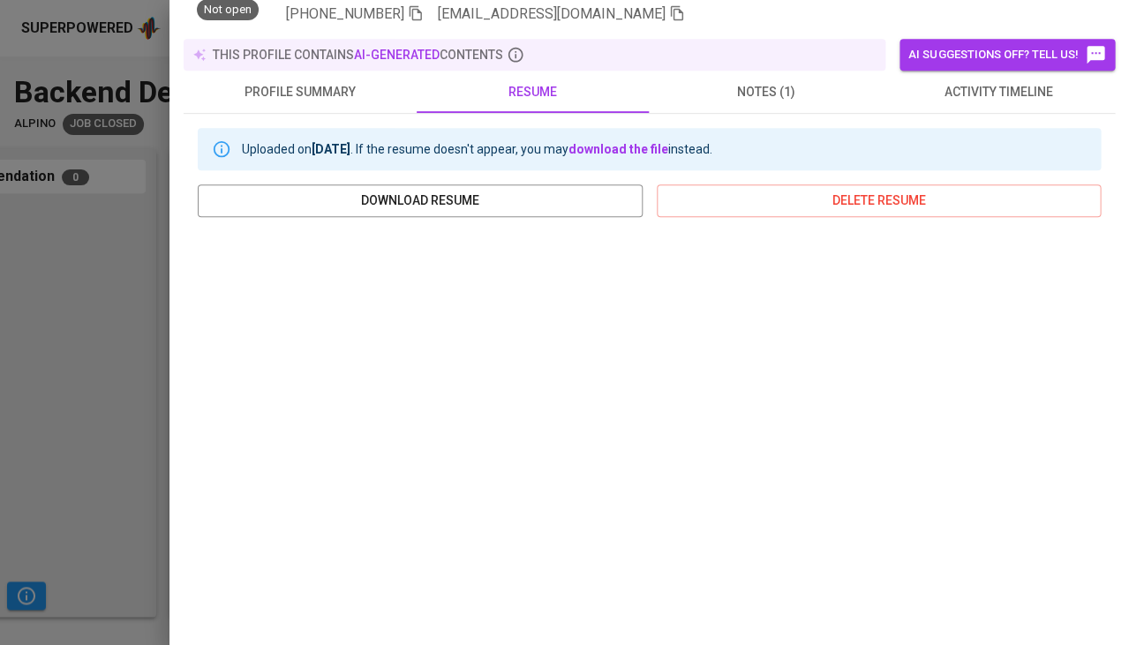
click at [45, 429] on div at bounding box center [564, 322] width 1129 height 645
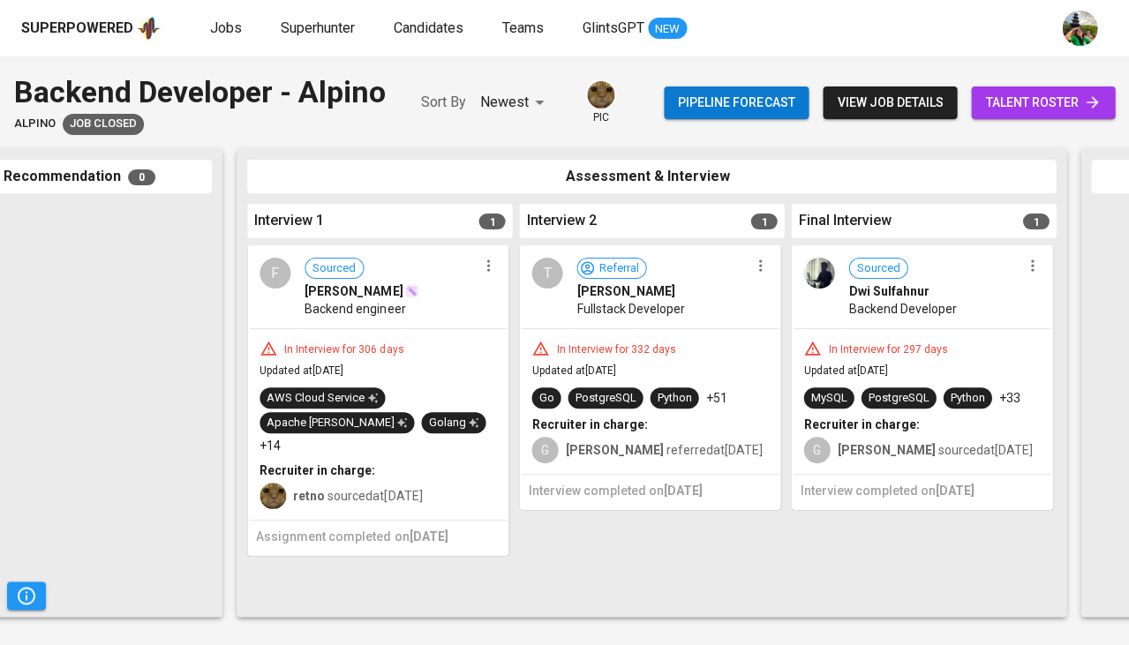
scroll to position [0, 354]
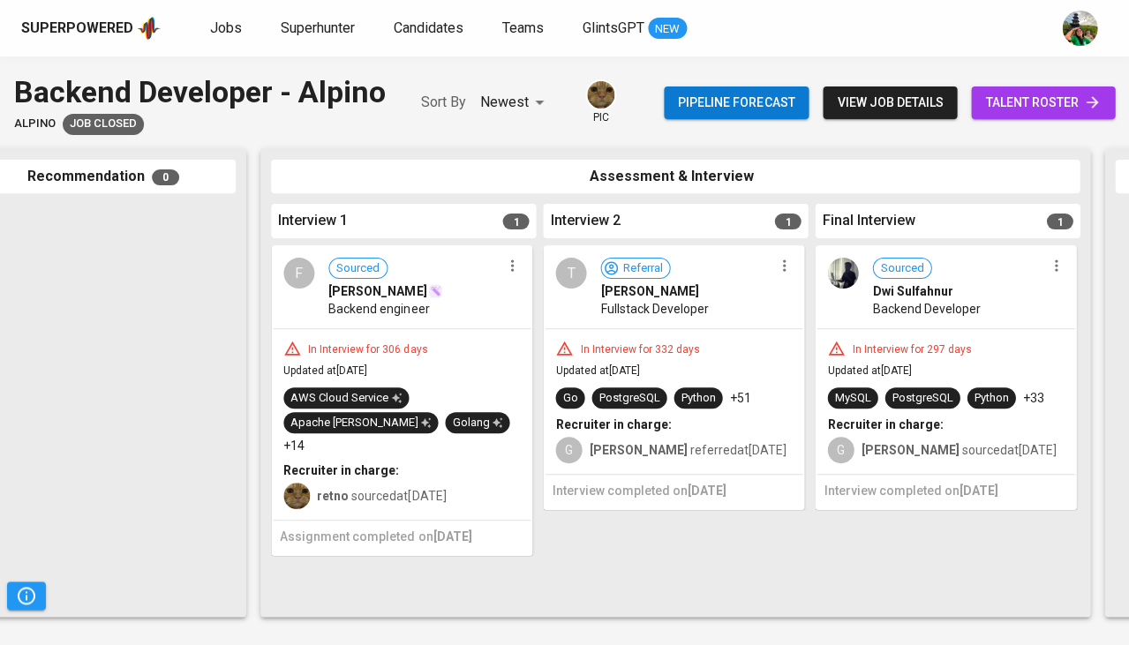
click at [523, 283] on div "F Sourced Firas Atha M. Backend engineer" at bounding box center [402, 287] width 258 height 81
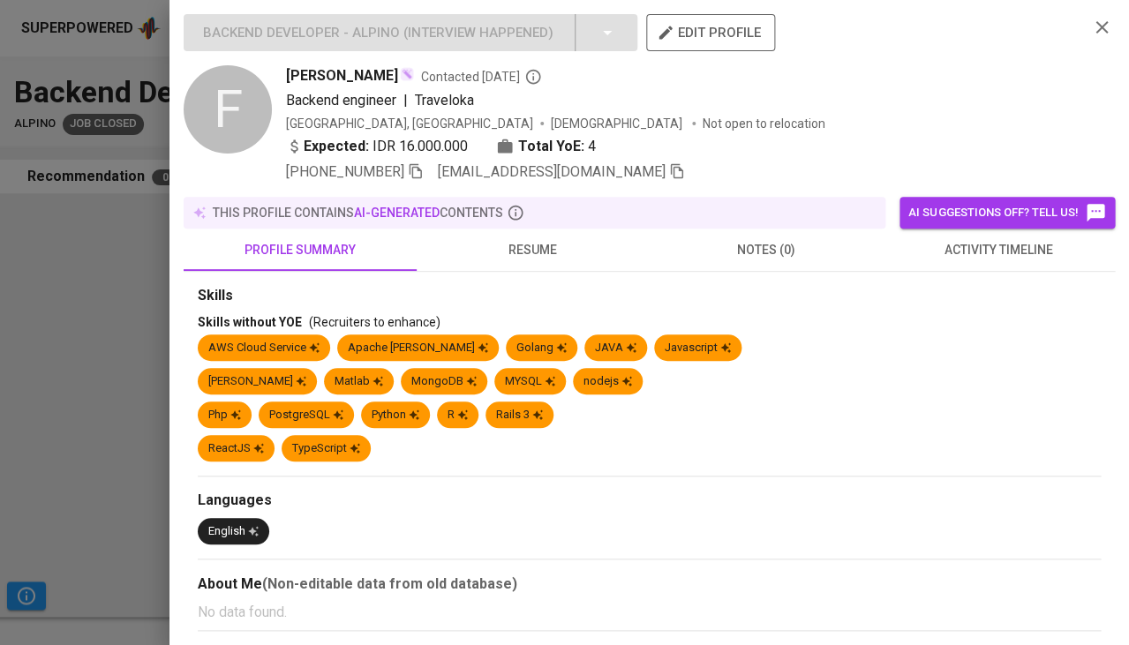
click at [959, 240] on span "activity timeline" at bounding box center [998, 250] width 212 height 22
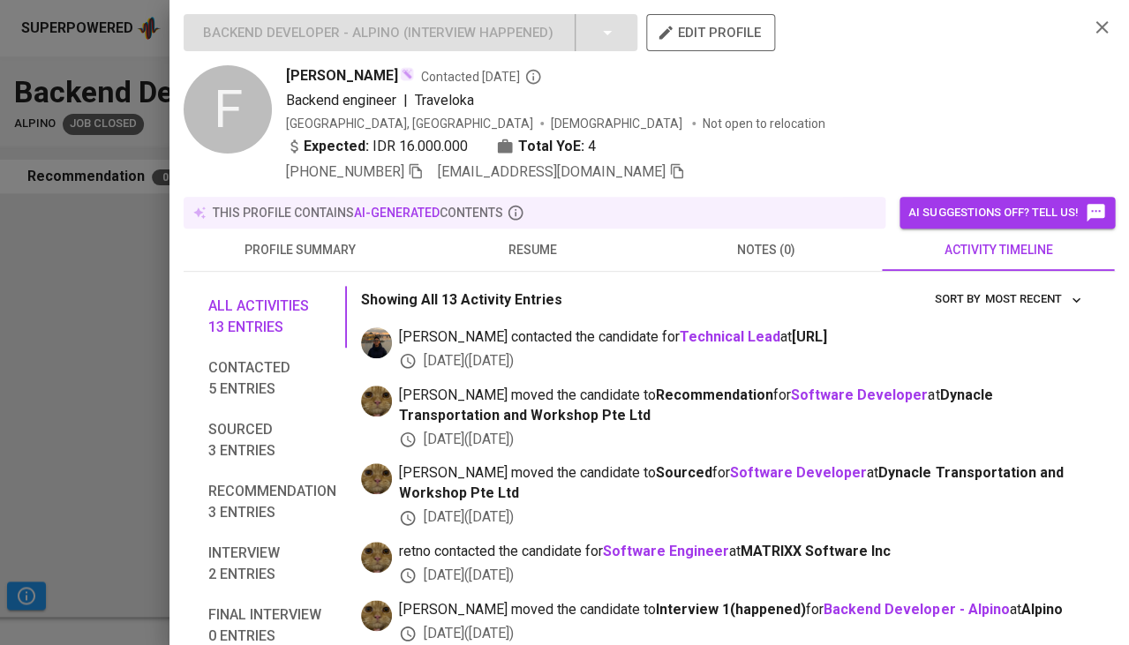
click at [512, 245] on span "resume" at bounding box center [533, 250] width 212 height 22
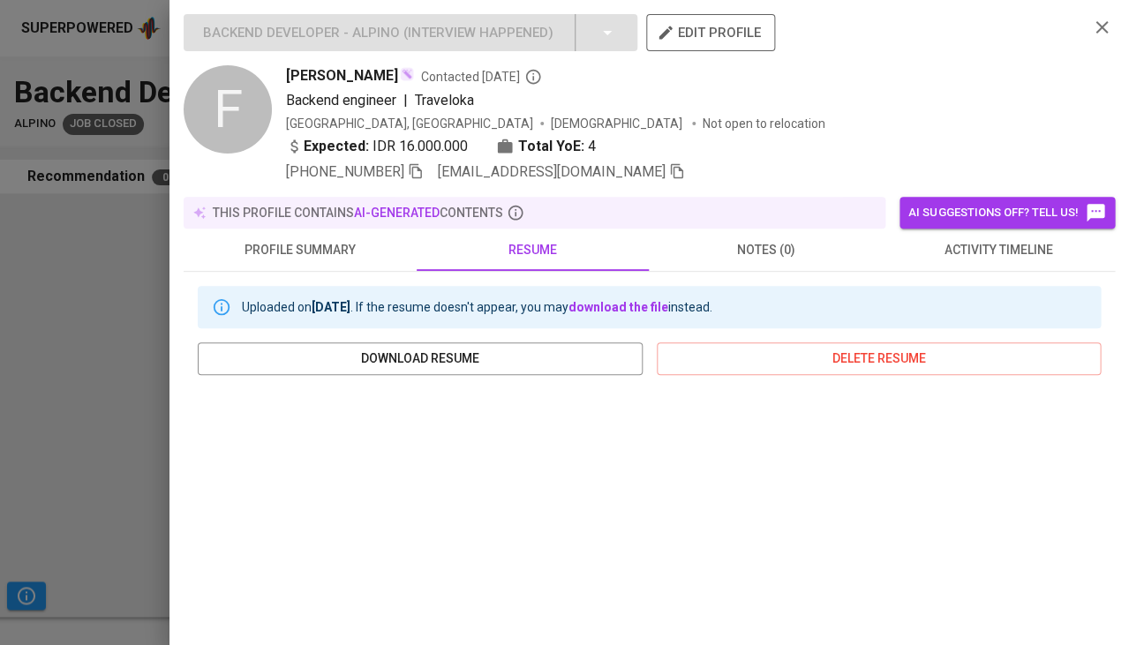
click at [969, 248] on span "activity timeline" at bounding box center [998, 250] width 212 height 22
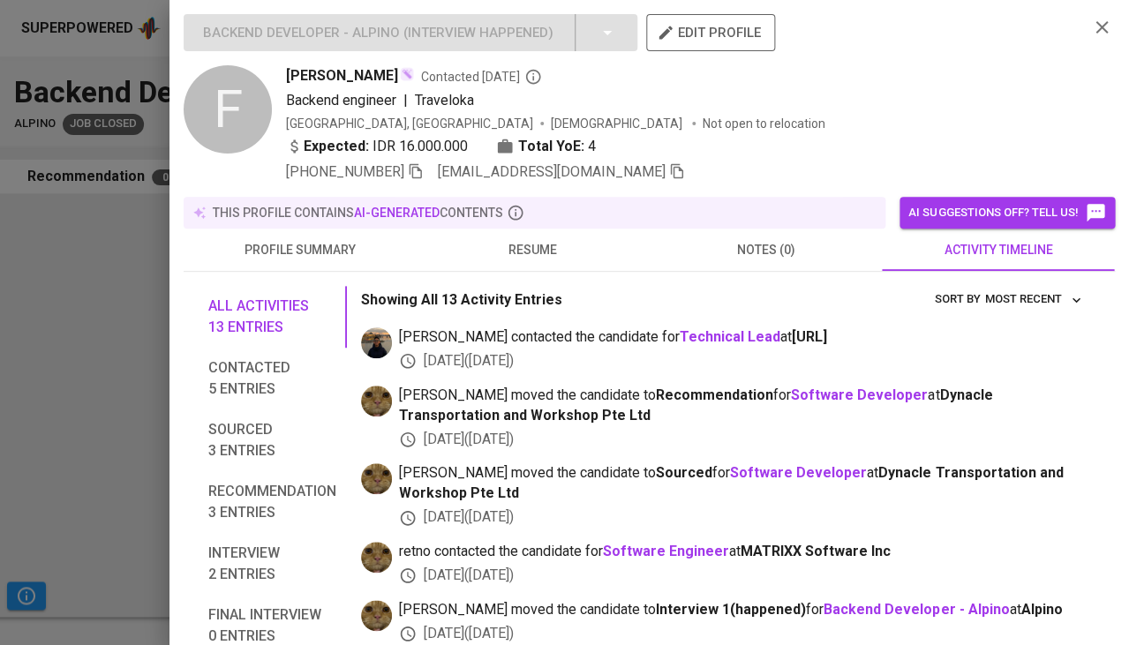
click at [525, 252] on span "resume" at bounding box center [533, 250] width 212 height 22
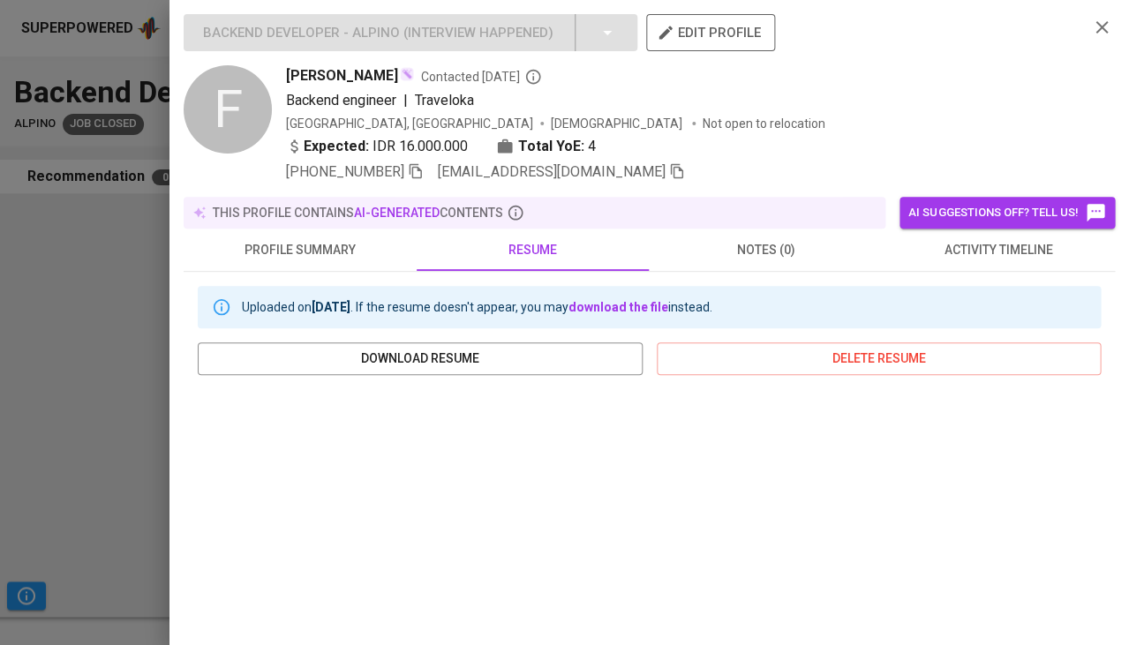
scroll to position [0, 0]
drag, startPoint x: 288, startPoint y: 74, endPoint x: 366, endPoint y: 70, distance: 78.7
click at [366, 70] on span "Firas Atha M." at bounding box center [342, 75] width 112 height 21
copy span "Firas Atha M"
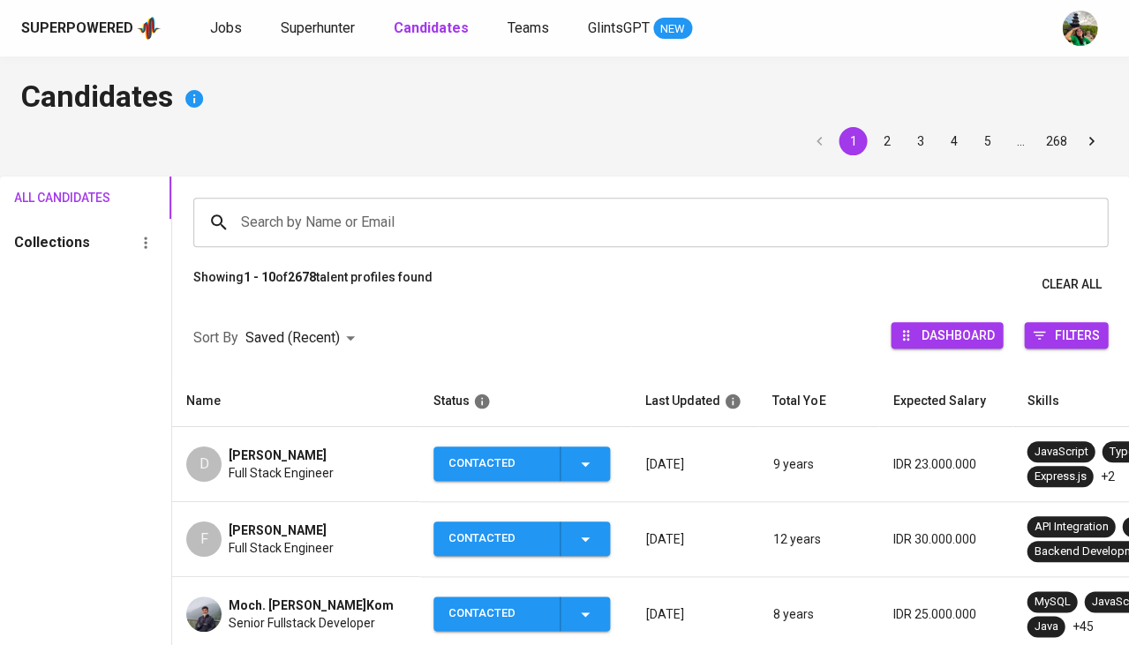
click at [298, 565] on td "F [PERSON_NAME] Full Stack Engineer" at bounding box center [295, 539] width 247 height 75
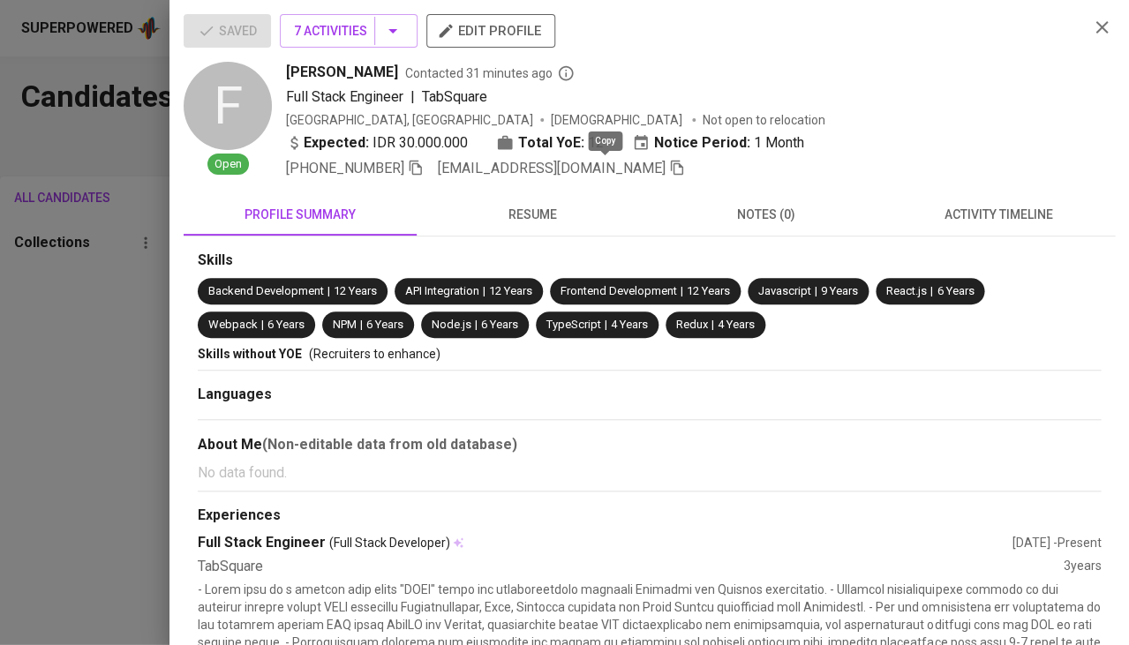
click at [669, 168] on icon "button" at bounding box center [677, 168] width 16 height 16
click at [100, 331] on div at bounding box center [564, 322] width 1129 height 645
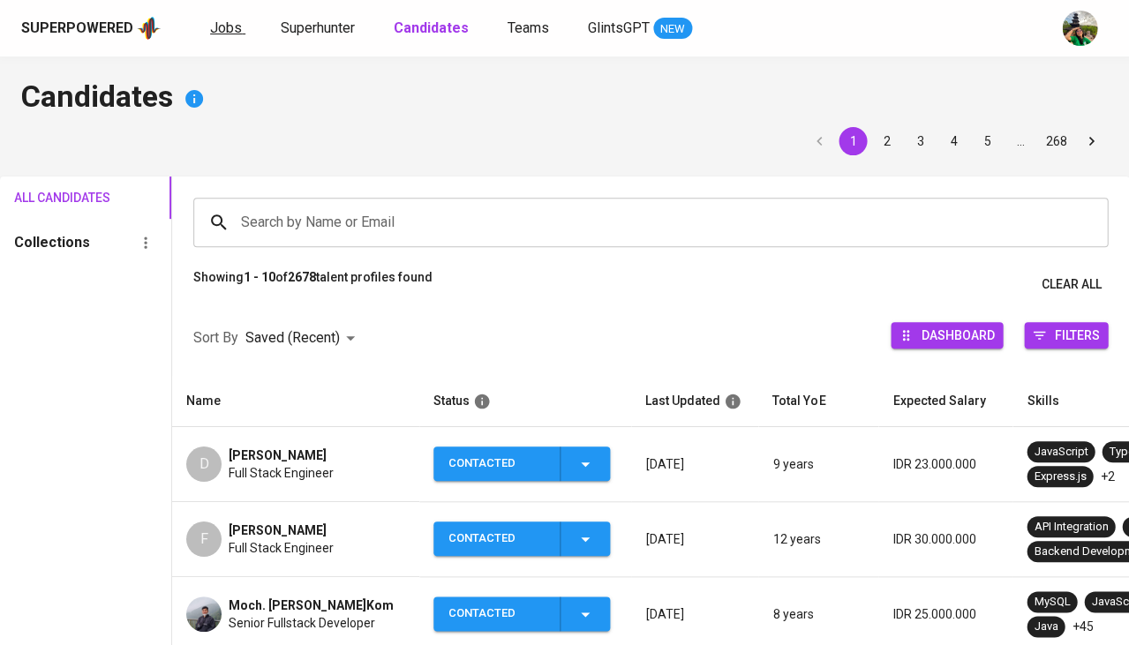
click at [219, 30] on span "Jobs" at bounding box center [226, 27] width 32 height 17
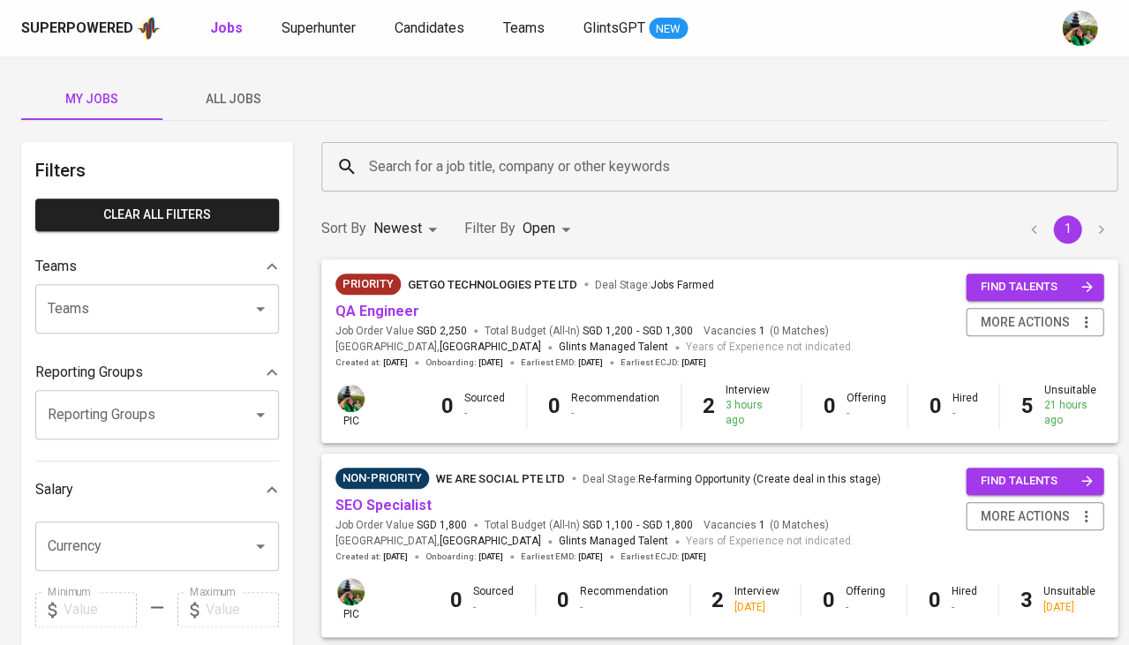
click at [227, 97] on span "All Jobs" at bounding box center [233, 99] width 120 height 22
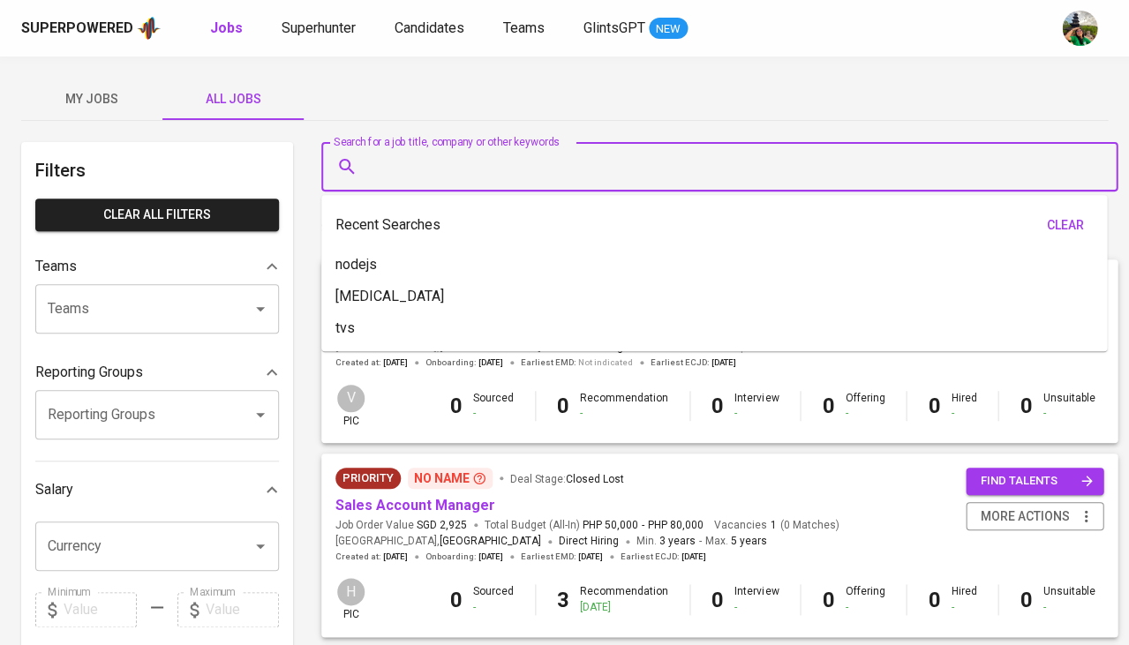
click at [404, 176] on input "Search for a job title, company or other keywords" at bounding box center [724, 167] width 719 height 34
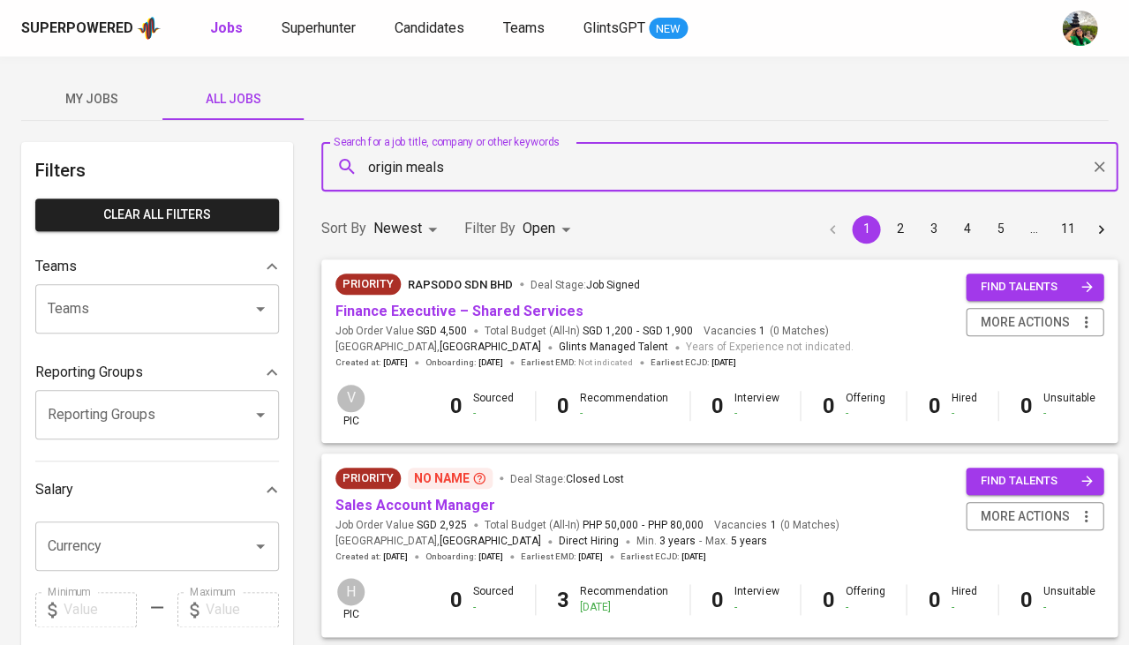
type input "origin meals"
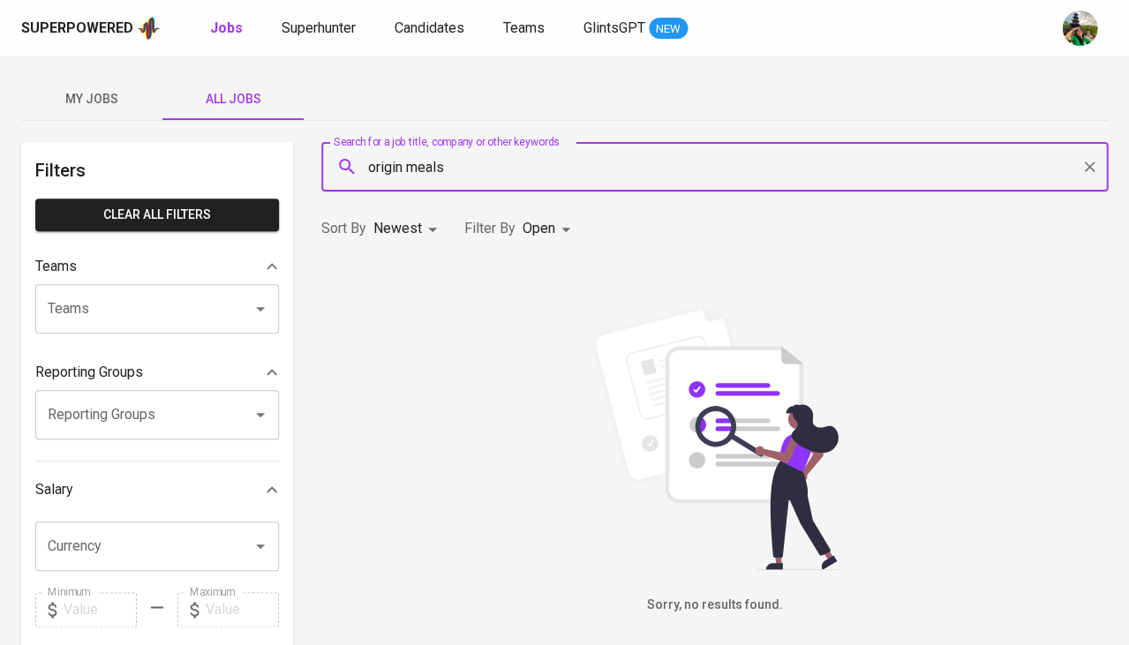
click at [409, 209] on div "Sort By Newest NEWEST Filter By Open OPEN" at bounding box center [715, 229] width 808 height 54
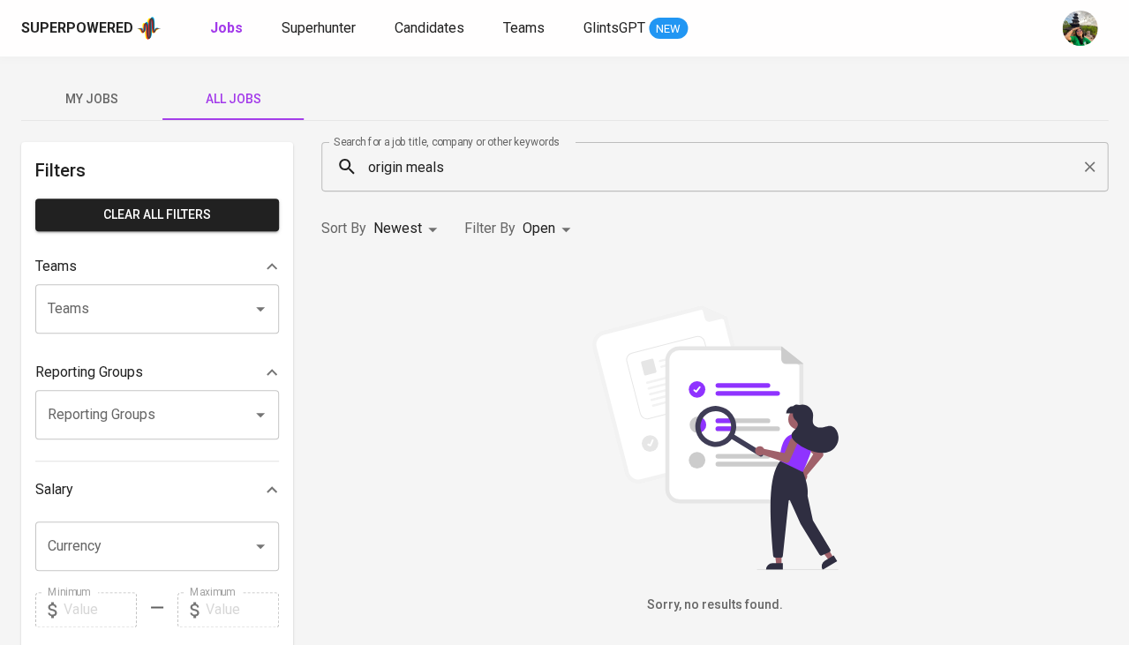
click at [399, 224] on body "Superpowered Jobs Superhunter Candidates Teams GlintsGPT NEW My Jobs All Jobs F…" at bounding box center [564, 602] width 1129 height 1205
click at [412, 301] on li "Oldest" at bounding box center [408, 299] width 77 height 32
type input "OLDEST"
click at [540, 225] on body "Superpowered Jobs Superhunter Candidates Teams GlintsGPT NEW My Jobs All Jobs F…" at bounding box center [564, 602] width 1129 height 1205
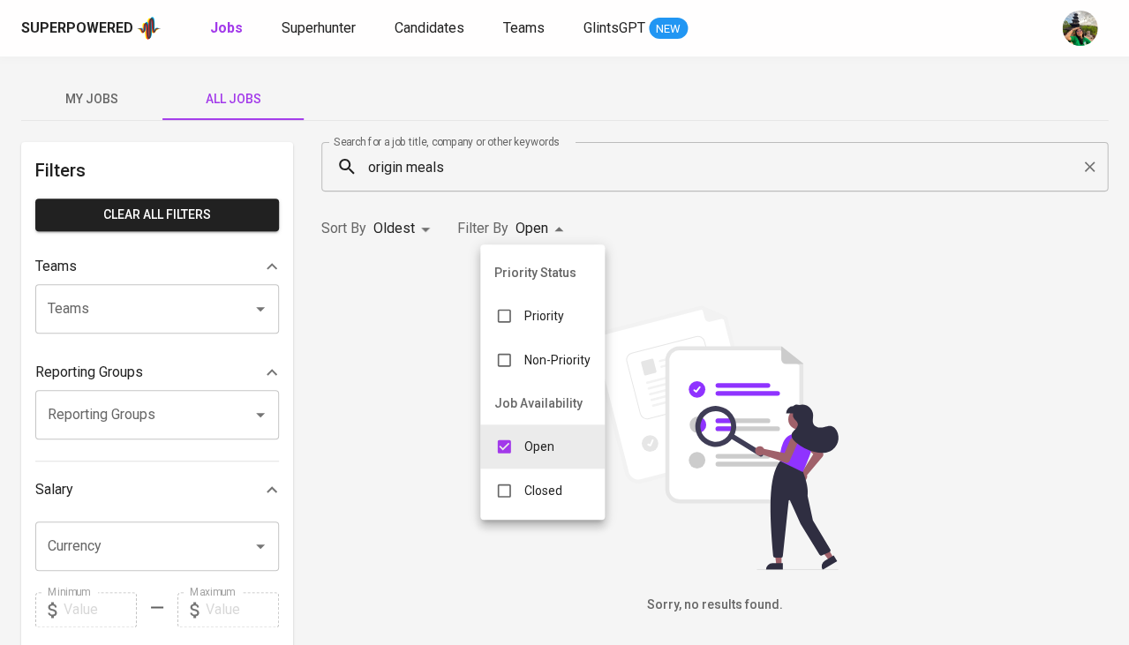
click at [520, 493] on div "Closed" at bounding box center [528, 491] width 96 height 34
type input "OPEN,CLOSE"
checkbox input "true"
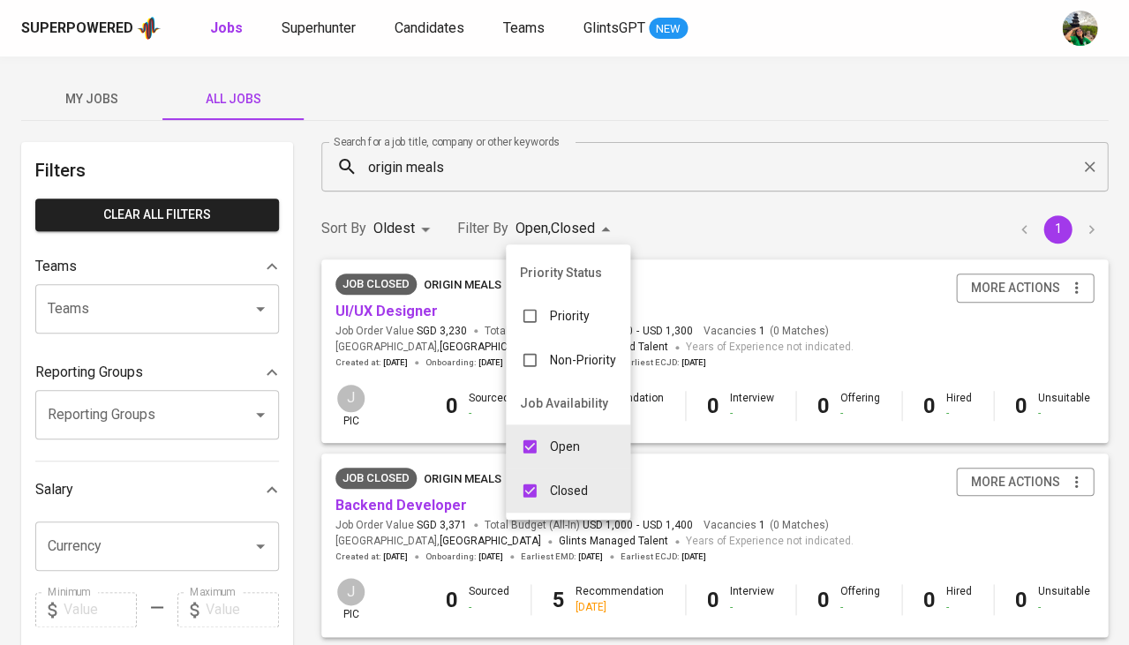
click at [726, 207] on div at bounding box center [564, 322] width 1129 height 645
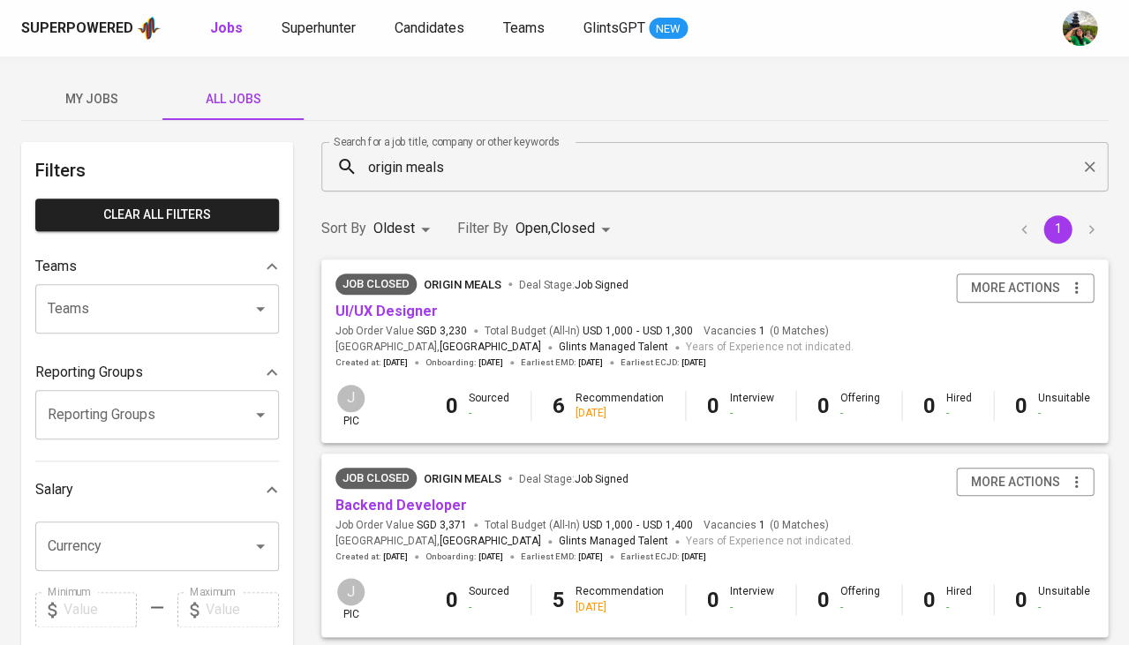
click at [418, 522] on span "SGD 3,371" at bounding box center [442, 525] width 50 height 15
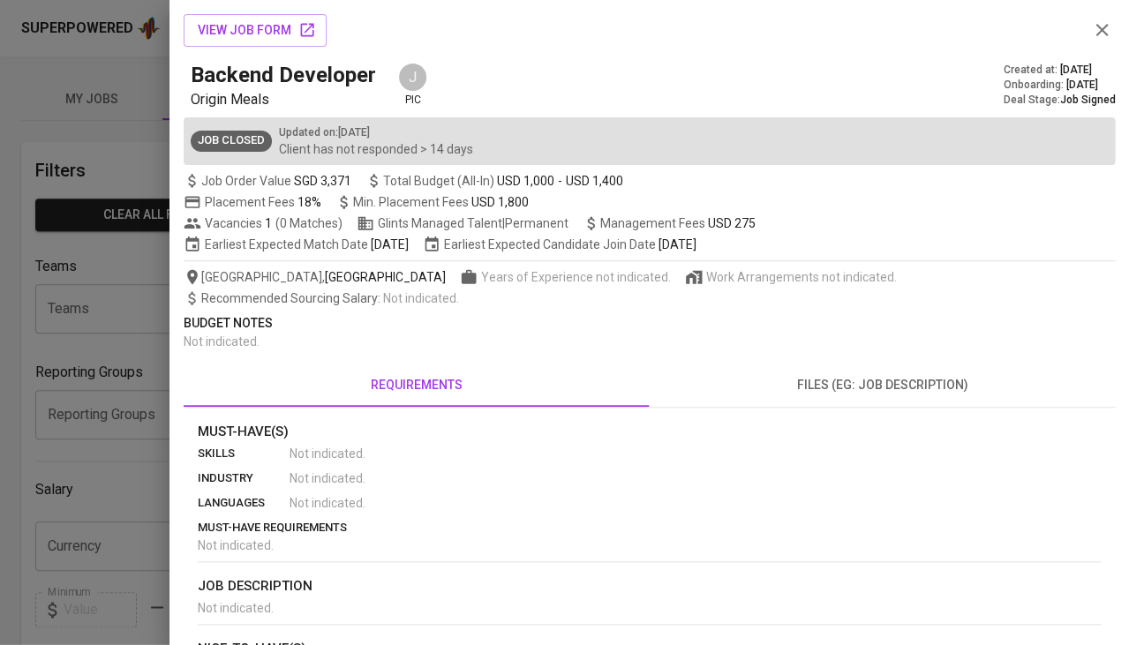
click at [84, 535] on div at bounding box center [564, 322] width 1129 height 645
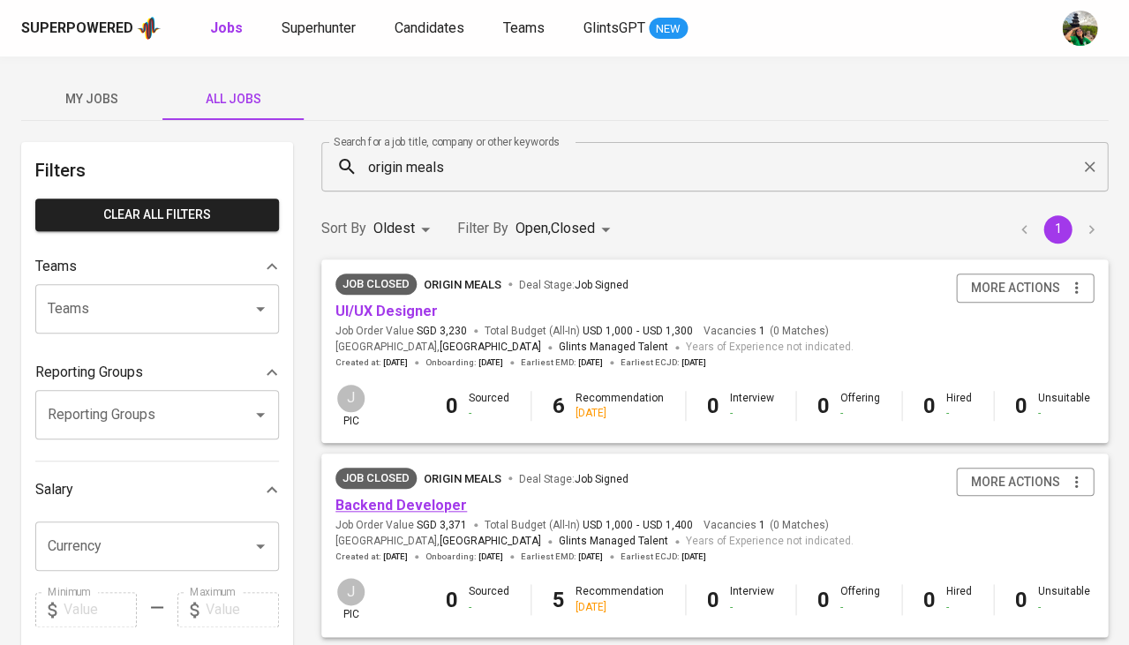
click at [374, 497] on link "Backend Developer" at bounding box center [401, 505] width 132 height 17
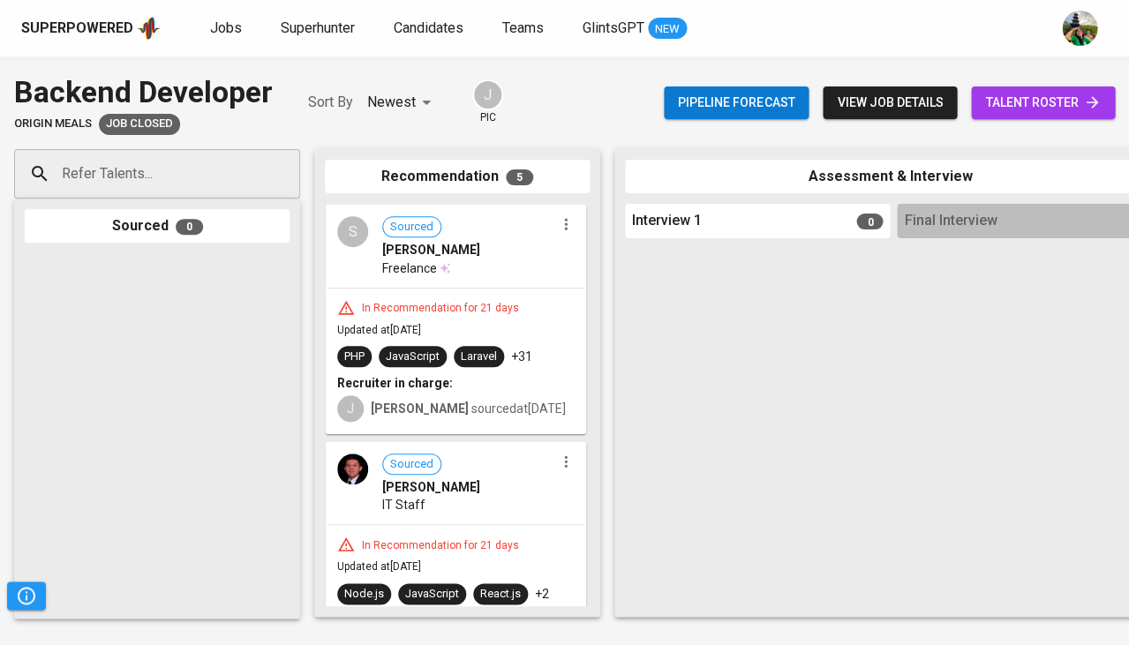
click at [1047, 94] on span "talent roster" at bounding box center [1043, 103] width 116 height 22
